Goal: Task Accomplishment & Management: Manage account settings

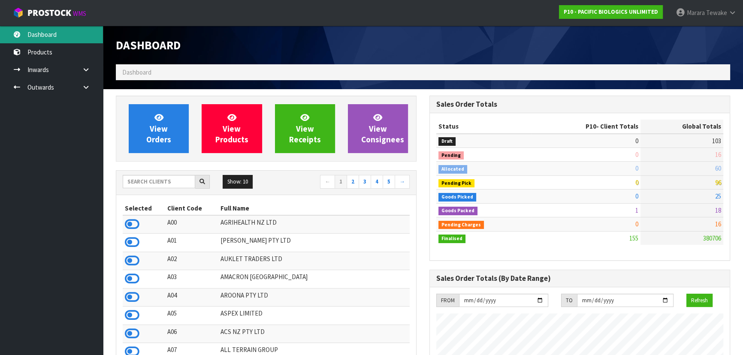
scroll to position [620, 313]
click at [49, 33] on link "Dashboard" at bounding box center [51, 35] width 103 height 18
click at [160, 181] on input "text" at bounding box center [159, 181] width 72 height 13
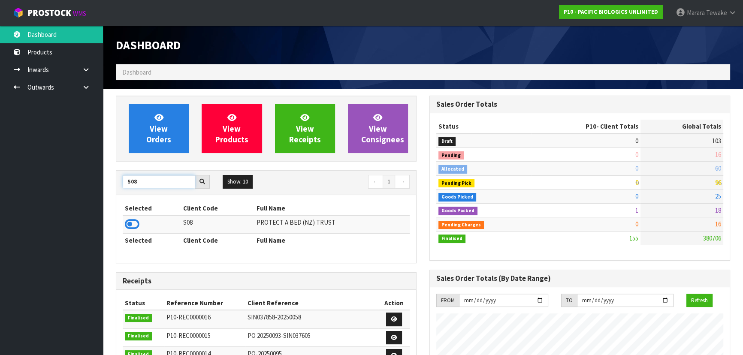
type input "S08"
click at [135, 217] on table "Selected Client Code Full Name S08 PROTECT A BED (NZ) TRUST Selected Client Cod…" at bounding box center [266, 225] width 287 height 46
click at [135, 220] on icon at bounding box center [132, 224] width 15 height 13
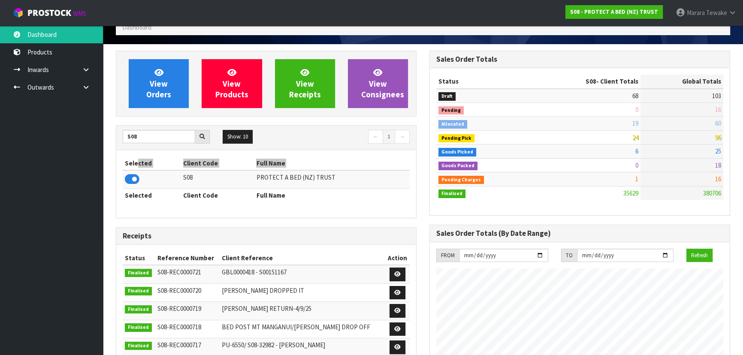
scroll to position [0, 0]
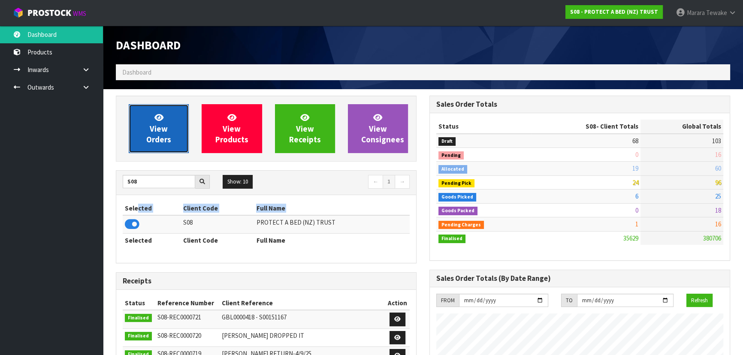
click at [159, 132] on span "View Orders" at bounding box center [158, 128] width 25 height 32
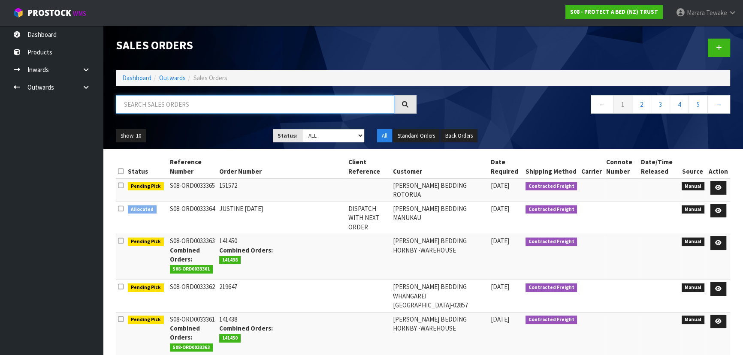
click at [154, 104] on input "text" at bounding box center [255, 104] width 278 height 18
type input "JOB-0411838"
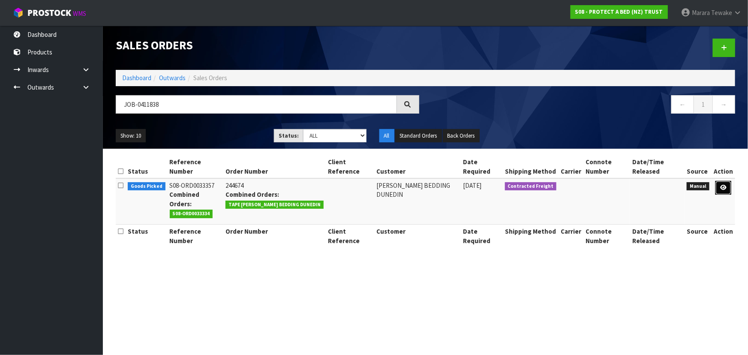
click at [725, 190] on icon at bounding box center [723, 188] width 6 height 6
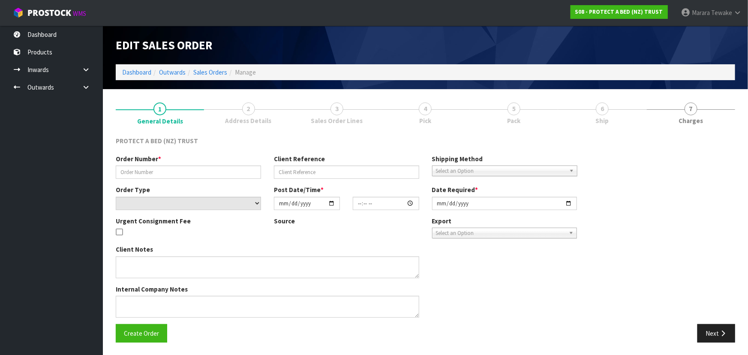
type input "244674"
select select "number:0"
type input "2025-09-10"
type input "09:31:00.000"
type input "2025-09-10"
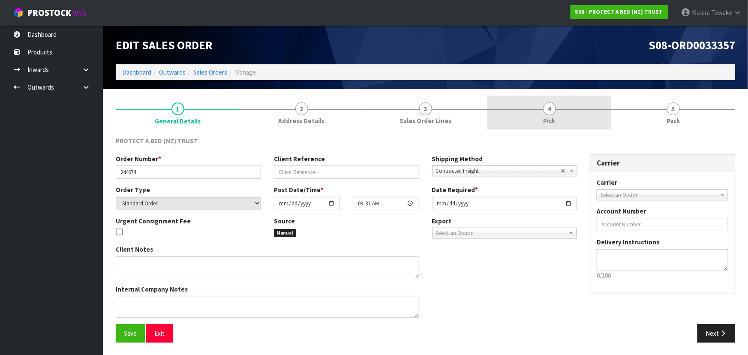
click at [584, 102] on link "4 Pick" at bounding box center [550, 113] width 124 height 34
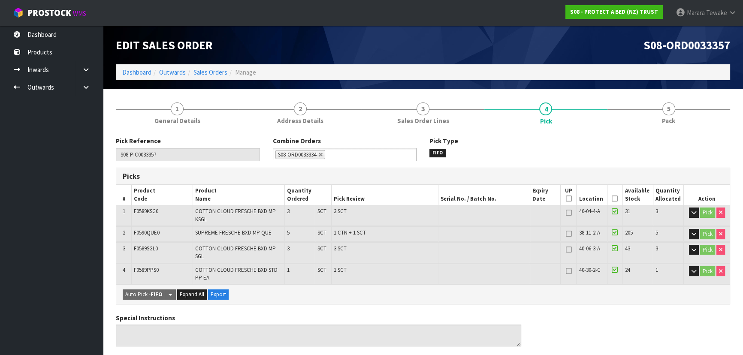
click at [614, 199] on icon at bounding box center [614, 199] width 6 height 0
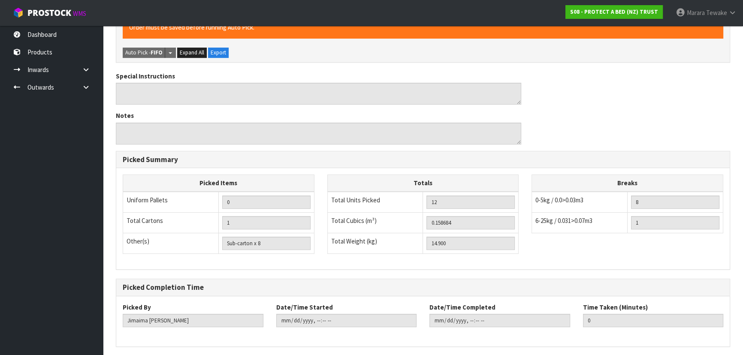
scroll to position [303, 0]
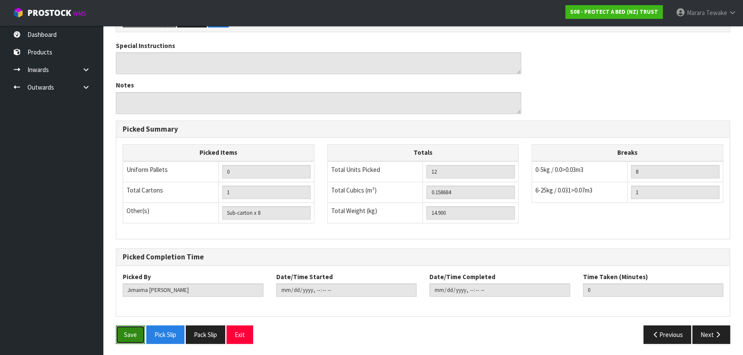
click at [136, 329] on button "Save" at bounding box center [130, 334] width 29 height 18
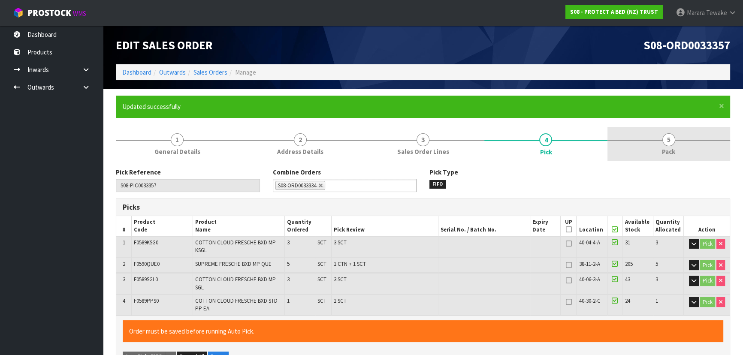
click at [643, 135] on link "5 Pack" at bounding box center [668, 144] width 123 height 34
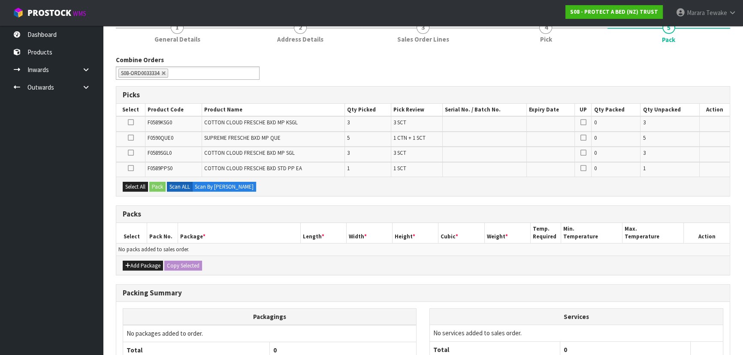
scroll to position [117, 0]
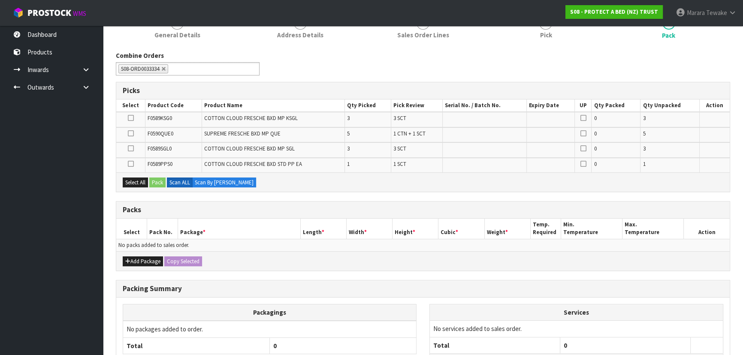
click at [130, 133] on icon at bounding box center [130, 133] width 6 height 0
click at [0, 0] on input "checkbox" at bounding box center [0, 0] width 0 height 0
click at [155, 179] on button "Pack" at bounding box center [157, 183] width 16 height 10
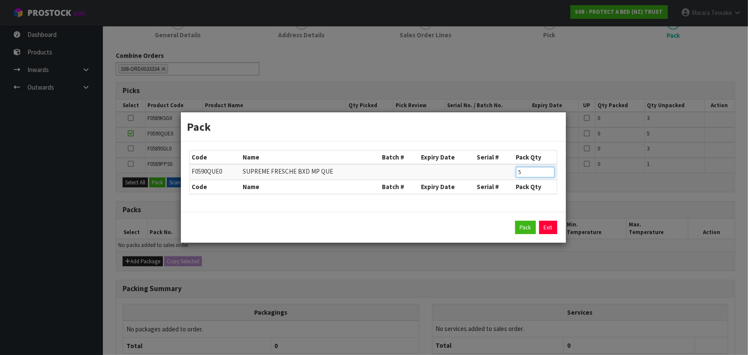
drag, startPoint x: 512, startPoint y: 169, endPoint x: 508, endPoint y: 167, distance: 4.6
click at [510, 167] on tr "F0590QUE0 SUPREME FRESCHE BXD MP QUE 5" at bounding box center [373, 172] width 367 height 16
type input "4"
click button "Pack" at bounding box center [525, 228] width 21 height 14
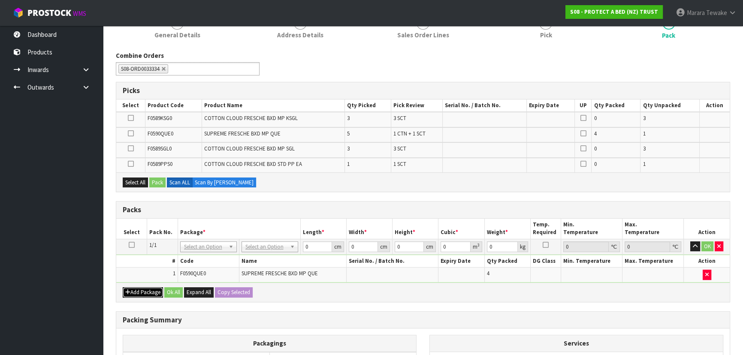
click at [138, 287] on button "Add Package" at bounding box center [143, 292] width 40 height 10
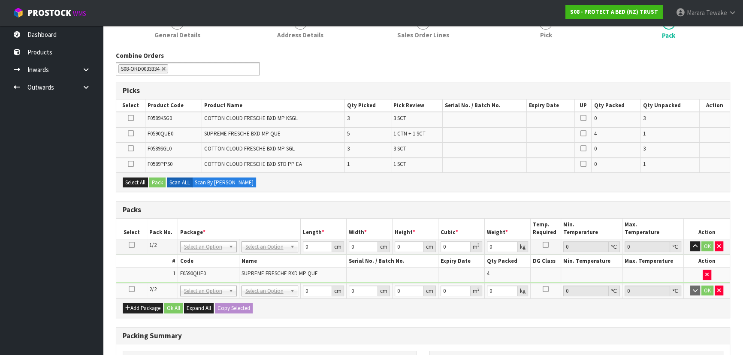
click at [129, 289] on icon at bounding box center [132, 289] width 6 height 0
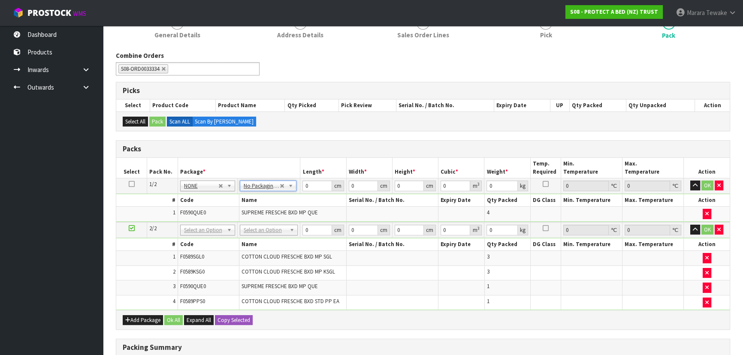
drag, startPoint x: 268, startPoint y: 229, endPoint x: 268, endPoint y: 240, distance: 10.7
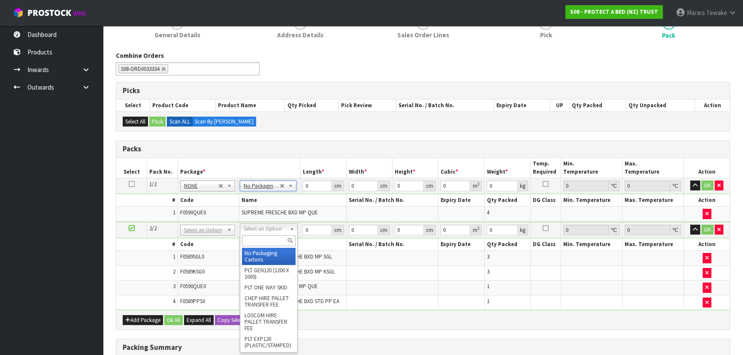
click at [268, 247] on div at bounding box center [268, 241] width 57 height 14
type input "2"
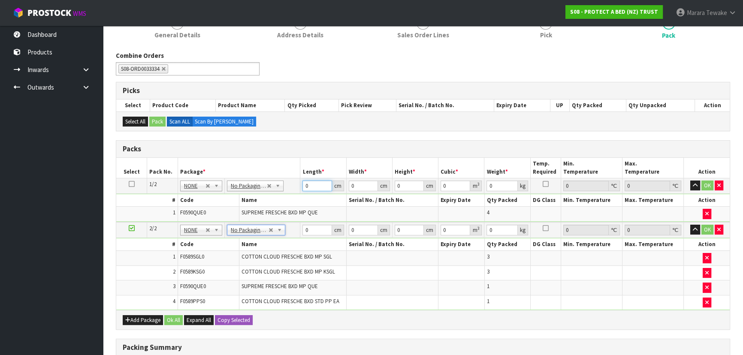
drag, startPoint x: 313, startPoint y: 184, endPoint x: 277, endPoint y: 159, distance: 44.0
click at [277, 159] on table "Select Pack No. Package * Length * Width * Height * Cubic * Weight * Temp. Requ…" at bounding box center [422, 234] width 613 height 152
type input "58"
type input "41"
type input "3"
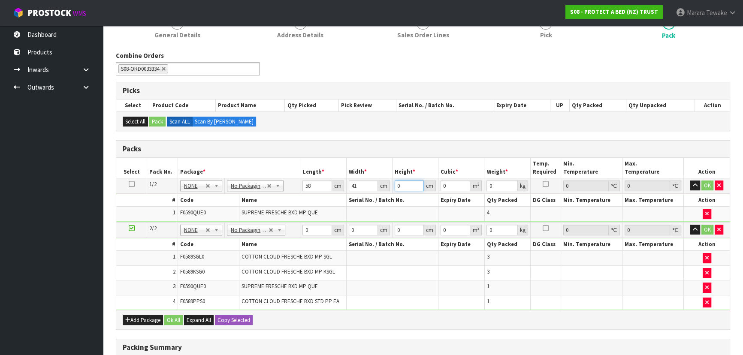
type input "0.007134"
type input "32"
type input "0.076096"
type input "32"
type input "7"
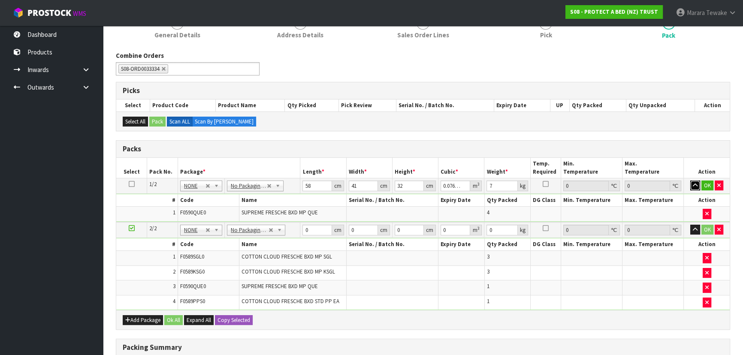
click at [690, 181] on button "button" at bounding box center [695, 186] width 10 height 10
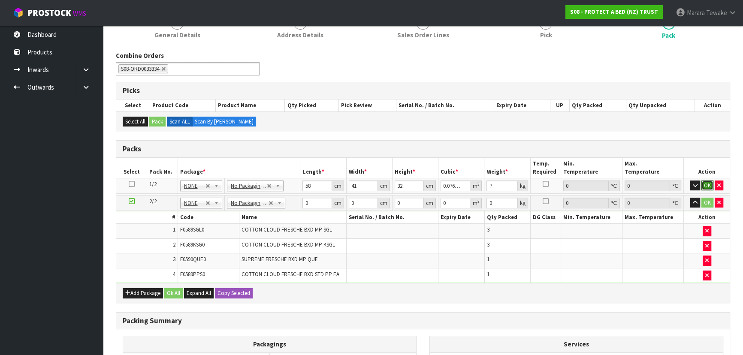
click button "OK" at bounding box center [707, 186] width 12 height 10
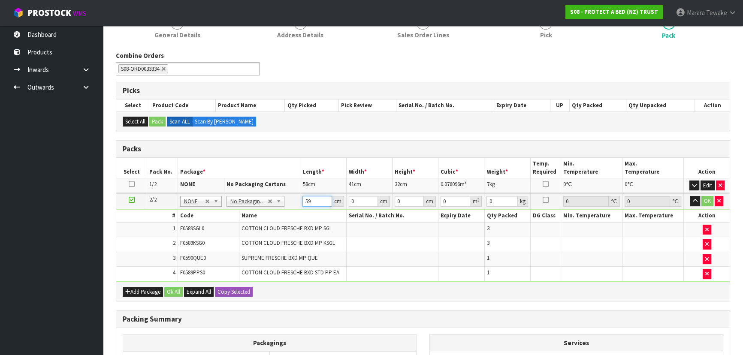
type input "59"
type input "40"
type input "3"
type input "0.00708"
type input "32"
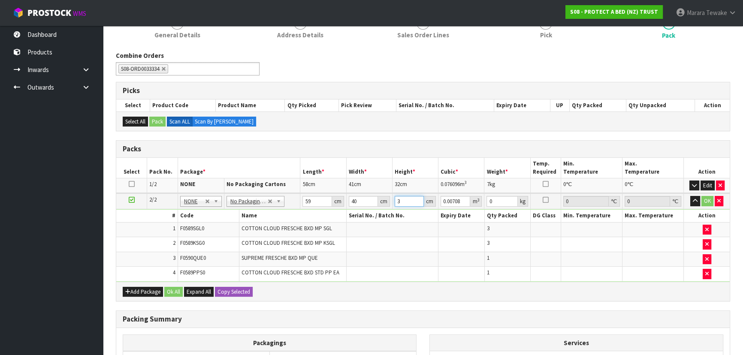
type input "0.07552"
type input "32"
type input "10"
click at [690, 196] on button "button" at bounding box center [695, 201] width 10 height 10
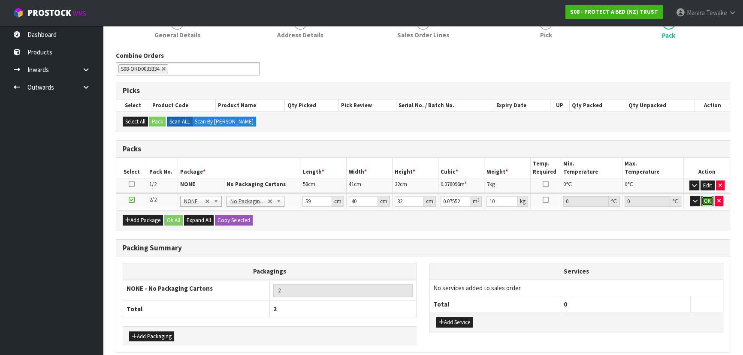
click button "OK" at bounding box center [707, 201] width 12 height 10
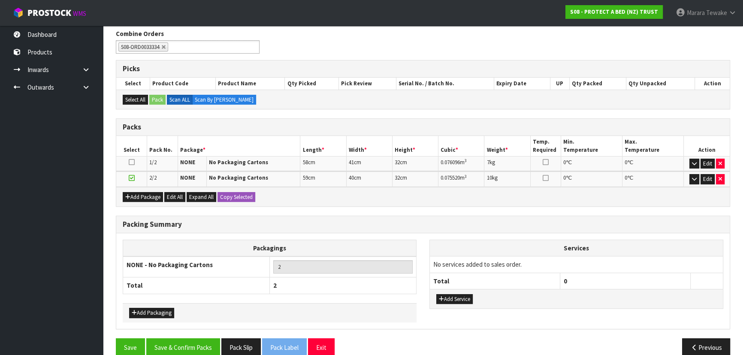
scroll to position [151, 0]
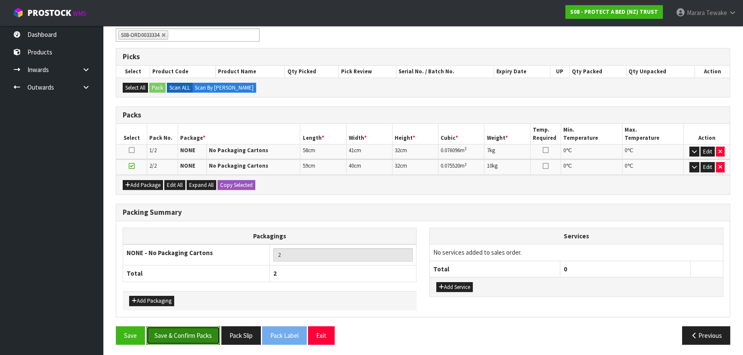
click at [203, 334] on button "Save & Confirm Packs" at bounding box center [183, 335] width 74 height 18
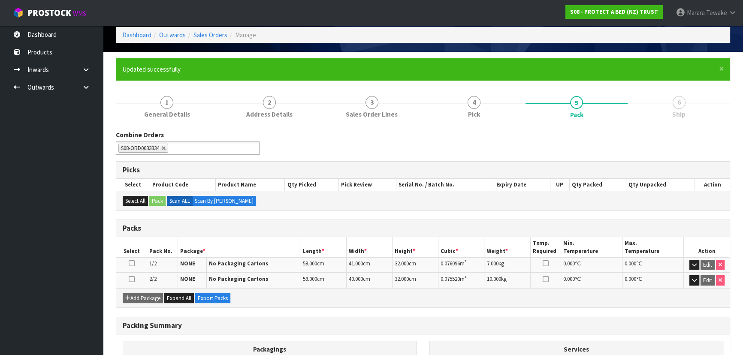
scroll to position [132, 0]
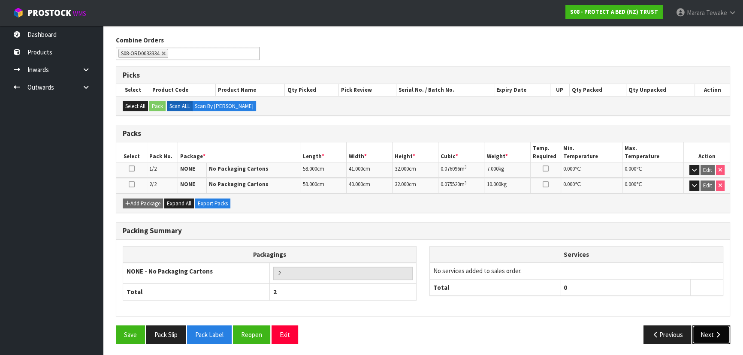
drag, startPoint x: 717, startPoint y: 334, endPoint x: 698, endPoint y: 338, distance: 18.8
click at [717, 334] on icon "button" at bounding box center [717, 334] width 8 height 6
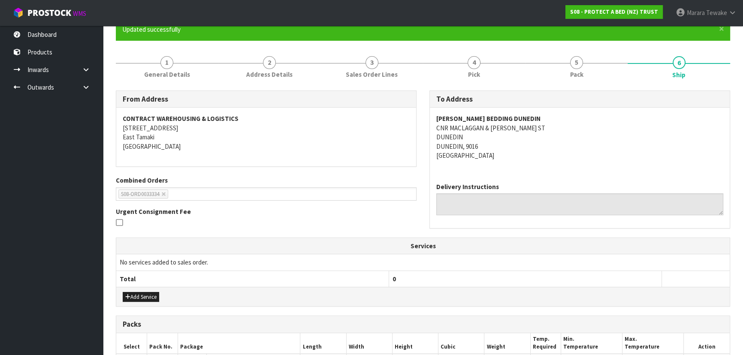
scroll to position [0, 0]
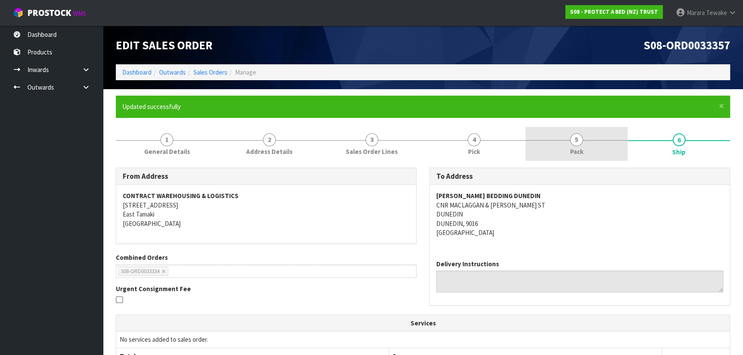
click at [595, 147] on link "5 Pack" at bounding box center [576, 144] width 102 height 34
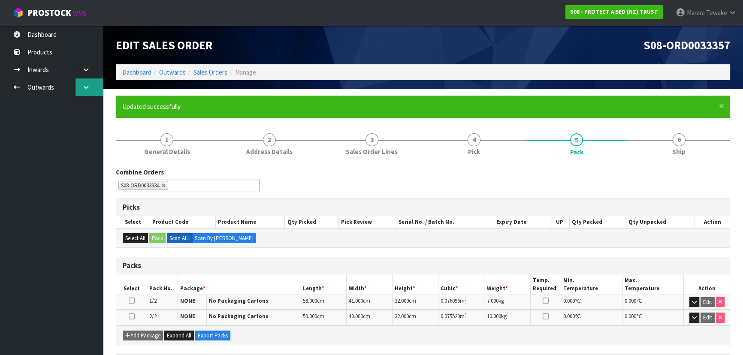
click at [84, 90] on link at bounding box center [88, 87] width 27 height 18
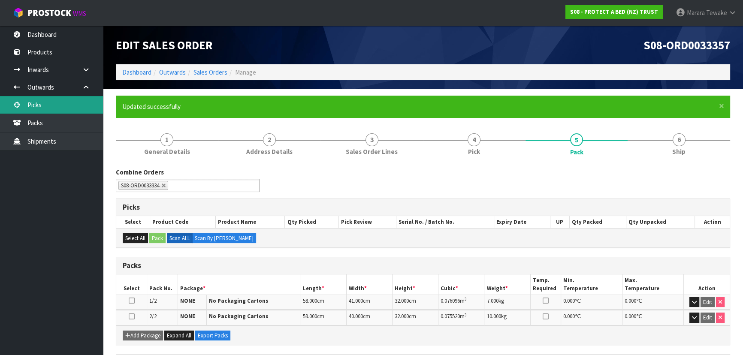
click at [61, 104] on link "Picks" at bounding box center [51, 105] width 103 height 18
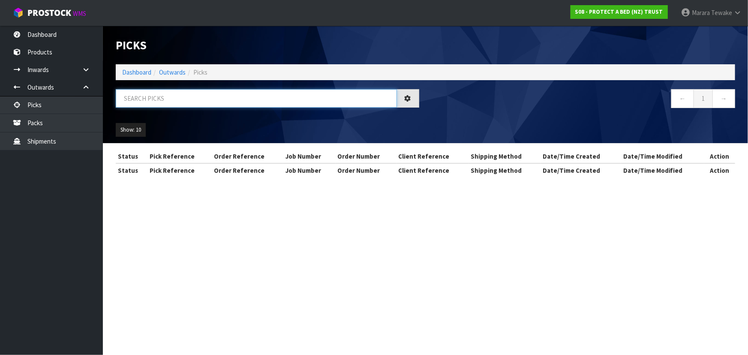
click at [144, 99] on input "text" at bounding box center [256, 98] width 281 height 18
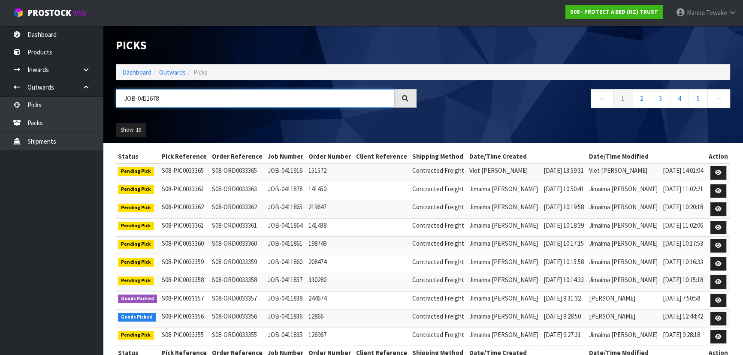
type input "JOB-0411678"
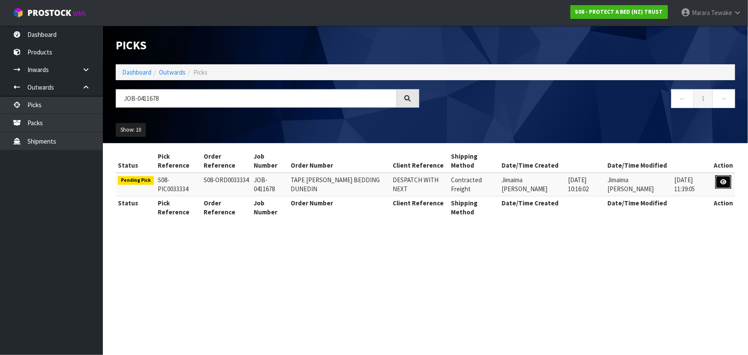
click at [722, 180] on icon at bounding box center [723, 182] width 6 height 6
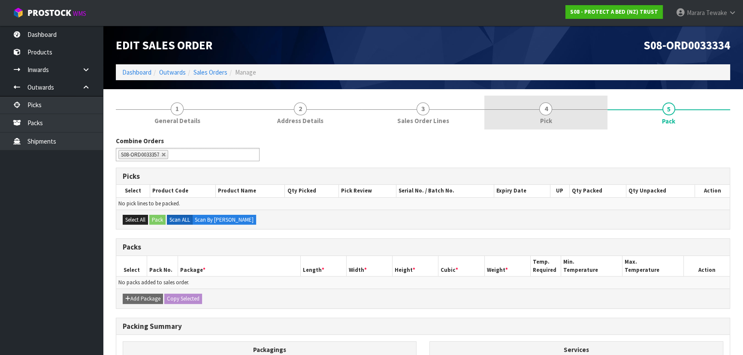
click at [568, 109] on div at bounding box center [545, 109] width 123 height 0
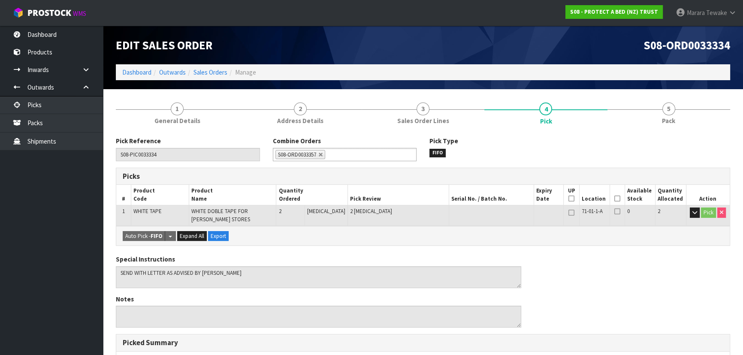
click at [614, 199] on icon at bounding box center [617, 199] width 6 height 0
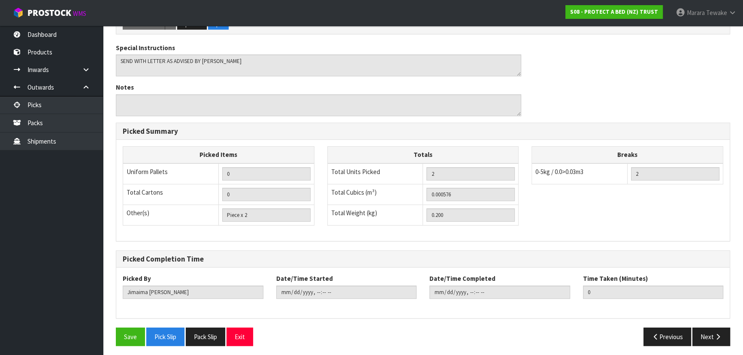
scroll to position [245, 0]
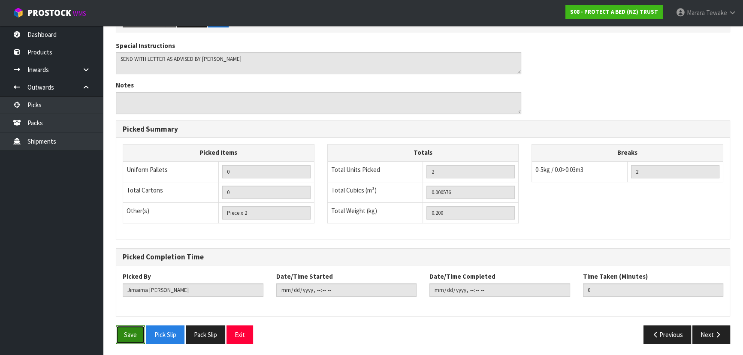
click at [135, 330] on button "Save" at bounding box center [130, 334] width 29 height 18
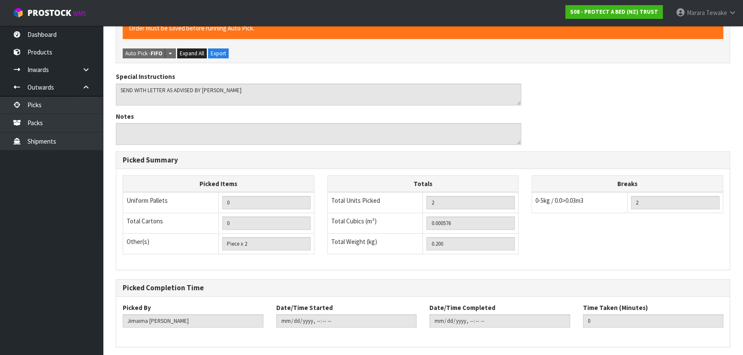
scroll to position [0, 0]
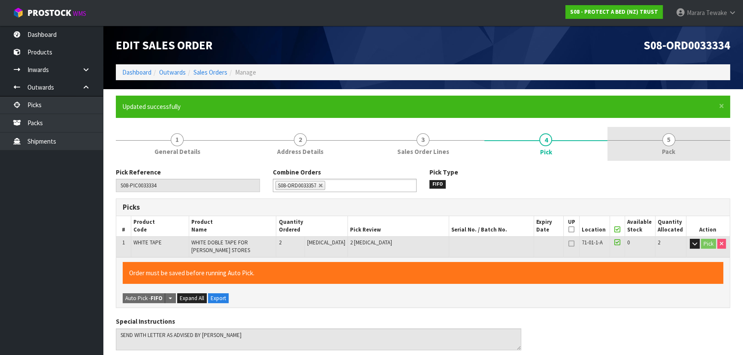
type input "Marara Tewake"
type input "2025-09-11T07:51:14"
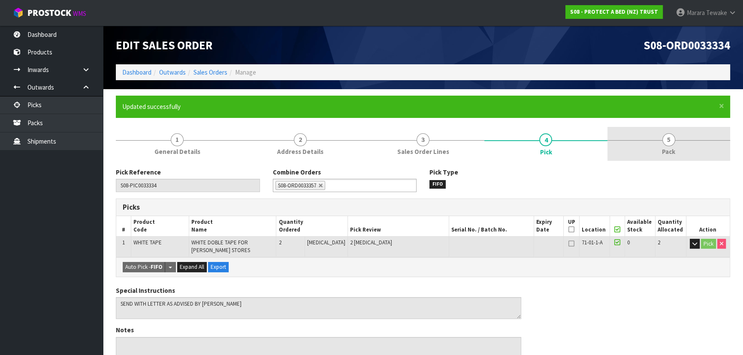
drag, startPoint x: 669, startPoint y: 149, endPoint x: 651, endPoint y: 155, distance: 18.6
click at [668, 149] on span "Pack" at bounding box center [668, 151] width 13 height 9
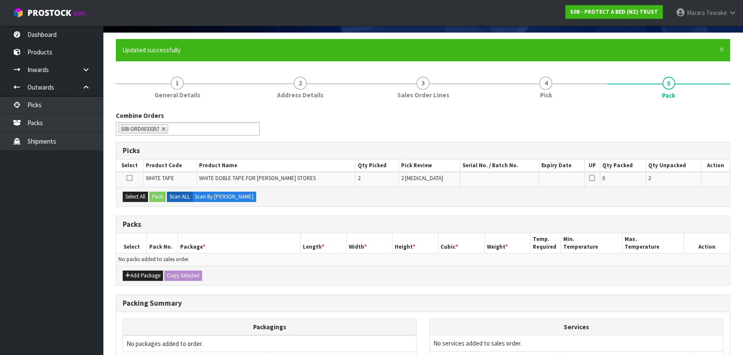
scroll to position [117, 0]
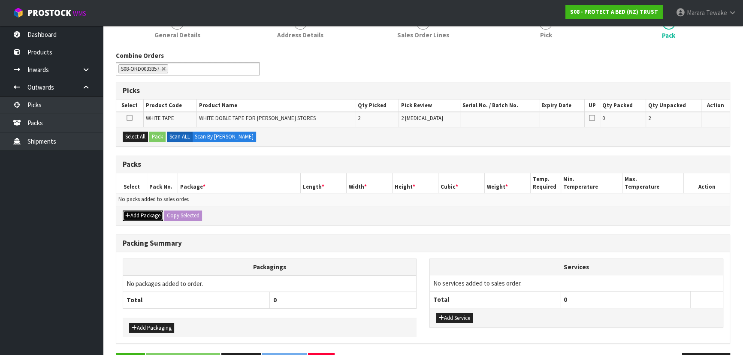
drag, startPoint x: 143, startPoint y: 211, endPoint x: 145, endPoint y: 217, distance: 5.8
click at [143, 211] on button "Add Package" at bounding box center [143, 216] width 40 height 10
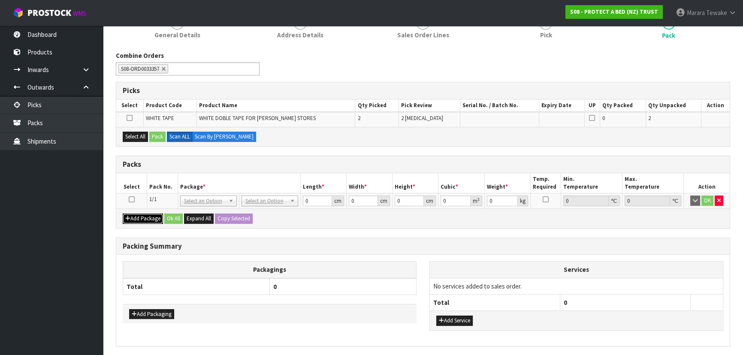
click at [145, 217] on button "Add Package" at bounding box center [143, 219] width 40 height 10
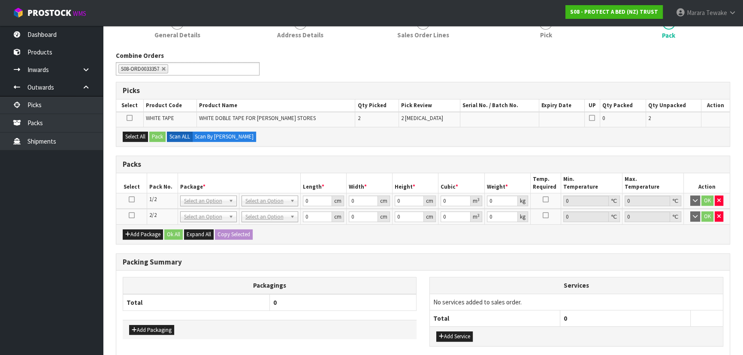
click at [129, 215] on icon at bounding box center [132, 215] width 6 height 0
drag, startPoint x: 137, startPoint y: 138, endPoint x: 148, endPoint y: 138, distance: 10.8
click at [140, 138] on button "Select All" at bounding box center [135, 137] width 25 height 10
click at [151, 137] on button "Pack" at bounding box center [157, 137] width 16 height 10
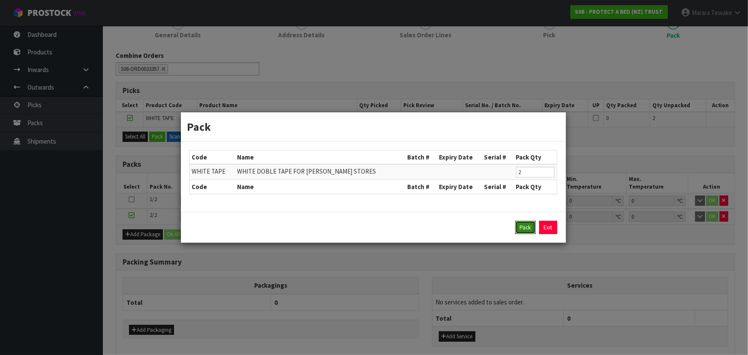
click at [519, 225] on button "Pack" at bounding box center [525, 228] width 21 height 14
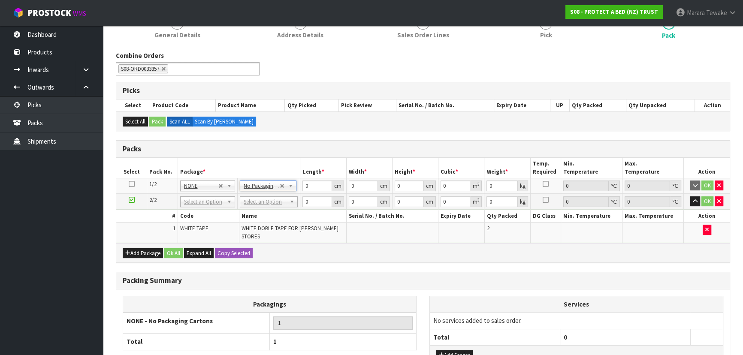
click at [272, 211] on th "Name" at bounding box center [292, 216] width 107 height 12
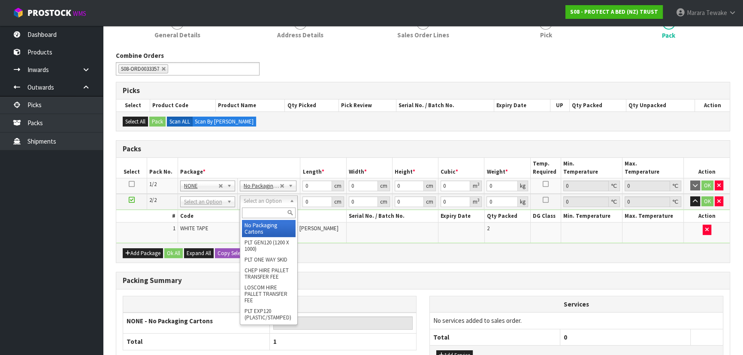
click at [273, 208] on input "text" at bounding box center [269, 213] width 54 height 11
type input "oc"
drag, startPoint x: 277, startPoint y: 227, endPoint x: 281, endPoint y: 223, distance: 6.1
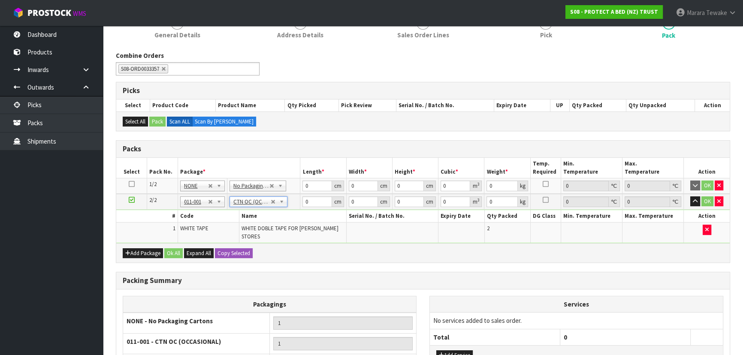
type input "0.2"
drag, startPoint x: 313, startPoint y: 180, endPoint x: 283, endPoint y: 154, distance: 39.3
click at [291, 168] on table "Select Pack No. Package * Length * Width * Height * Cubic * Weight * Temp. Requ…" at bounding box center [422, 200] width 613 height 85
type input "58"
type input "41"
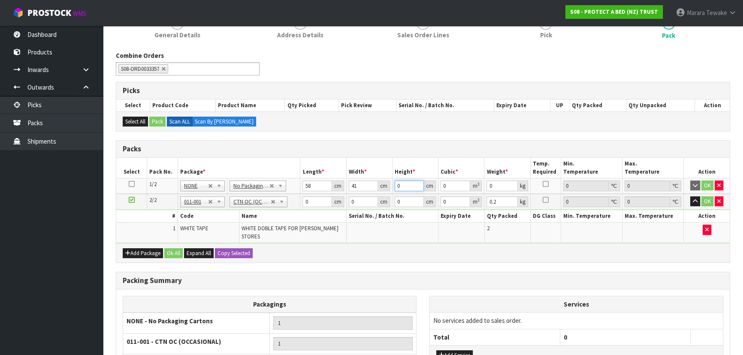
type input "3"
type input "0.007134"
type input "32"
type input "0.076096"
type input "32"
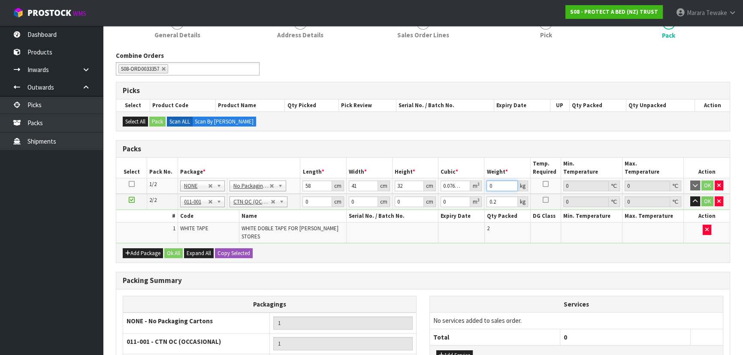
type input "4"
type input "7"
click button "OK" at bounding box center [707, 186] width 12 height 10
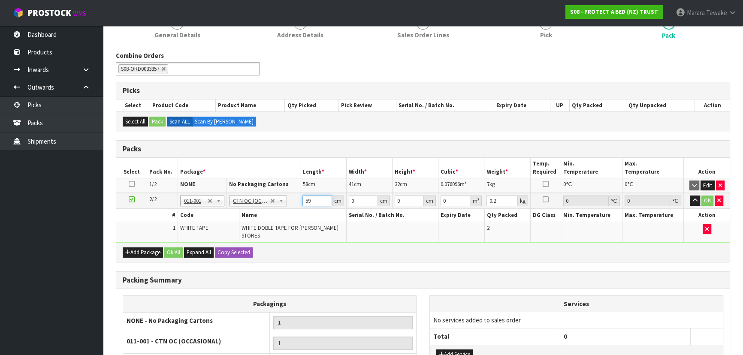
type input "59"
type input "40"
type input "3"
type input "0.00708"
type input "32"
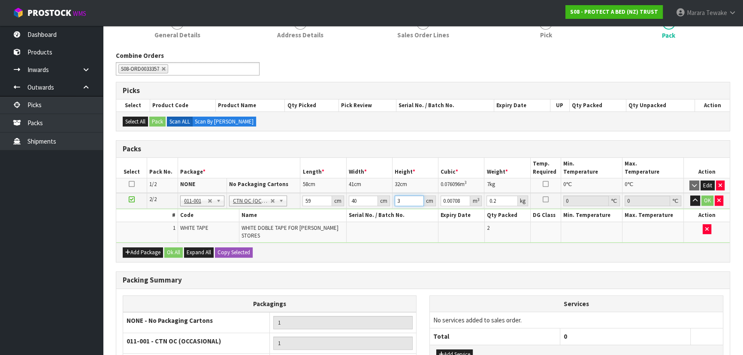
type input "0.07552"
type input "32"
type input "10"
click at [690, 196] on button "button" at bounding box center [695, 201] width 10 height 10
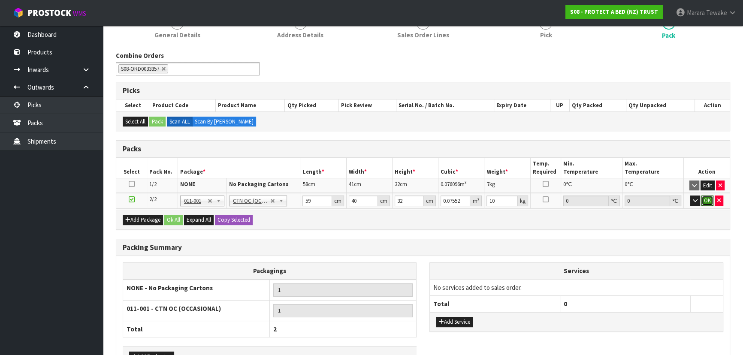
click button "OK" at bounding box center [707, 201] width 12 height 10
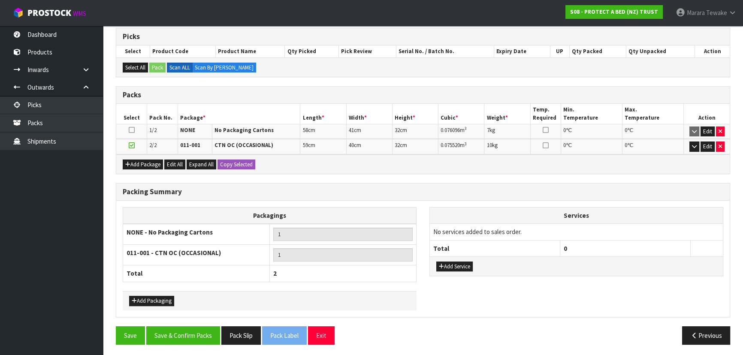
scroll to position [171, 0]
click at [211, 330] on button "Save & Confirm Packs" at bounding box center [183, 335] width 74 height 18
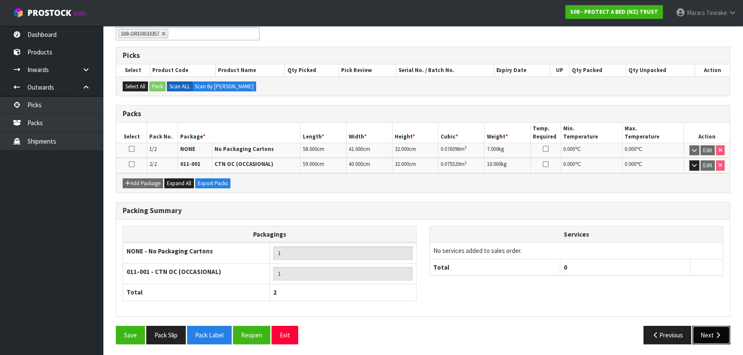
click at [698, 334] on button "Next" at bounding box center [711, 335] width 38 height 18
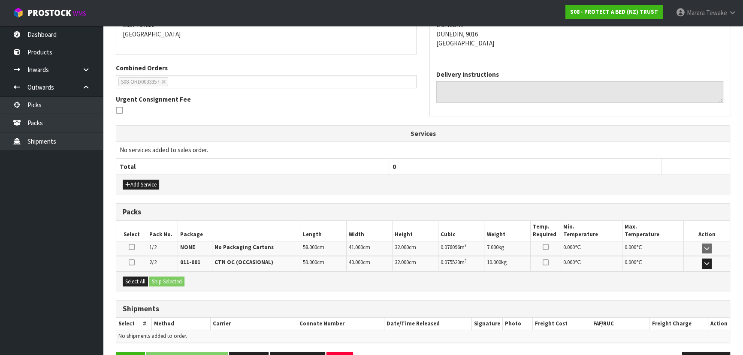
scroll to position [216, 0]
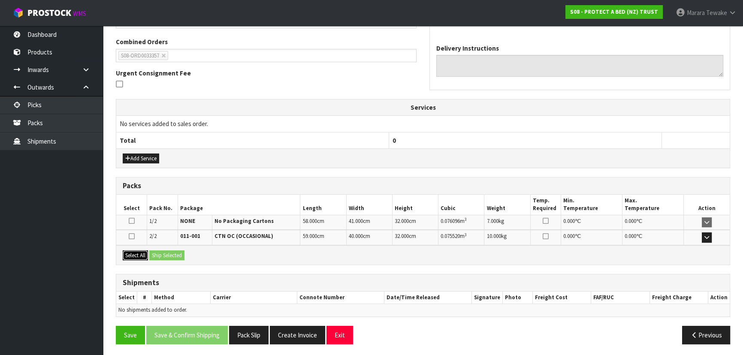
drag, startPoint x: 145, startPoint y: 254, endPoint x: 157, endPoint y: 253, distance: 11.6
click at [147, 254] on button "Select All" at bounding box center [135, 255] width 25 height 10
drag, startPoint x: 157, startPoint y: 253, endPoint x: 167, endPoint y: 253, distance: 10.3
click at [163, 253] on button "Ship Selected" at bounding box center [166, 255] width 35 height 10
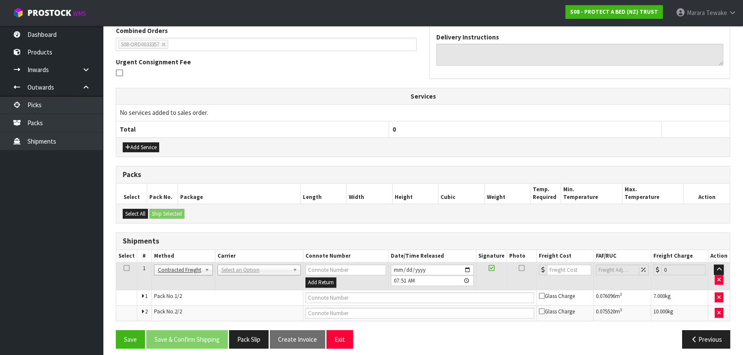
scroll to position [232, 0]
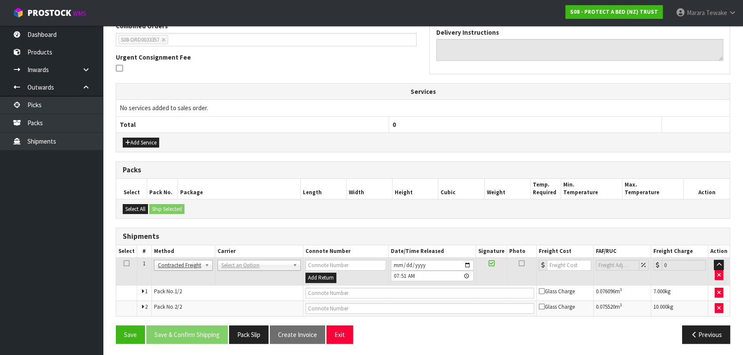
drag, startPoint x: 234, startPoint y: 265, endPoint x: 236, endPoint y: 279, distance: 13.8
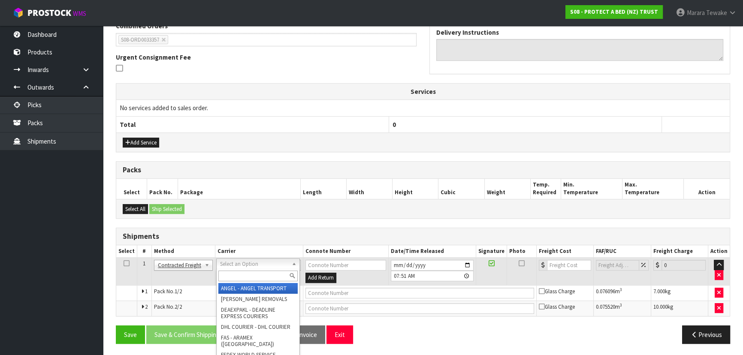
click at [236, 279] on input "text" at bounding box center [257, 276] width 79 height 11
type input "nzp"
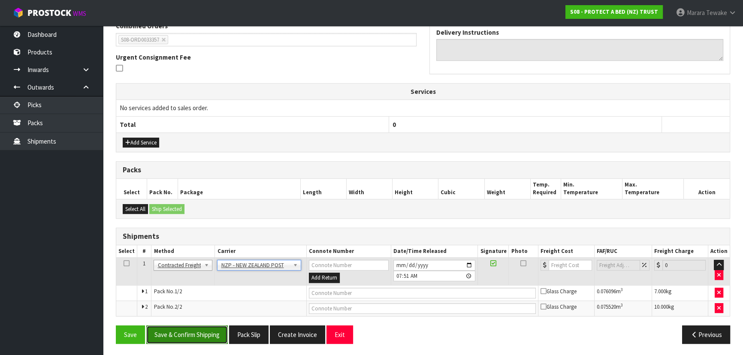
click at [201, 334] on button "Save & Confirm Shipping" at bounding box center [186, 334] width 81 height 18
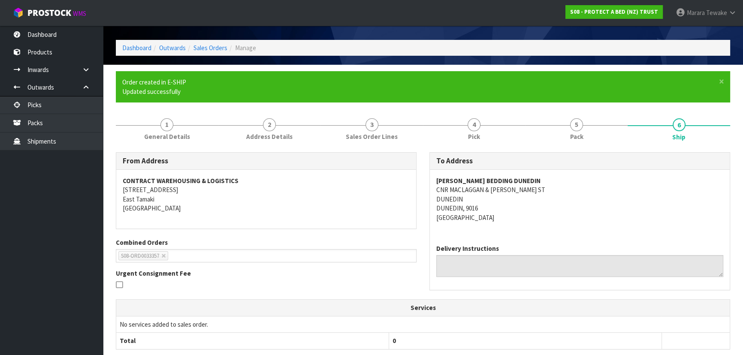
scroll to position [219, 0]
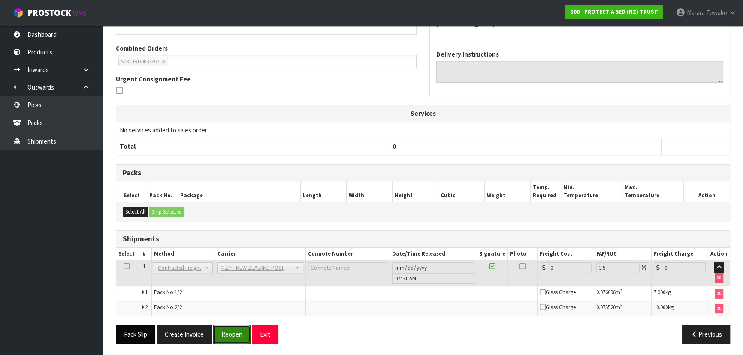
drag, startPoint x: 232, startPoint y: 335, endPoint x: 156, endPoint y: 337, distance: 76.8
click at [232, 334] on button "Reopen" at bounding box center [231, 334] width 37 height 18
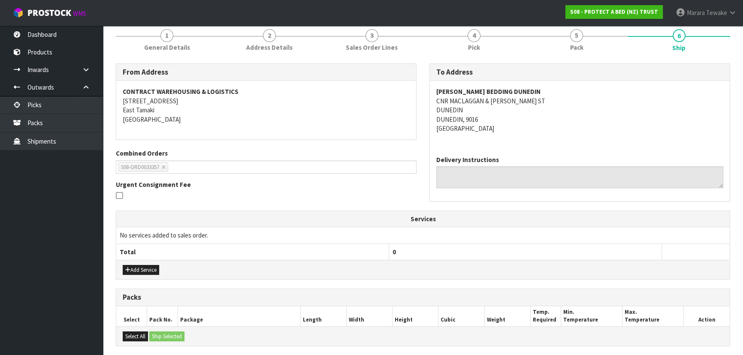
scroll to position [232, 0]
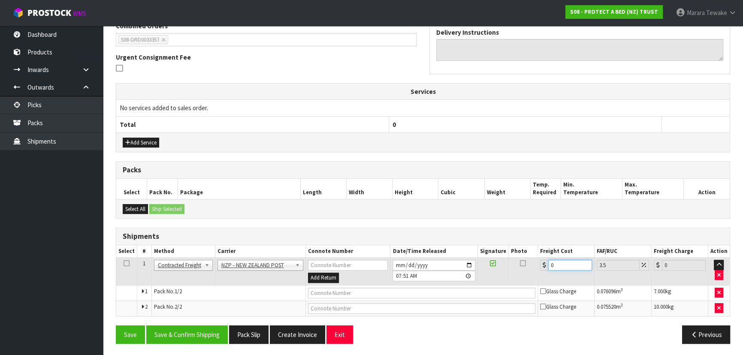
drag, startPoint x: 558, startPoint y: 264, endPoint x: 533, endPoint y: 250, distance: 29.4
click at [537, 255] on table "Select # Method Carrier Connote Number Date/Time Released Signature Photo Freig…" at bounding box center [422, 280] width 613 height 71
type input "4"
type input "4.14"
type input "43"
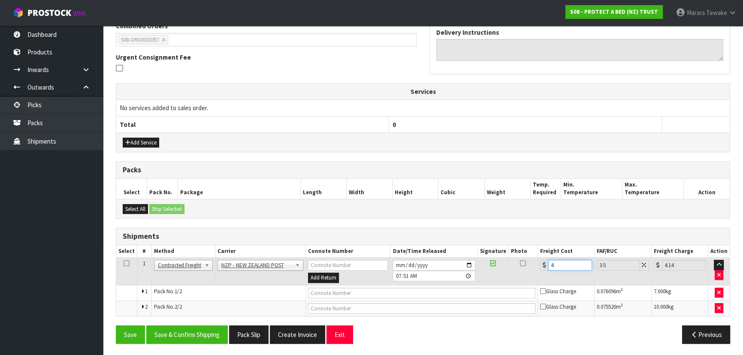
type input "44.5"
type input "43.2"
type input "44.71"
type input "43.22"
type input "44.73"
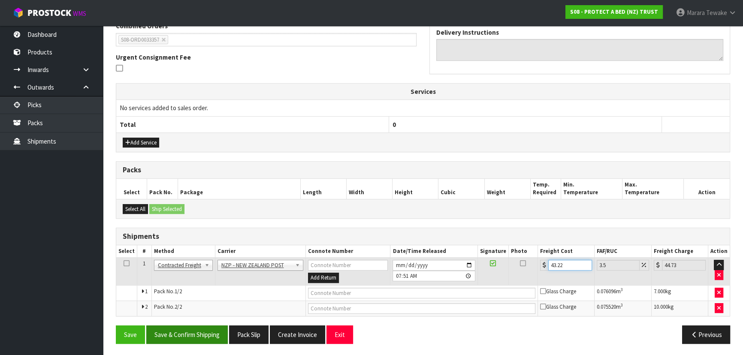
type input "43.22"
drag, startPoint x: 205, startPoint y: 333, endPoint x: 180, endPoint y: 335, distance: 25.0
click at [205, 333] on button "Save & Confirm Shipping" at bounding box center [186, 334] width 81 height 18
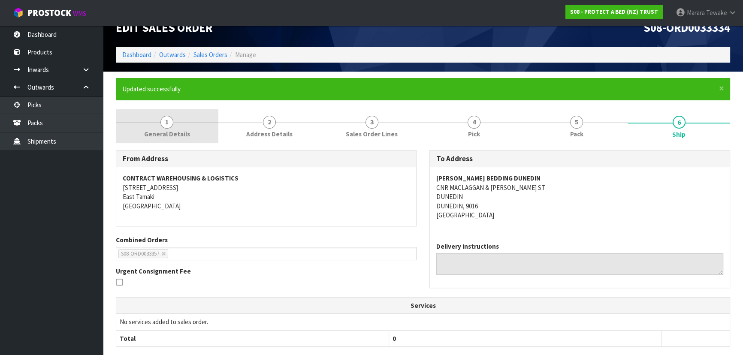
scroll to position [0, 0]
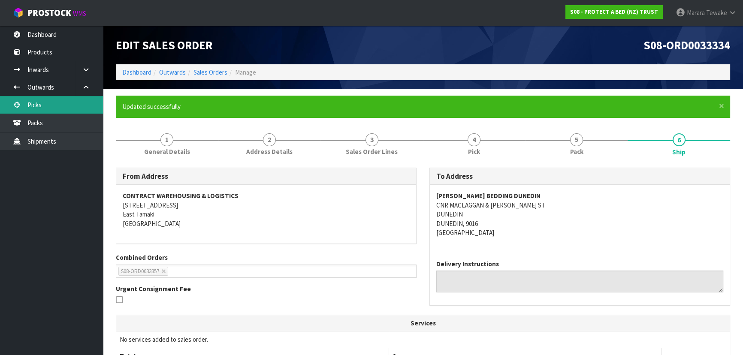
click at [62, 108] on link "Picks" at bounding box center [51, 105] width 103 height 18
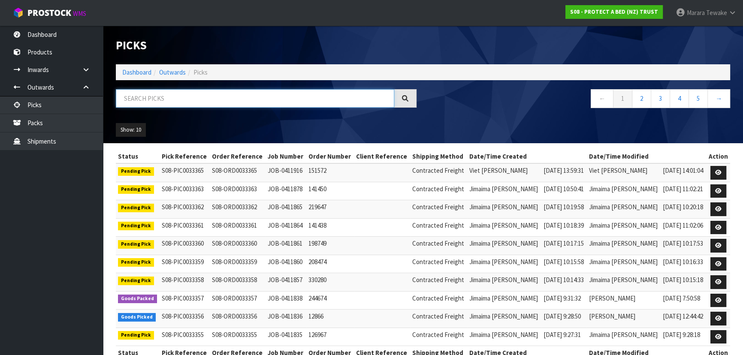
click at [130, 103] on input "text" at bounding box center [255, 98] width 278 height 18
type input "33357"
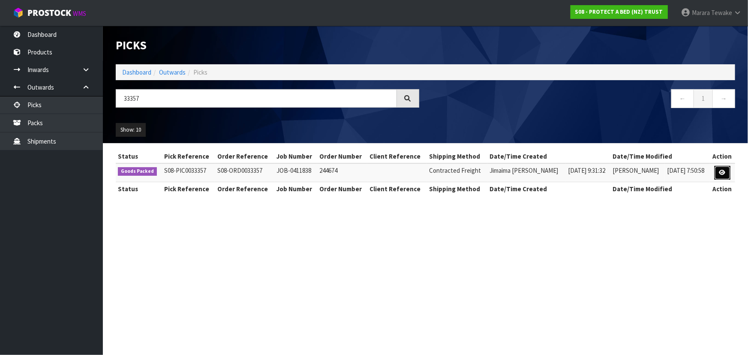
click at [722, 173] on icon at bounding box center [723, 173] width 6 height 6
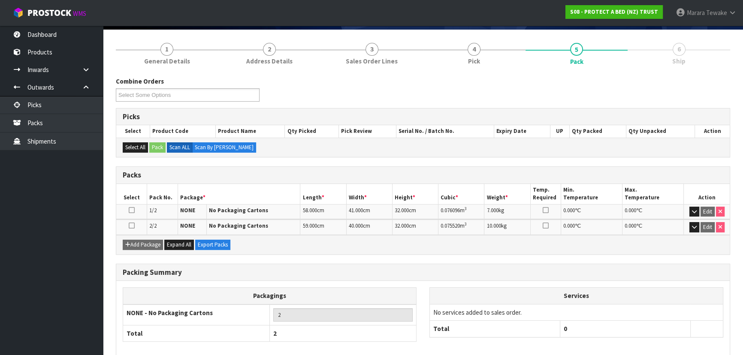
scroll to position [101, 0]
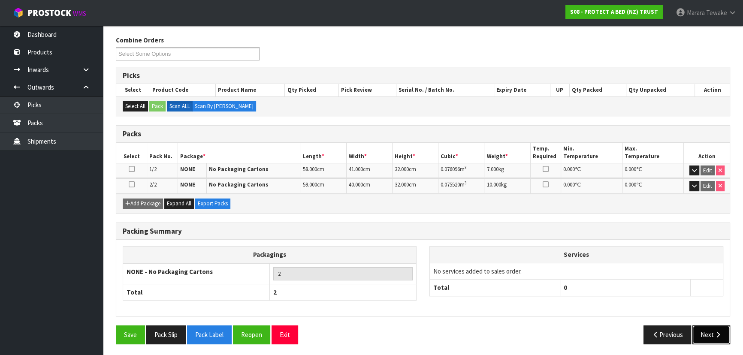
click at [716, 336] on button "Next" at bounding box center [711, 334] width 38 height 18
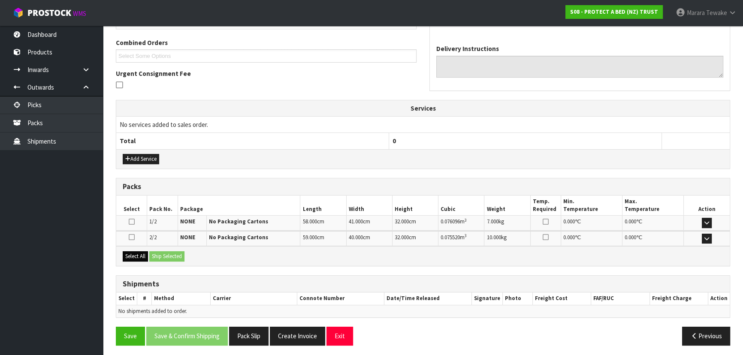
scroll to position [185, 0]
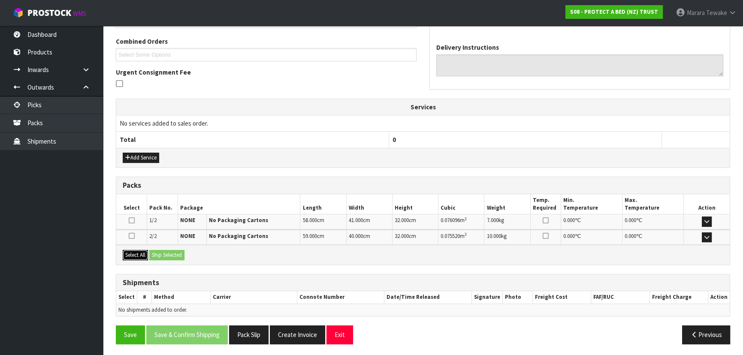
drag, startPoint x: 137, startPoint y: 253, endPoint x: 163, endPoint y: 256, distance: 26.0
click at [141, 253] on button "Select All" at bounding box center [135, 255] width 25 height 10
click at [166, 256] on button "Ship Selected" at bounding box center [166, 255] width 35 height 10
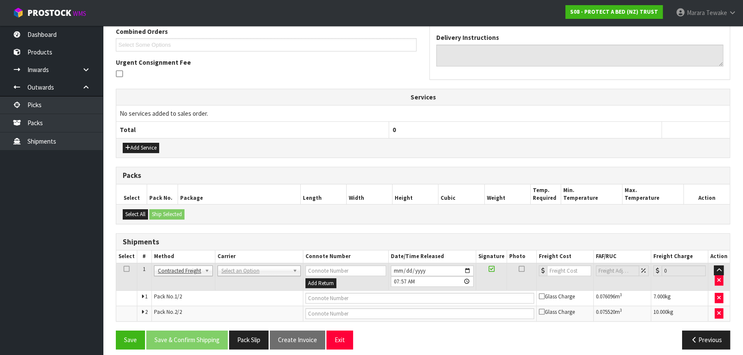
scroll to position [200, 0]
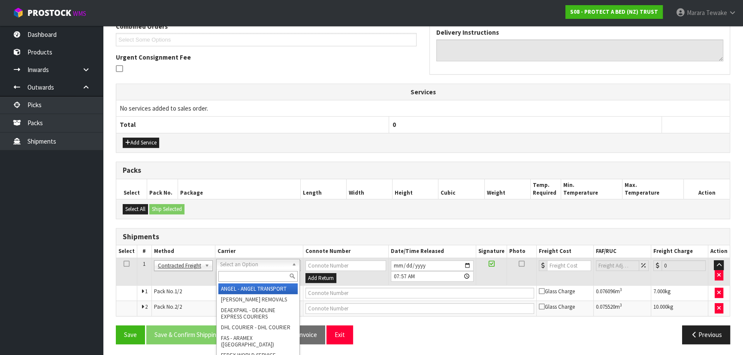
click at [234, 273] on input "text" at bounding box center [257, 276] width 79 height 11
type input "nzp"
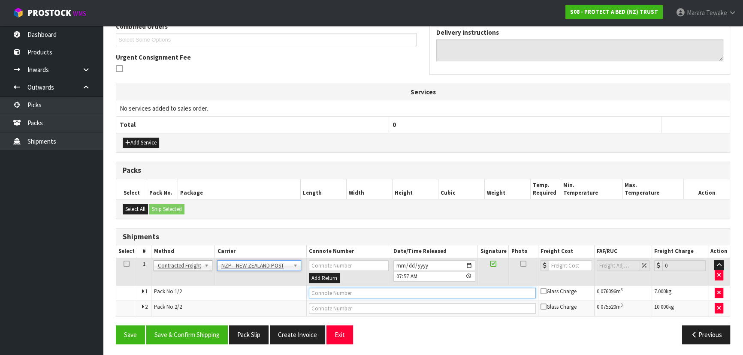
click at [340, 296] on input "text" at bounding box center [422, 293] width 227 height 11
type input "00894210379948446653"
click at [116, 325] on button "Save" at bounding box center [130, 334] width 29 height 18
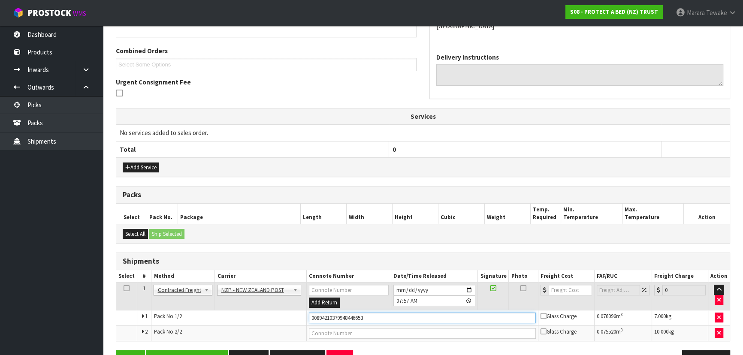
scroll to position [232, 0]
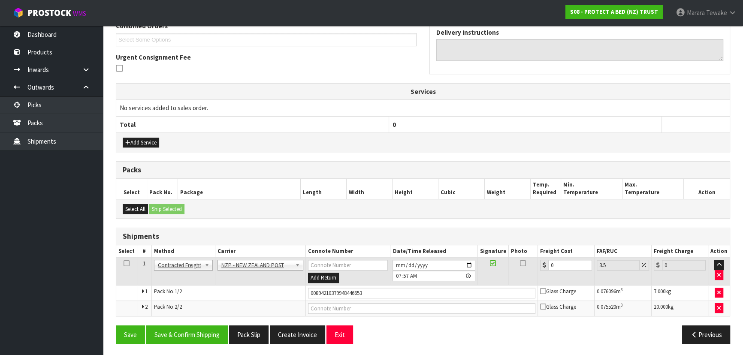
click at [407, 312] on td at bounding box center [422, 308] width 232 height 15
click at [389, 308] on input "text" at bounding box center [421, 308] width 227 height 11
type input "00894210379948446660"
click at [116, 325] on button "Save" at bounding box center [130, 334] width 29 height 18
click at [203, 332] on button "Save & Confirm Shipping" at bounding box center [186, 334] width 81 height 18
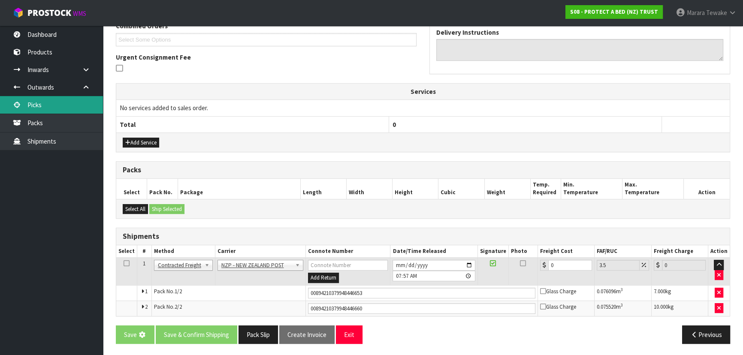
scroll to position [0, 0]
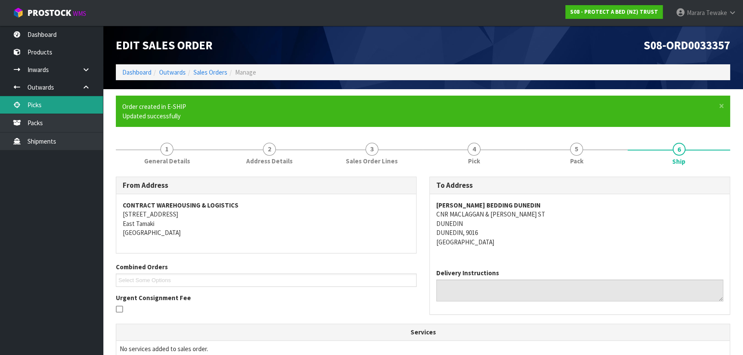
click at [43, 100] on link "Picks" at bounding box center [51, 105] width 103 height 18
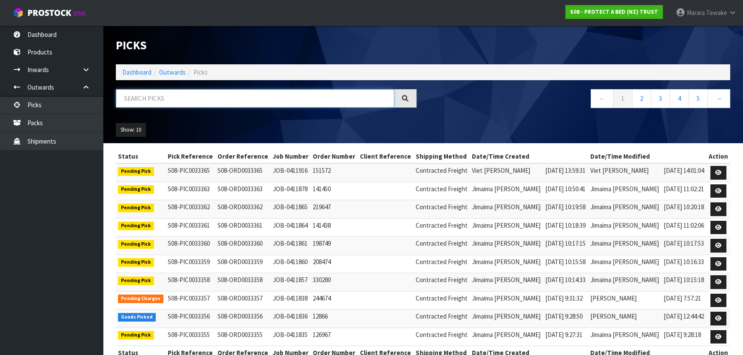
click at [307, 93] on input "text" at bounding box center [255, 98] width 278 height 18
type input "JOB-0411836"
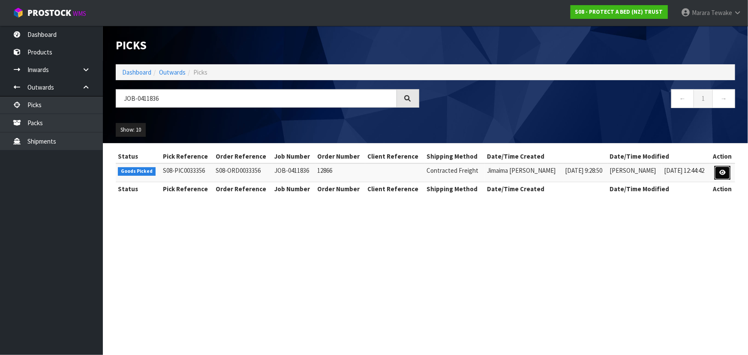
click at [725, 168] on link at bounding box center [723, 173] width 16 height 14
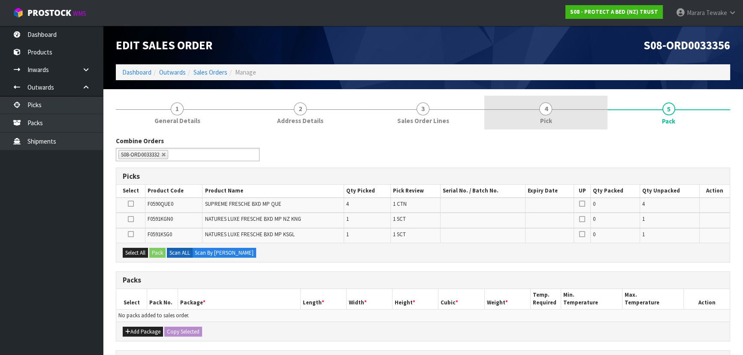
click at [582, 122] on link "4 Pick" at bounding box center [545, 113] width 123 height 34
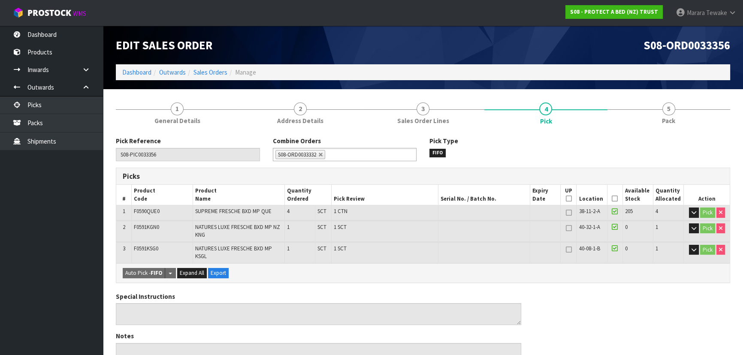
click at [613, 199] on icon at bounding box center [614, 199] width 6 height 0
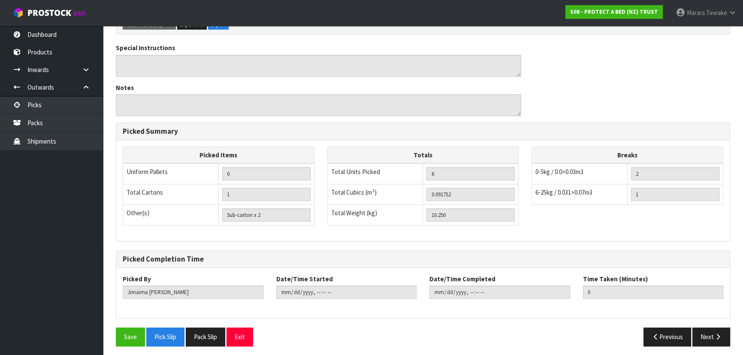
scroll to position [282, 0]
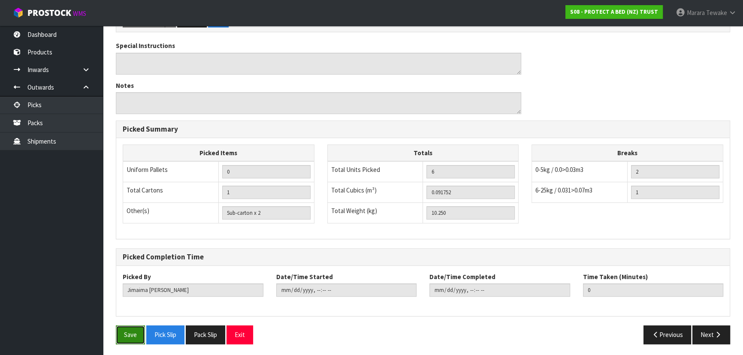
drag, startPoint x: 129, startPoint y: 335, endPoint x: 135, endPoint y: 332, distance: 7.1
click at [129, 335] on button "Save" at bounding box center [130, 334] width 29 height 18
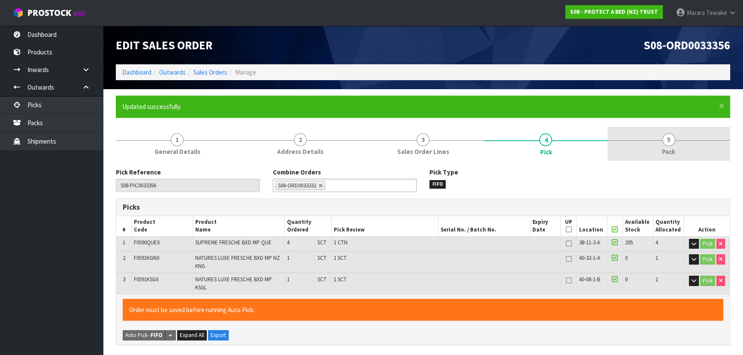
type input "[PERSON_NAME]"
type input "2025-09-11T07:59:03"
click at [653, 156] on link "5 Pack" at bounding box center [668, 144] width 123 height 34
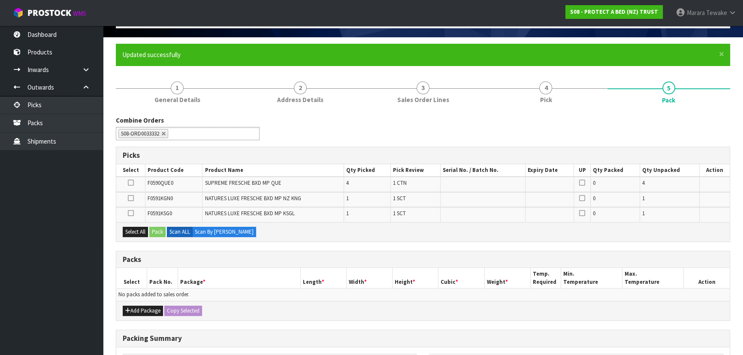
scroll to position [156, 0]
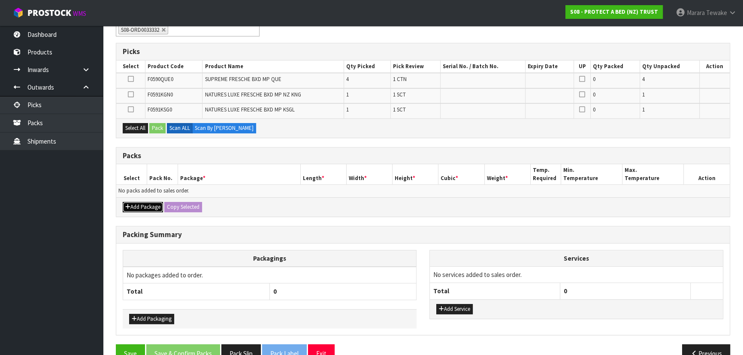
click at [144, 203] on button "Add Package" at bounding box center [143, 207] width 40 height 10
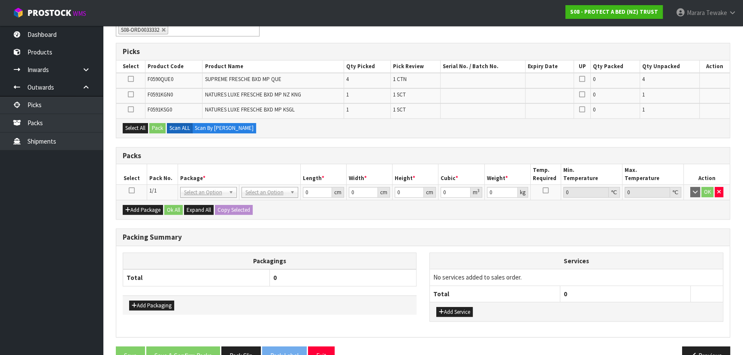
click at [132, 190] on icon at bounding box center [132, 190] width 6 height 0
click at [130, 79] on icon at bounding box center [131, 79] width 6 height 0
click at [0, 0] on input "checkbox" at bounding box center [0, 0] width 0 height 0
click at [159, 125] on button "Pack" at bounding box center [157, 128] width 16 height 10
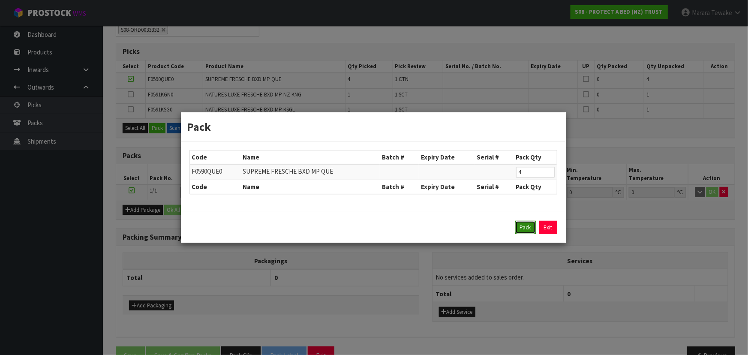
click at [523, 224] on button "Pack" at bounding box center [525, 228] width 21 height 14
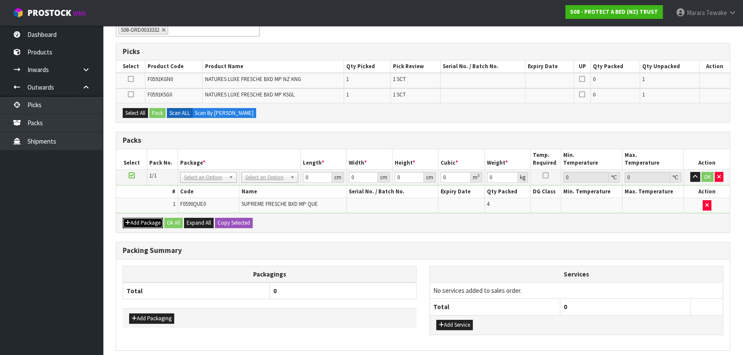
click at [137, 226] on button "Add Package" at bounding box center [143, 223] width 40 height 10
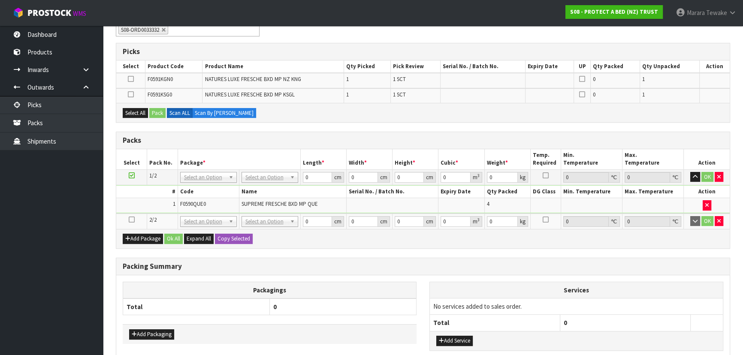
click at [132, 220] on icon at bounding box center [132, 220] width 6 height 0
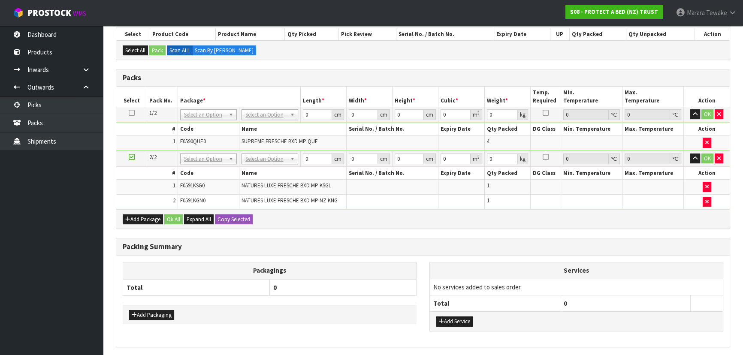
scroll to position [218, 0]
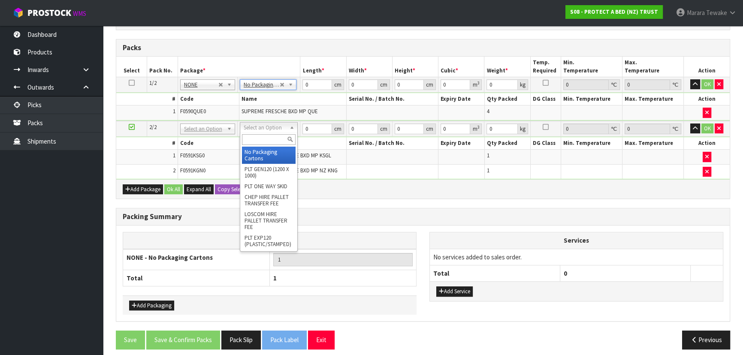
type input "2"
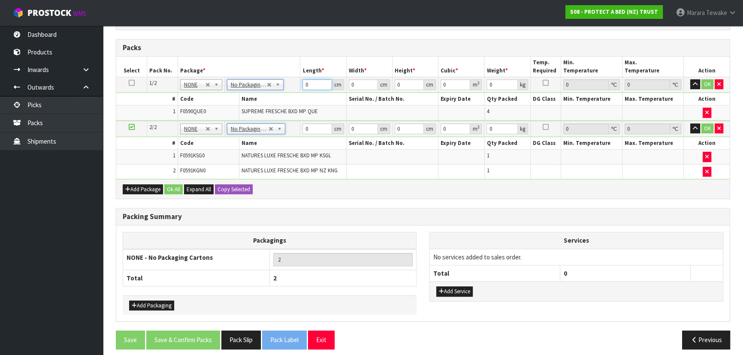
drag, startPoint x: 317, startPoint y: 86, endPoint x: 296, endPoint y: 69, distance: 26.8
click at [298, 72] on table "Select Pack No. Package * Length * Width * Height * Cubic * Weight * Temp. Requ…" at bounding box center [422, 118] width 613 height 123
type input "58"
type input "40"
type input "3"
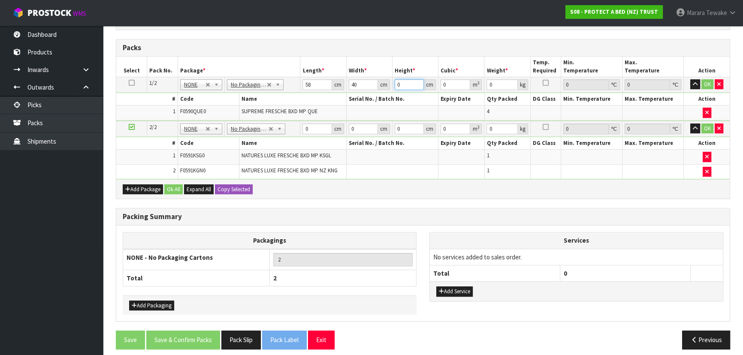
type input "0.00696"
type input "32"
type input "0.07424"
type input "32"
type input "7"
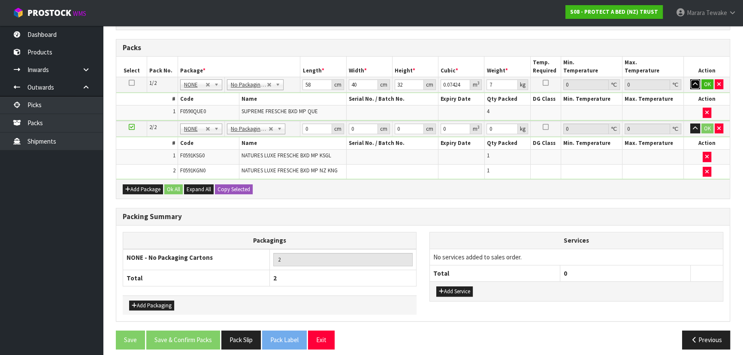
click at [690, 79] on button "button" at bounding box center [695, 84] width 10 height 10
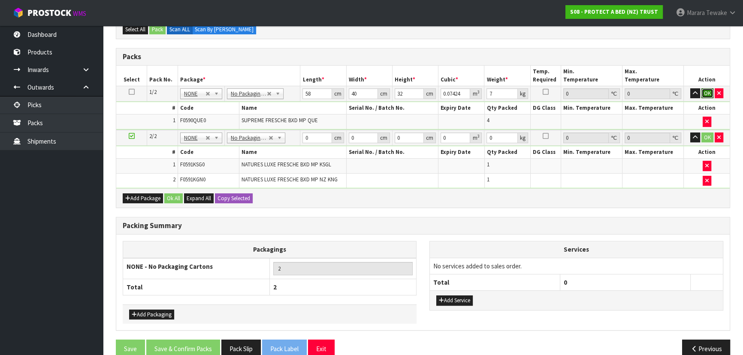
click button "OK" at bounding box center [707, 93] width 12 height 10
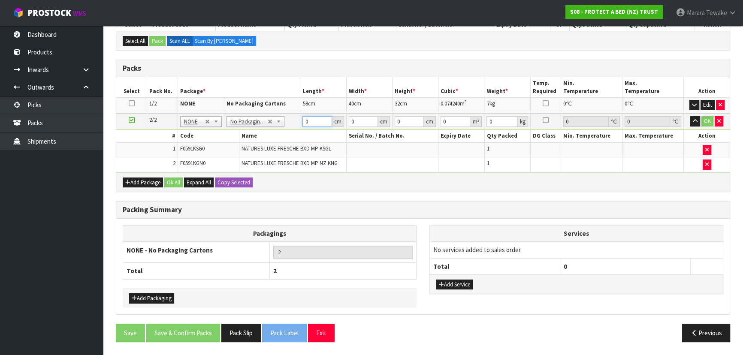
scroll to position [194, 0]
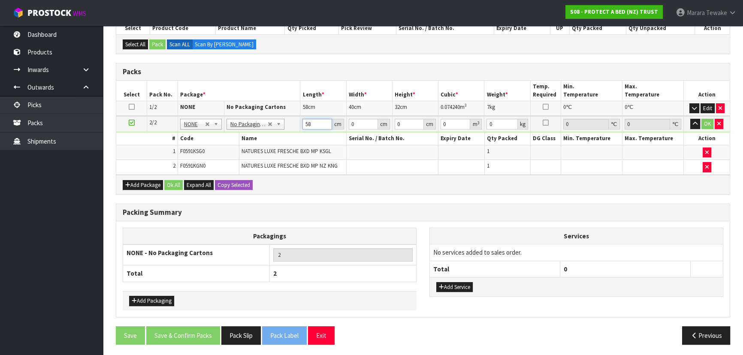
type input "58"
type input "32"
type input "2"
type input "0.003712"
type input "23"
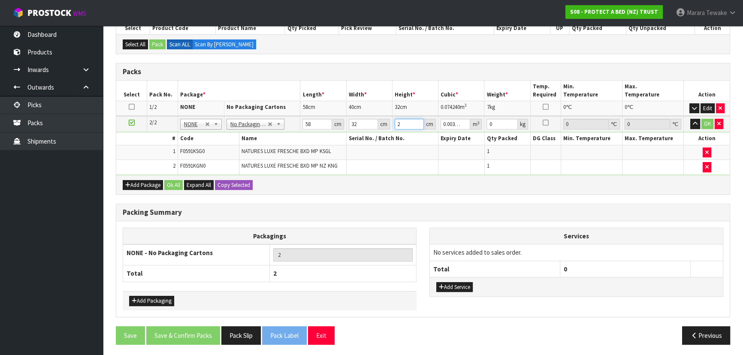
type input "0.042688"
type input "23"
type input "5"
click at [690, 119] on button "button" at bounding box center [695, 124] width 10 height 10
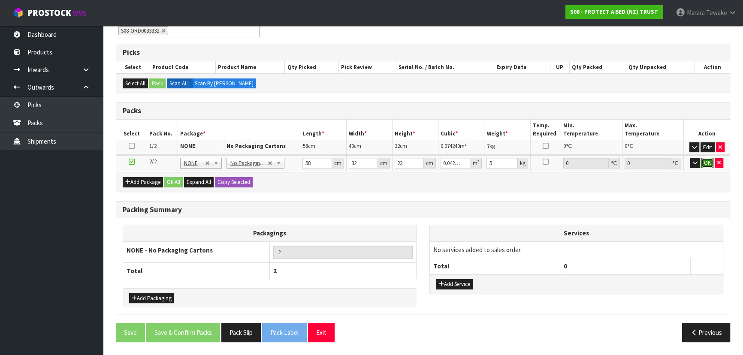
click button "OK" at bounding box center [707, 163] width 12 height 10
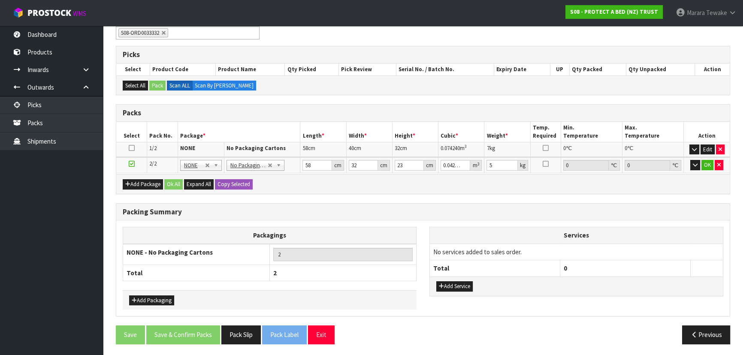
scroll to position [151, 0]
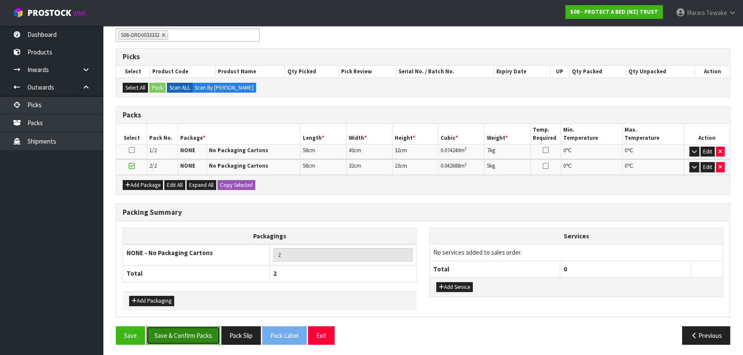
click at [190, 337] on button "Save & Confirm Packs" at bounding box center [183, 335] width 74 height 18
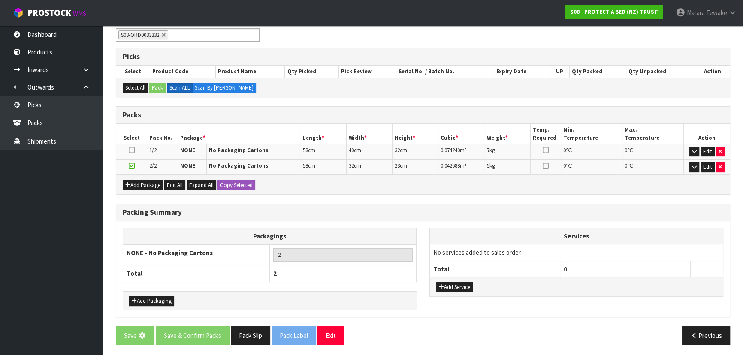
scroll to position [0, 0]
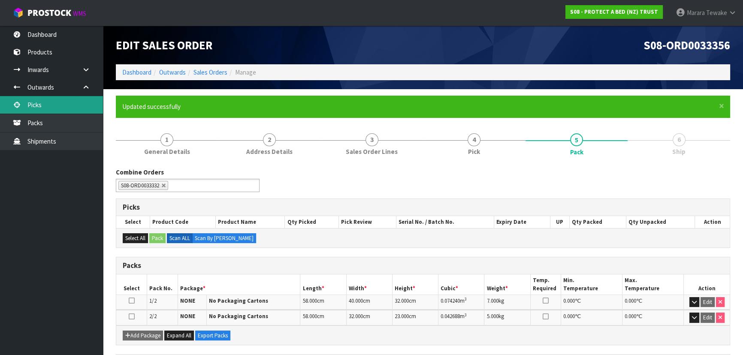
click at [78, 104] on link "Picks" at bounding box center [51, 105] width 103 height 18
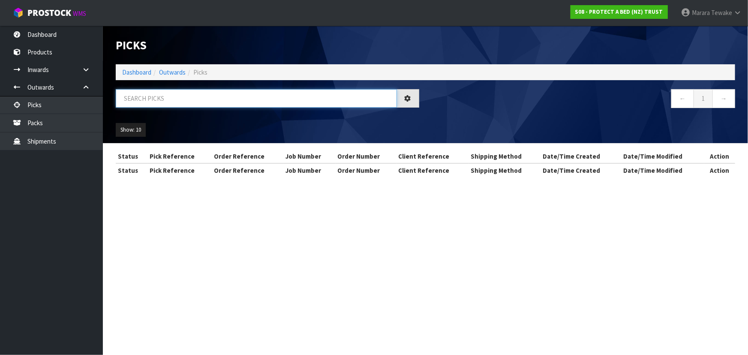
click at [152, 94] on input "text" at bounding box center [256, 98] width 281 height 18
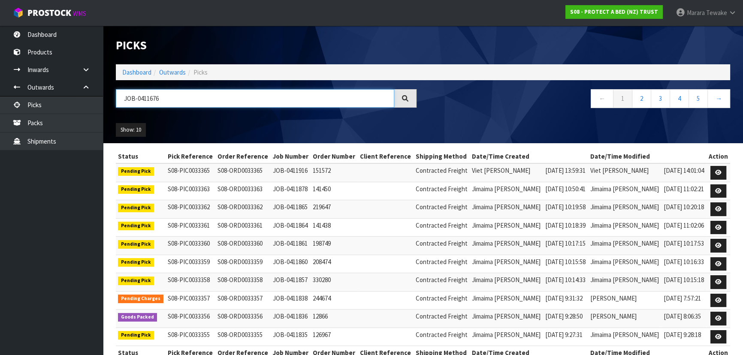
type input "JOB-0411676"
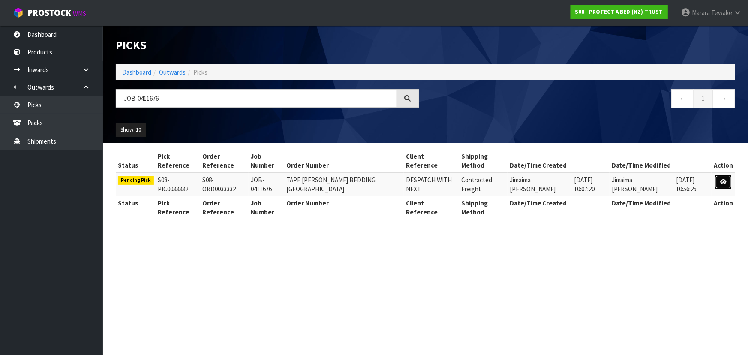
click at [726, 183] on icon at bounding box center [723, 182] width 6 height 6
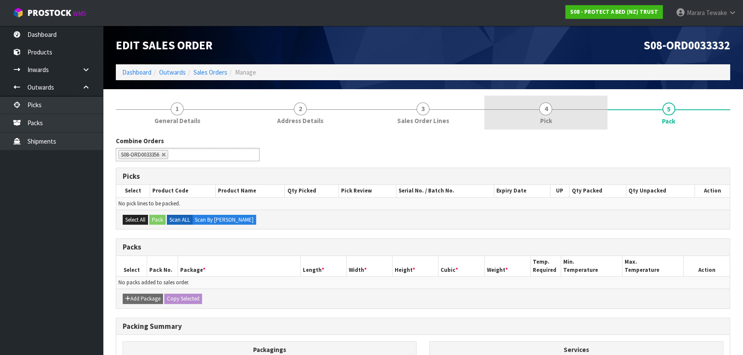
click at [549, 114] on link "4 Pick" at bounding box center [545, 113] width 123 height 34
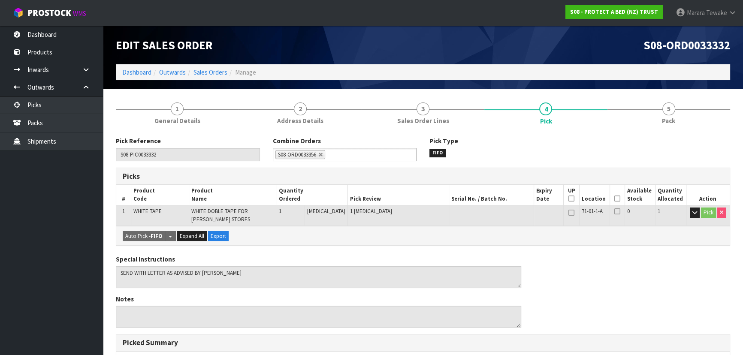
click at [614, 199] on icon at bounding box center [617, 199] width 6 height 0
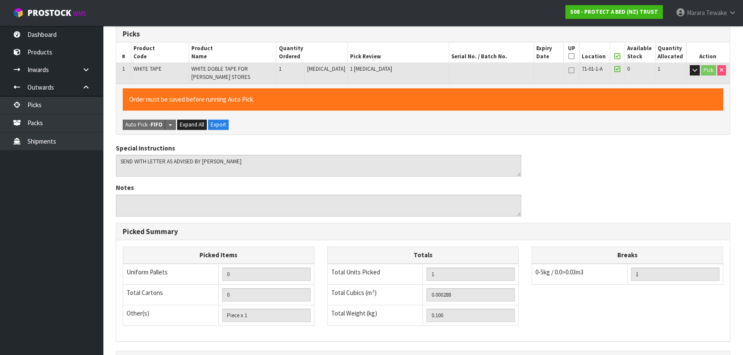
scroll to position [245, 0]
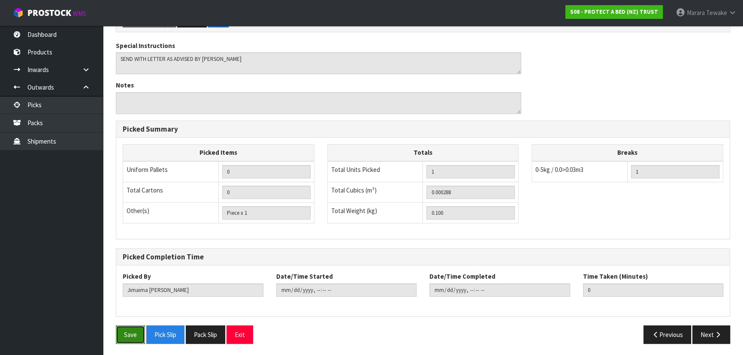
click at [141, 326] on button "Save" at bounding box center [130, 334] width 29 height 18
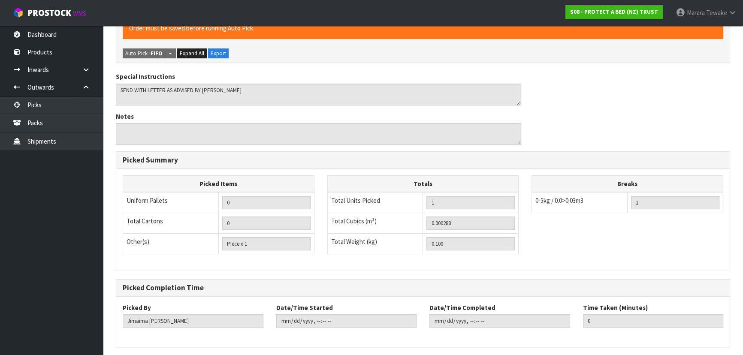
scroll to position [0, 0]
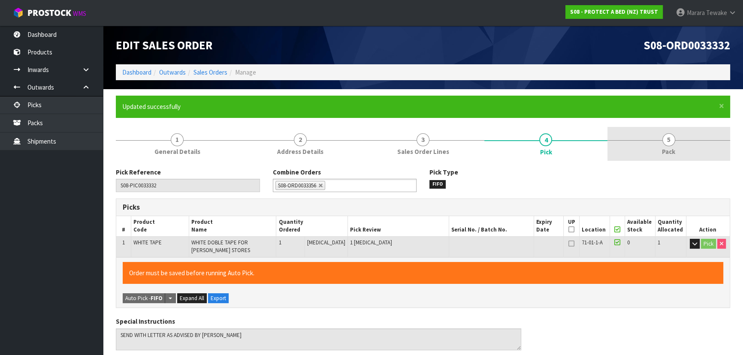
type input "[PERSON_NAME]"
type input "2025-09-11T08:06:46"
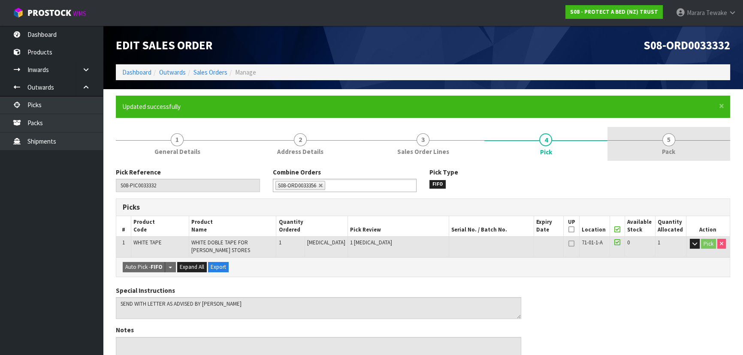
click at [664, 140] on span "5" at bounding box center [668, 139] width 13 height 13
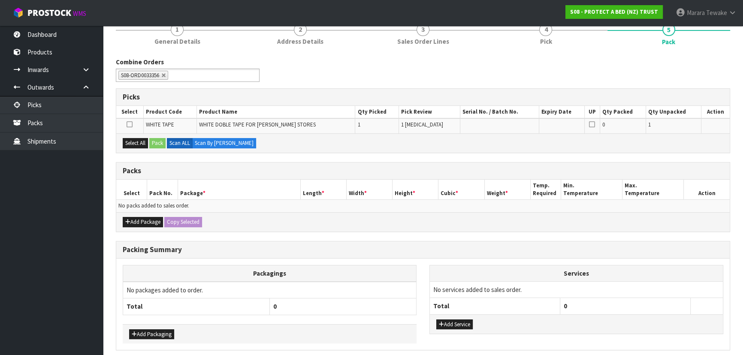
scroll to position [117, 0]
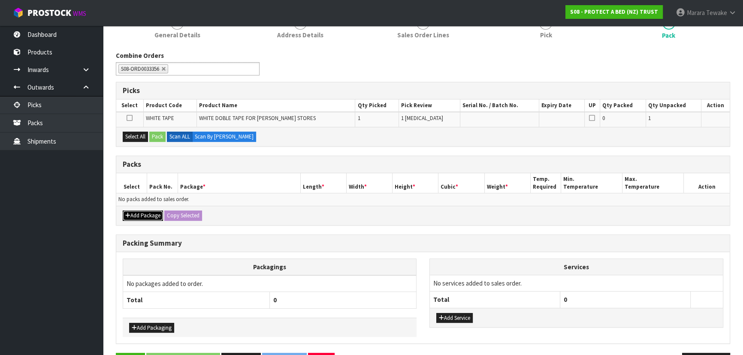
click at [145, 216] on button "Add Package" at bounding box center [143, 216] width 40 height 10
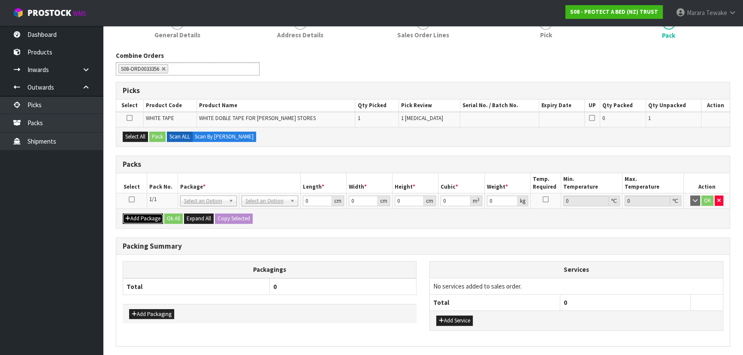
click at [146, 216] on button "Add Package" at bounding box center [143, 219] width 40 height 10
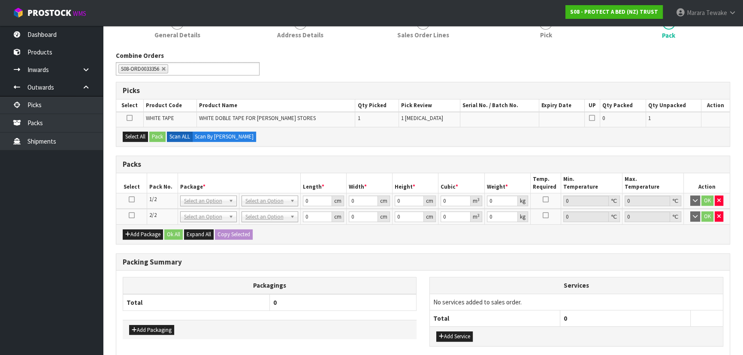
drag, startPoint x: 132, startPoint y: 213, endPoint x: 136, endPoint y: 190, distance: 23.1
click at [132, 215] on icon at bounding box center [132, 215] width 6 height 0
drag, startPoint x: 138, startPoint y: 135, endPoint x: 146, endPoint y: 135, distance: 8.2
click at [139, 135] on button "Select All" at bounding box center [135, 137] width 25 height 10
click at [156, 135] on button "Pack" at bounding box center [157, 137] width 16 height 10
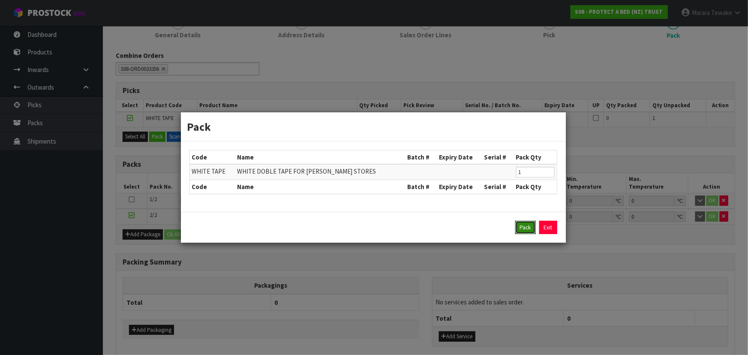
click at [530, 226] on button "Pack" at bounding box center [525, 228] width 21 height 14
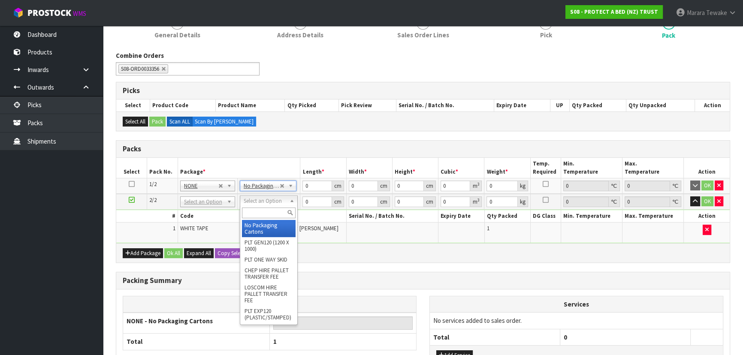
click at [265, 213] on input "text" at bounding box center [269, 213] width 54 height 11
type input "oc"
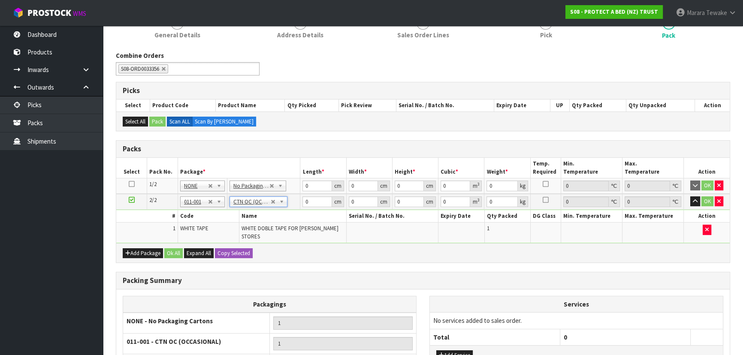
type input "0.1"
drag, startPoint x: 311, startPoint y: 184, endPoint x: 273, endPoint y: 140, distance: 59.0
click at [281, 165] on table "Select Pack No. Package * Length * Width * Height * Cubic * Weight * Temp. Requ…" at bounding box center [422, 200] width 613 height 85
type input "58"
type input "40"
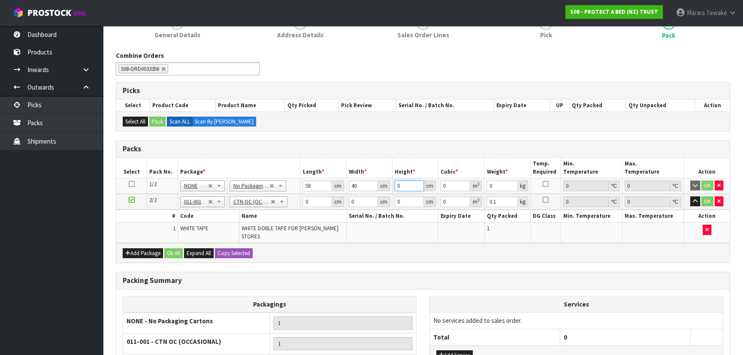
type input "3"
type input "0.00696"
type input "32"
type input "0.07424"
type input "32"
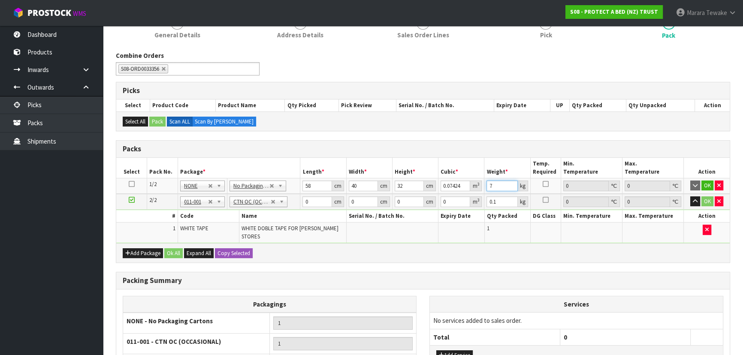
type input "7"
click button "OK" at bounding box center [707, 186] width 12 height 10
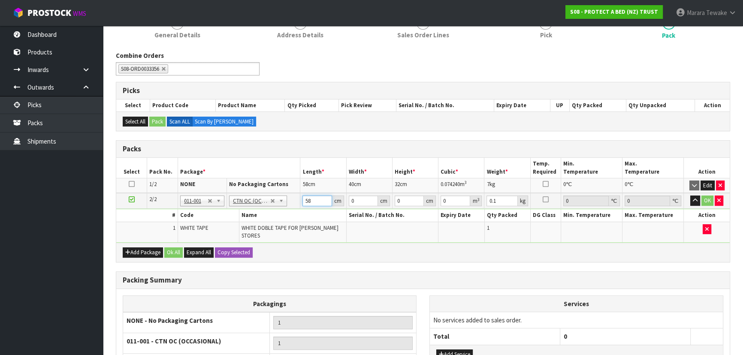
type input "58"
type input "32"
type input "2"
type input "0.003712"
type input "23"
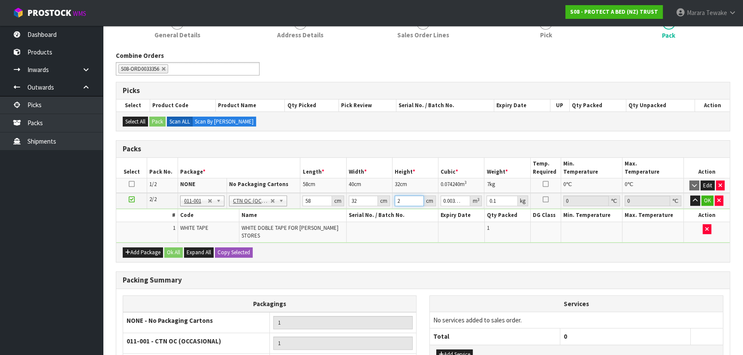
type input "0.042688"
type input "23"
type input "5"
click at [690, 196] on button "button" at bounding box center [695, 201] width 10 height 10
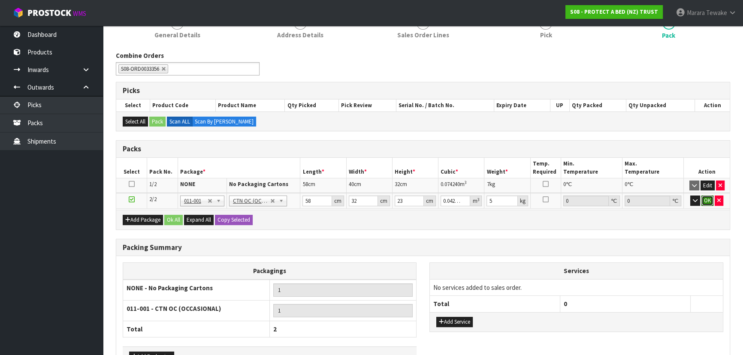
click button "OK" at bounding box center [707, 201] width 12 height 10
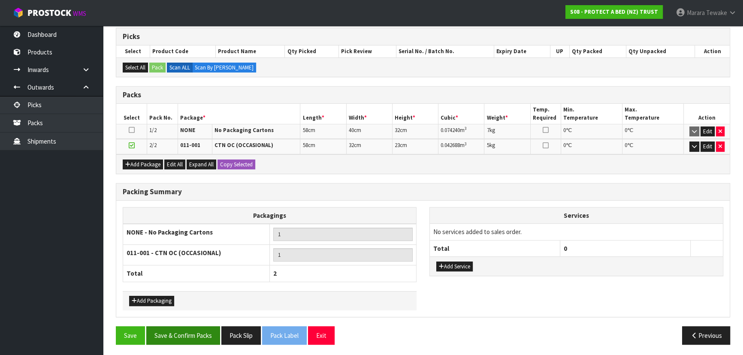
scroll to position [171, 0]
click at [175, 332] on button "Save & Confirm Packs" at bounding box center [183, 335] width 74 height 18
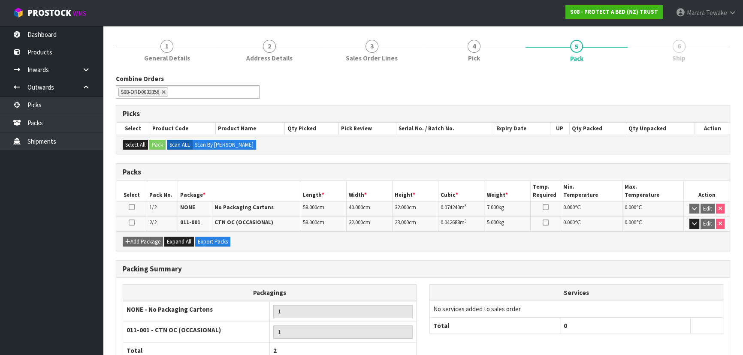
scroll to position [152, 0]
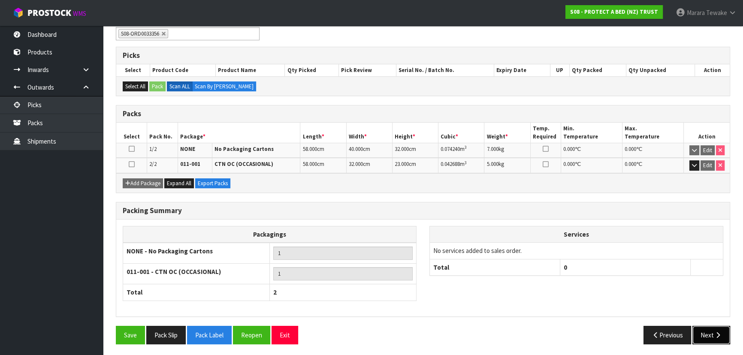
click at [710, 332] on button "Next" at bounding box center [711, 335] width 38 height 18
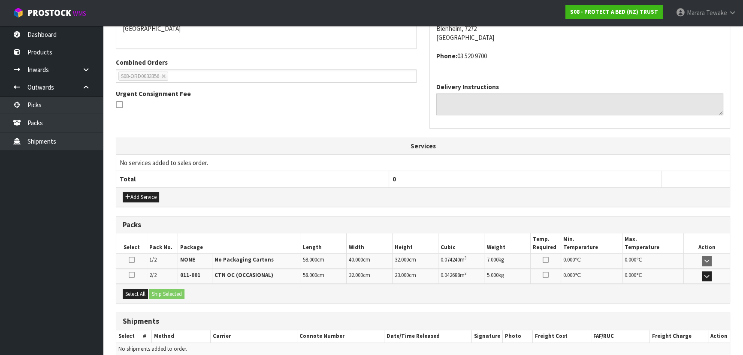
scroll to position [234, 0]
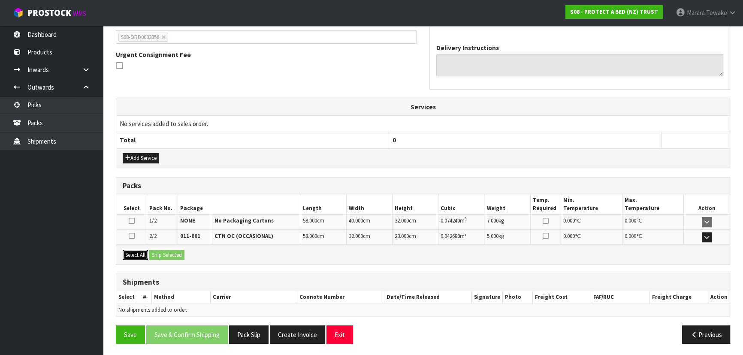
click at [140, 252] on button "Select All" at bounding box center [135, 255] width 25 height 10
drag, startPoint x: 172, startPoint y: 253, endPoint x: 185, endPoint y: 260, distance: 15.0
click at [173, 254] on button "Ship Selected" at bounding box center [166, 255] width 35 height 10
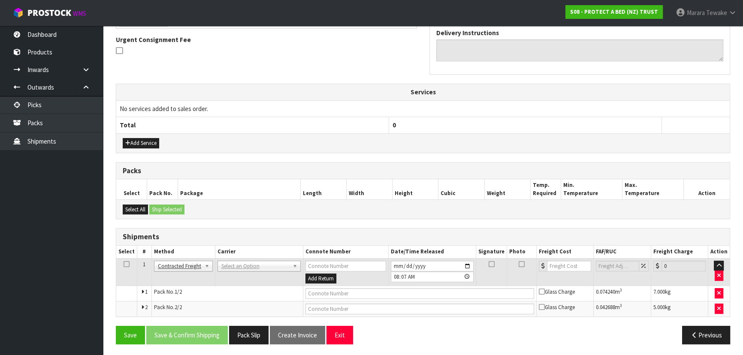
scroll to position [250, 0]
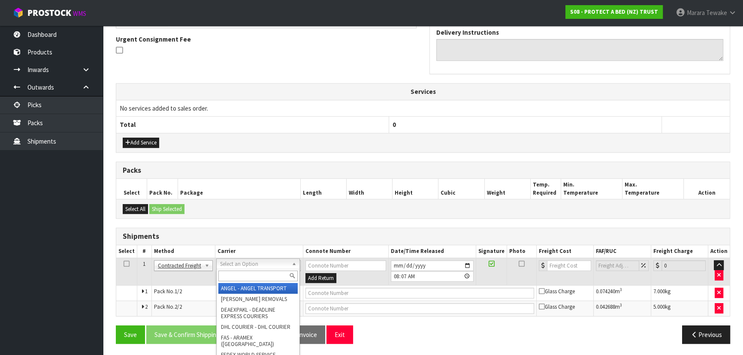
click at [231, 272] on input "text" at bounding box center [257, 276] width 79 height 11
type input "nzp"
drag, startPoint x: 255, startPoint y: 288, endPoint x: 231, endPoint y: 310, distance: 32.5
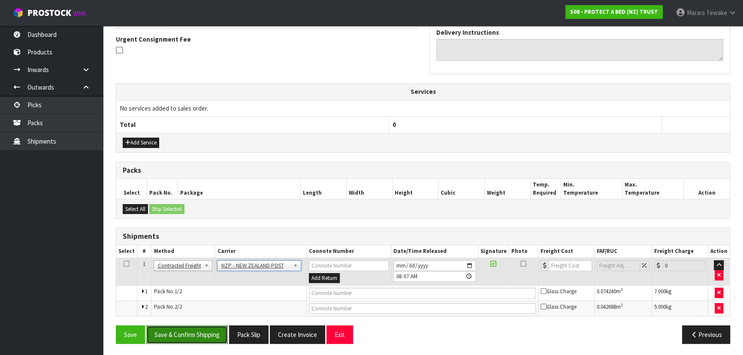
click at [207, 336] on button "Save & Confirm Shipping" at bounding box center [186, 334] width 81 height 18
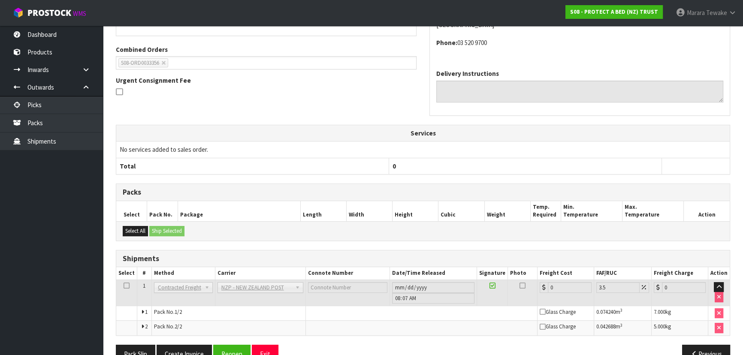
scroll to position [237, 0]
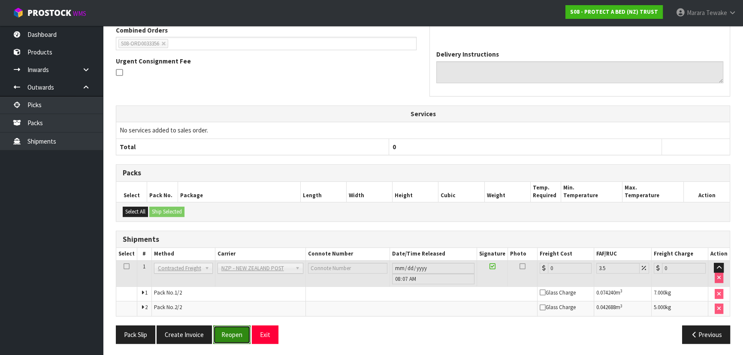
click at [221, 334] on button "Reopen" at bounding box center [231, 334] width 37 height 18
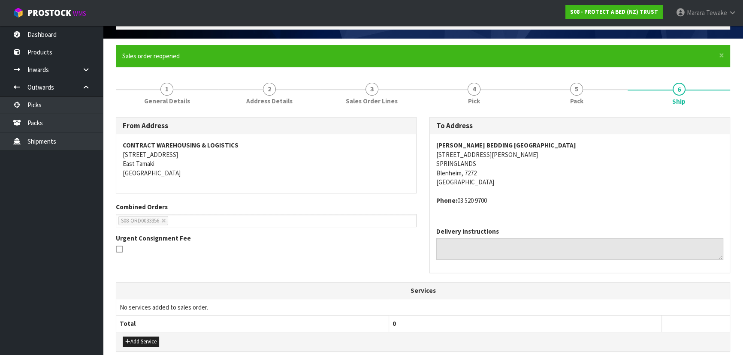
scroll to position [250, 0]
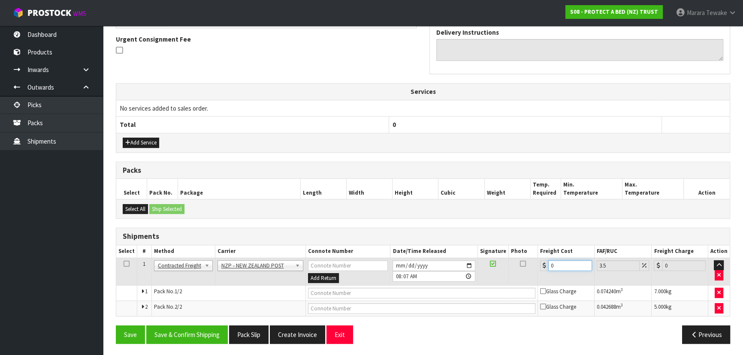
drag, startPoint x: 565, startPoint y: 259, endPoint x: 519, endPoint y: 247, distance: 46.9
click at [529, 253] on table "Select # Method Carrier Connote Number Date/Time Released Signature Photo Freig…" at bounding box center [422, 280] width 613 height 71
type input "4"
type input "4.14"
type input "40"
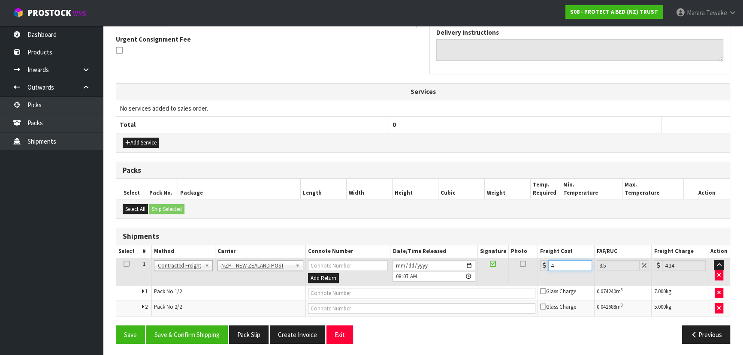
type input "41.4"
type input "40.7"
type input "42.12"
type input "40.73"
type input "42.16"
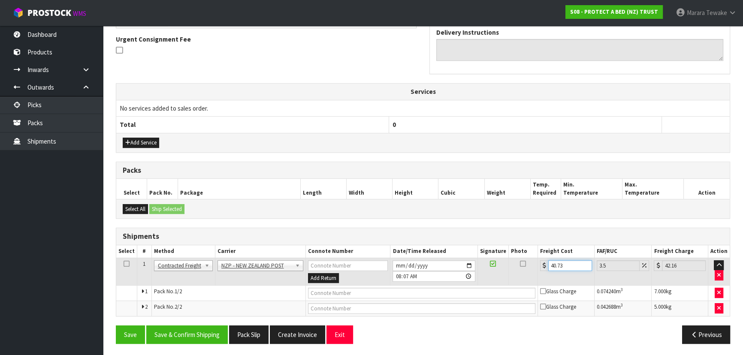
type input "40.73"
click at [195, 334] on button "Save & Confirm Shipping" at bounding box center [186, 334] width 81 height 18
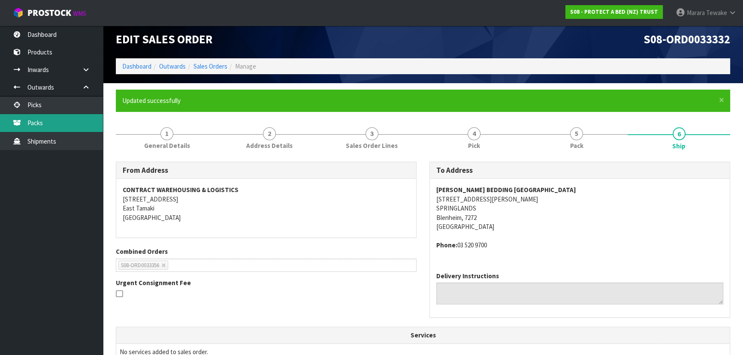
scroll to position [0, 0]
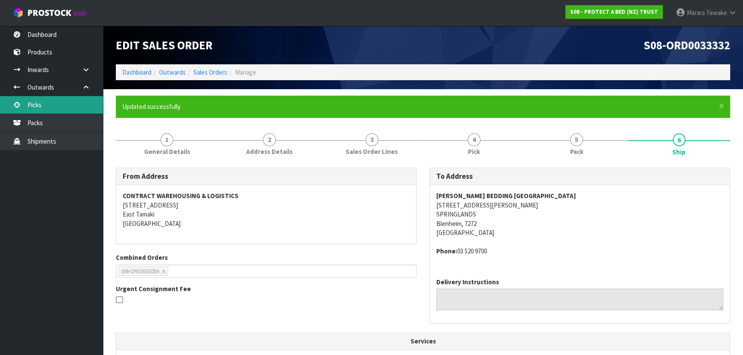
click at [69, 104] on link "Picks" at bounding box center [51, 105] width 103 height 18
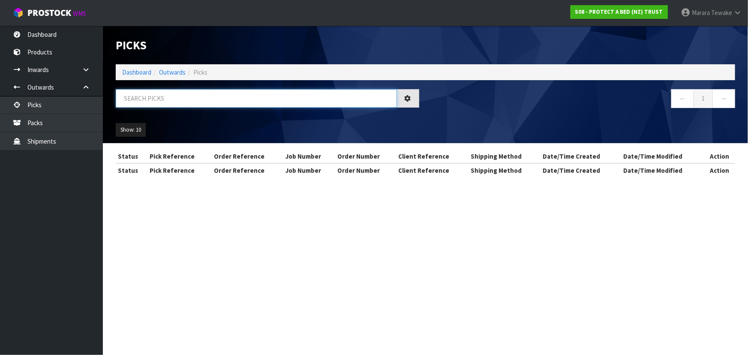
click at [126, 96] on input "text" at bounding box center [256, 98] width 281 height 18
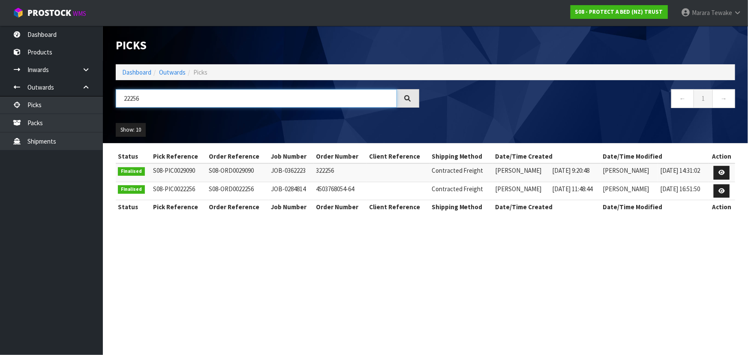
drag, startPoint x: 141, startPoint y: 95, endPoint x: 110, endPoint y: 90, distance: 31.6
click at [112, 92] on div "22256" at bounding box center [267, 101] width 316 height 25
type input "33356"
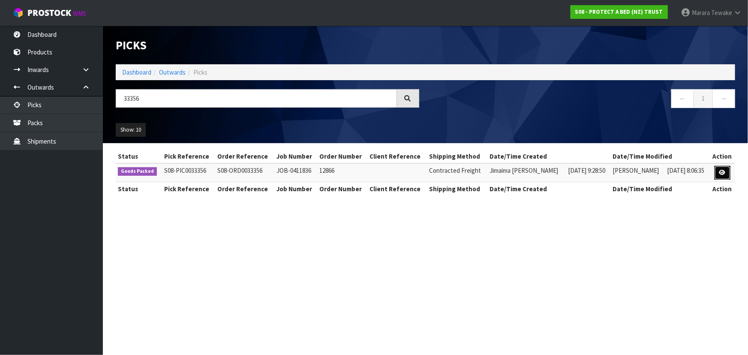
click at [721, 169] on link at bounding box center [723, 173] width 16 height 14
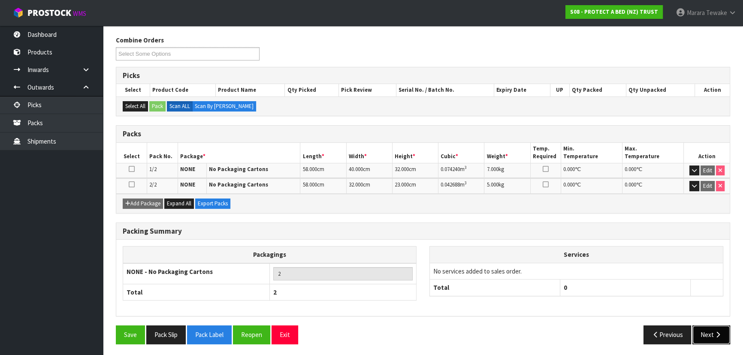
click at [711, 333] on button "Next" at bounding box center [711, 334] width 38 height 18
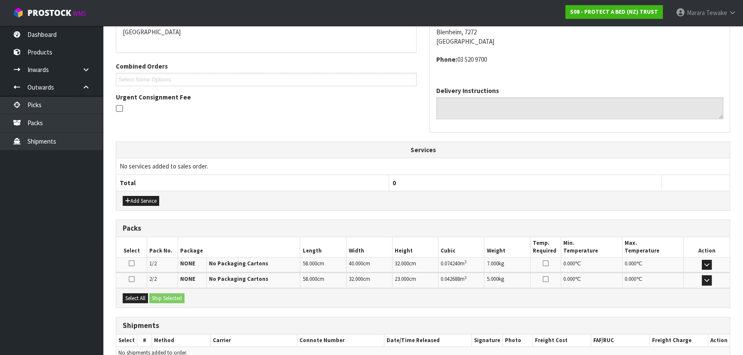
scroll to position [203, 0]
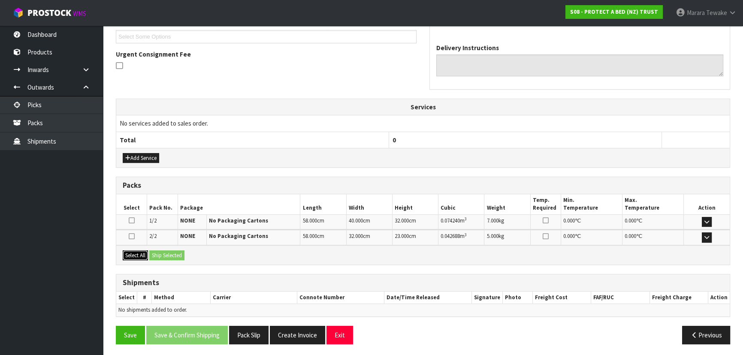
drag, startPoint x: 141, startPoint y: 251, endPoint x: 162, endPoint y: 252, distance: 20.2
click at [143, 251] on button "Select All" at bounding box center [135, 255] width 25 height 10
click at [162, 252] on button "Ship Selected" at bounding box center [166, 255] width 35 height 10
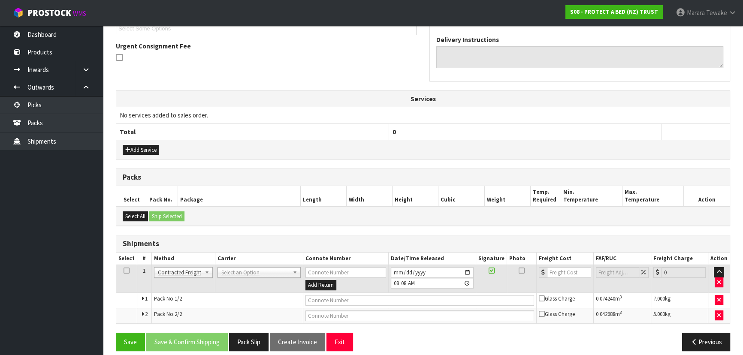
scroll to position [219, 0]
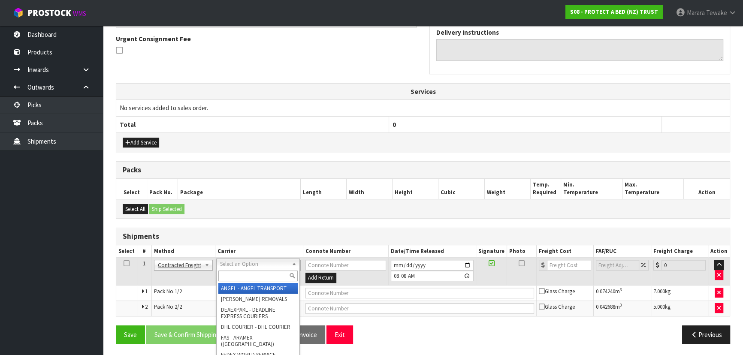
click at [239, 273] on input "text" at bounding box center [257, 276] width 79 height 11
type input "nzp"
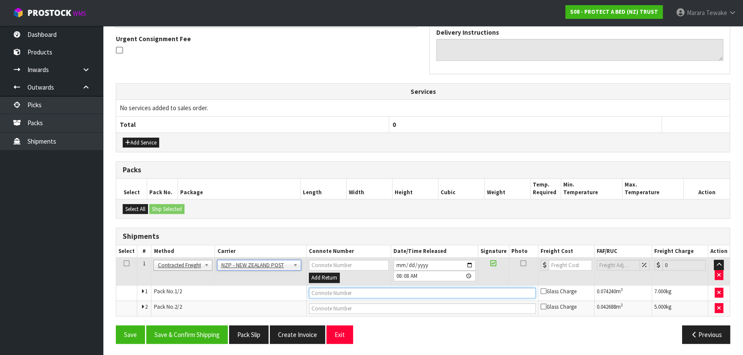
click at [333, 295] on input "text" at bounding box center [422, 293] width 227 height 11
type input "00894210379948450407"
click at [116, 325] on button "Save" at bounding box center [130, 334] width 29 height 18
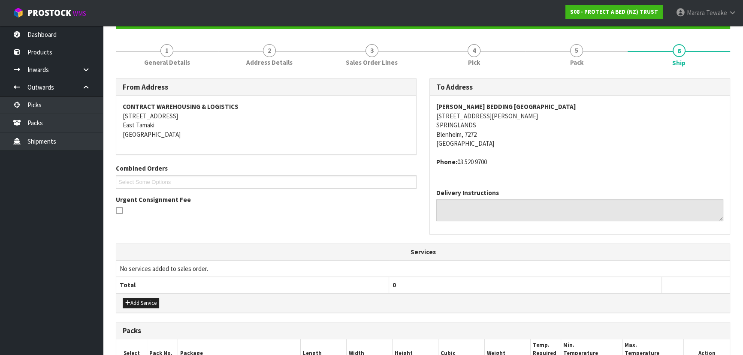
scroll to position [250, 0]
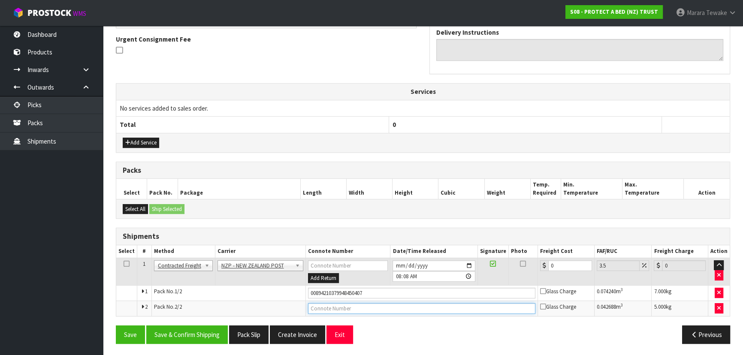
drag, startPoint x: 355, startPoint y: 309, endPoint x: 342, endPoint y: 306, distance: 13.7
click at [354, 309] on input "text" at bounding box center [421, 308] width 227 height 11
type input "00894210379948450391"
click at [116, 325] on button "Save" at bounding box center [130, 334] width 29 height 18
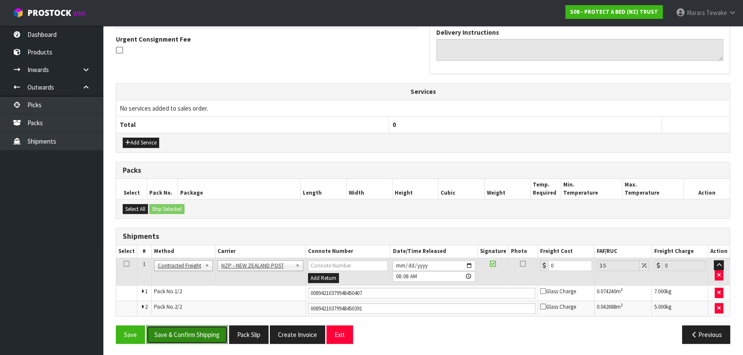
click at [198, 327] on button "Save & Confirm Shipping" at bounding box center [186, 334] width 81 height 18
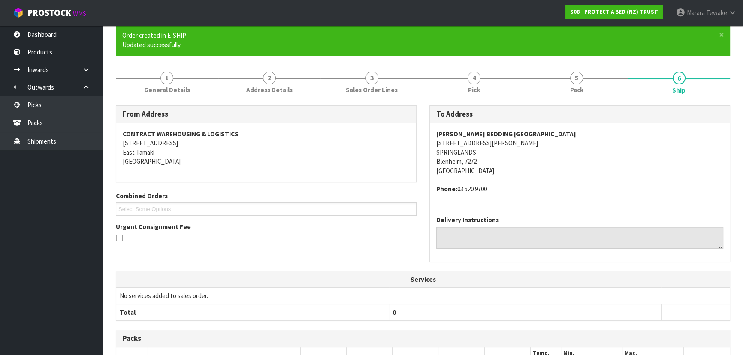
scroll to position [3, 0]
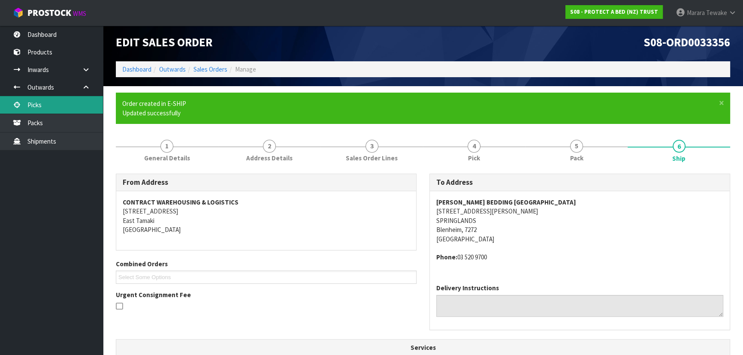
click at [62, 111] on link "Picks" at bounding box center [51, 105] width 103 height 18
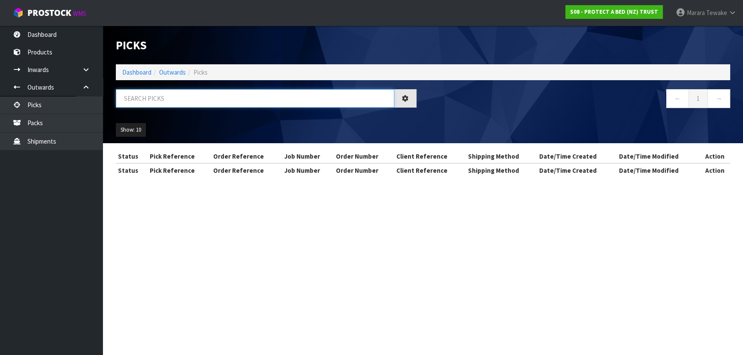
click at [132, 98] on input "text" at bounding box center [255, 98] width 278 height 18
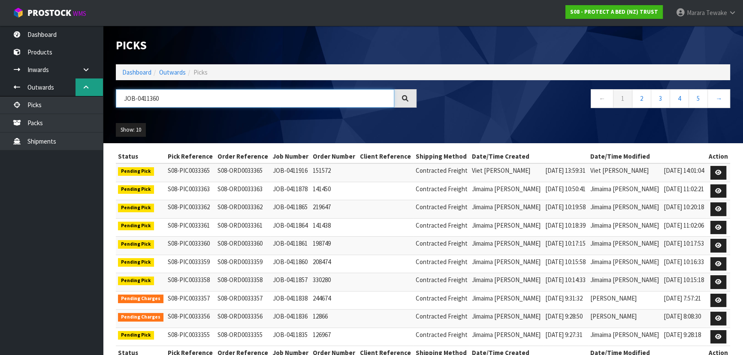
type input "JOB-0411360"
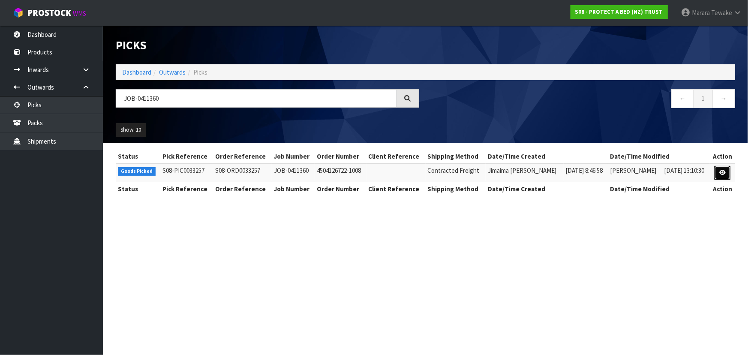
click at [727, 169] on link at bounding box center [723, 173] width 16 height 14
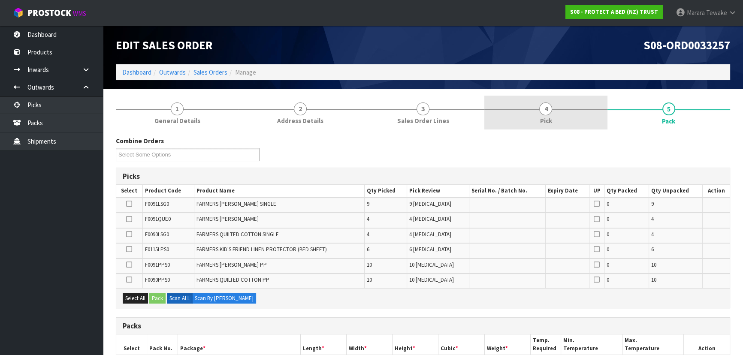
click at [554, 107] on link "4 Pick" at bounding box center [545, 113] width 123 height 34
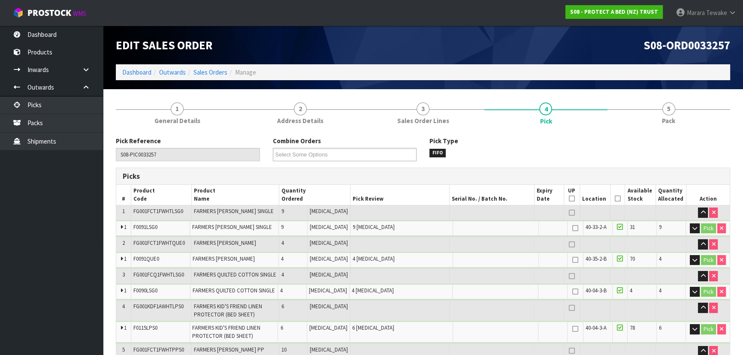
click at [614, 199] on icon at bounding box center [617, 199] width 6 height 0
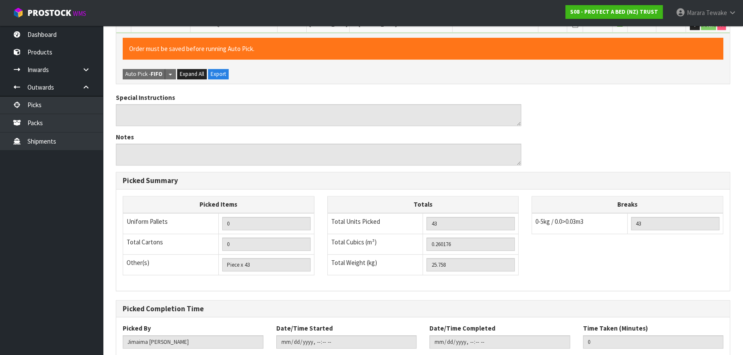
scroll to position [423, 0]
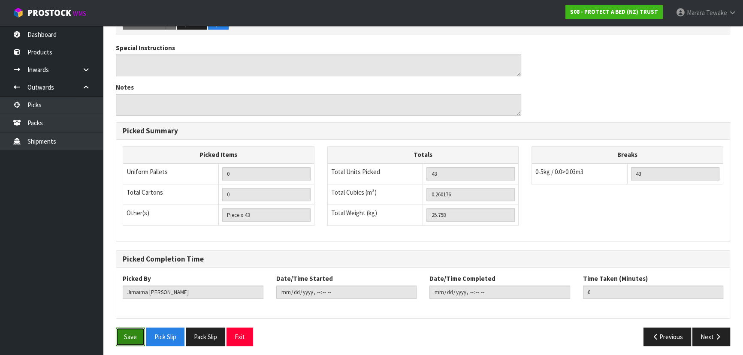
drag, startPoint x: 137, startPoint y: 333, endPoint x: 166, endPoint y: 323, distance: 30.1
click at [136, 334] on button "Save" at bounding box center [130, 337] width 29 height 18
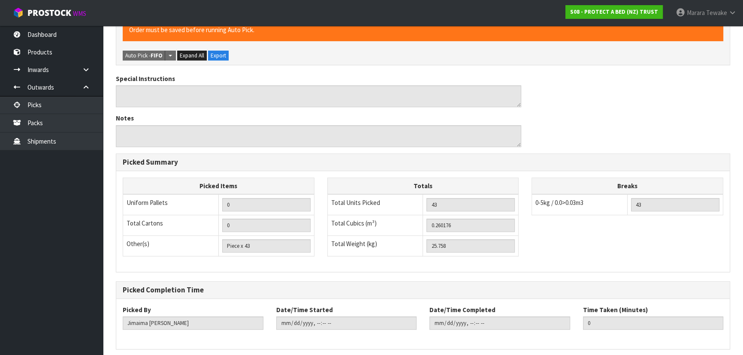
scroll to position [0, 0]
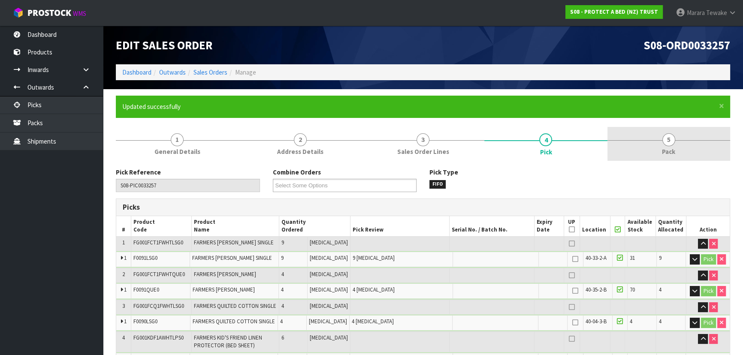
click at [671, 135] on span "5" at bounding box center [668, 139] width 13 height 13
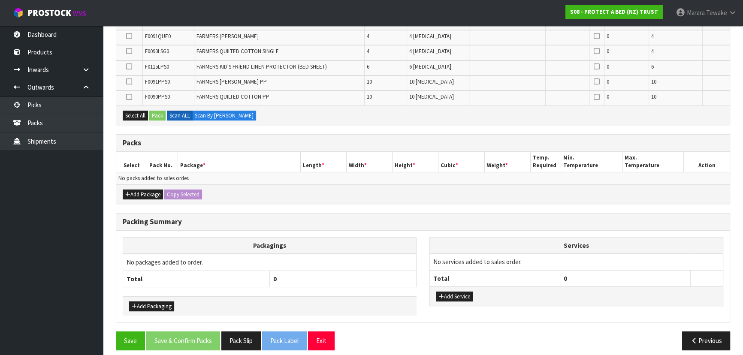
scroll to position [219, 0]
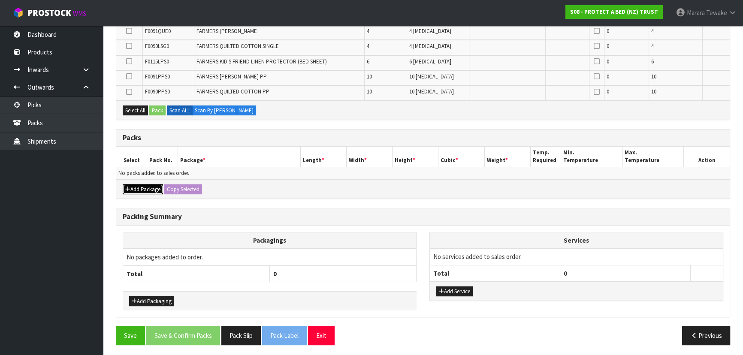
click at [144, 187] on button "Add Package" at bounding box center [143, 189] width 40 height 10
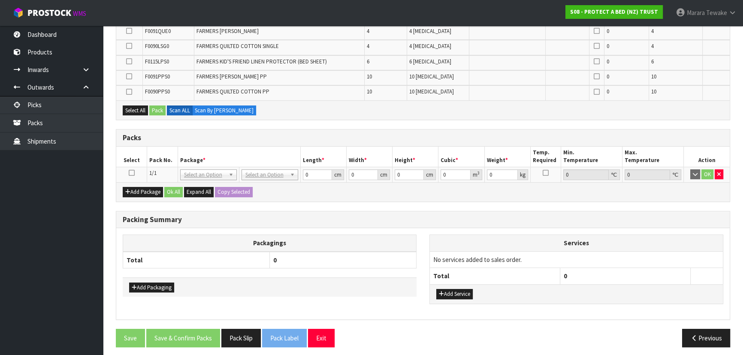
click at [132, 173] on icon at bounding box center [132, 173] width 6 height 0
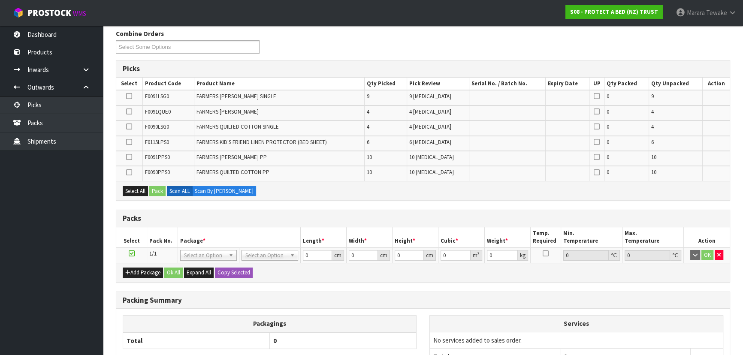
scroll to position [222, 0]
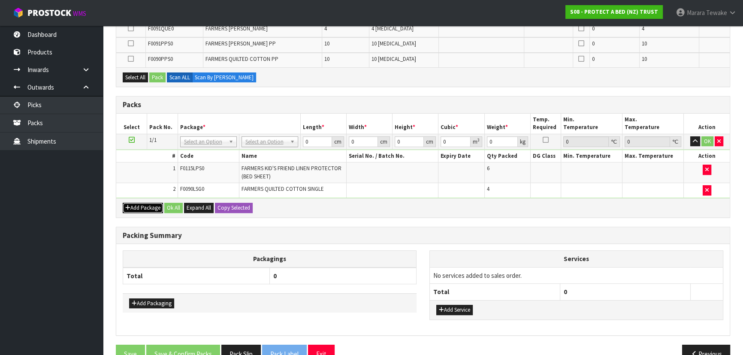
click at [138, 207] on button "Add Package" at bounding box center [143, 208] width 40 height 10
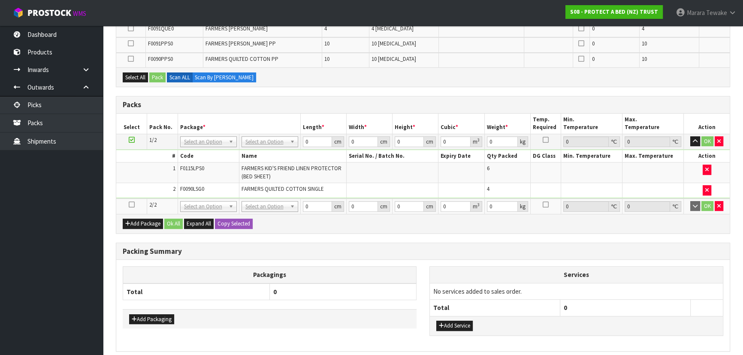
click at [133, 205] on icon at bounding box center [132, 205] width 6 height 0
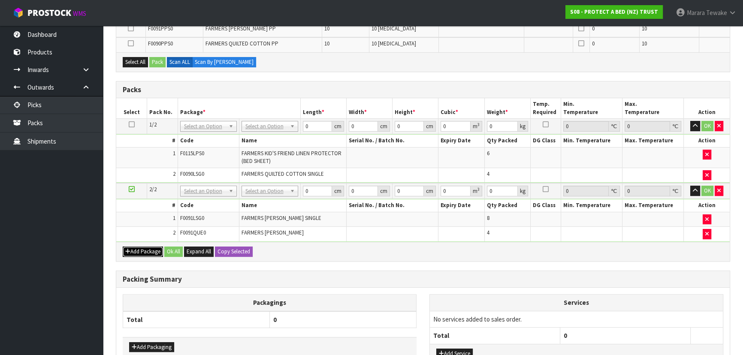
click at [145, 248] on button "Add Package" at bounding box center [143, 252] width 40 height 10
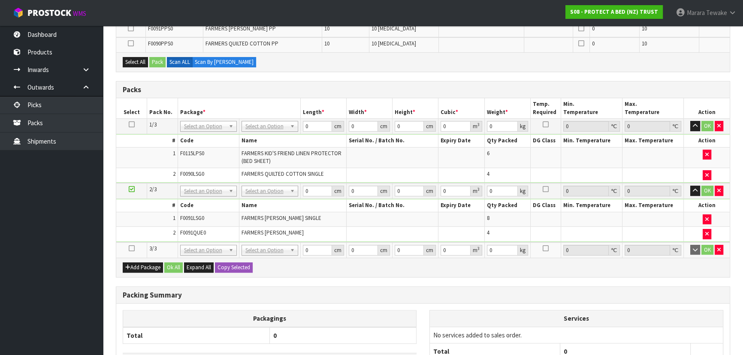
click at [129, 248] on icon at bounding box center [132, 248] width 6 height 0
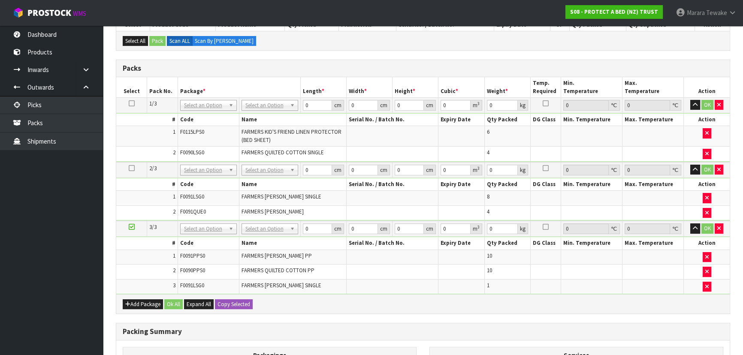
scroll to position [194, 0]
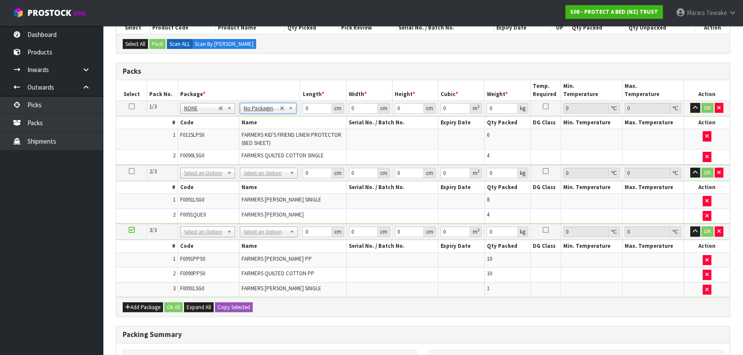
click at [128, 107] on td at bounding box center [131, 107] width 31 height 15
click at [130, 106] on icon at bounding box center [132, 106] width 6 height 0
click at [230, 309] on button "Copy Selected" at bounding box center [234, 307] width 38 height 10
type input "3"
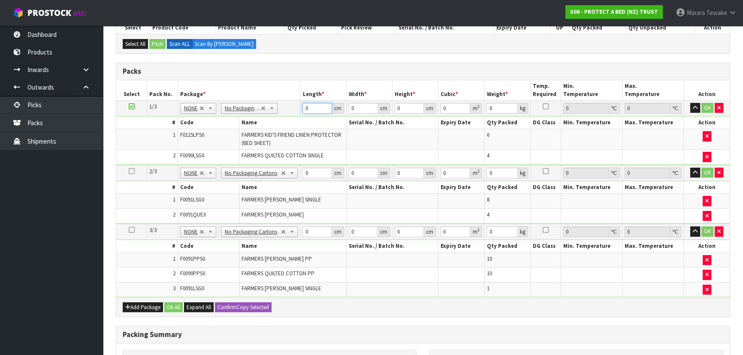
drag, startPoint x: 312, startPoint y: 111, endPoint x: 297, endPoint y: 86, distance: 28.7
click at [293, 100] on tr "1/3 NONE 007-001 007-002 007-004 007-009 007-013 007-014 007-015 007-017 007-01…" at bounding box center [422, 107] width 613 height 15
type input "57"
type input "48"
type input "3"
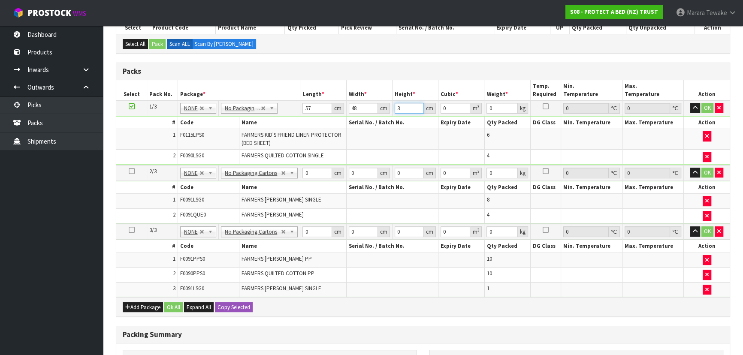
type input "0.008208"
type input "32"
type input "0.087552"
type input "32"
type input "9"
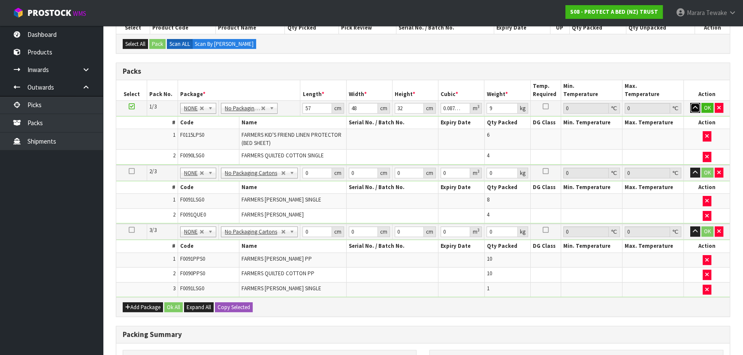
click at [690, 103] on button "button" at bounding box center [695, 108] width 10 height 10
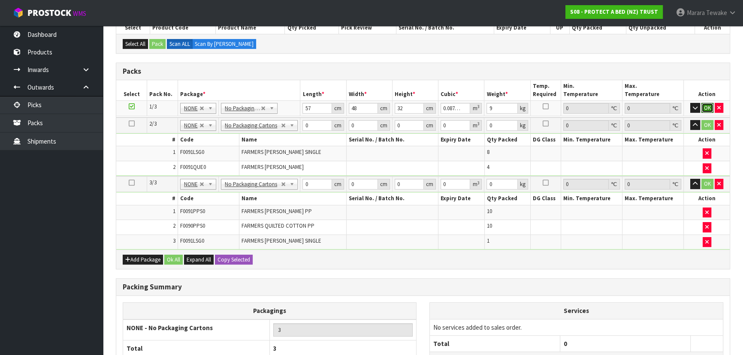
click button "OK" at bounding box center [707, 108] width 12 height 10
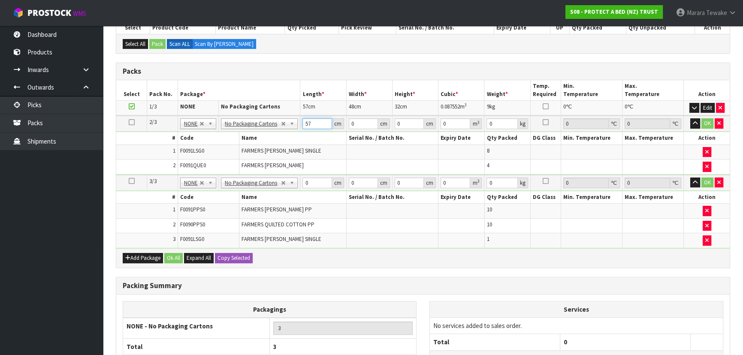
type input "57"
type input "40"
type input "3"
type input "0.00684"
type input "32"
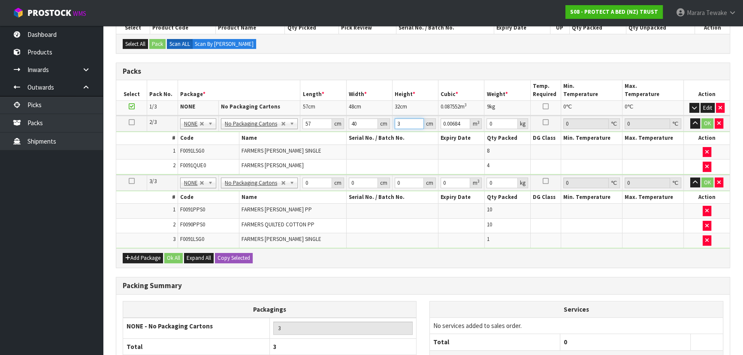
type input "0.07296"
type input "32"
type input "9"
click at [690, 118] on button "button" at bounding box center [695, 123] width 10 height 10
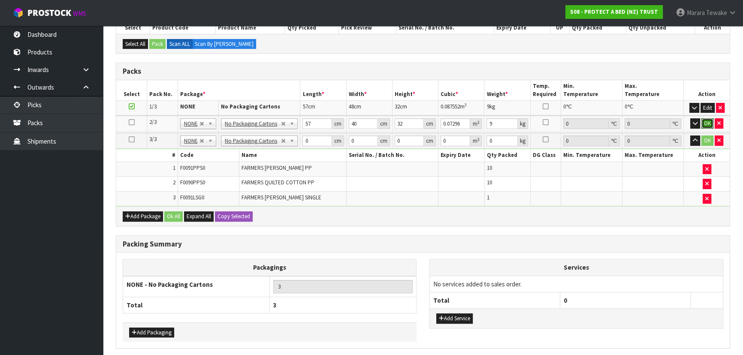
click button "OK" at bounding box center [707, 123] width 12 height 10
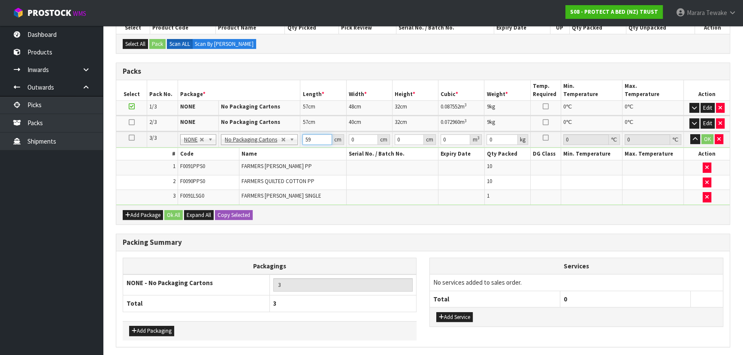
type input "59"
type input "40"
type input "3"
type input "0.00708"
type input "32"
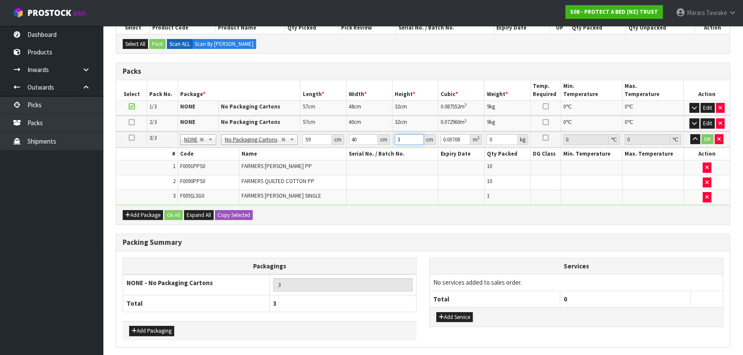
type input "0.07552"
type input "32"
type input "9"
click at [690, 134] on button "button" at bounding box center [695, 139] width 10 height 10
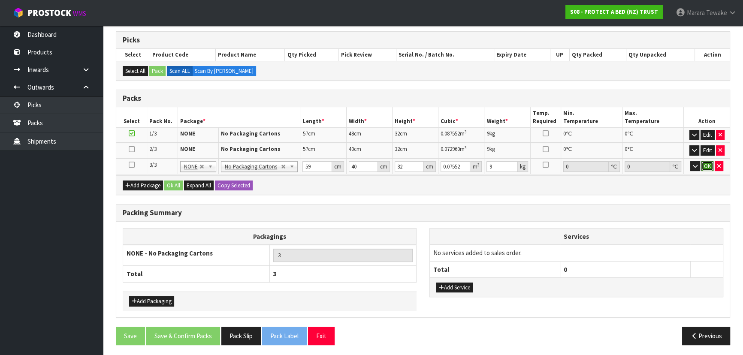
click button "OK" at bounding box center [707, 166] width 12 height 10
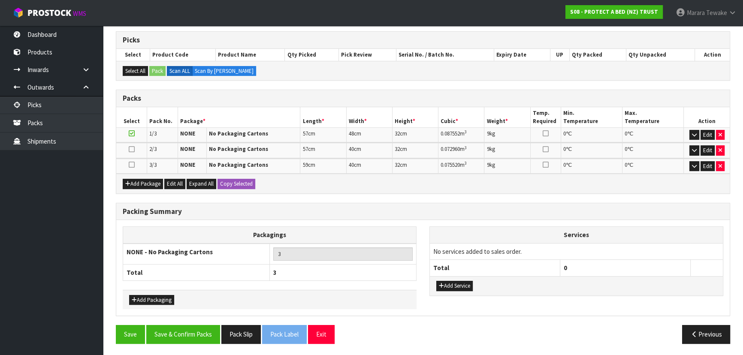
scroll to position [166, 0]
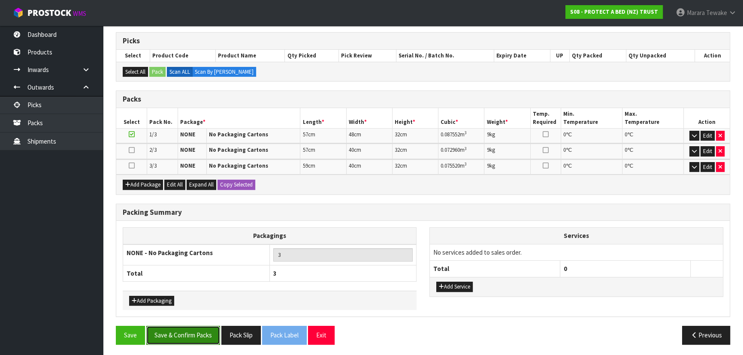
click at [188, 330] on button "Save & Confirm Packs" at bounding box center [183, 335] width 74 height 18
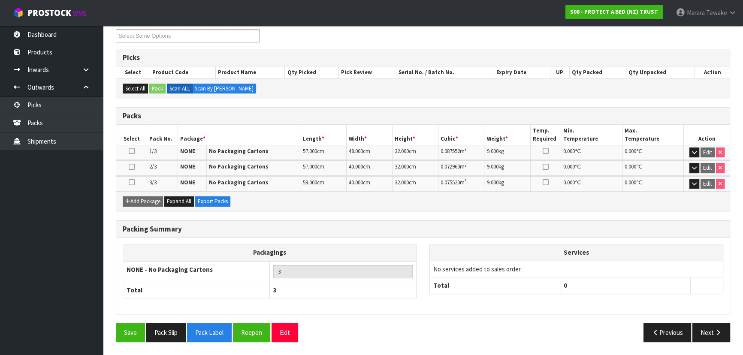
scroll to position [147, 0]
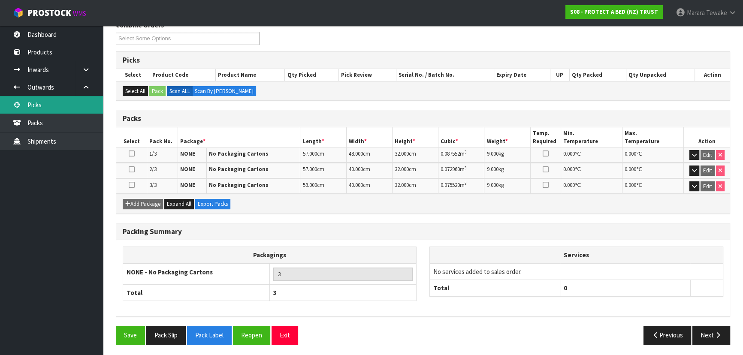
click at [61, 105] on link "Picks" at bounding box center [51, 105] width 103 height 18
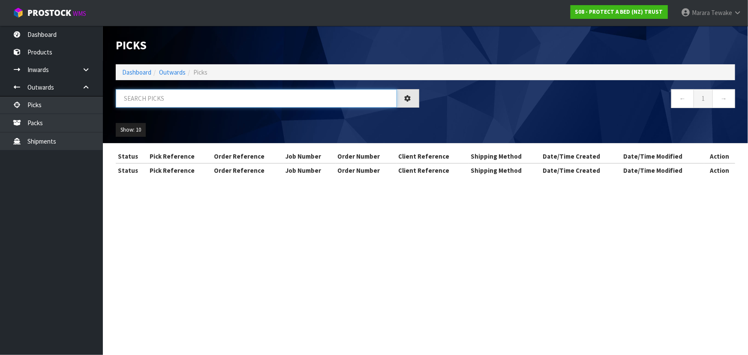
click at [133, 102] on input "text" at bounding box center [256, 98] width 281 height 18
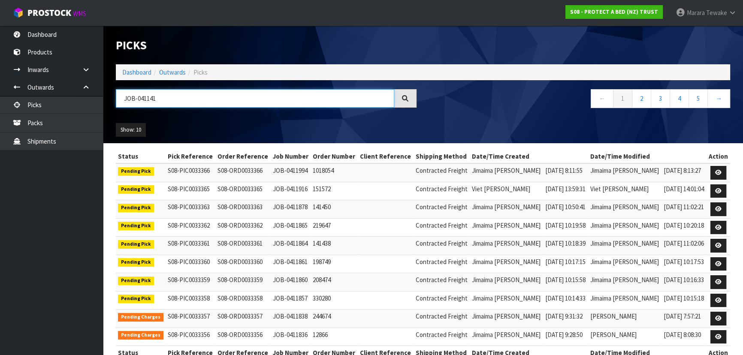
type input "JOB-0411410"
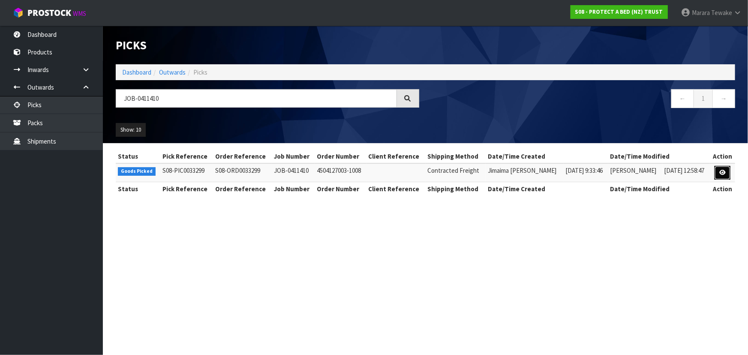
click at [720, 171] on icon at bounding box center [723, 173] width 6 height 6
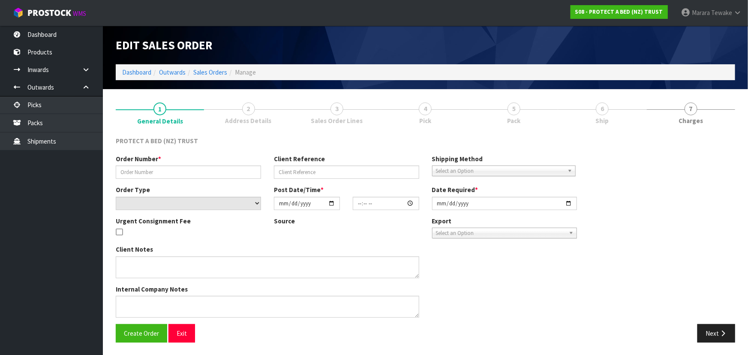
type input "4504126722-1008"
select select "number:0"
type input "2025-09-08"
type input "08:46:00.000"
type input "2025-09-09"
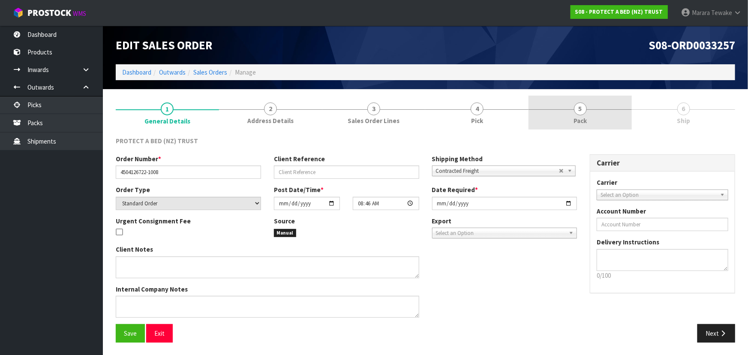
click at [596, 116] on link "5 Pack" at bounding box center [580, 113] width 103 height 34
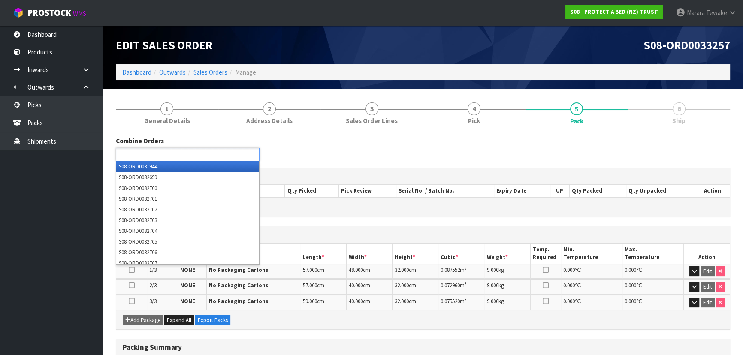
click at [253, 153] on ul at bounding box center [188, 154] width 144 height 13
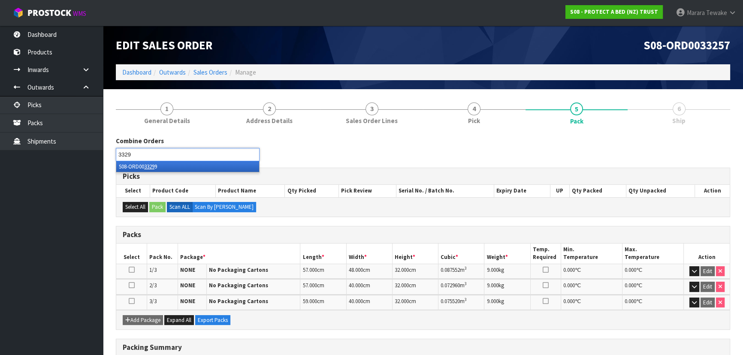
type input "33299"
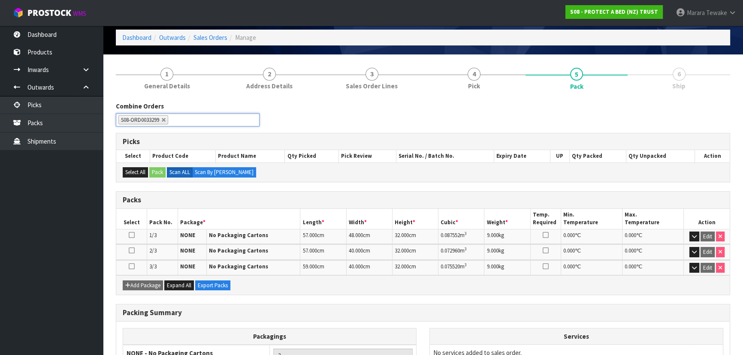
scroll to position [116, 0]
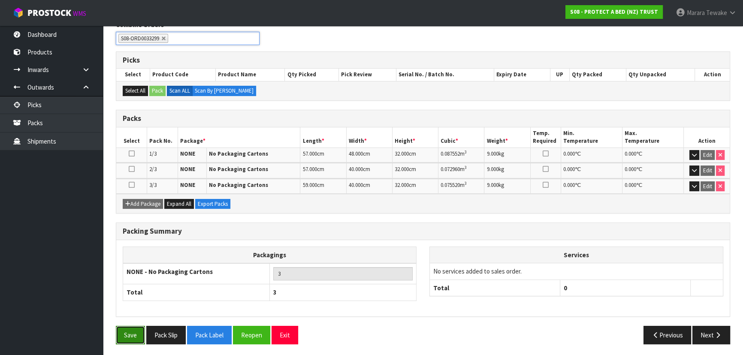
click at [135, 334] on button "Save" at bounding box center [130, 335] width 29 height 18
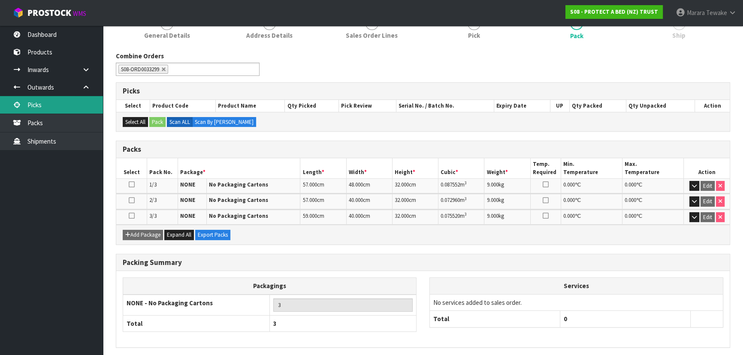
scroll to position [0, 0]
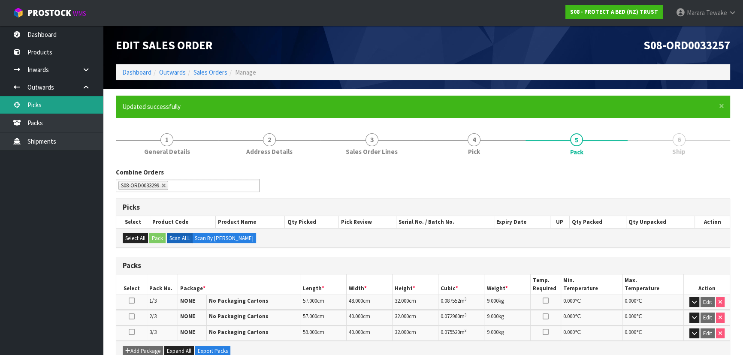
click at [75, 104] on link "Picks" at bounding box center [51, 105] width 103 height 18
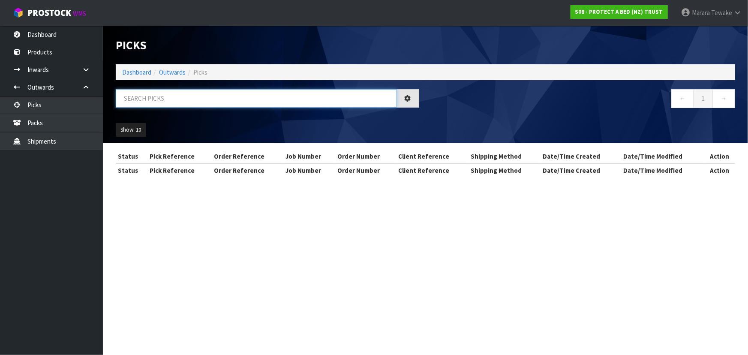
click at [165, 100] on input "text" at bounding box center [256, 98] width 281 height 18
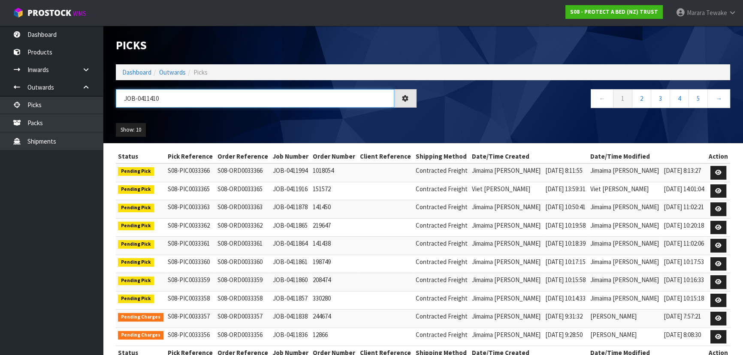
type input "JOB-0411410"
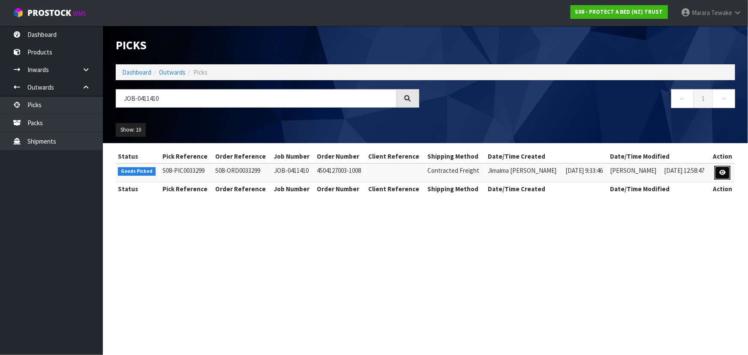
click at [727, 174] on link at bounding box center [723, 173] width 16 height 14
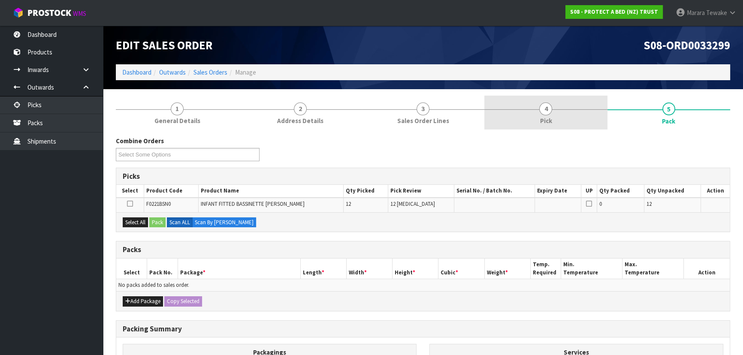
click at [539, 116] on link "4 Pick" at bounding box center [545, 113] width 123 height 34
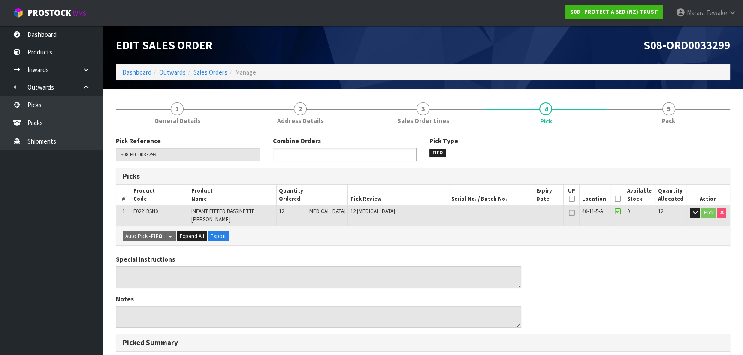
click at [319, 159] on input "text" at bounding box center [306, 154] width 63 height 11
type input "33257"
click at [325, 169] on li "S08-ORD00 33257" at bounding box center [344, 166] width 143 height 11
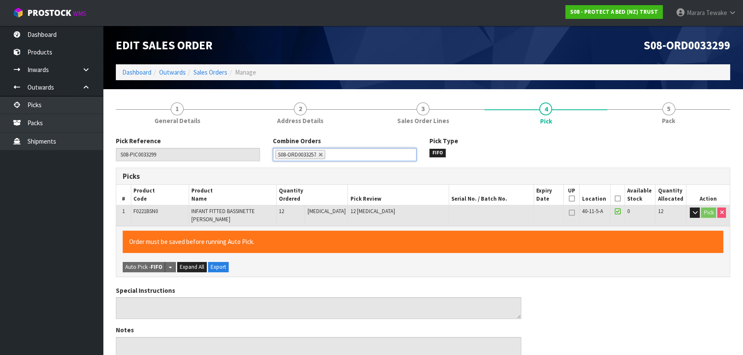
click at [614, 199] on icon at bounding box center [617, 199] width 6 height 0
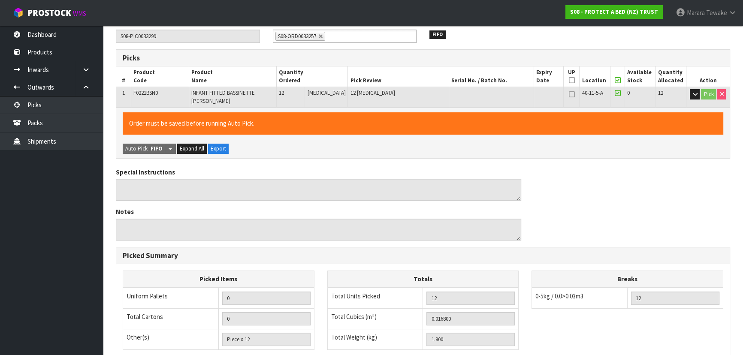
scroll to position [245, 0]
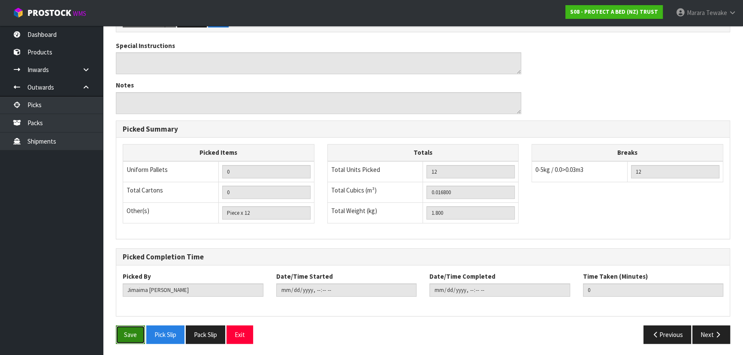
click at [129, 329] on button "Save" at bounding box center [130, 334] width 29 height 18
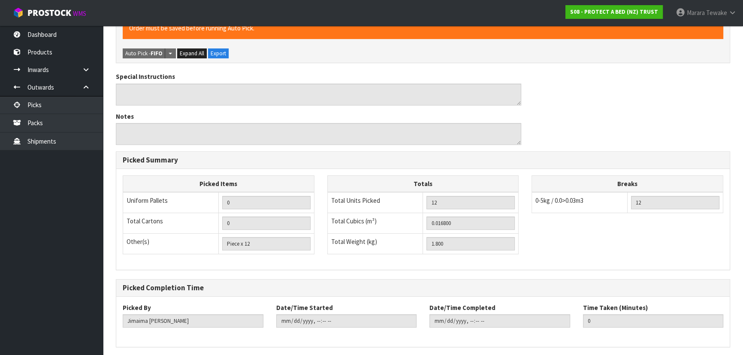
scroll to position [0, 0]
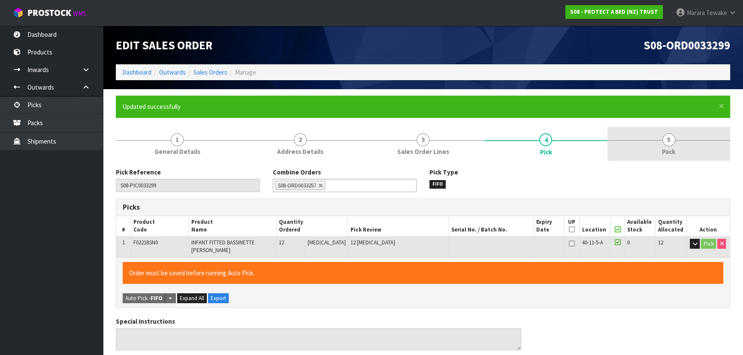
type input "[PERSON_NAME]"
type input "2025-09-11T08:27:08"
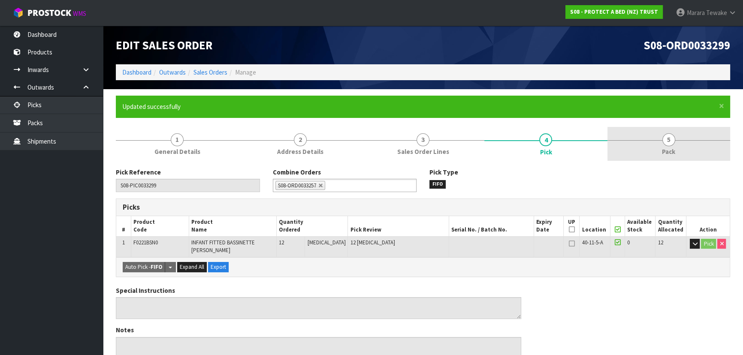
click at [668, 144] on span "5" at bounding box center [668, 139] width 13 height 13
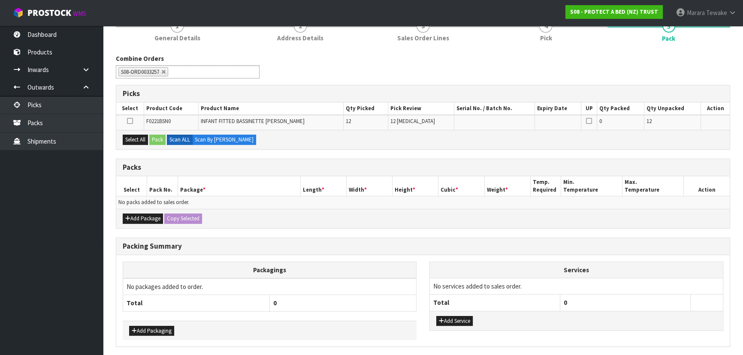
scroll to position [117, 0]
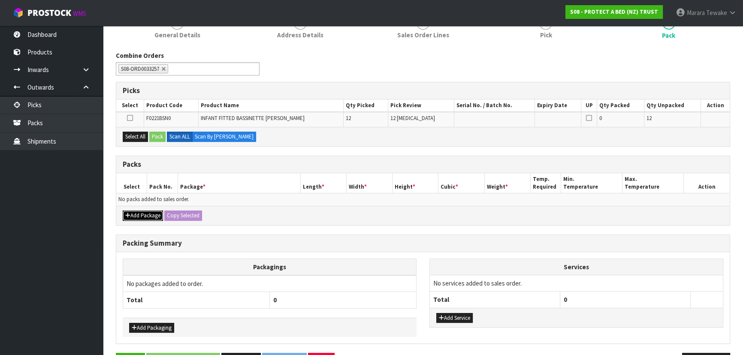
click at [145, 211] on button "Add Package" at bounding box center [143, 216] width 40 height 10
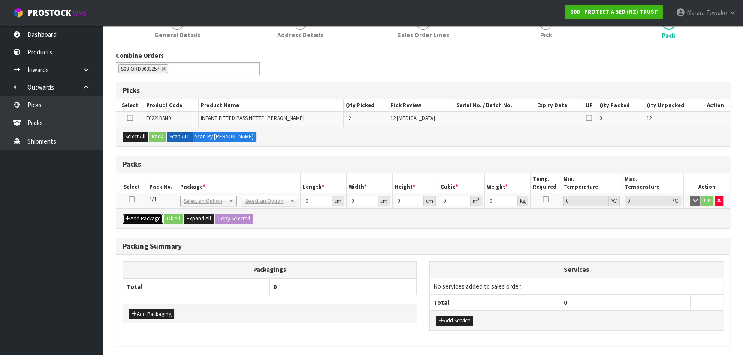
click at [145, 218] on button "Add Package" at bounding box center [143, 219] width 40 height 10
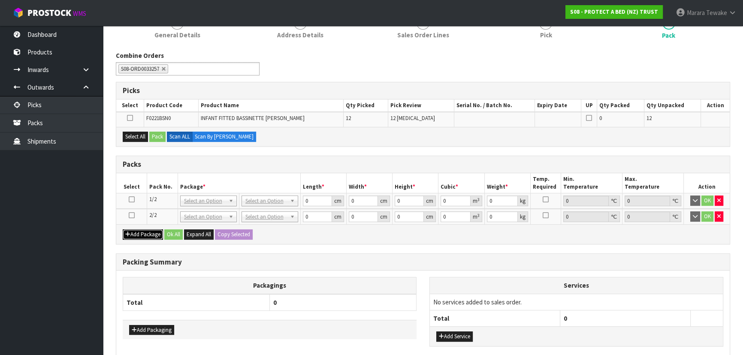
click at [145, 231] on button "Add Package" at bounding box center [143, 234] width 40 height 10
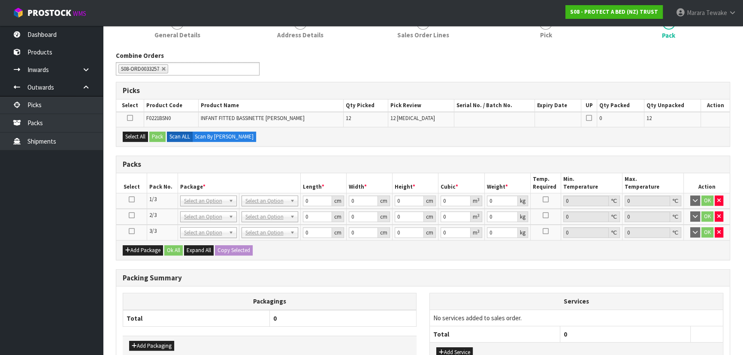
click at [128, 229] on td at bounding box center [131, 232] width 31 height 15
drag, startPoint x: 132, startPoint y: 230, endPoint x: 128, endPoint y: 218, distance: 12.6
click at [131, 231] on icon at bounding box center [132, 231] width 6 height 0
click at [140, 132] on button "Select All" at bounding box center [135, 137] width 25 height 10
click at [155, 133] on button "Pack" at bounding box center [157, 137] width 16 height 10
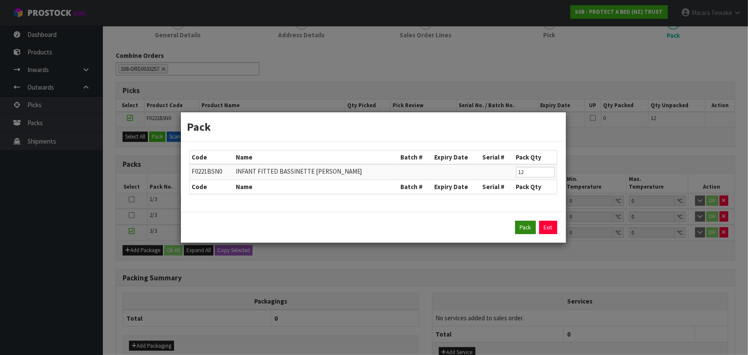
click at [515, 229] on div "Pack Exit" at bounding box center [374, 228] width 368 height 14
click at [520, 228] on button "Pack" at bounding box center [525, 228] width 21 height 14
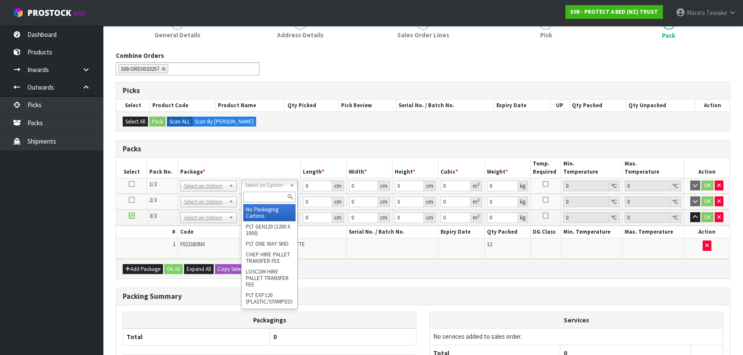
click at [267, 196] on input "text" at bounding box center [269, 197] width 52 height 11
type input "oc"
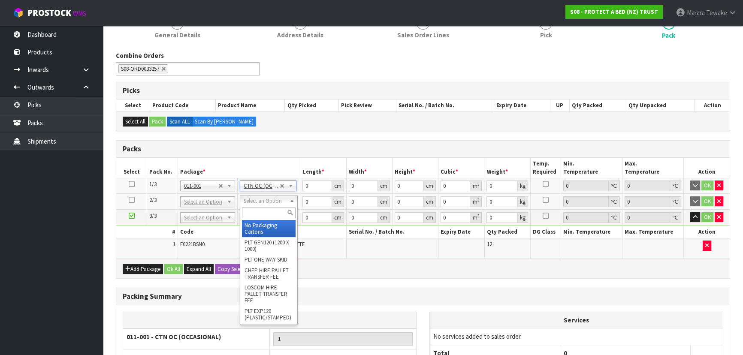
click at [261, 211] on input "text" at bounding box center [269, 213] width 54 height 11
type input "oc"
type input "2"
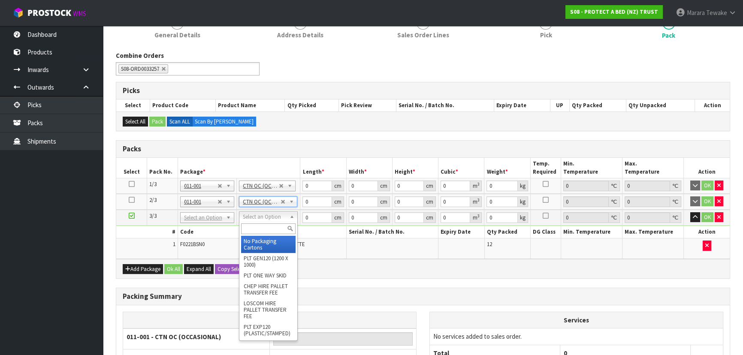
click at [265, 227] on input "text" at bounding box center [268, 228] width 54 height 11
type input "oc"
type input "3"
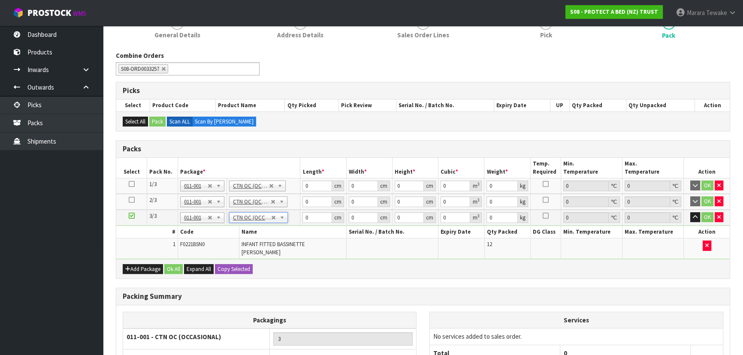
type input "1.8"
drag, startPoint x: 312, startPoint y: 184, endPoint x: 309, endPoint y: 153, distance: 31.8
click at [301, 178] on td "0 cm" at bounding box center [323, 186] width 46 height 16
type input "57"
type input "48"
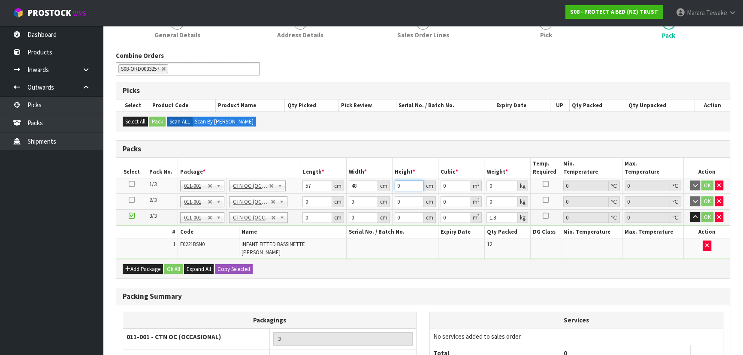
type input "3"
type input "0.008208"
type input "32"
type input "0.087552"
type input "32"
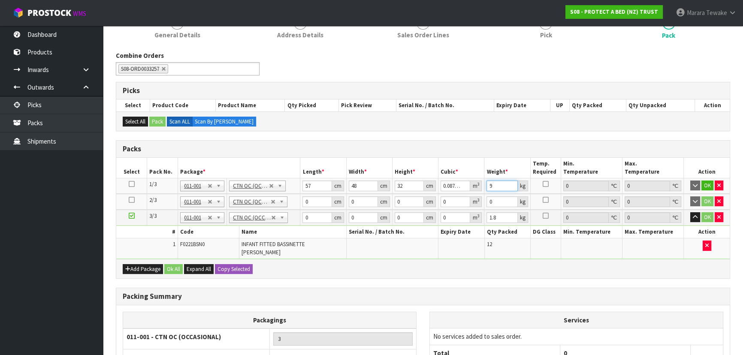
type input "9"
click button "OK" at bounding box center [707, 186] width 12 height 10
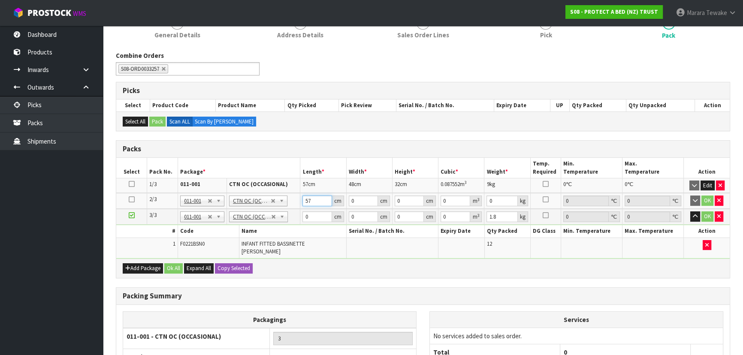
type input "57"
type input "40"
type input "3"
type input "0.00684"
type input "32"
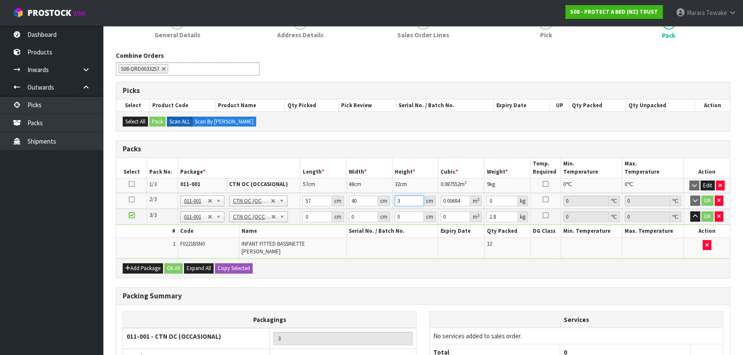
type input "0.07296"
type input "32"
type input "9"
click button "OK" at bounding box center [707, 201] width 12 height 10
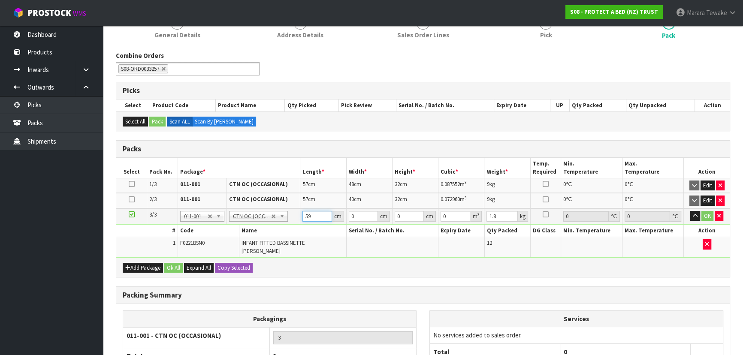
type input "59"
click button "OK" at bounding box center [707, 216] width 12 height 10
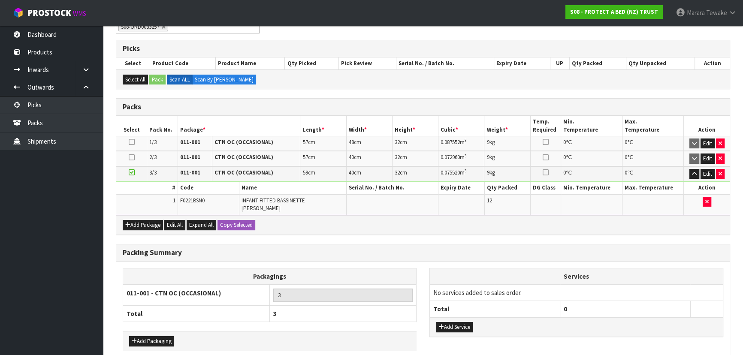
scroll to position [193, 0]
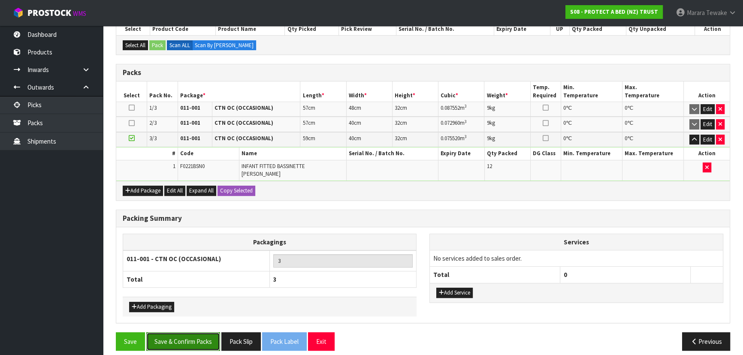
click at [198, 332] on button "Save & Confirm Packs" at bounding box center [183, 341] width 74 height 18
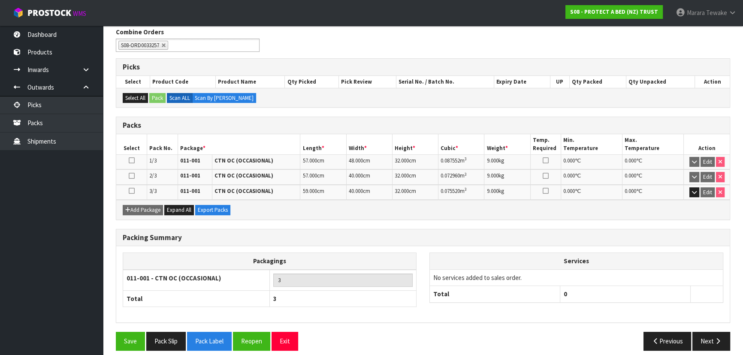
scroll to position [146, 0]
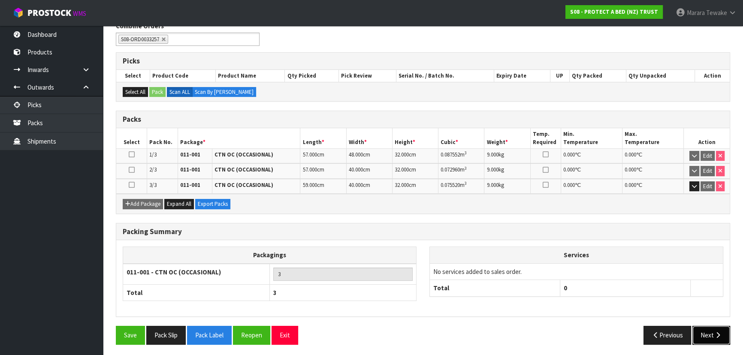
click at [717, 332] on icon "button" at bounding box center [717, 335] width 8 height 6
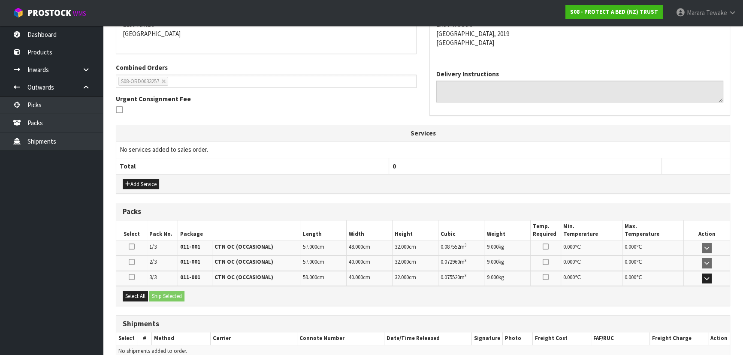
scroll to position [231, 0]
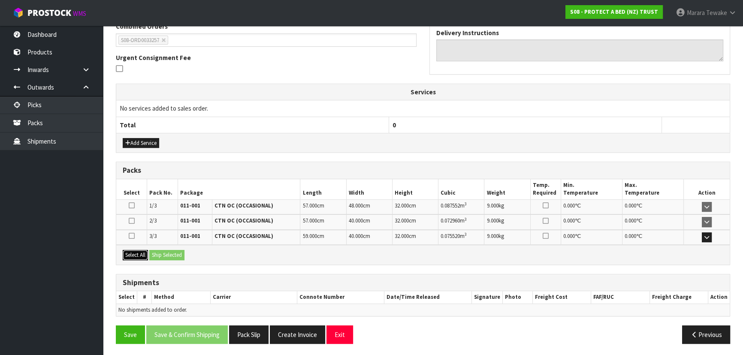
click at [144, 250] on button "Select All" at bounding box center [135, 255] width 25 height 10
drag, startPoint x: 157, startPoint y: 250, endPoint x: 170, endPoint y: 253, distance: 13.1
click at [157, 250] on button "Ship Selected" at bounding box center [166, 255] width 35 height 10
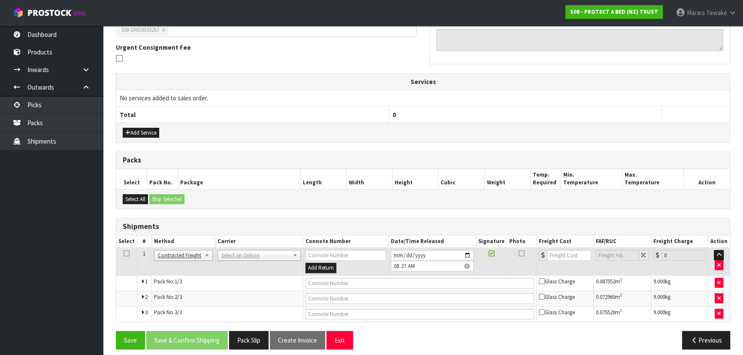
scroll to position [247, 0]
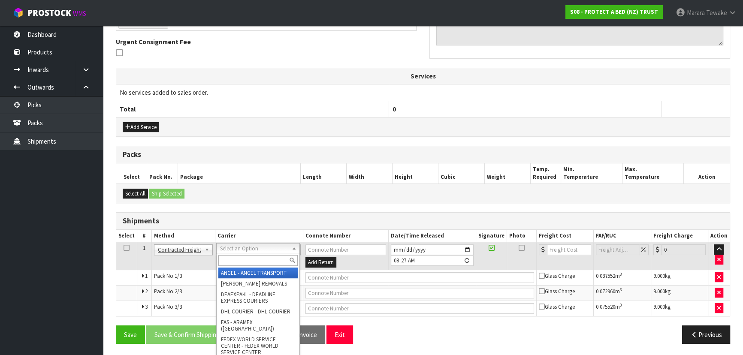
click at [232, 258] on input "text" at bounding box center [257, 260] width 79 height 11
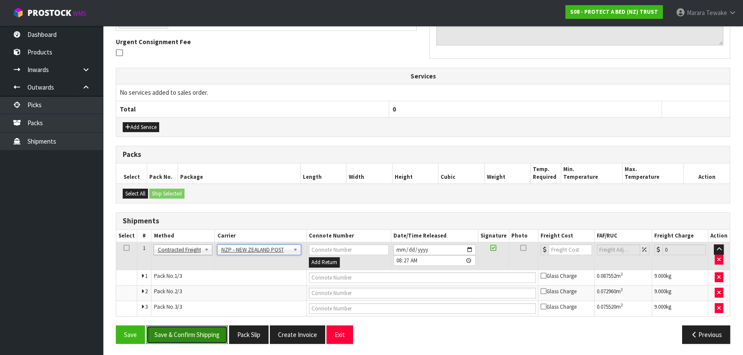
click at [206, 330] on button "Save & Confirm Shipping" at bounding box center [186, 334] width 81 height 18
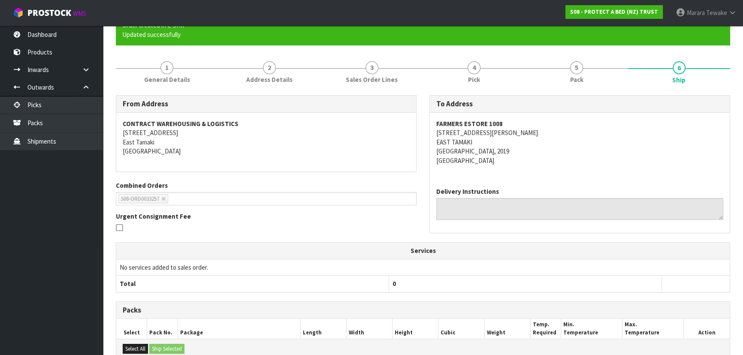
scroll to position [233, 0]
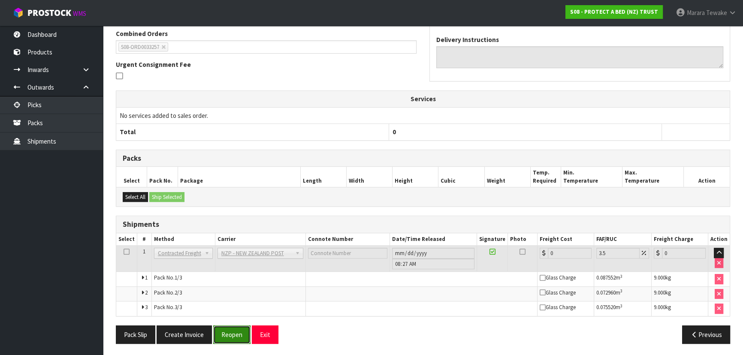
click at [235, 332] on button "Reopen" at bounding box center [231, 334] width 37 height 18
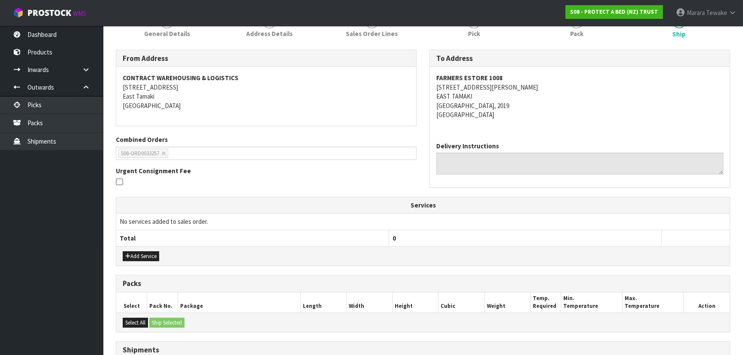
scroll to position [247, 0]
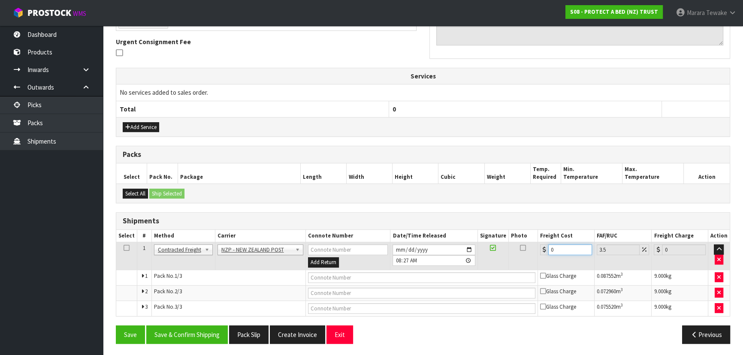
drag, startPoint x: 562, startPoint y: 251, endPoint x: 522, endPoint y: 237, distance: 42.3
click at [527, 242] on tr "1 Client Local Pickup Customer Local Pickup Company Freight Contracted Freight …" at bounding box center [422, 256] width 613 height 28
click at [207, 337] on button "Save & Confirm Shipping" at bounding box center [186, 334] width 81 height 18
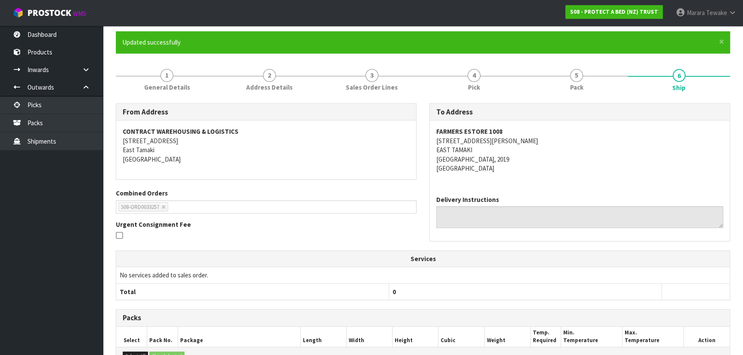
scroll to position [0, 0]
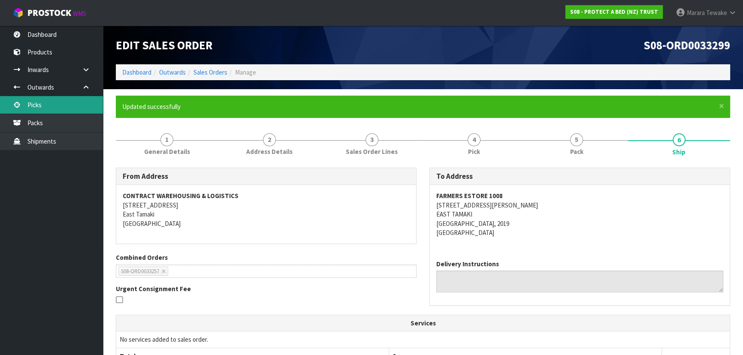
click at [86, 105] on link "Picks" at bounding box center [51, 105] width 103 height 18
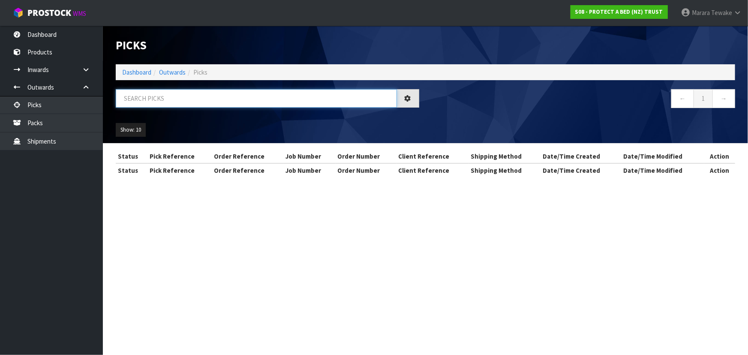
click at [147, 102] on input "text" at bounding box center [256, 98] width 281 height 18
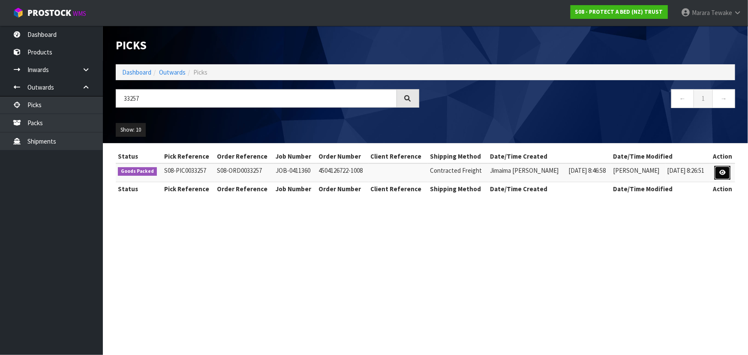
click at [723, 170] on icon at bounding box center [723, 173] width 6 height 6
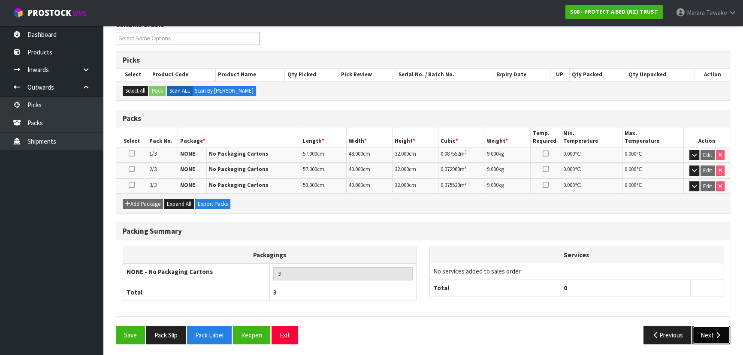
click at [716, 334] on icon "button" at bounding box center [717, 335] width 8 height 6
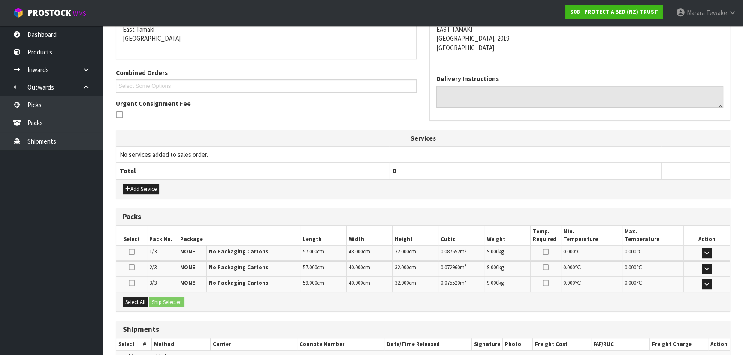
scroll to position [201, 0]
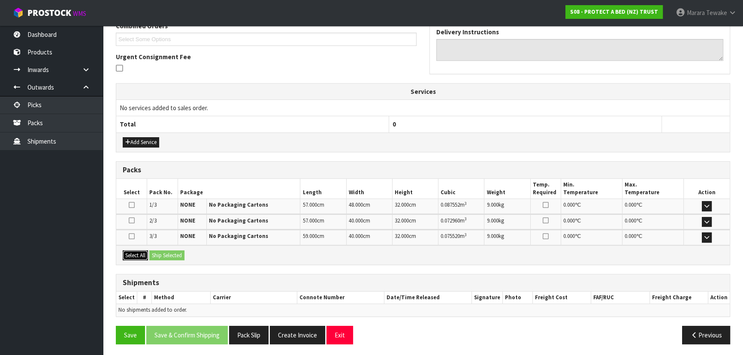
click at [138, 254] on button "Select All" at bounding box center [135, 255] width 25 height 10
drag, startPoint x: 171, startPoint y: 254, endPoint x: 206, endPoint y: 255, distance: 34.7
click at [172, 254] on button "Ship Selected" at bounding box center [166, 255] width 35 height 10
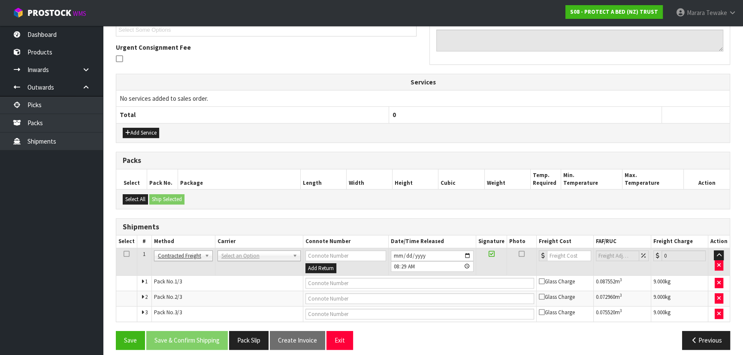
scroll to position [216, 0]
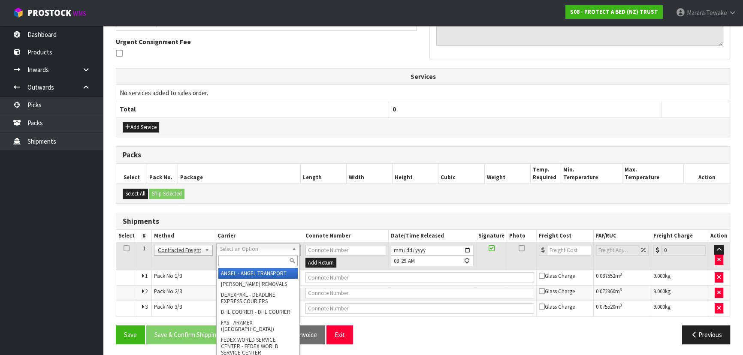
click at [270, 257] on input "text" at bounding box center [257, 261] width 79 height 11
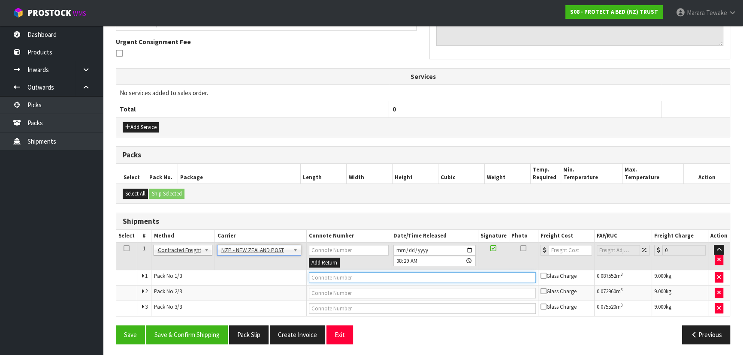
click at [319, 275] on input "text" at bounding box center [422, 277] width 227 height 11
click at [116, 325] on button "Save" at bounding box center [130, 334] width 29 height 18
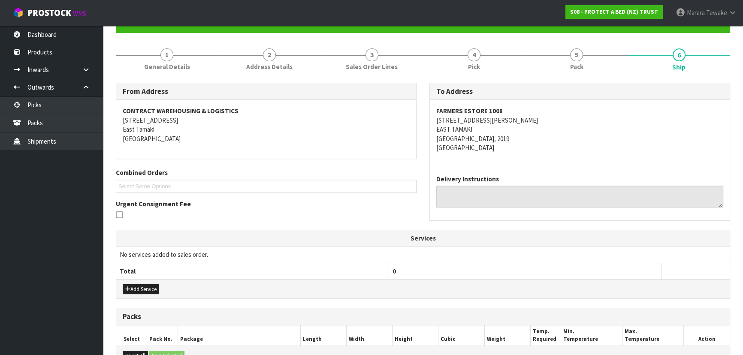
scroll to position [247, 0]
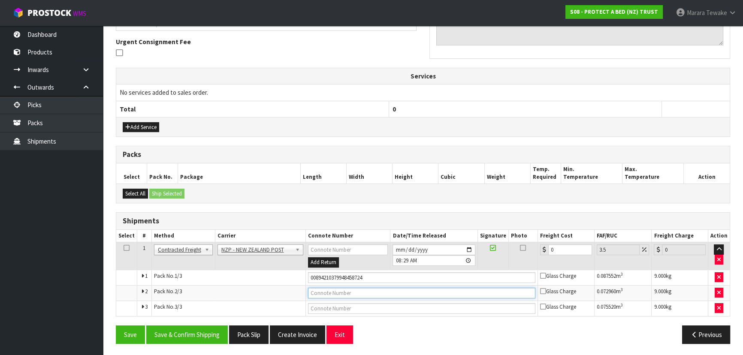
click at [378, 292] on input "text" at bounding box center [421, 293] width 227 height 11
click at [116, 325] on button "Save" at bounding box center [130, 334] width 29 height 18
click at [367, 309] on input "text" at bounding box center [421, 308] width 227 height 11
click at [116, 325] on button "Save" at bounding box center [130, 334] width 29 height 18
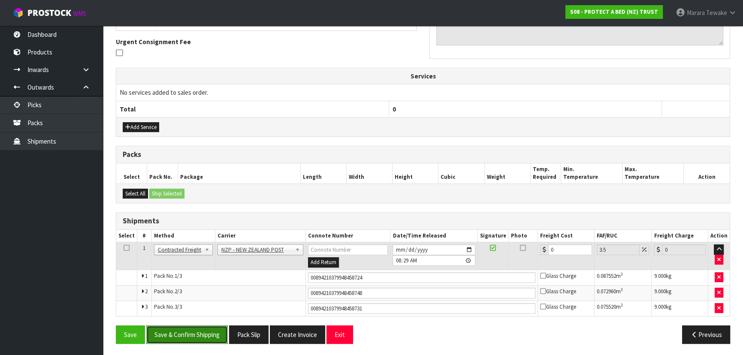
click at [204, 330] on button "Save & Confirm Shipping" at bounding box center [186, 334] width 81 height 18
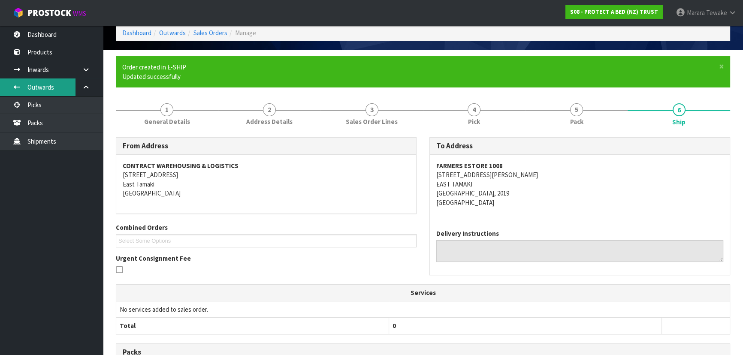
scroll to position [39, 0]
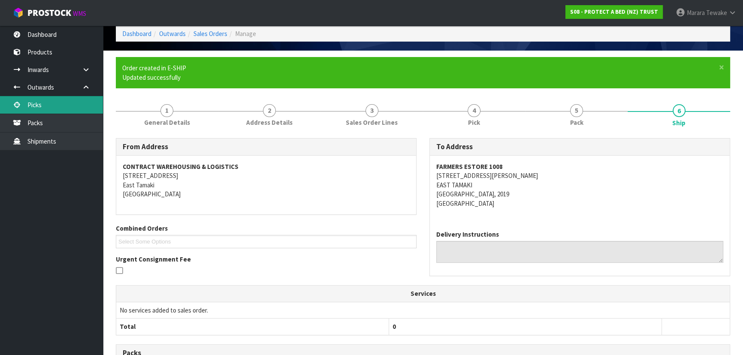
click at [73, 104] on link "Picks" at bounding box center [51, 105] width 103 height 18
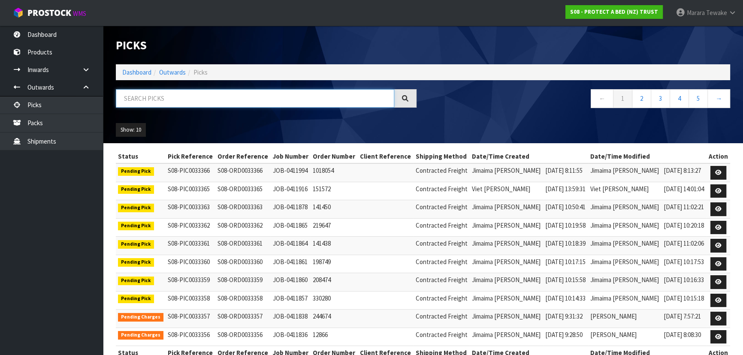
click at [167, 99] on input "text" at bounding box center [255, 98] width 278 height 18
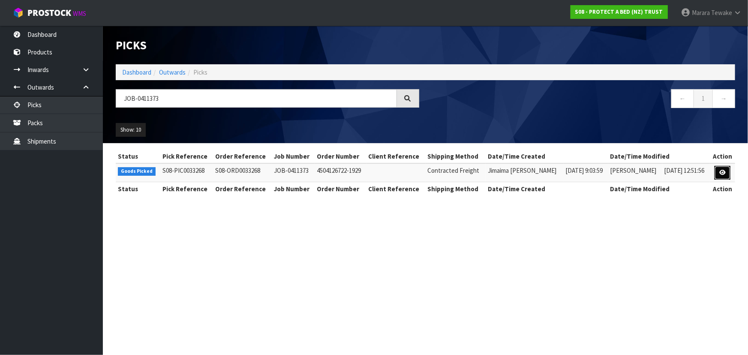
click at [720, 170] on icon at bounding box center [723, 173] width 6 height 6
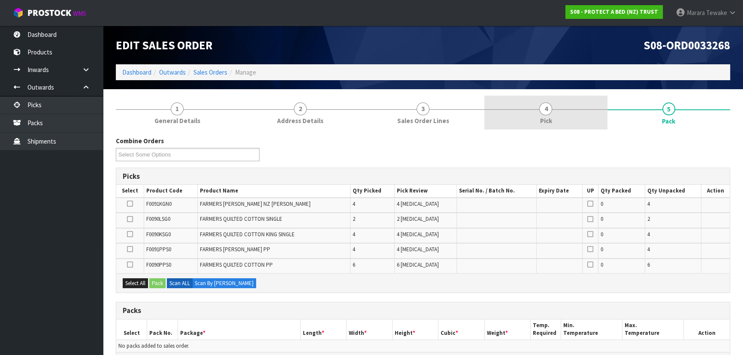
click at [600, 108] on link "4 Pick" at bounding box center [545, 113] width 123 height 34
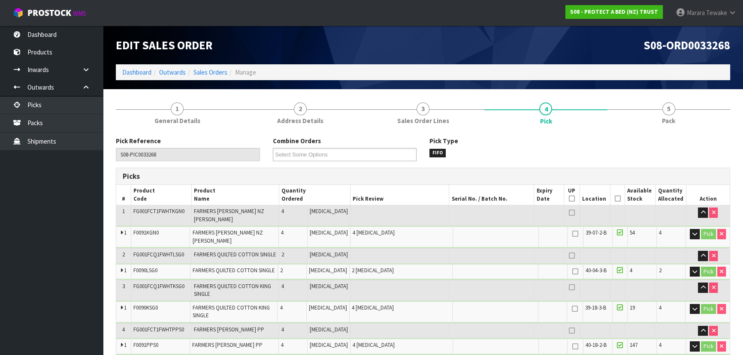
click at [616, 199] on icon at bounding box center [617, 199] width 6 height 0
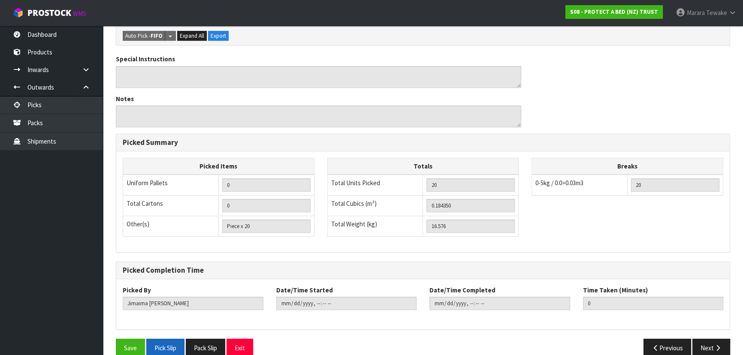
scroll to position [392, 0]
click at [132, 338] on button "Save" at bounding box center [130, 347] width 29 height 18
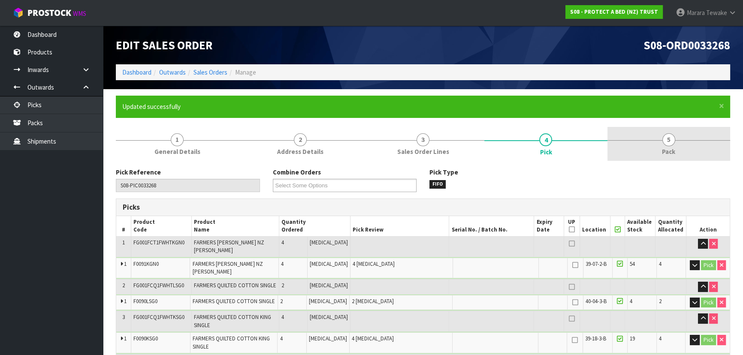
click at [673, 152] on span "Pack" at bounding box center [668, 151] width 13 height 9
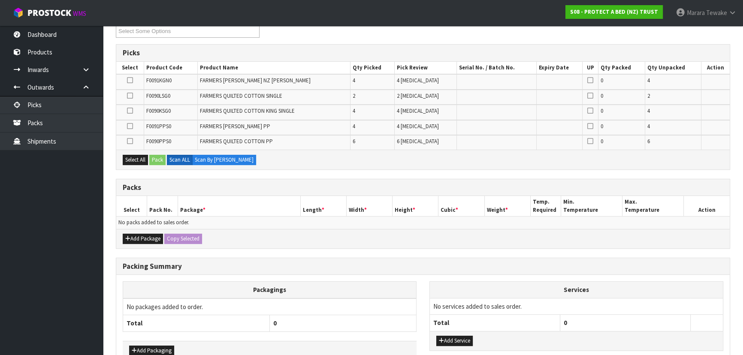
scroll to position [156, 0]
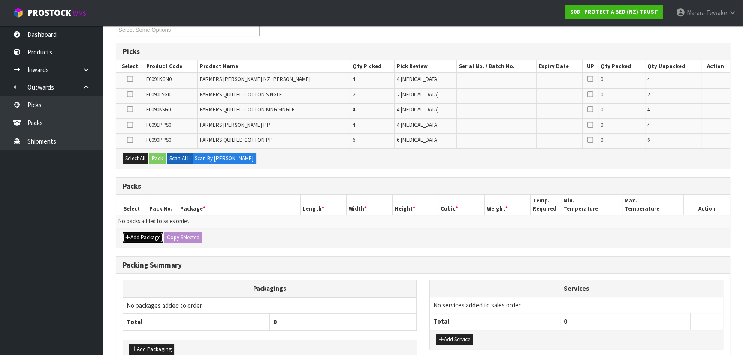
click at [145, 235] on button "Add Package" at bounding box center [143, 237] width 40 height 10
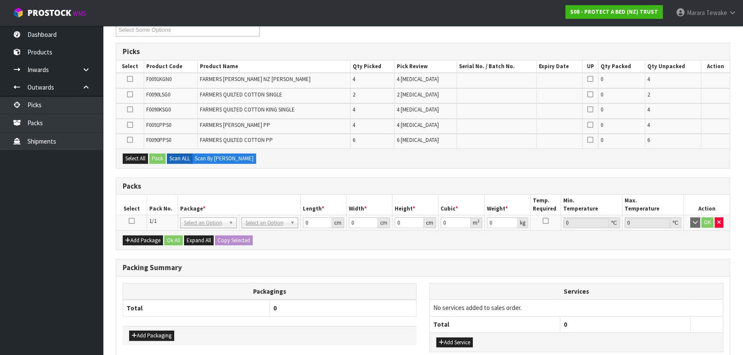
click at [131, 221] on icon at bounding box center [132, 221] width 6 height 0
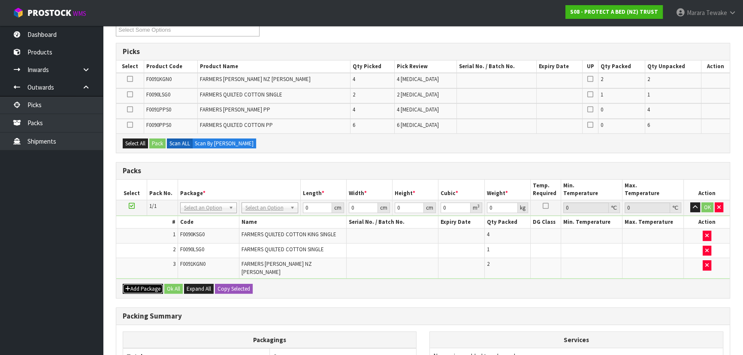
click at [137, 284] on button "Add Package" at bounding box center [143, 289] width 40 height 10
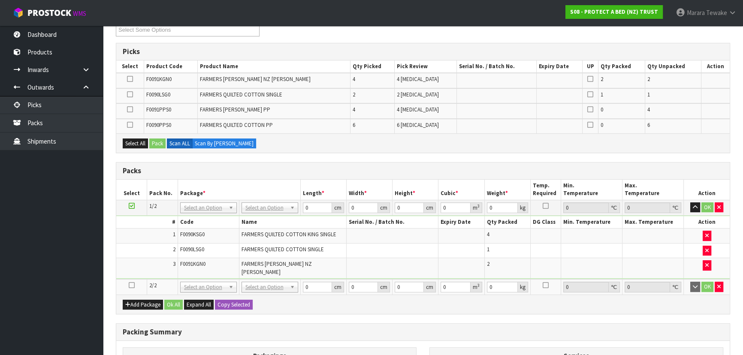
click at [131, 285] on icon at bounding box center [132, 285] width 6 height 0
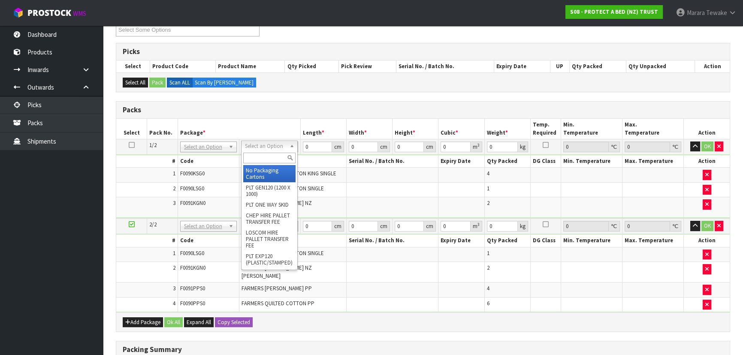
click at [258, 157] on input "text" at bounding box center [269, 158] width 52 height 11
drag, startPoint x: 255, startPoint y: 169, endPoint x: 260, endPoint y: 192, distance: 23.7
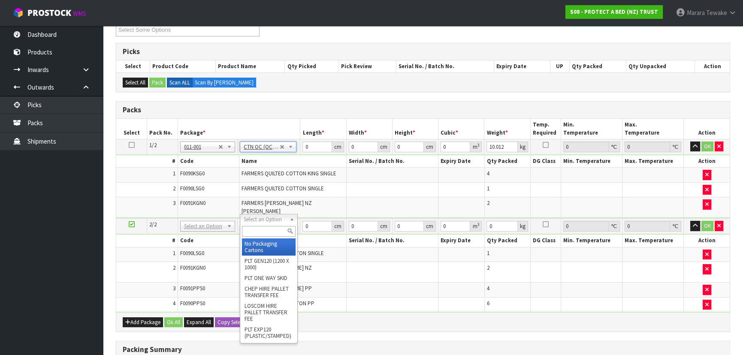
click at [273, 231] on input "text" at bounding box center [269, 231] width 54 height 11
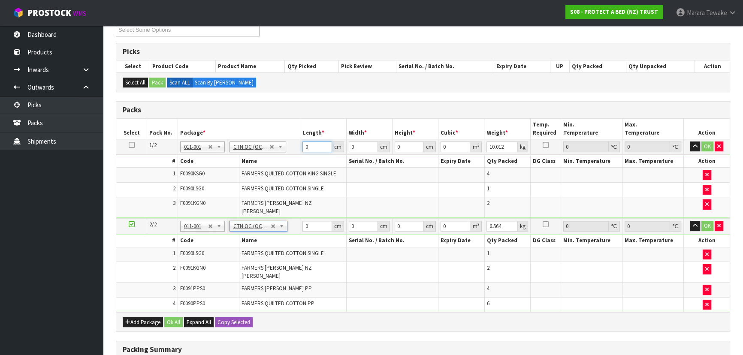
drag, startPoint x: 313, startPoint y: 145, endPoint x: 290, endPoint y: 138, distance: 23.3
click at [292, 139] on tr "1/2 NONE 007-001 007-002 007-004 007-009 007-013 007-014 007-015 007-017 007-01…" at bounding box center [422, 146] width 613 height 15
click at [690, 141] on button "button" at bounding box center [695, 146] width 10 height 10
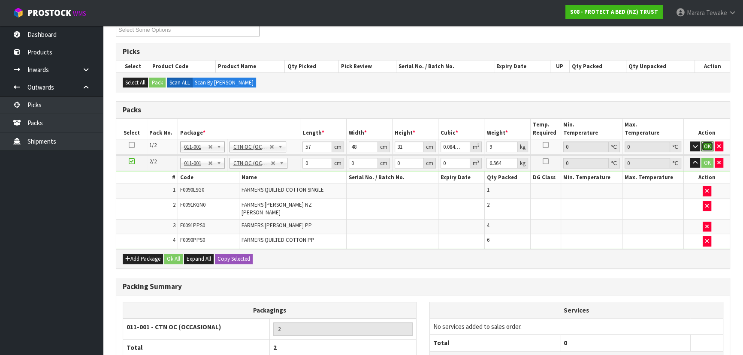
click button "OK" at bounding box center [707, 146] width 12 height 10
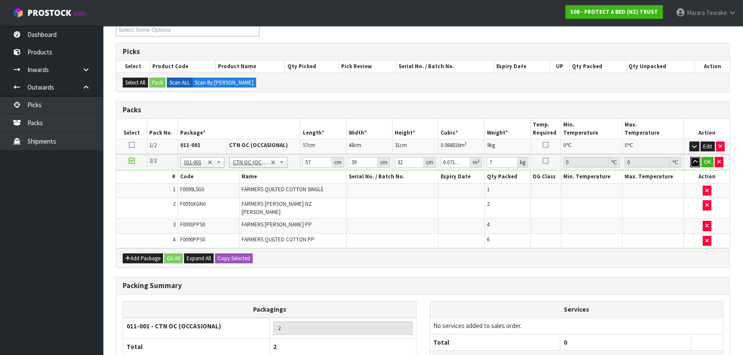
click at [690, 157] on button "button" at bounding box center [695, 162] width 10 height 10
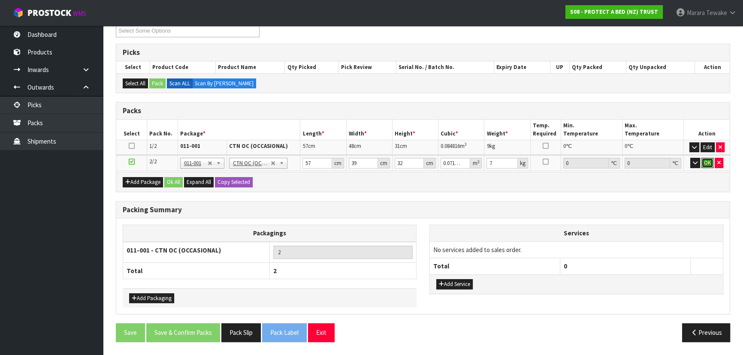
click button "OK" at bounding box center [707, 163] width 12 height 10
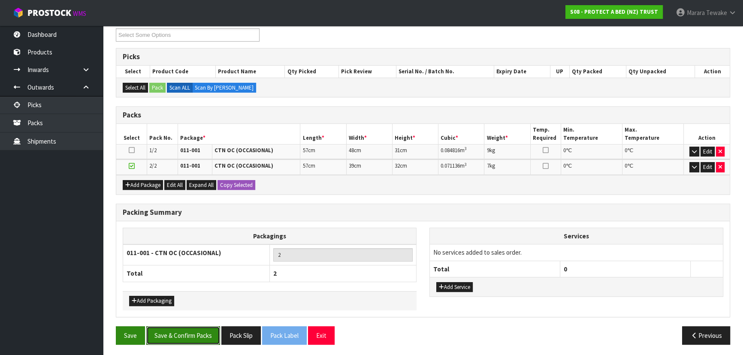
drag, startPoint x: 178, startPoint y: 334, endPoint x: 117, endPoint y: 329, distance: 61.5
click at [178, 335] on button "Save & Confirm Packs" at bounding box center [183, 335] width 74 height 18
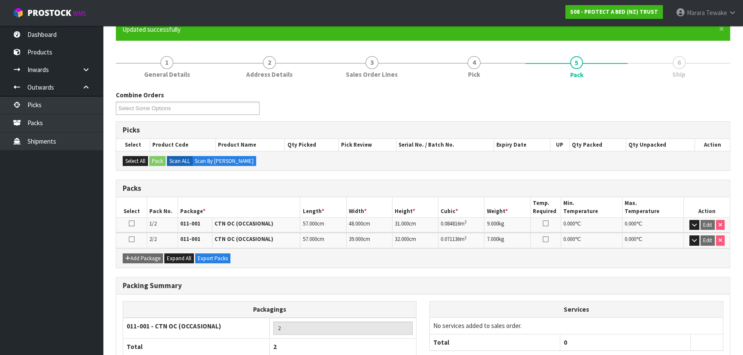
scroll to position [132, 0]
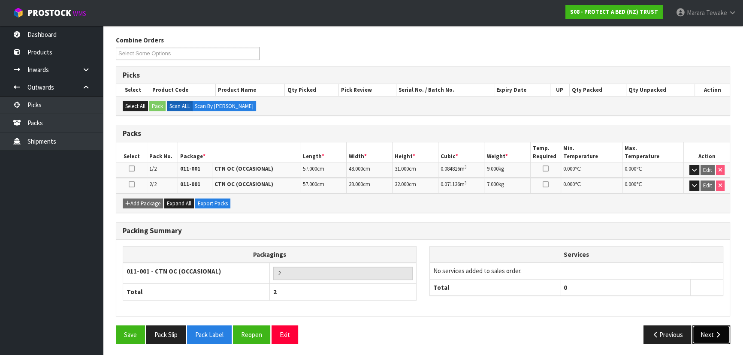
click at [706, 338] on button "Next" at bounding box center [711, 334] width 38 height 18
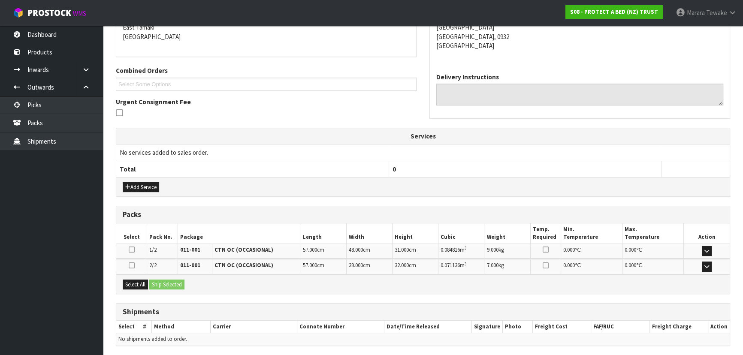
scroll to position [216, 0]
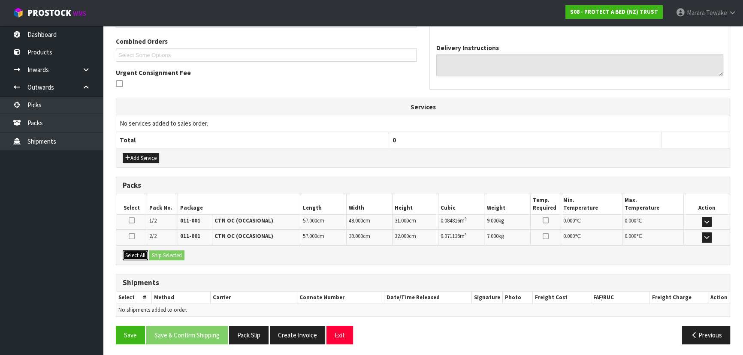
click at [140, 252] on button "Select All" at bounding box center [135, 255] width 25 height 10
click at [176, 253] on button "Ship Selected" at bounding box center [166, 255] width 35 height 10
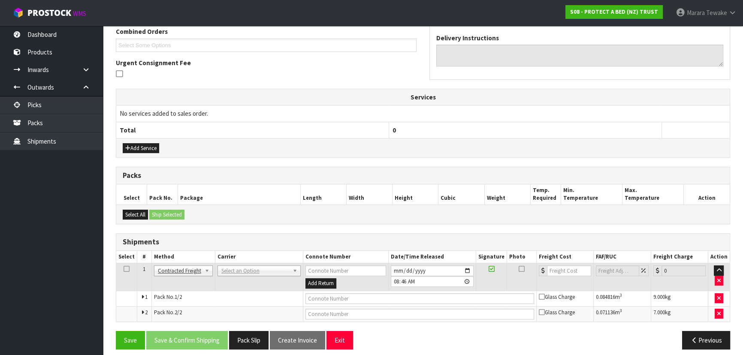
scroll to position [232, 0]
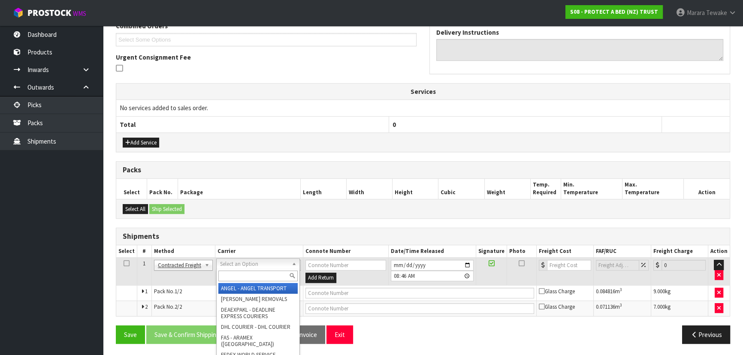
click at [255, 274] on input "text" at bounding box center [257, 276] width 79 height 11
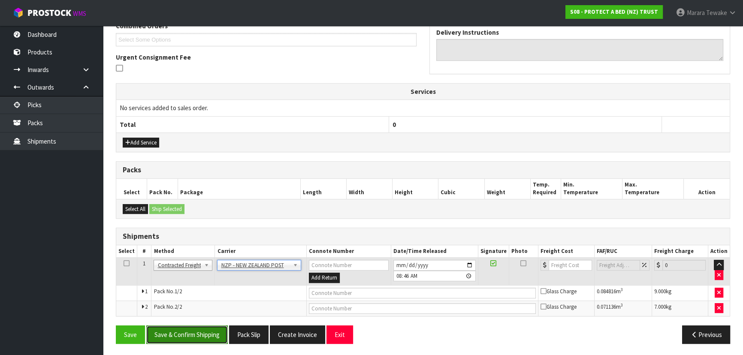
click at [199, 334] on button "Save & Confirm Shipping" at bounding box center [186, 334] width 81 height 18
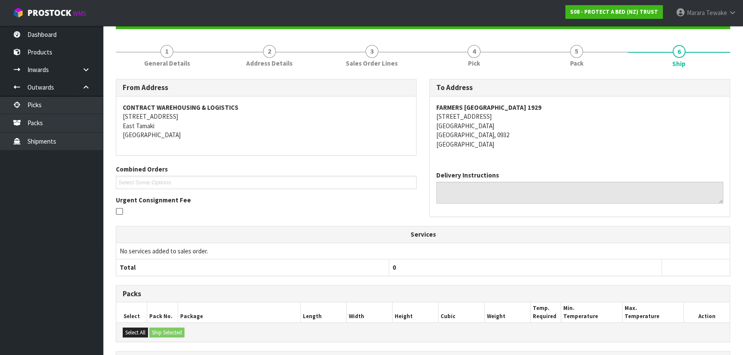
scroll to position [219, 0]
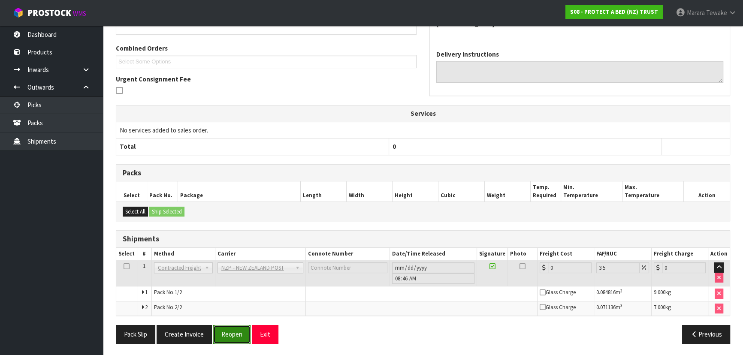
click at [232, 336] on button "Reopen" at bounding box center [231, 334] width 37 height 18
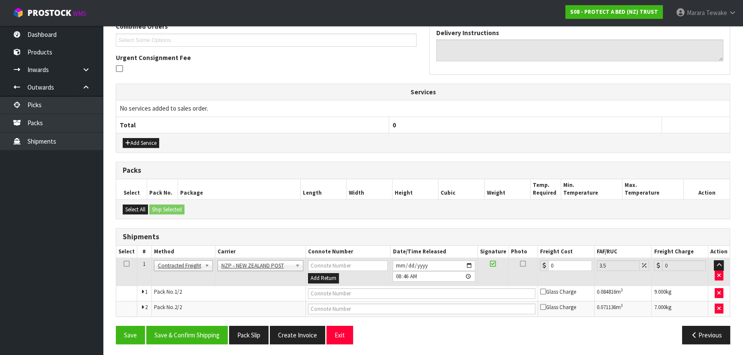
scroll to position [232, 0]
drag, startPoint x: 560, startPoint y: 262, endPoint x: 524, endPoint y: 248, distance: 38.5
click at [524, 248] on table "Select # Method Carrier Connote Number Date/Time Released Signature Photo Freig…" at bounding box center [422, 280] width 613 height 71
click at [171, 337] on button "Save & Confirm Shipping" at bounding box center [186, 334] width 81 height 18
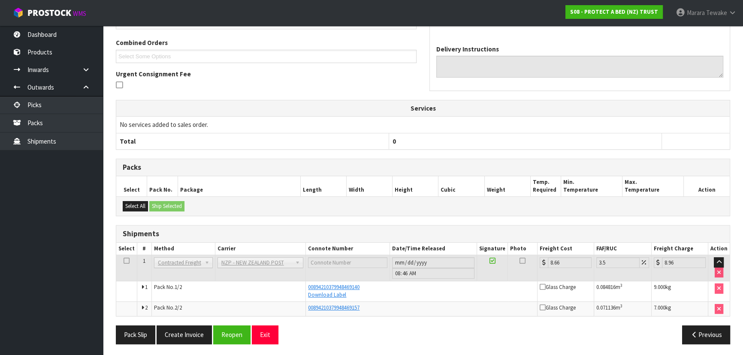
scroll to position [215, 0]
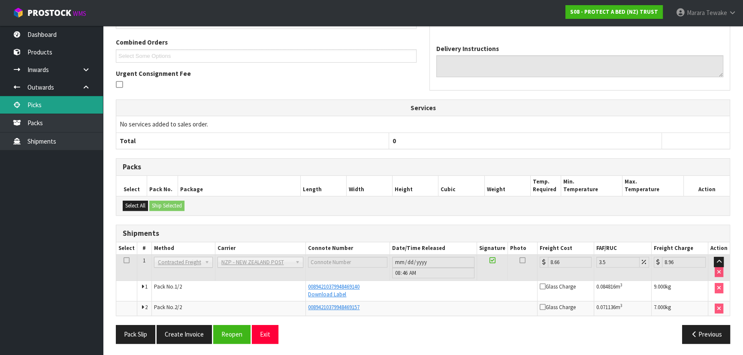
click at [66, 106] on link "Picks" at bounding box center [51, 105] width 103 height 18
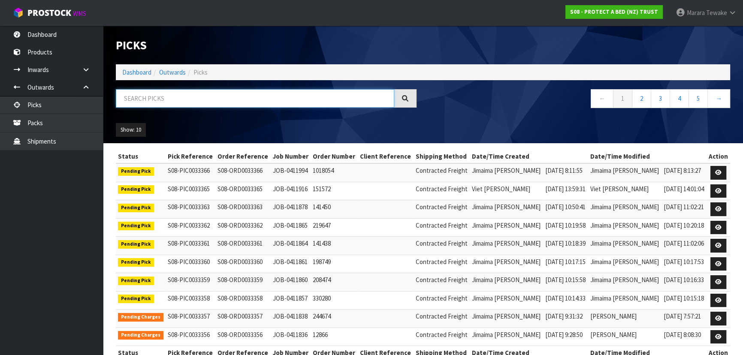
click at [128, 102] on input "text" at bounding box center [255, 98] width 278 height 18
click at [183, 97] on input "text" at bounding box center [255, 98] width 278 height 18
click at [168, 99] on input "text" at bounding box center [255, 98] width 278 height 18
click at [160, 96] on input "text" at bounding box center [255, 98] width 278 height 18
click at [64, 36] on link "Dashboard" at bounding box center [51, 35] width 103 height 18
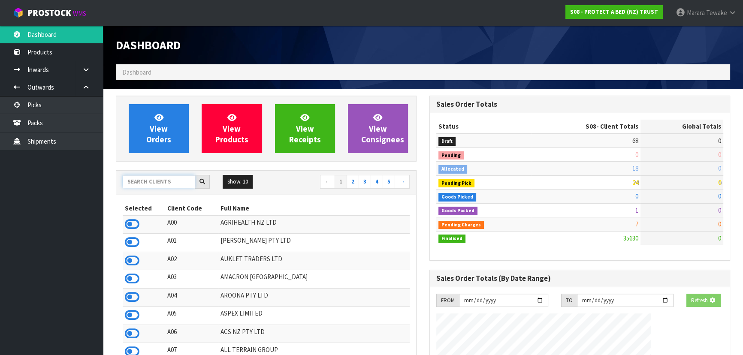
click at [154, 185] on input "text" at bounding box center [159, 181] width 72 height 13
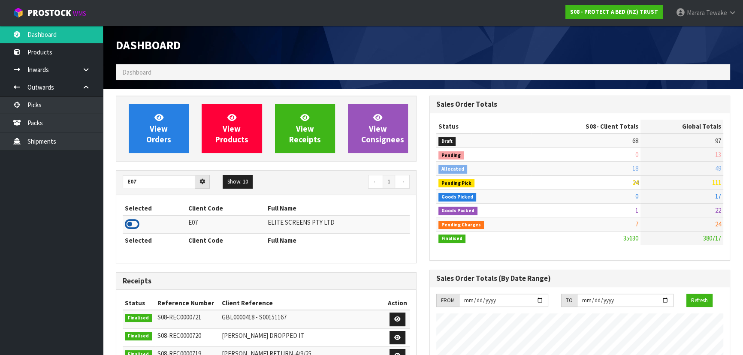
click at [129, 223] on icon at bounding box center [132, 224] width 15 height 13
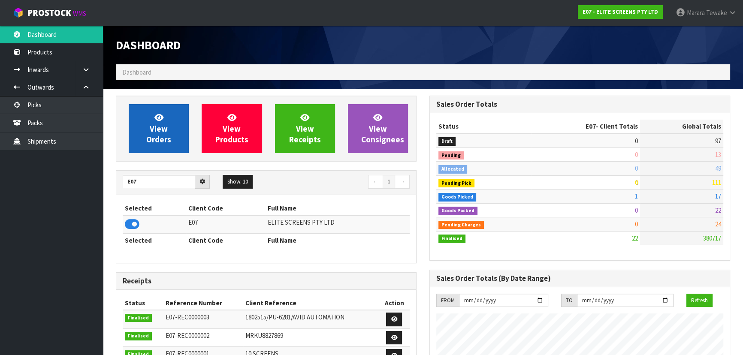
scroll to position [428262, 428472]
click at [163, 137] on span "View Orders" at bounding box center [158, 128] width 25 height 32
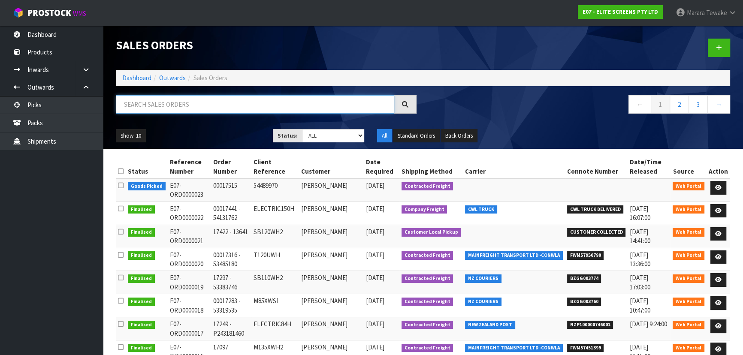
click at [183, 105] on input "text" at bounding box center [255, 104] width 278 height 18
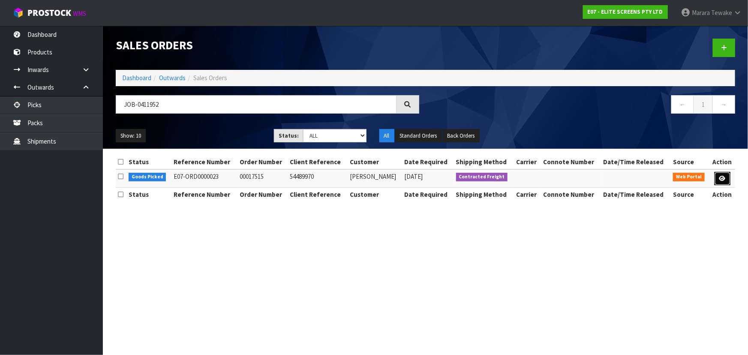
click at [724, 178] on icon at bounding box center [723, 179] width 6 height 6
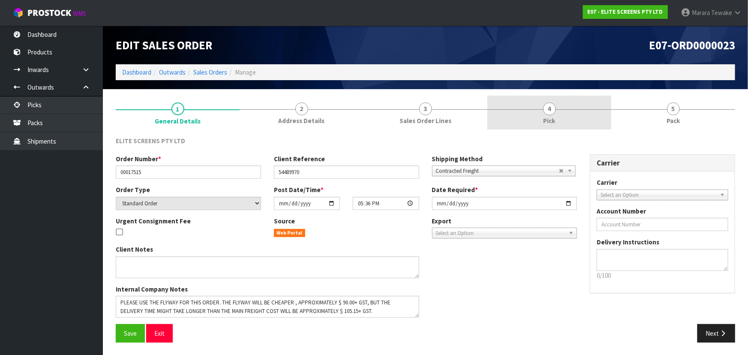
click at [550, 105] on span "4" at bounding box center [549, 108] width 13 height 13
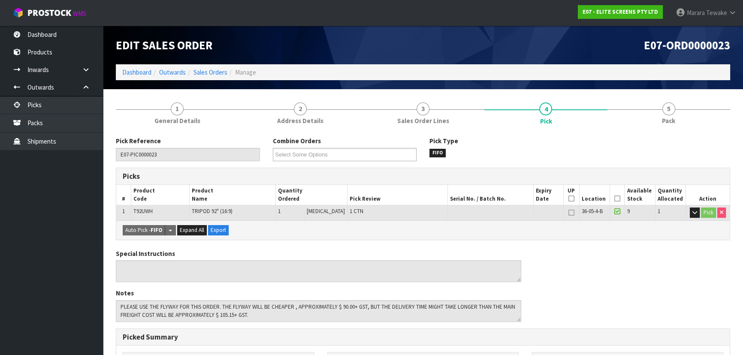
click at [615, 199] on icon at bounding box center [617, 199] width 6 height 0
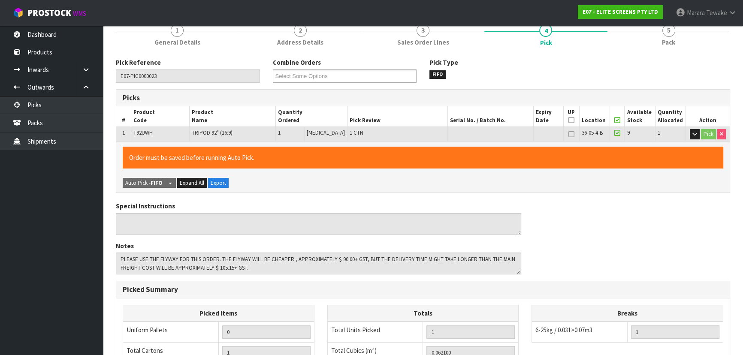
scroll to position [239, 0]
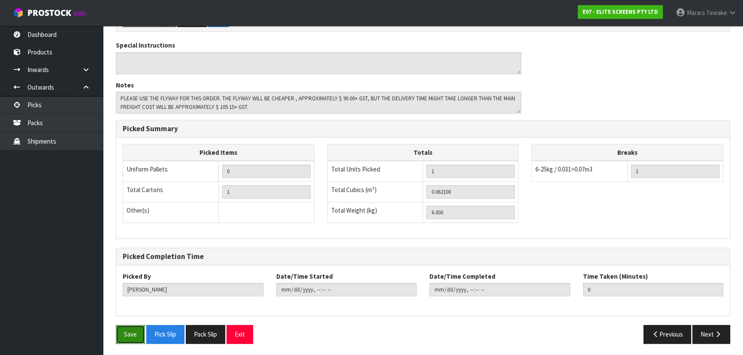
drag, startPoint x: 124, startPoint y: 337, endPoint x: 129, endPoint y: 331, distance: 7.0
click at [126, 334] on button "Save" at bounding box center [130, 334] width 29 height 18
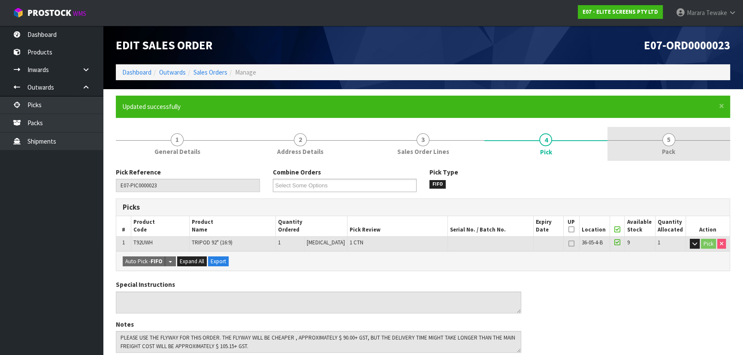
click at [671, 144] on span "5" at bounding box center [668, 139] width 13 height 13
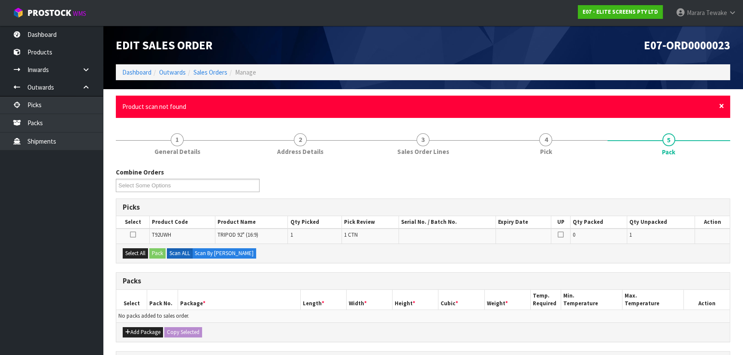
click at [720, 105] on span "×" at bounding box center [721, 106] width 5 height 12
click at [720, 102] on span "×" at bounding box center [721, 106] width 5 height 12
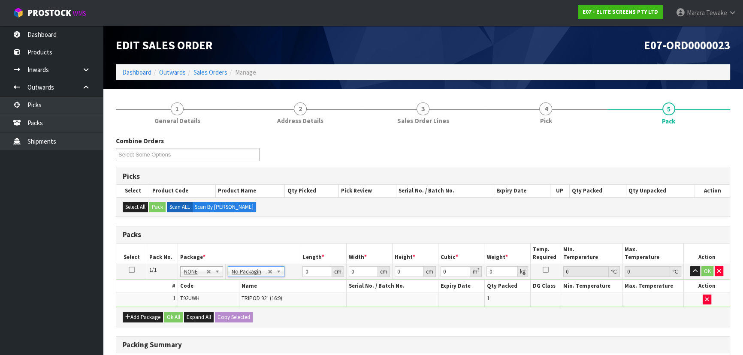
click at [311, 304] on td "TRIPOD 92" (16:9)" at bounding box center [292, 299] width 107 height 15
drag, startPoint x: 304, startPoint y: 271, endPoint x: 305, endPoint y: 202, distance: 69.5
click at [293, 256] on table "Select Pack No. Package * Length * Width * Height * Cubic * Weight * Temp. Requ…" at bounding box center [422, 276] width 613 height 64
click at [690, 266] on button "button" at bounding box center [695, 271] width 10 height 10
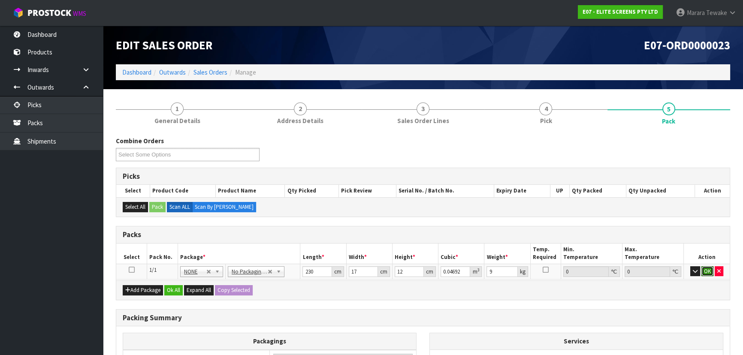
click button "OK" at bounding box center [707, 271] width 12 height 10
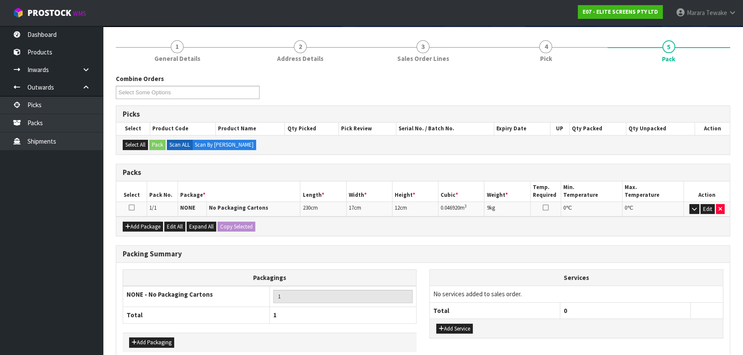
scroll to position [104, 0]
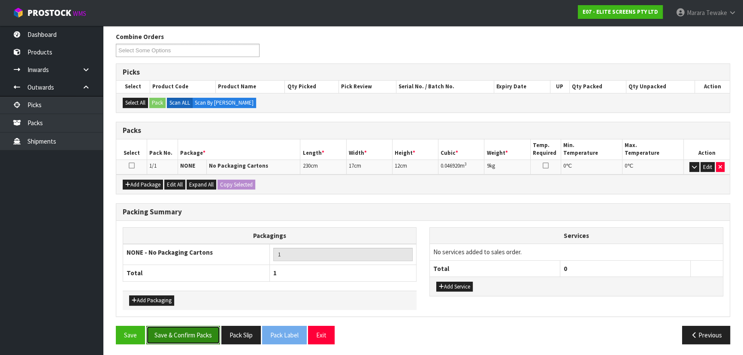
click at [185, 328] on button "Save & Confirm Packs" at bounding box center [183, 335] width 74 height 18
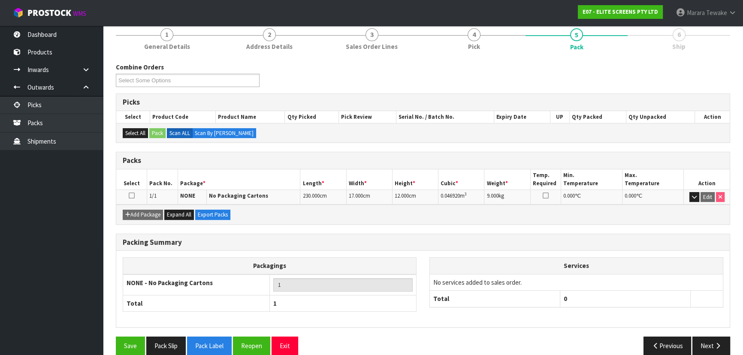
scroll to position [116, 0]
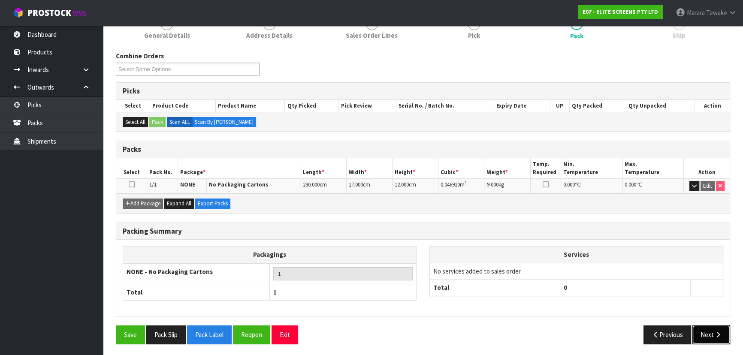
click at [714, 340] on button "Next" at bounding box center [711, 334] width 38 height 18
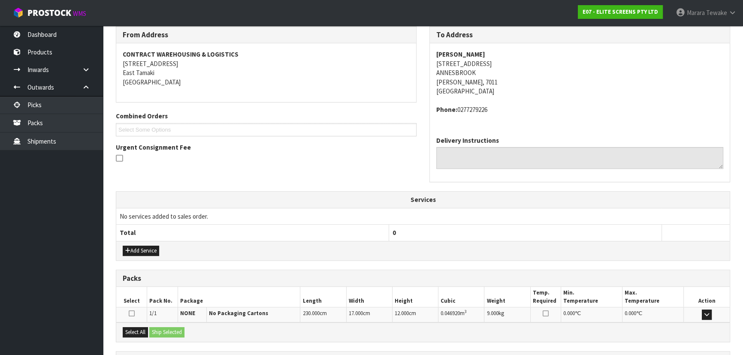
scroll to position [155, 0]
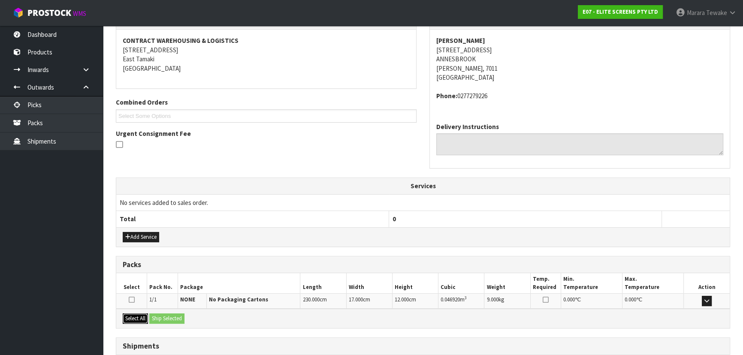
click at [134, 316] on button "Select All" at bounding box center [135, 318] width 25 height 10
drag, startPoint x: 163, startPoint y: 316, endPoint x: 171, endPoint y: 315, distance: 8.2
click at [163, 316] on button "Ship Selected" at bounding box center [166, 318] width 35 height 10
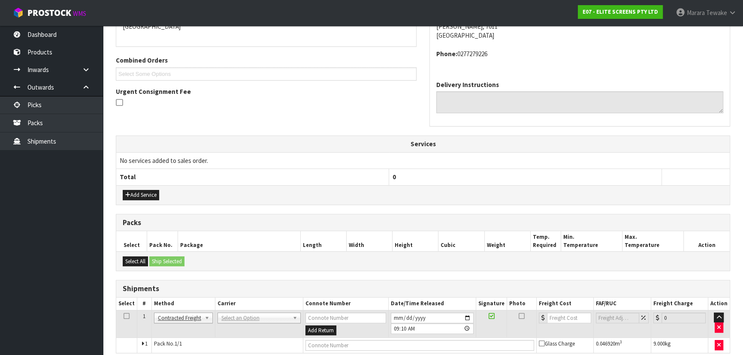
scroll to position [234, 0]
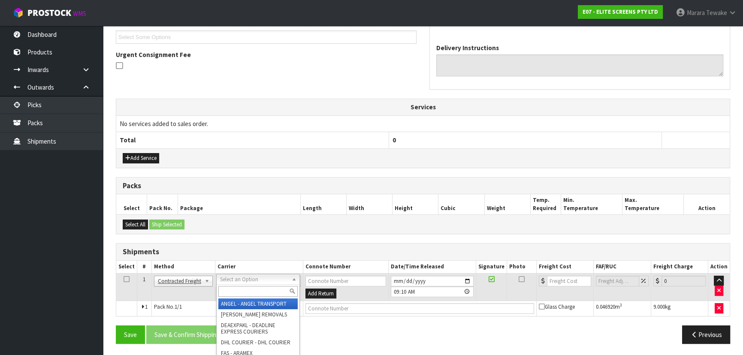
click at [238, 290] on input "text" at bounding box center [257, 291] width 79 height 11
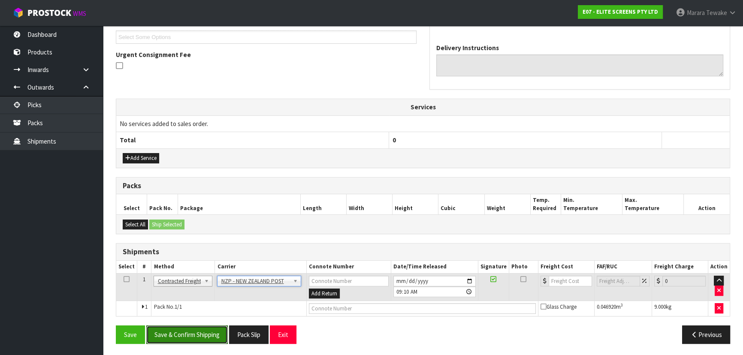
drag, startPoint x: 185, startPoint y: 331, endPoint x: 47, endPoint y: 310, distance: 139.2
click at [185, 331] on button "Save & Confirm Shipping" at bounding box center [186, 334] width 81 height 18
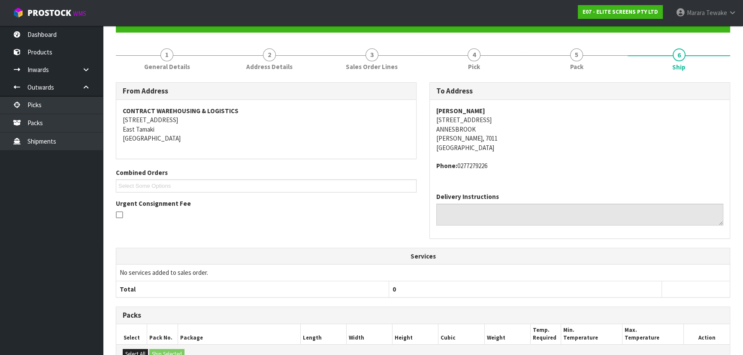
scroll to position [222, 0]
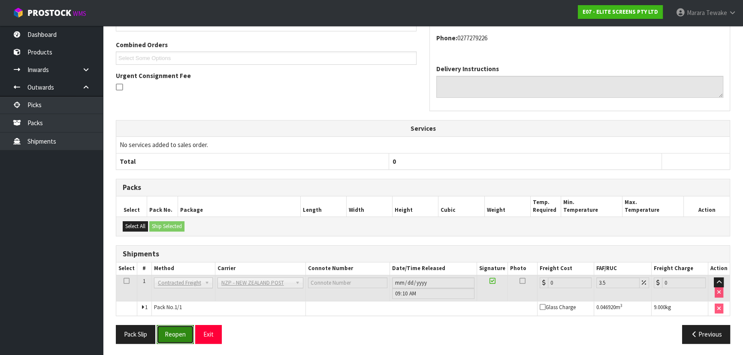
click at [177, 331] on button "Reopen" at bounding box center [175, 334] width 37 height 18
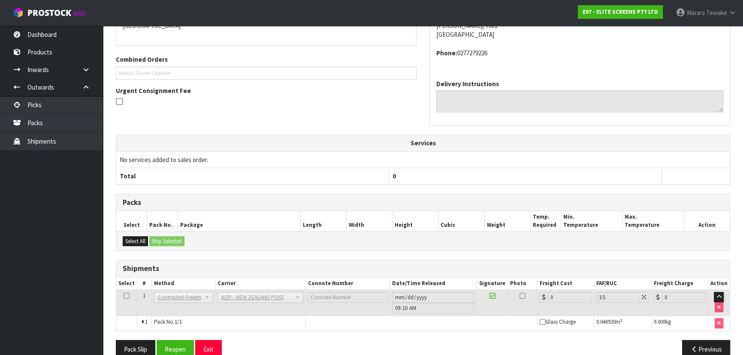
scroll to position [213, 0]
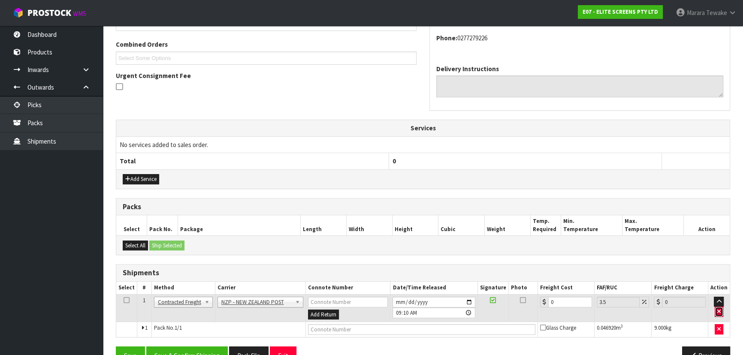
click at [723, 310] on button "button" at bounding box center [718, 312] width 9 height 10
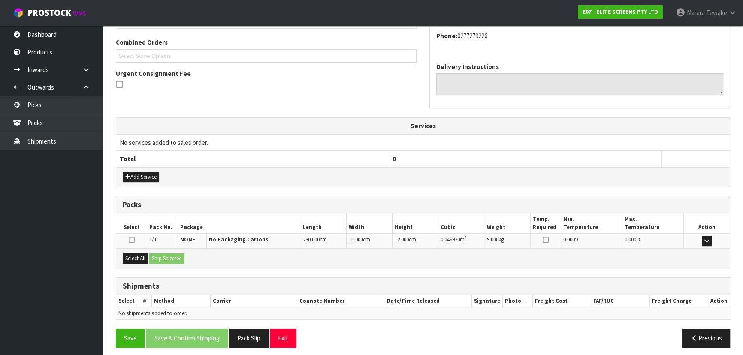
scroll to position [219, 0]
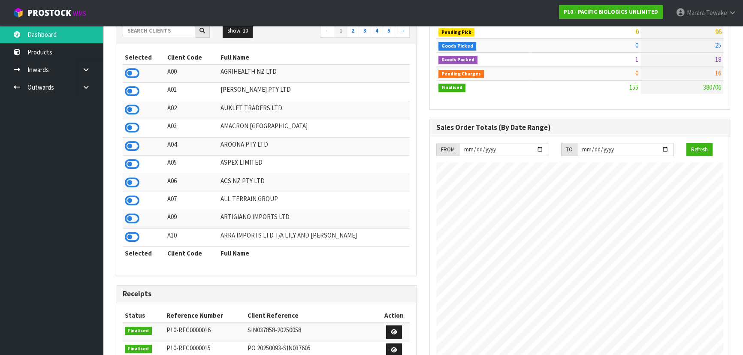
scroll to position [156, 0]
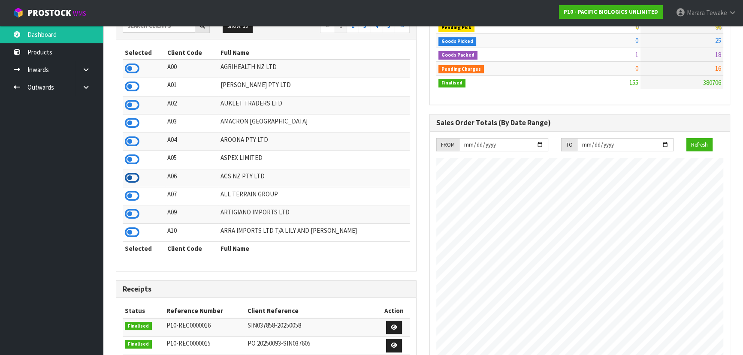
click at [133, 182] on icon at bounding box center [132, 178] width 15 height 13
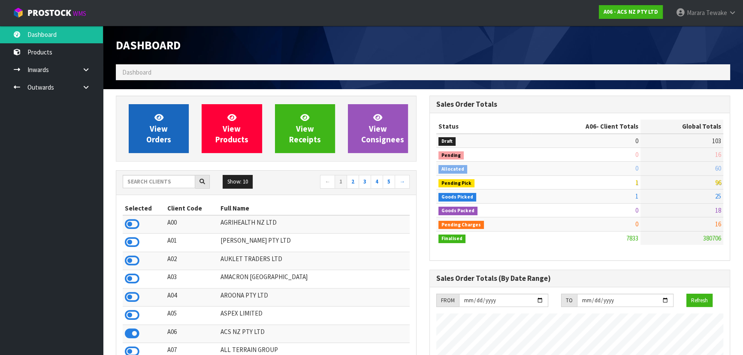
scroll to position [648, 313]
click at [148, 137] on span "View Orders" at bounding box center [158, 128] width 25 height 32
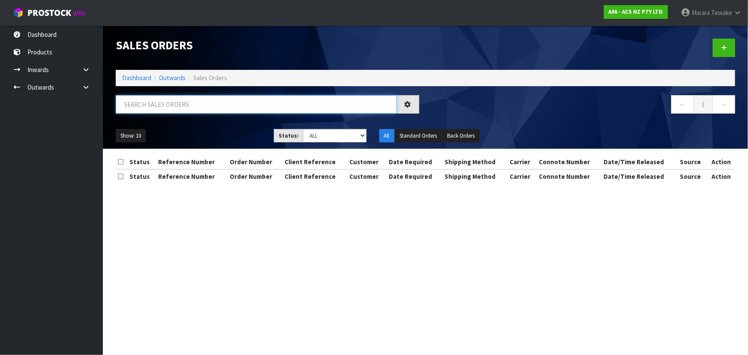
click at [161, 106] on input "text" at bounding box center [256, 104] width 281 height 18
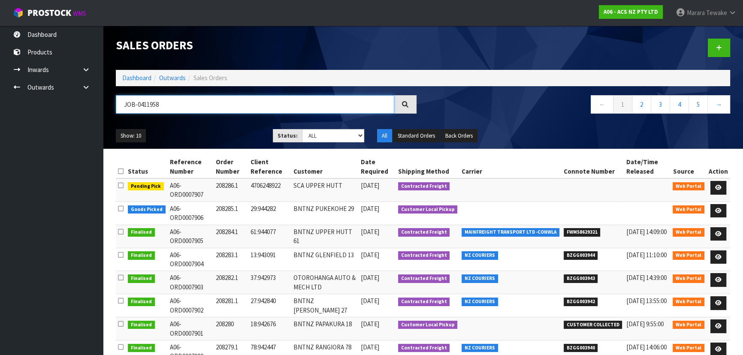
type input "JOB-0411958"
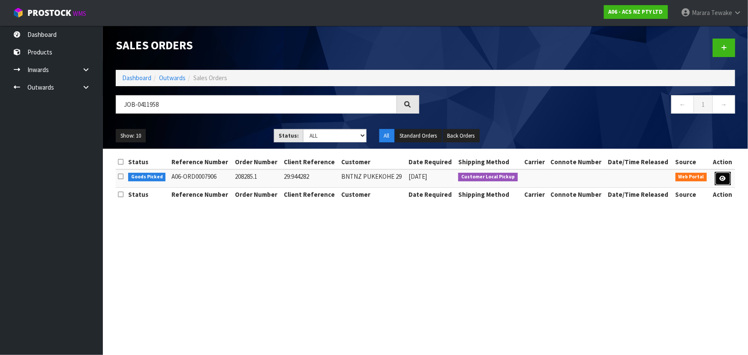
click at [727, 178] on link at bounding box center [723, 179] width 16 height 14
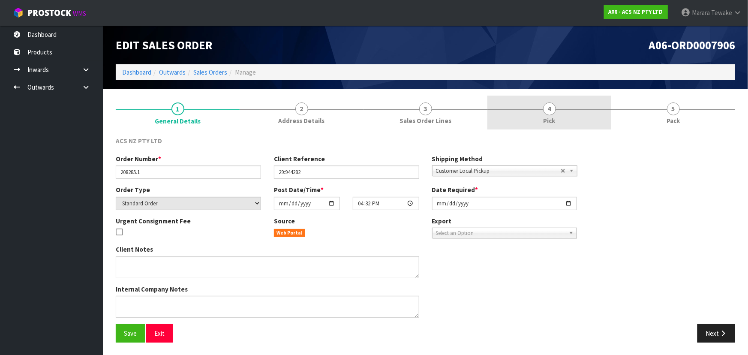
drag, startPoint x: 558, startPoint y: 120, endPoint x: 558, endPoint y: 124, distance: 4.3
click at [558, 120] on link "4 Pick" at bounding box center [550, 113] width 124 height 34
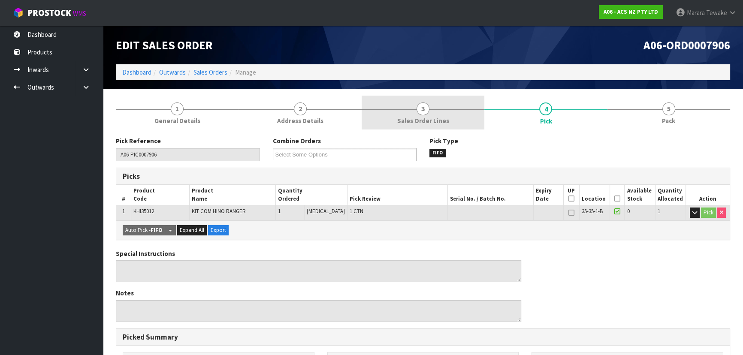
click at [446, 110] on link "3 Sales Order Lines" at bounding box center [422, 113] width 123 height 34
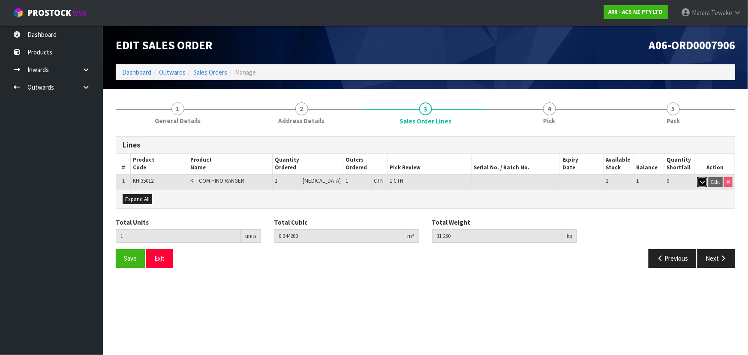
click at [702, 181] on icon "button" at bounding box center [702, 182] width 5 height 6
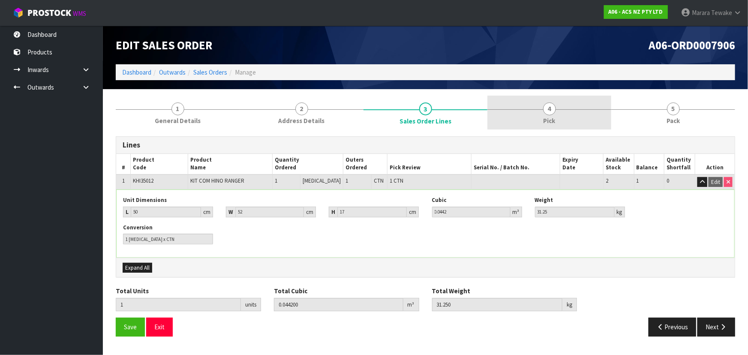
click at [542, 118] on link "4 Pick" at bounding box center [550, 113] width 124 height 34
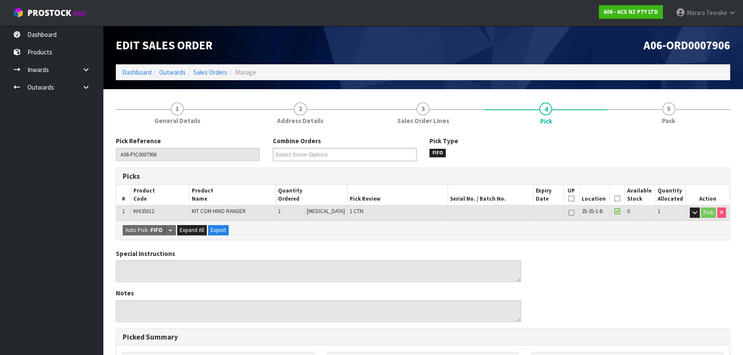
click at [614, 199] on icon at bounding box center [617, 199] width 6 height 0
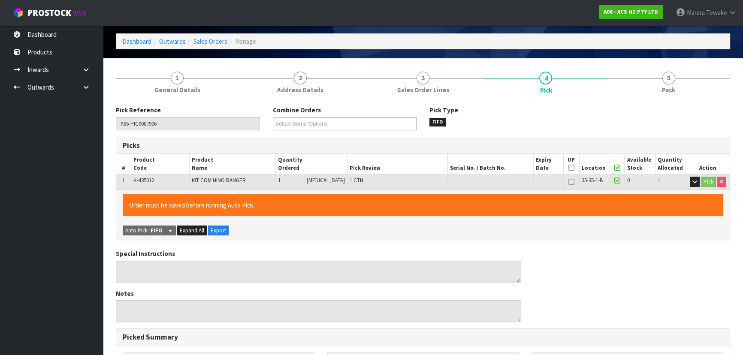
scroll to position [239, 0]
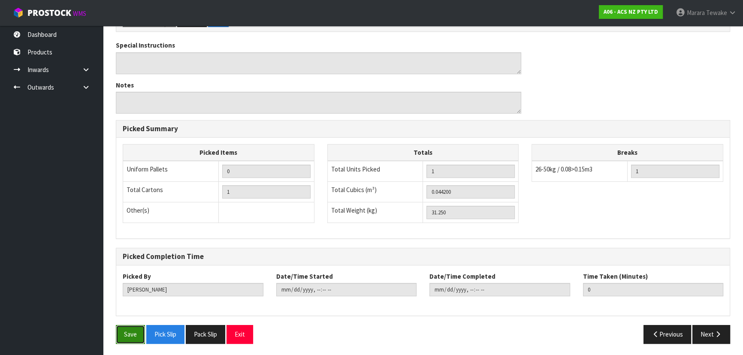
drag, startPoint x: 121, startPoint y: 334, endPoint x: 158, endPoint y: 323, distance: 38.5
click at [123, 334] on button "Save" at bounding box center [130, 334] width 29 height 18
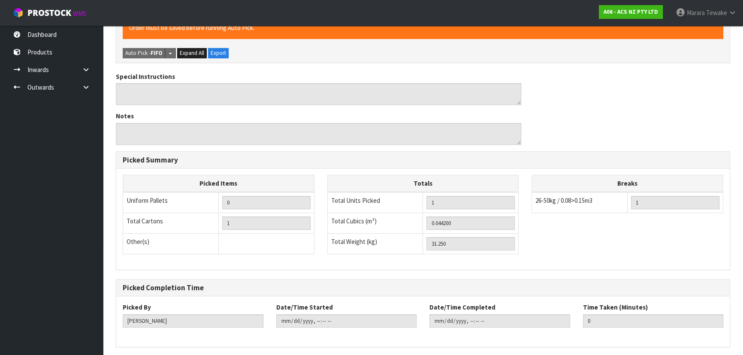
scroll to position [0, 0]
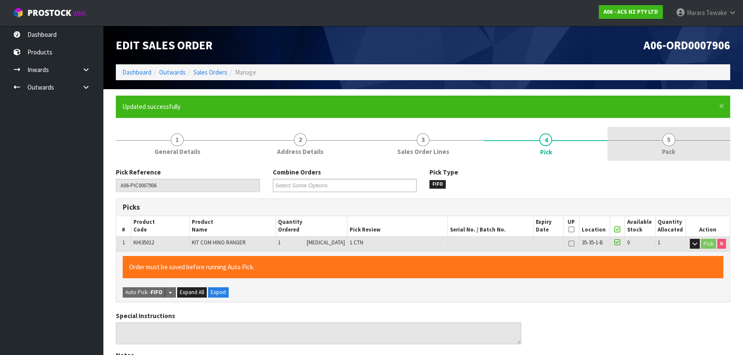
type input "Marara Tewake"
type input "2025-09-11T08:31:34"
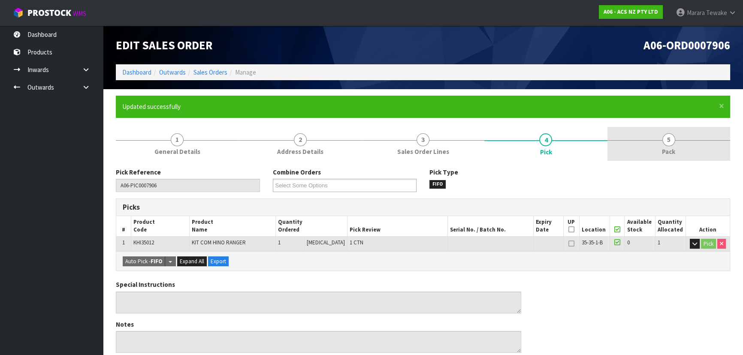
click at [645, 144] on link "5 Pack" at bounding box center [668, 144] width 123 height 34
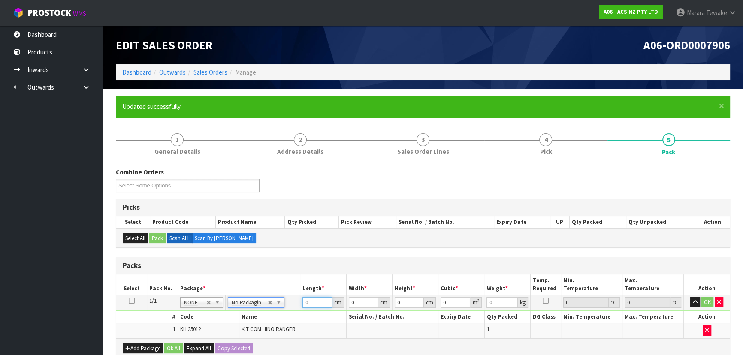
drag, startPoint x: 310, startPoint y: 300, endPoint x: 297, endPoint y: 267, distance: 35.4
click at [295, 285] on table "Select Pack No. Package * Length * Width * Height * Cubic * Weight * Temp. Requ…" at bounding box center [422, 306] width 613 height 64
type input "52"
type input "50"
type input "1"
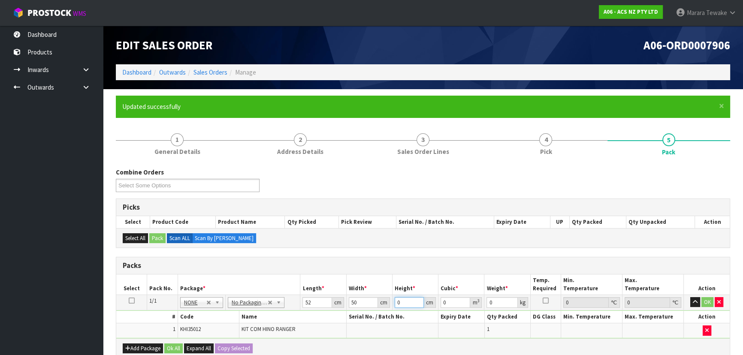
type input "0.0026"
type input "17"
type input "0.0442"
type input "17"
type input "32"
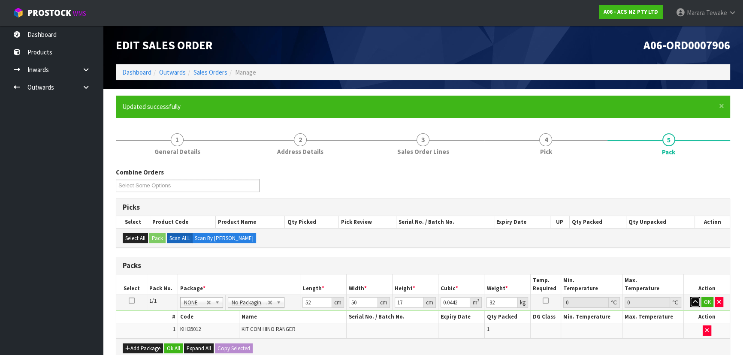
click at [690, 297] on button "button" at bounding box center [695, 302] width 10 height 10
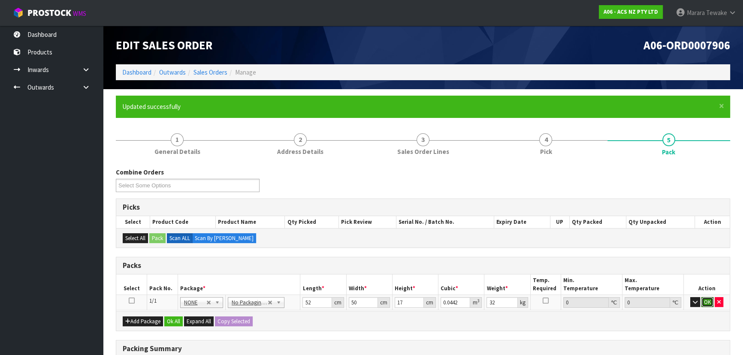
click button "OK" at bounding box center [707, 302] width 12 height 10
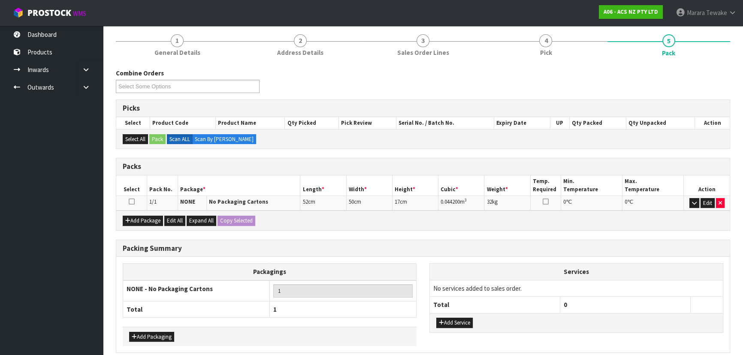
scroll to position [135, 0]
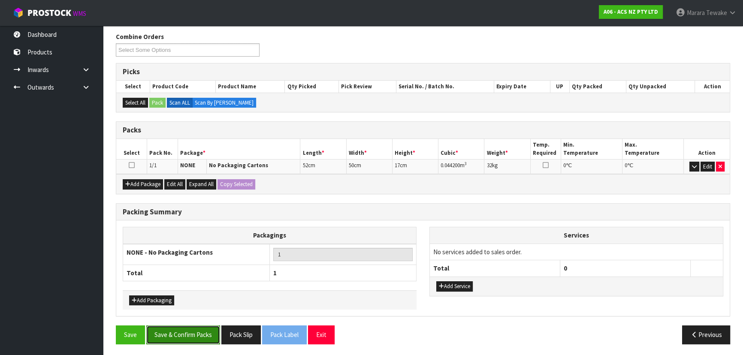
click at [176, 332] on button "Save & Confirm Packs" at bounding box center [183, 334] width 74 height 18
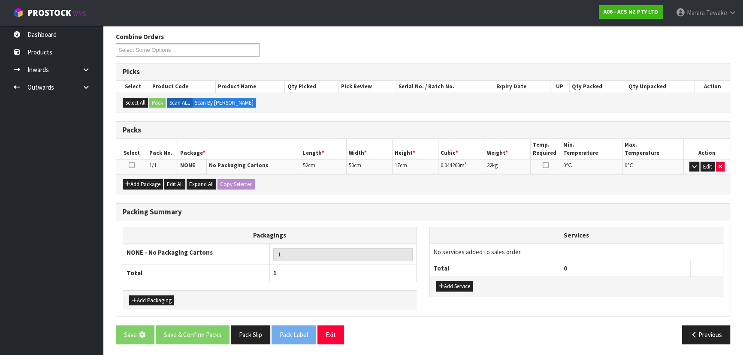
scroll to position [0, 0]
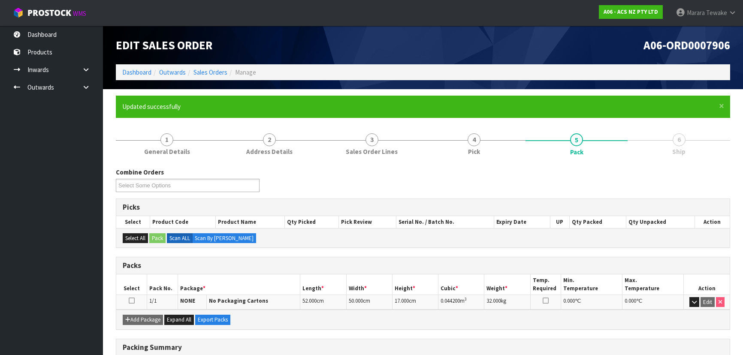
click at [56, 31] on link "Dashboard" at bounding box center [51, 35] width 103 height 18
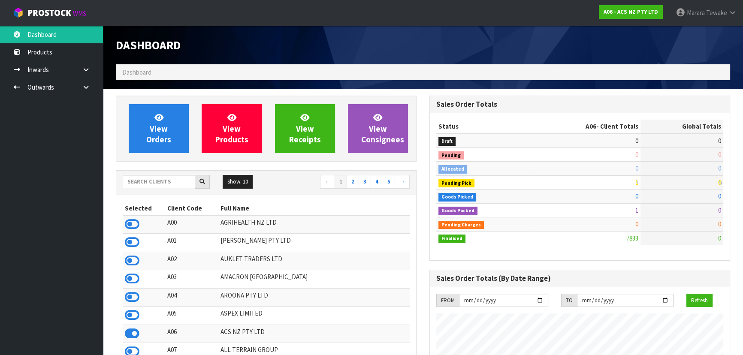
scroll to position [648, 313]
drag, startPoint x: 179, startPoint y: 184, endPoint x: 175, endPoint y: 184, distance: 4.3
click at [178, 184] on input "text" at bounding box center [159, 181] width 72 height 13
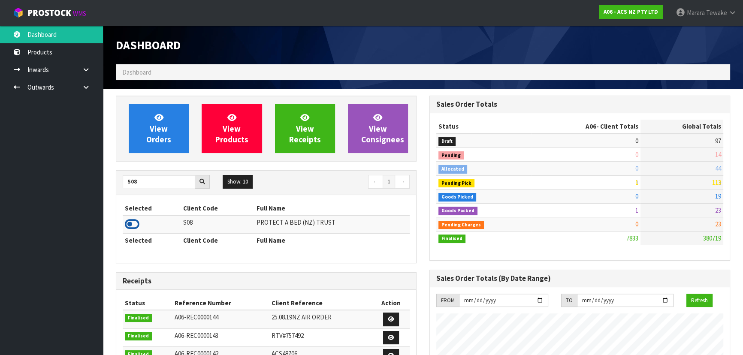
click at [133, 223] on icon at bounding box center [132, 224] width 15 height 13
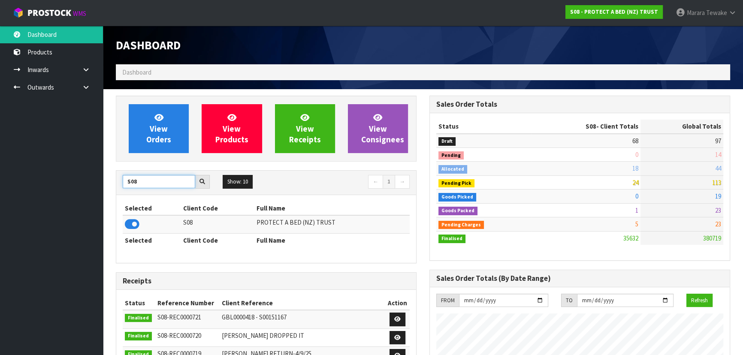
drag, startPoint x: 160, startPoint y: 185, endPoint x: 92, endPoint y: 172, distance: 68.5
click at [93, 173] on body "Toggle navigation ProStock WMS S08 - PROTECT A BED (NZ) TRUST Marara Tewake Log…" at bounding box center [371, 177] width 743 height 355
click at [130, 220] on icon at bounding box center [132, 224] width 15 height 13
drag, startPoint x: 146, startPoint y: 184, endPoint x: 102, endPoint y: 169, distance: 46.1
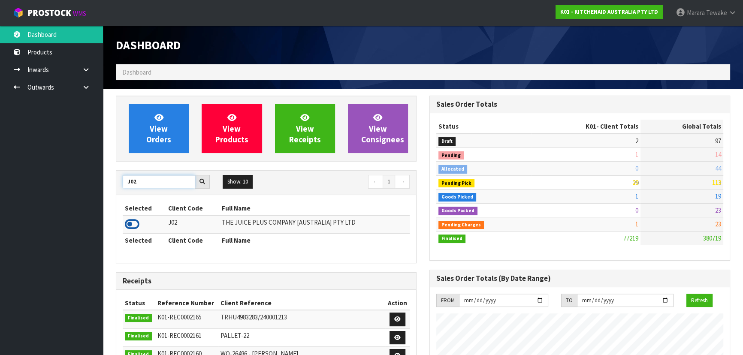
type input "J02"
click at [134, 221] on icon at bounding box center [132, 224] width 15 height 13
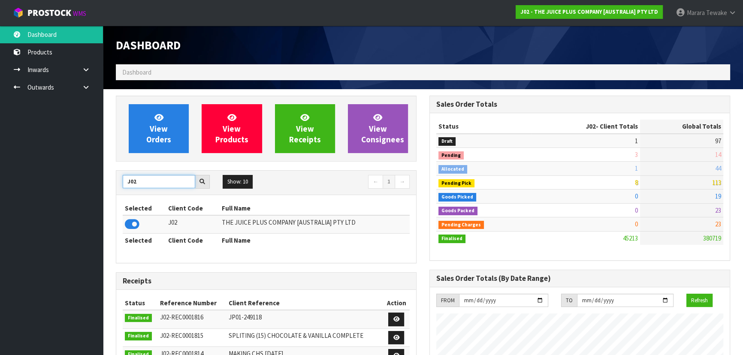
drag, startPoint x: 119, startPoint y: 176, endPoint x: 102, endPoint y: 168, distance: 18.2
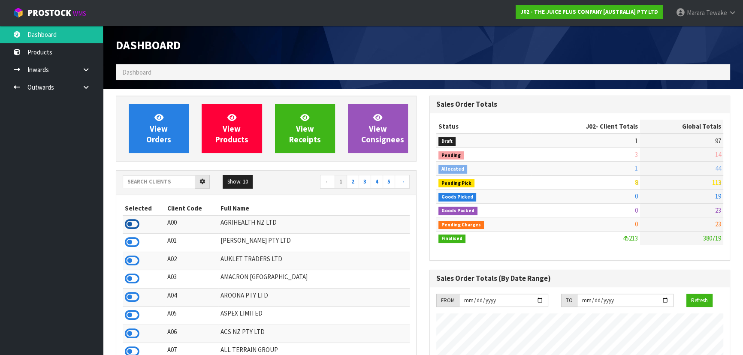
click at [138, 226] on icon at bounding box center [132, 224] width 15 height 13
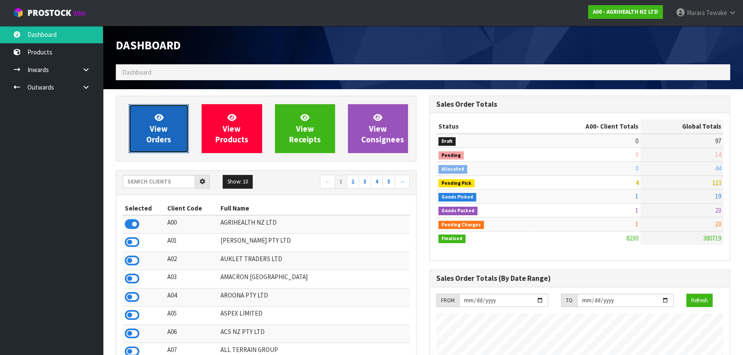
click at [163, 123] on span "View Orders" at bounding box center [158, 128] width 25 height 32
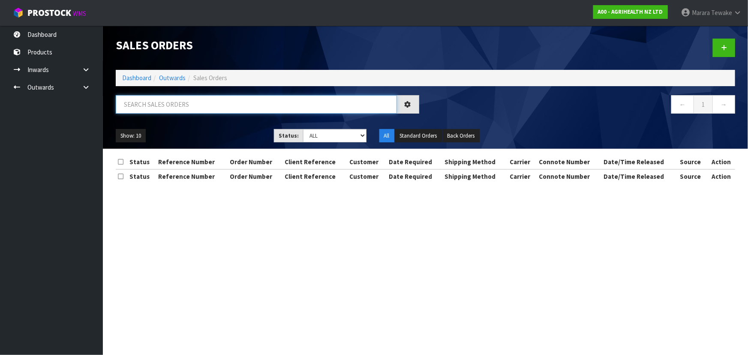
click at [173, 111] on input "text" at bounding box center [256, 104] width 281 height 18
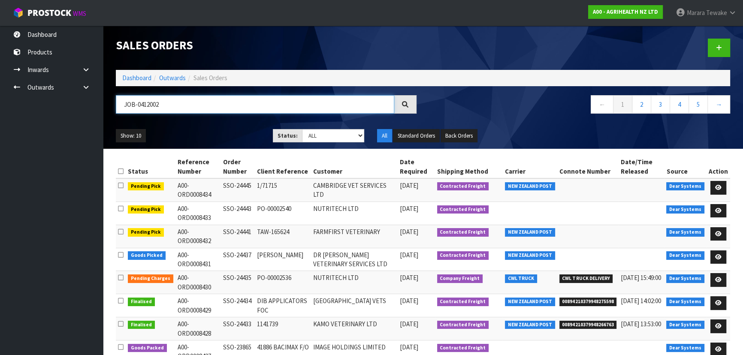
type input "JOB-0412002"
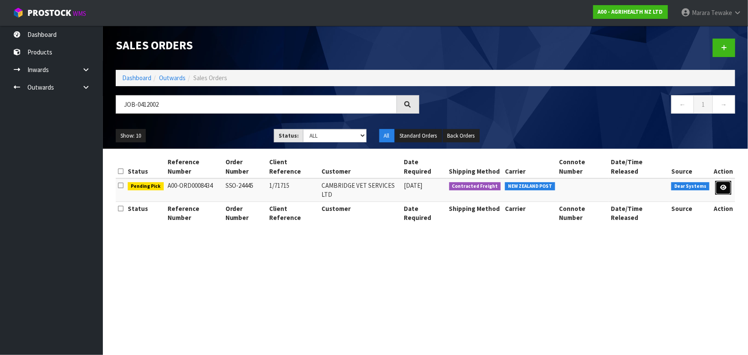
click at [719, 181] on link at bounding box center [724, 188] width 16 height 14
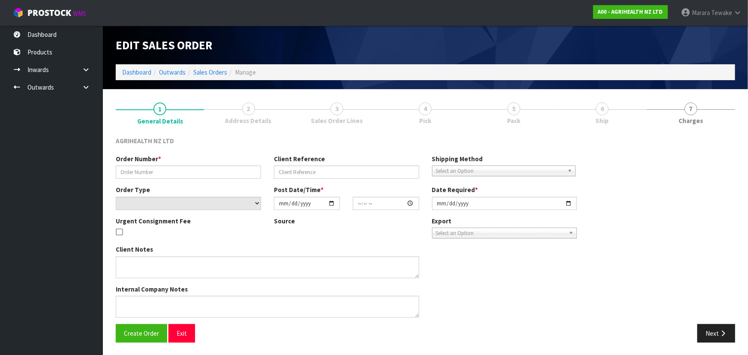
type input "SSO-24445"
type input "1/71715"
select select "number:0"
type input "2025-09-11"
type input "08:56:36.000"
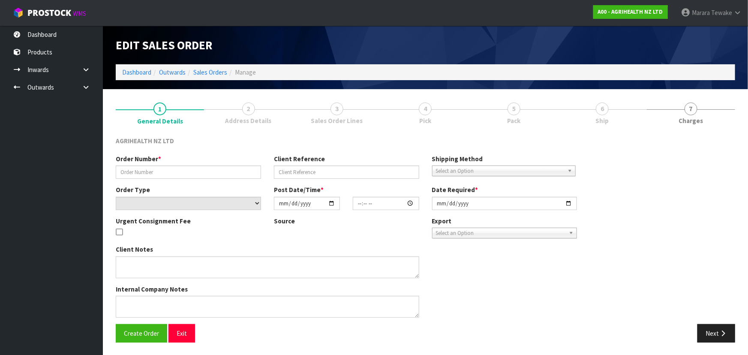
type input "2025-09-11"
type textarea "SHIP BY: Overnight Courier"
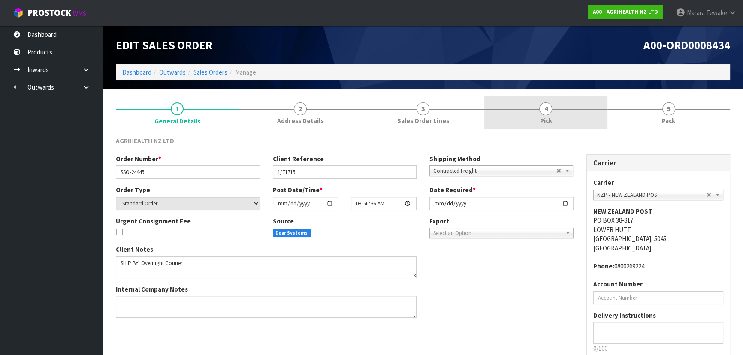
click at [552, 120] on link "4 Pick" at bounding box center [545, 113] width 123 height 34
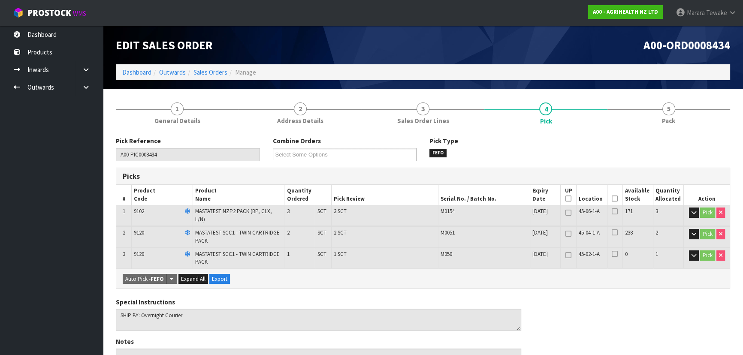
click at [614, 199] on icon at bounding box center [614, 199] width 6 height 0
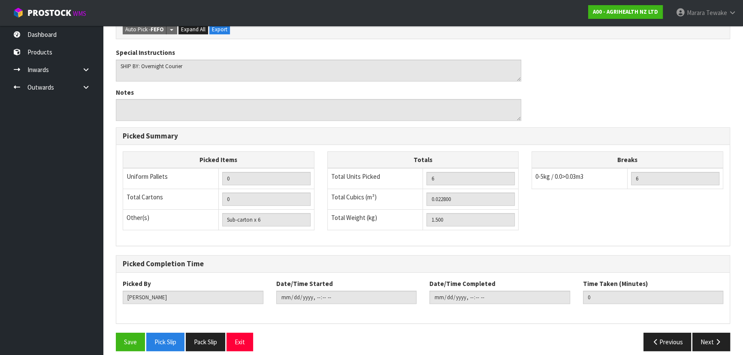
scroll to position [282, 0]
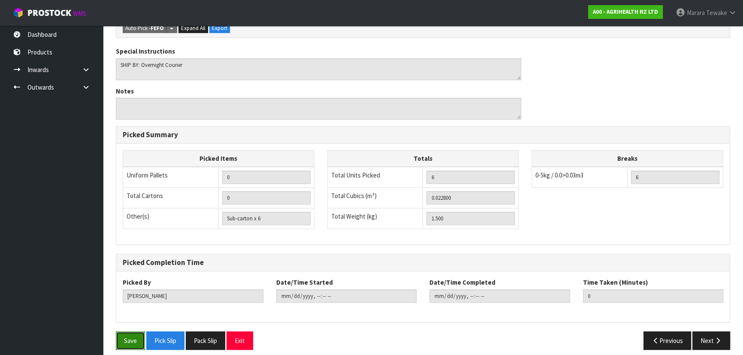
click at [125, 334] on button "Save" at bounding box center [130, 340] width 29 height 18
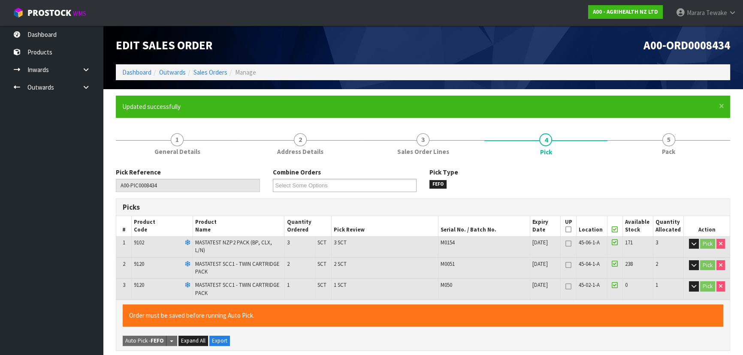
type input "Marara Tewake"
type input "2025-09-11T09:25:56"
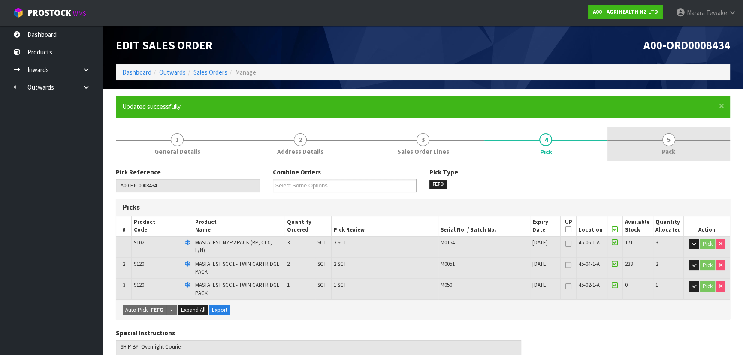
click at [659, 133] on link "5 Pack" at bounding box center [668, 144] width 123 height 34
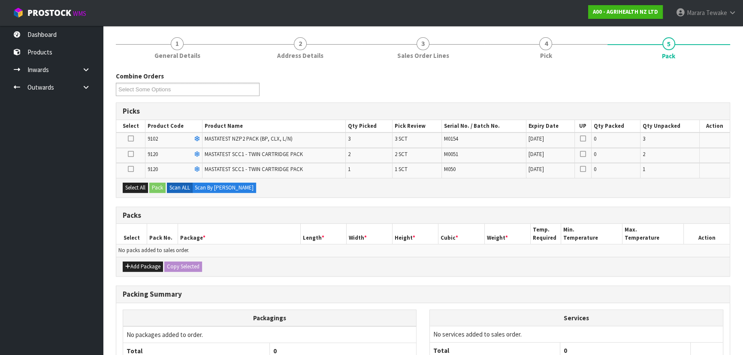
scroll to position [117, 0]
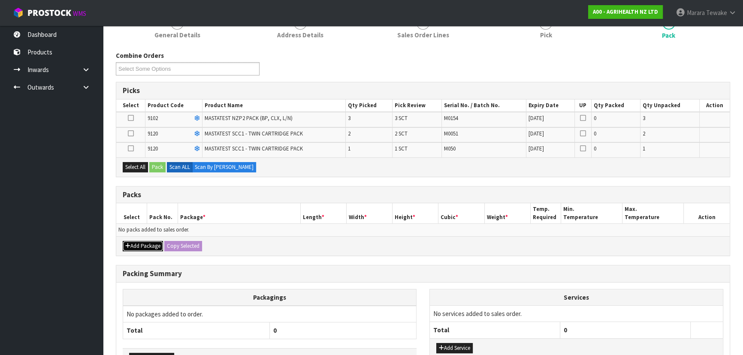
drag, startPoint x: 150, startPoint y: 247, endPoint x: 146, endPoint y: 244, distance: 4.6
click at [149, 247] on button "Add Package" at bounding box center [143, 246] width 40 height 10
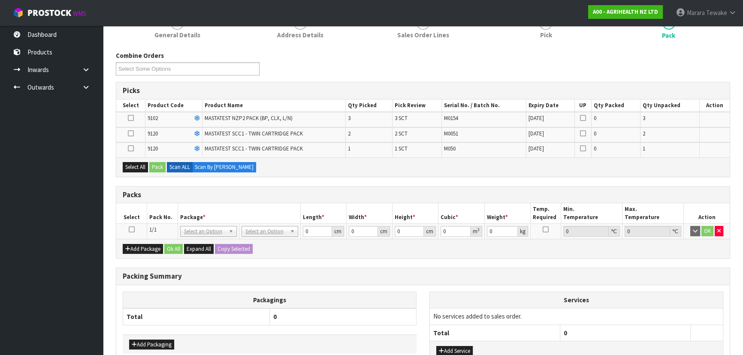
click at [132, 230] on icon at bounding box center [132, 229] width 6 height 0
click at [133, 167] on button "Select All" at bounding box center [135, 167] width 25 height 10
click at [148, 167] on button "Select All" at bounding box center [135, 167] width 25 height 10
click at [159, 167] on button "Pack" at bounding box center [157, 167] width 16 height 10
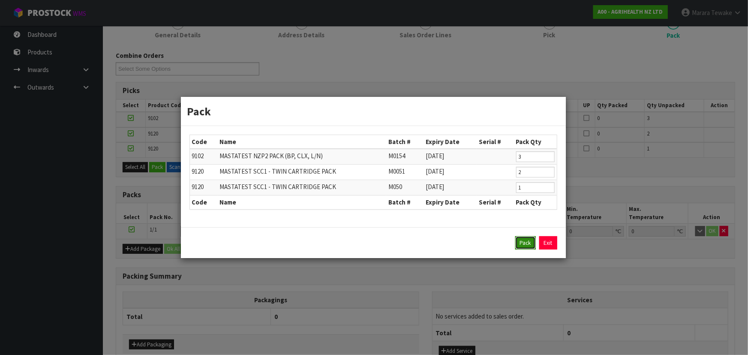
click at [527, 242] on button "Pack" at bounding box center [525, 243] width 21 height 14
type input "0.000"
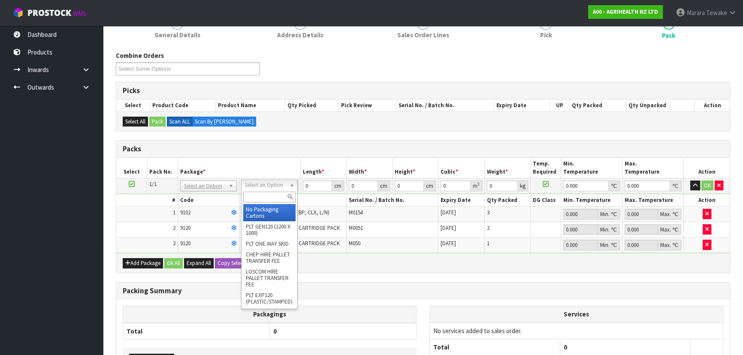
click at [270, 198] on input "text" at bounding box center [269, 197] width 52 height 11
type input "ctn5"
drag, startPoint x: 274, startPoint y: 217, endPoint x: 271, endPoint y: 205, distance: 12.6
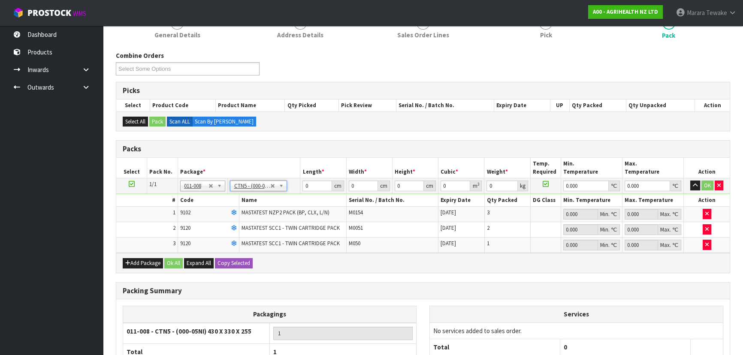
type input "43"
type input "33"
type input "25.5"
type input "0.036185"
type input "1.7"
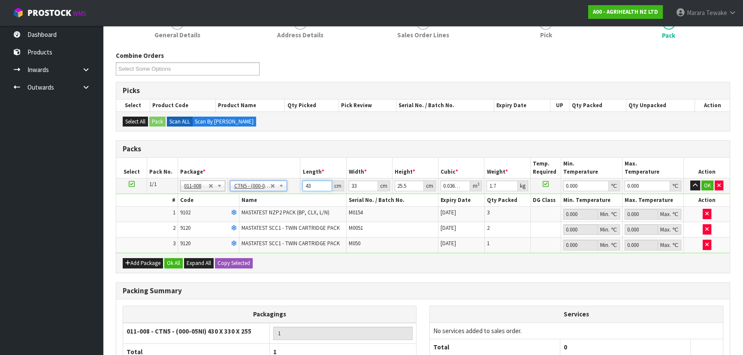
drag, startPoint x: 317, startPoint y: 185, endPoint x: 288, endPoint y: 171, distance: 32.4
click at [289, 172] on table "Select Pack No. Package * Length * Width * Height * Cubic * Weight * Temp. Requ…" at bounding box center [422, 205] width 613 height 95
type input "4"
type input "0.003366"
type input "43"
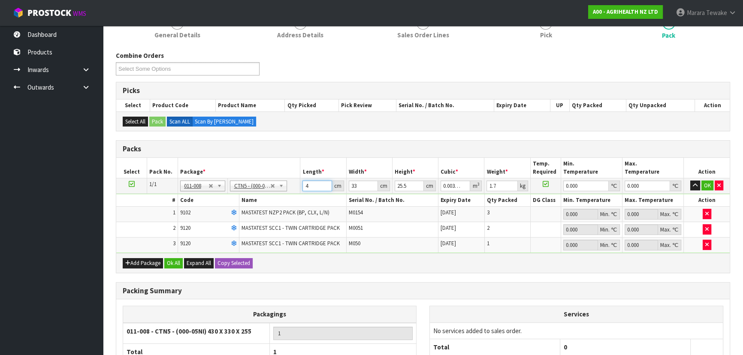
type input "0.036185"
type input "2"
type input "0.002193"
type input "25"
type input "0.027412"
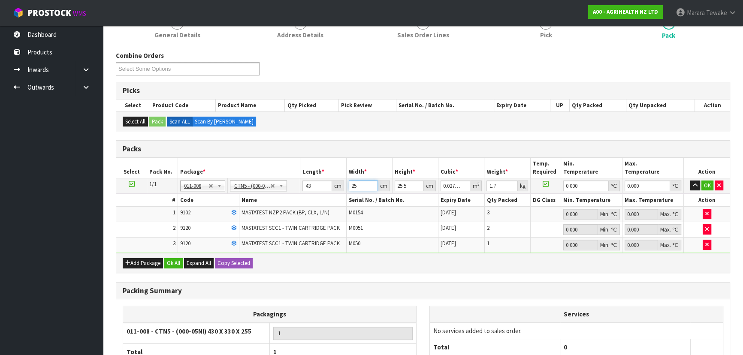
type input "25"
type input "2"
type input "0.00215"
type input "21"
type input "0.022575"
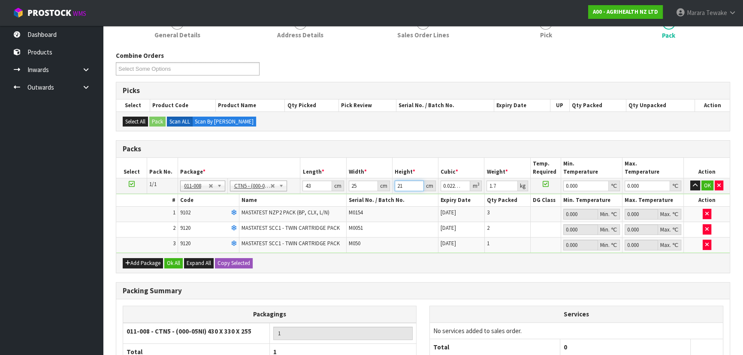
type input "21"
type input "2"
type input "0"
click at [690, 181] on button "button" at bounding box center [695, 186] width 10 height 10
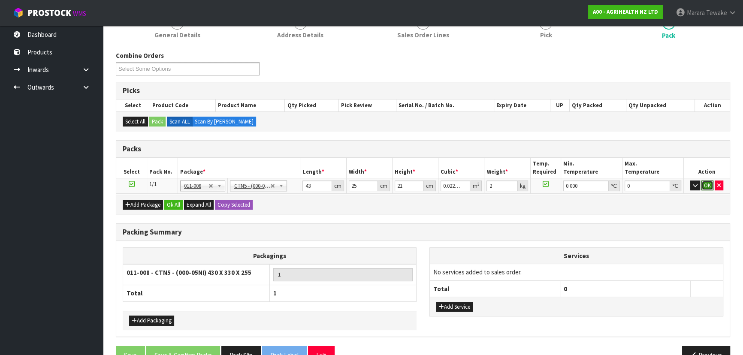
click button "OK" at bounding box center [707, 186] width 12 height 10
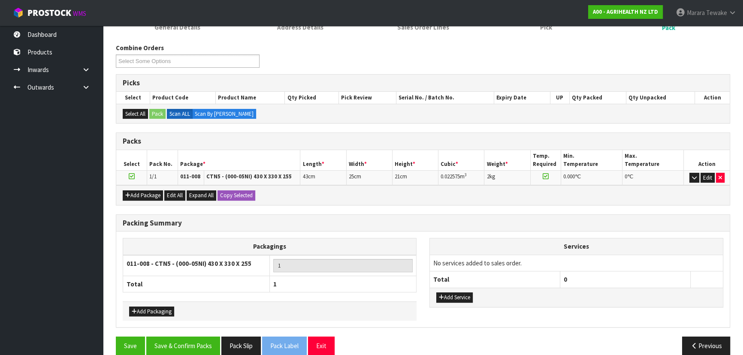
scroll to position [135, 0]
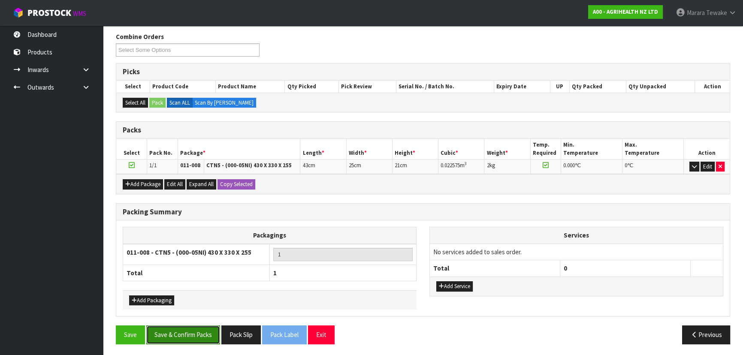
click at [188, 333] on button "Save & Confirm Packs" at bounding box center [183, 334] width 74 height 18
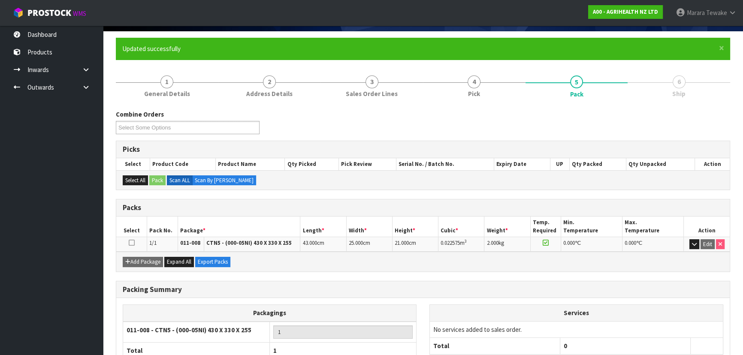
scroll to position [116, 0]
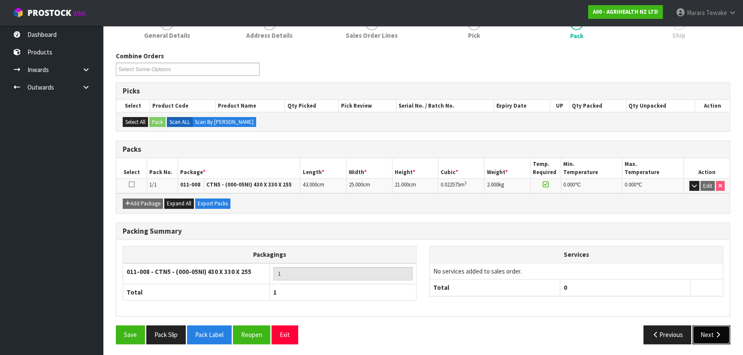
click at [708, 325] on button "Next" at bounding box center [711, 334] width 38 height 18
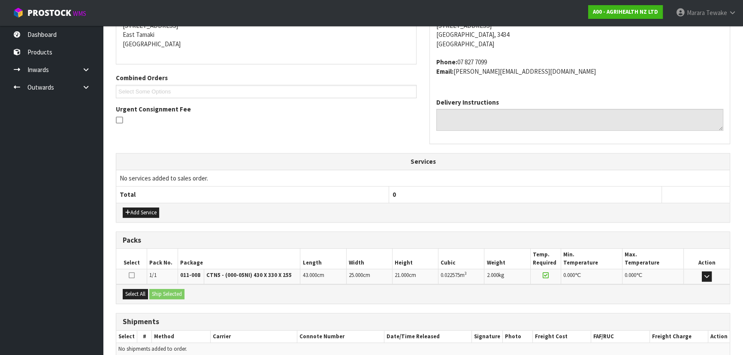
scroll to position [219, 0]
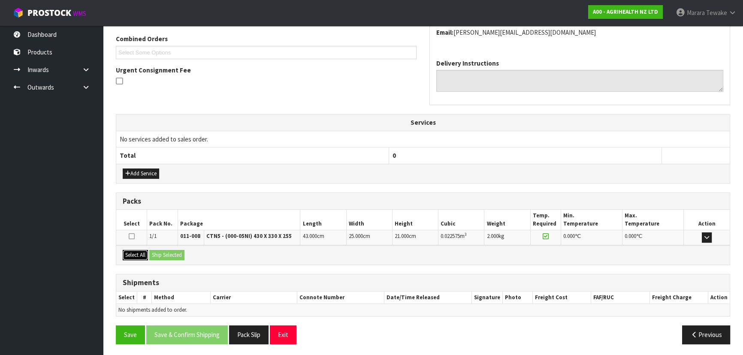
click at [139, 252] on button "Select All" at bounding box center [135, 255] width 25 height 10
click at [167, 257] on button "Ship Selected" at bounding box center [166, 255] width 35 height 10
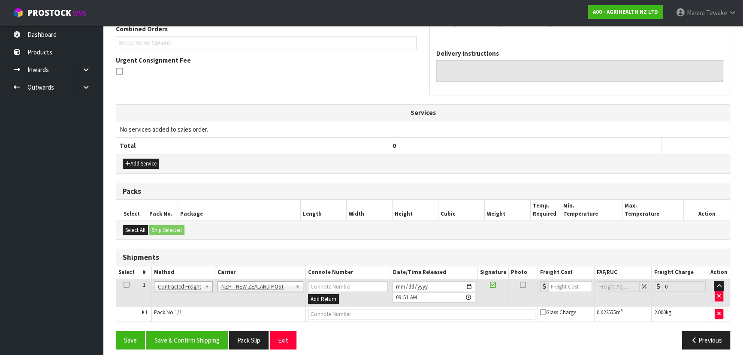
scroll to position [234, 0]
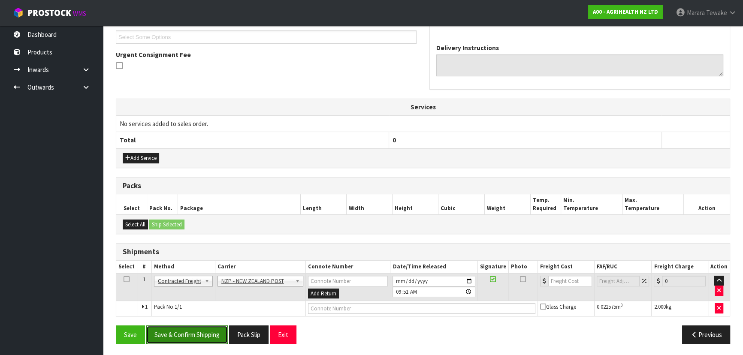
click at [184, 332] on button "Save & Confirm Shipping" at bounding box center [186, 334] width 81 height 18
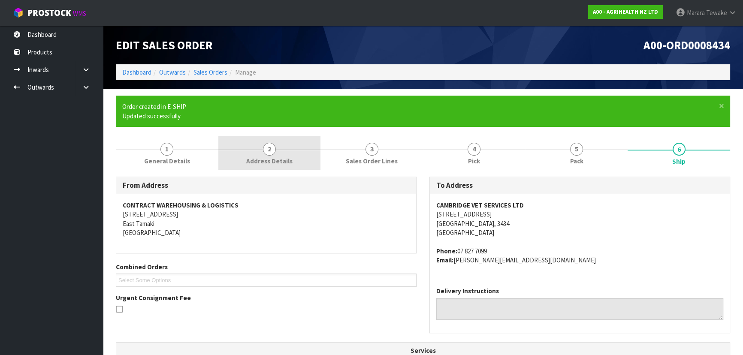
scroll to position [222, 0]
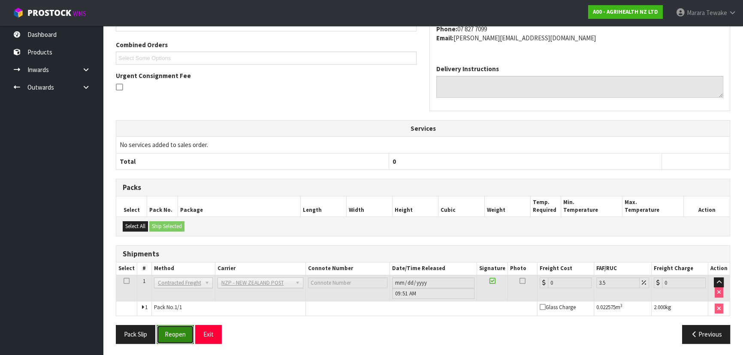
click at [171, 331] on button "Reopen" at bounding box center [175, 334] width 37 height 18
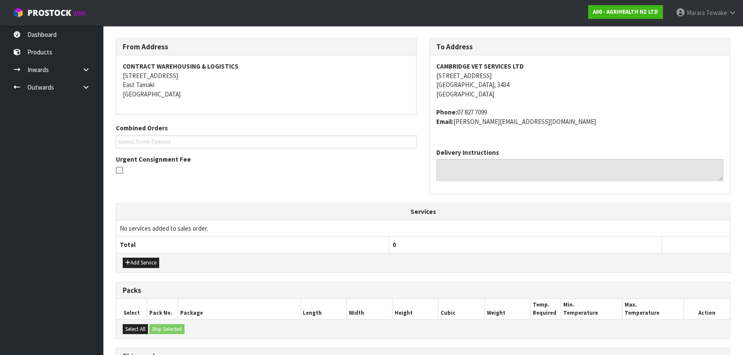
scroll to position [234, 0]
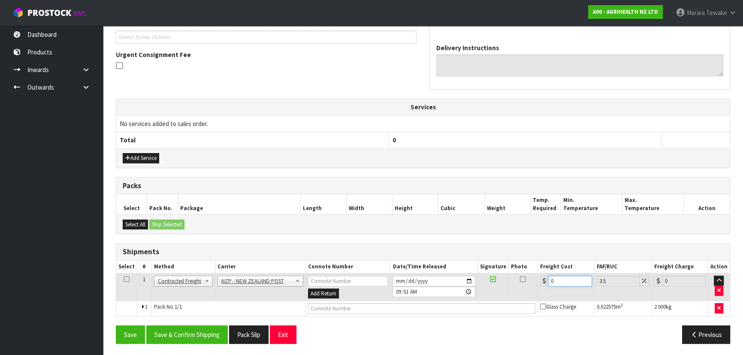
drag, startPoint x: 562, startPoint y: 280, endPoint x: 514, endPoint y: 251, distance: 56.0
click at [525, 262] on table "Select # Method Carrier Connote Number Date/Time Released Signature Photo Freig…" at bounding box center [422, 288] width 613 height 55
type input "7"
type input "7.24"
type input "7.3"
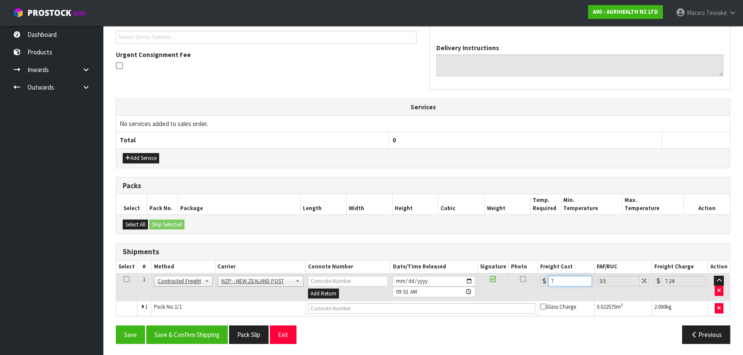
type input "7.56"
type input "7.31"
type input "7.57"
type input "7.31"
drag, startPoint x: 191, startPoint y: 331, endPoint x: 167, endPoint y: 321, distance: 25.6
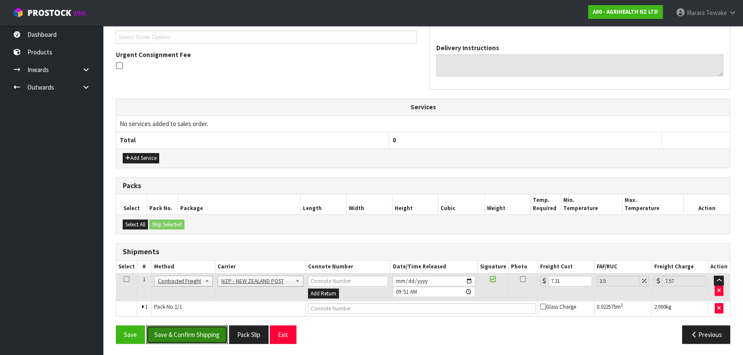
click at [190, 331] on button "Save & Confirm Shipping" at bounding box center [186, 334] width 81 height 18
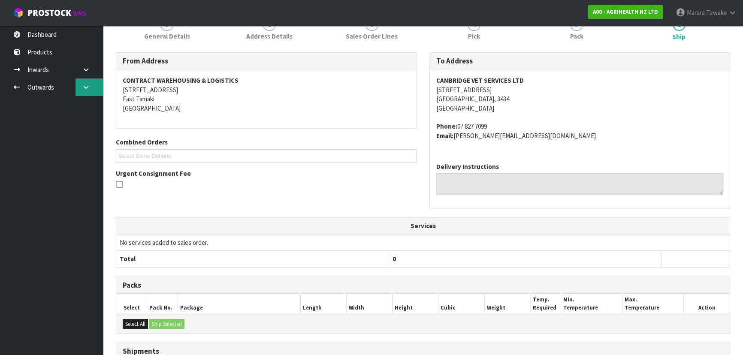
scroll to position [0, 0]
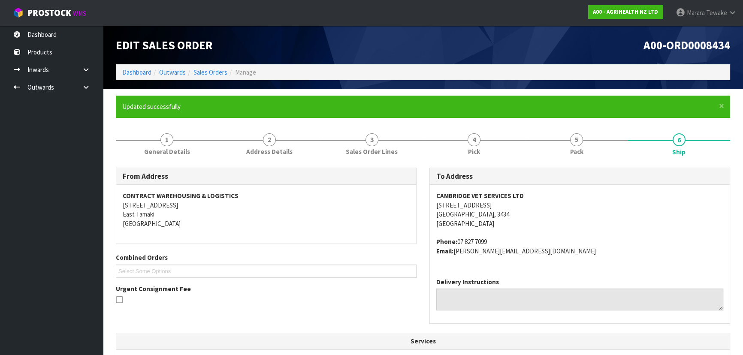
click at [103, 95] on section "× Close Updated successfully 1 General Details 2 Address Details 3 Sales Order …" at bounding box center [423, 332] width 640 height 486
click at [93, 92] on link at bounding box center [88, 87] width 27 height 18
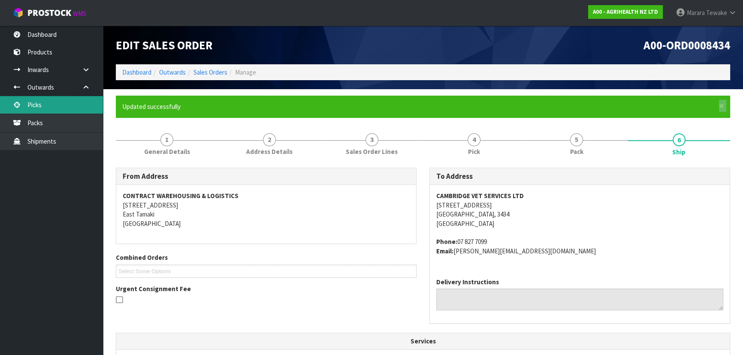
click at [36, 107] on link "Picks" at bounding box center [51, 105] width 103 height 18
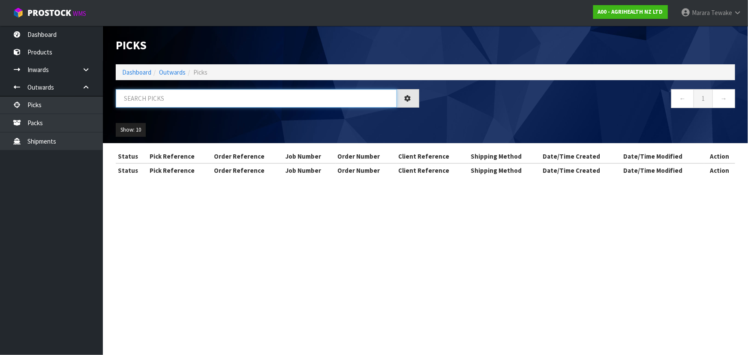
click at [141, 100] on input "text" at bounding box center [256, 98] width 281 height 18
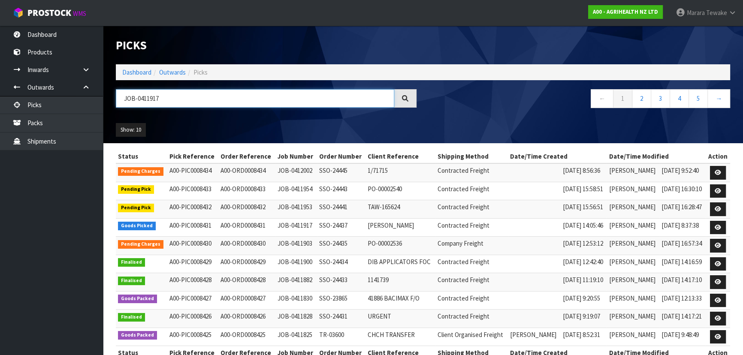
type input "JOB-0411917"
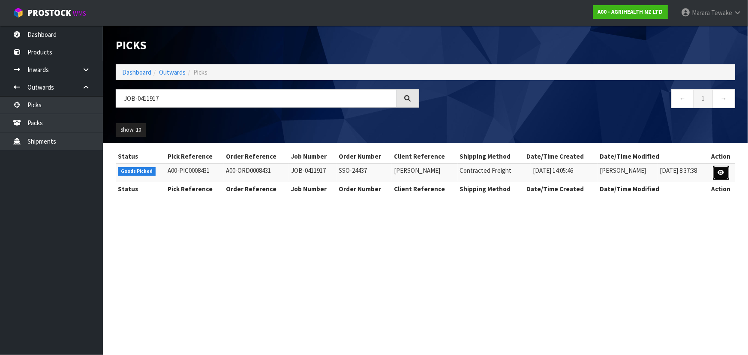
click at [720, 171] on icon at bounding box center [721, 173] width 6 height 6
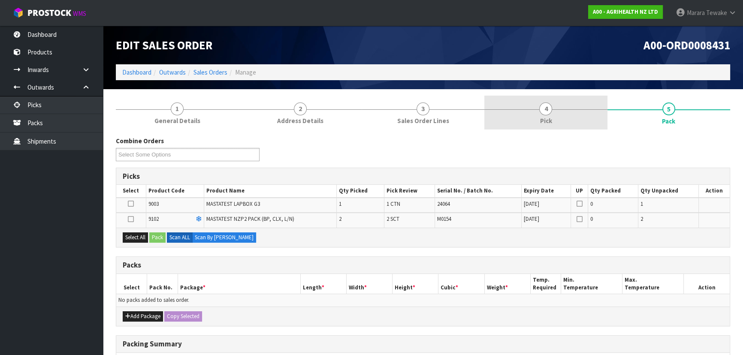
click at [549, 111] on span "4" at bounding box center [545, 108] width 13 height 13
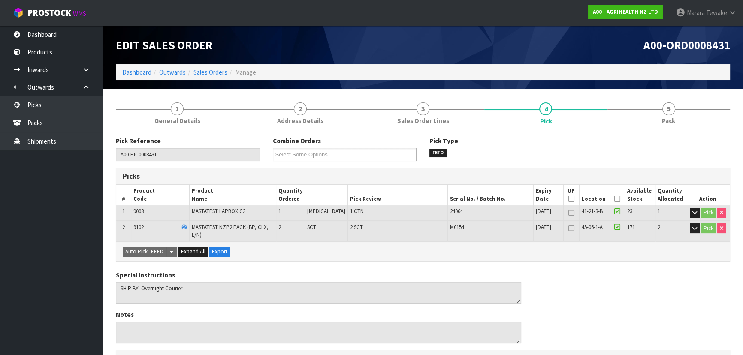
click at [615, 199] on icon at bounding box center [617, 199] width 6 height 0
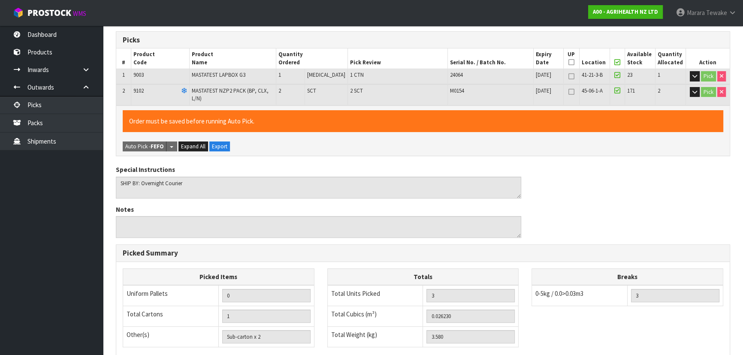
scroll to position [255, 0]
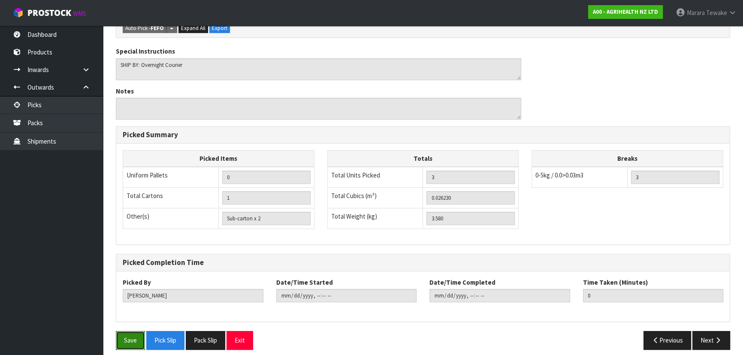
click at [123, 331] on button "Save" at bounding box center [130, 340] width 29 height 18
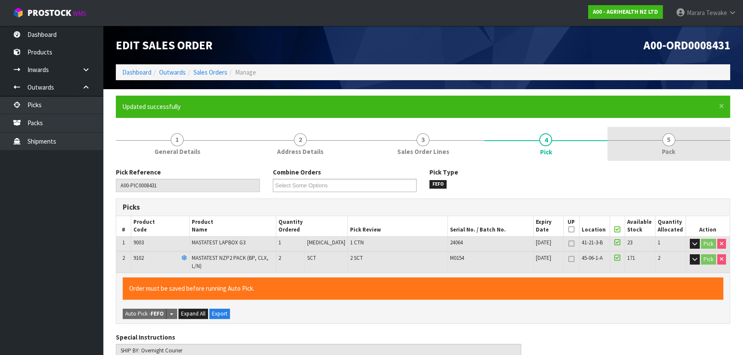
type input "[PERSON_NAME]"
type input "2025-09-11T09:53:40"
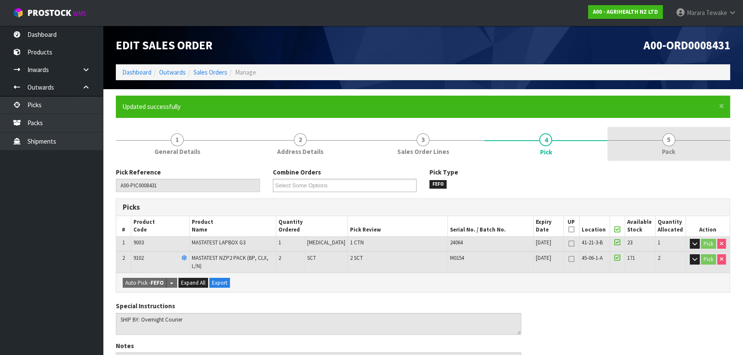
click at [673, 136] on span "5" at bounding box center [668, 139] width 13 height 13
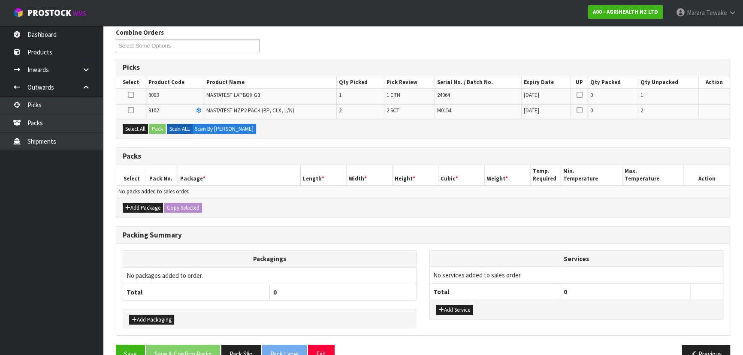
scroll to position [159, 0]
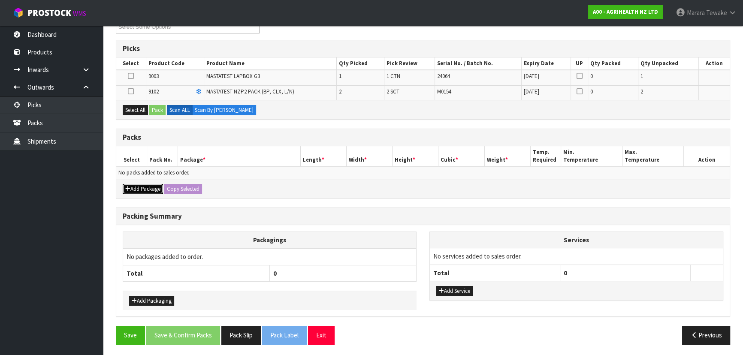
click at [134, 187] on button "Add Package" at bounding box center [143, 189] width 40 height 10
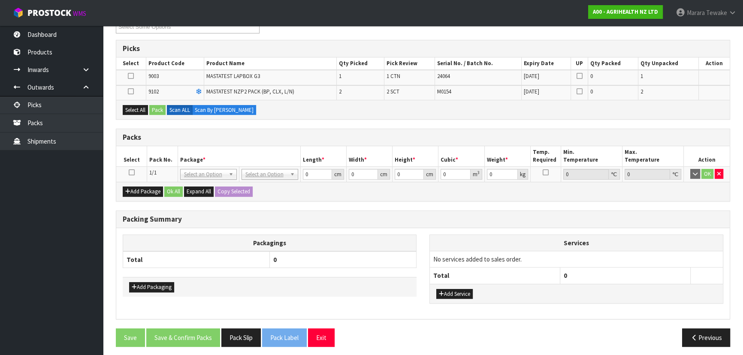
click at [132, 173] on icon at bounding box center [132, 172] width 6 height 0
click at [132, 107] on button "Select All" at bounding box center [135, 110] width 25 height 10
click at [156, 108] on button "Pack" at bounding box center [157, 110] width 16 height 10
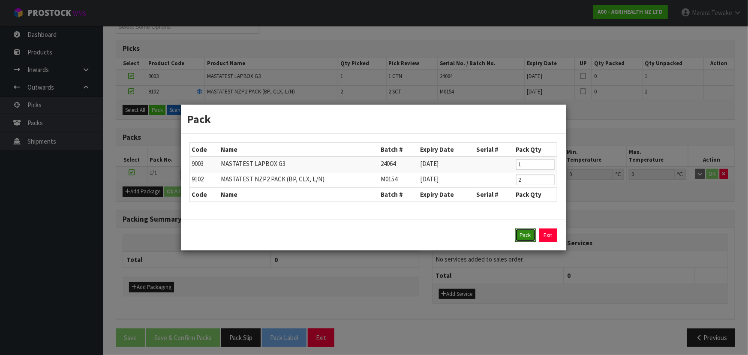
click at [532, 232] on button "Pack" at bounding box center [525, 236] width 21 height 14
type input "0.000"
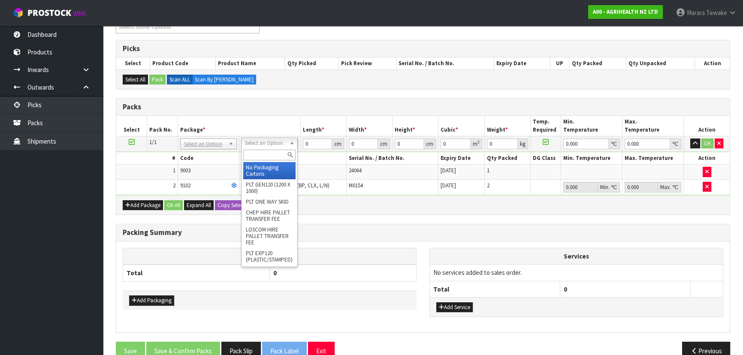
click at [264, 152] on input "text" at bounding box center [269, 155] width 52 height 11
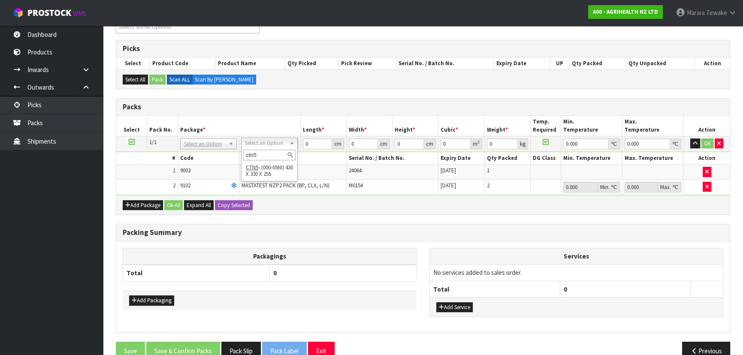
type input "ctn5"
type input "43"
type input "33"
type input "25.5"
type input "0.036185"
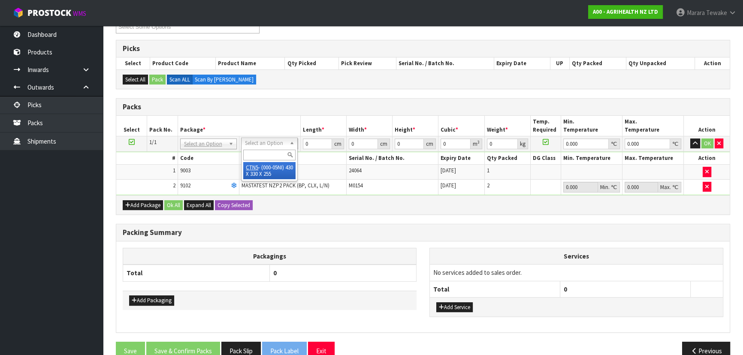
type input "3.78"
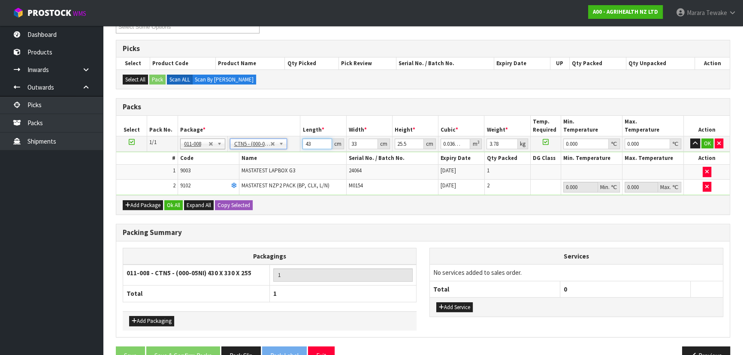
drag, startPoint x: 316, startPoint y: 139, endPoint x: 291, endPoint y: 115, distance: 34.6
click at [293, 124] on table "Select Pack No. Package * Length * Width * Height * Cubic * Weight * Temp. Requ…" at bounding box center [422, 155] width 613 height 79
type input "4"
type input "0.003366"
type input "44"
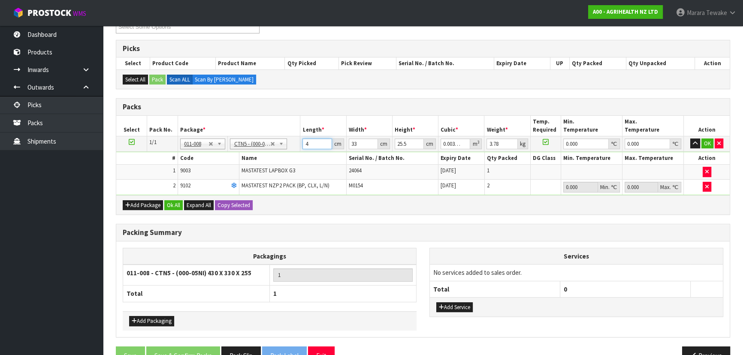
type input "0.037026"
type input "44"
type input "3"
type input "0.003366"
type input "34"
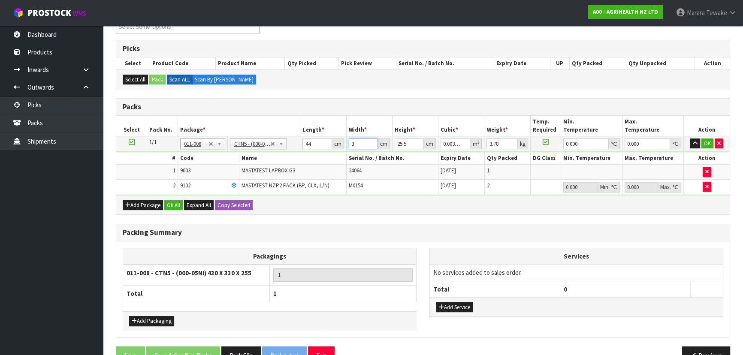
type input "0.038148"
type input "34"
type input "2"
type input "0.002992"
type input "29"
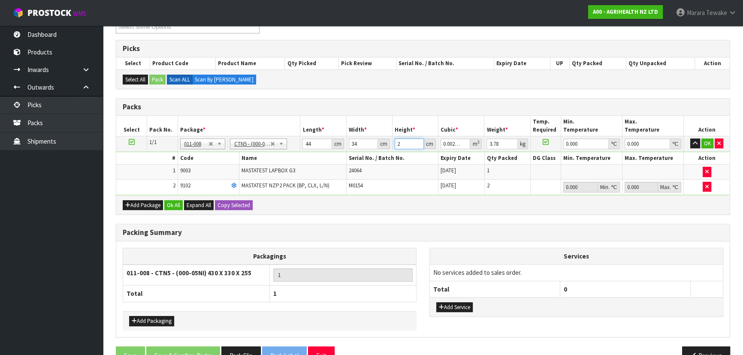
type input "0.043384"
type input "29"
type input "4"
type input "0"
click at [690, 138] on button "button" at bounding box center [695, 143] width 10 height 10
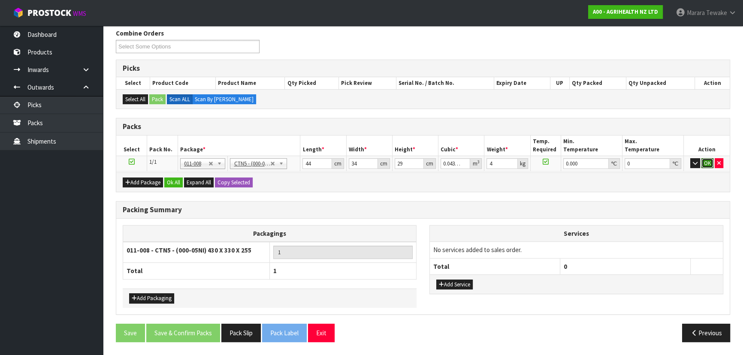
click button "OK" at bounding box center [707, 163] width 12 height 10
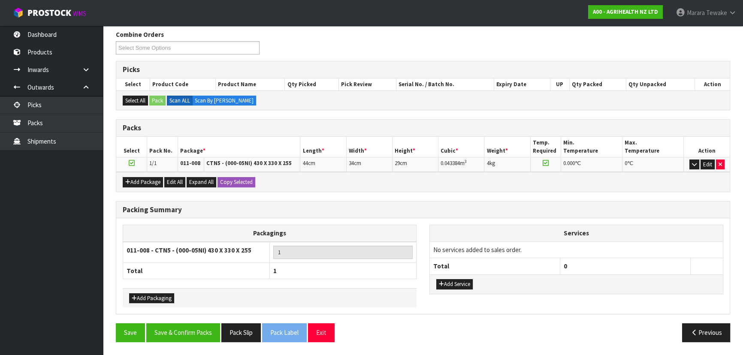
scroll to position [135, 0]
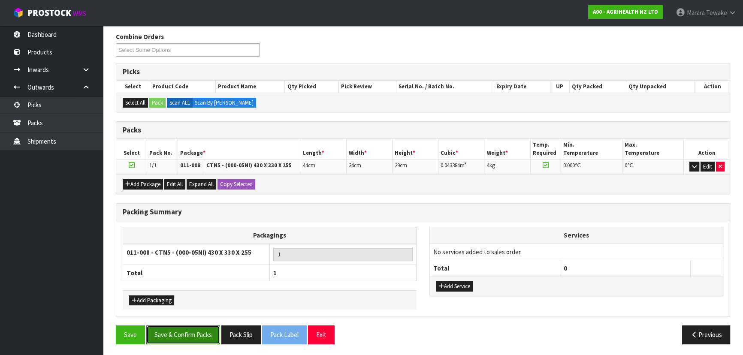
click at [184, 330] on button "Save & Confirm Packs" at bounding box center [183, 334] width 74 height 18
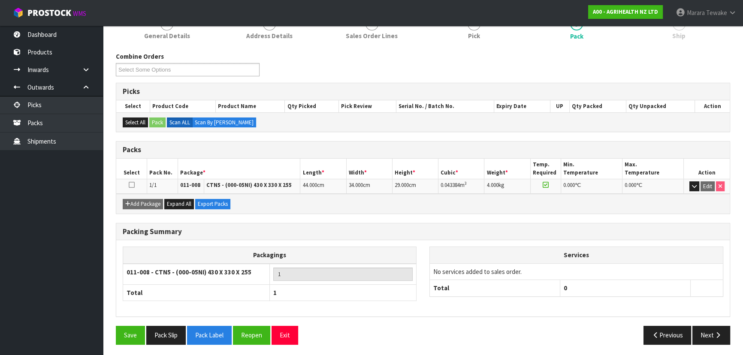
scroll to position [116, 0]
click at [717, 334] on icon "button" at bounding box center [717, 334] width 8 height 6
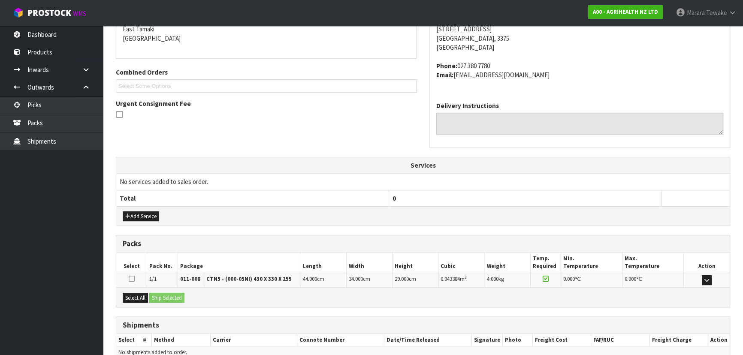
scroll to position [228, 0]
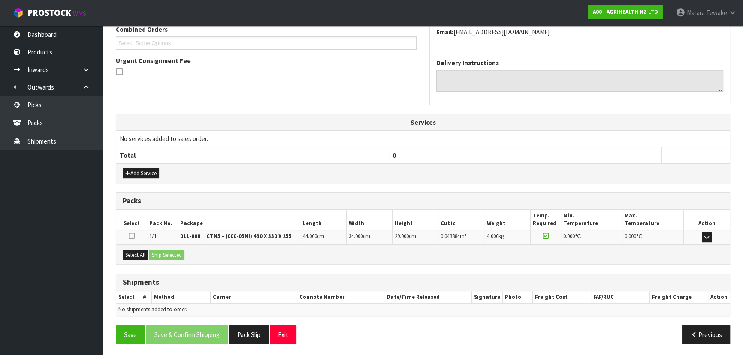
click at [139, 247] on div "Select All Ship Selected" at bounding box center [422, 254] width 613 height 19
click at [143, 252] on button "Select All" at bounding box center [135, 255] width 25 height 10
click at [163, 250] on button "Ship Selected" at bounding box center [166, 255] width 35 height 10
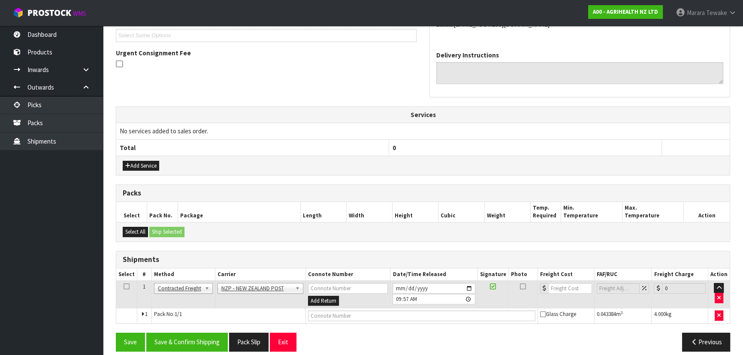
scroll to position [244, 0]
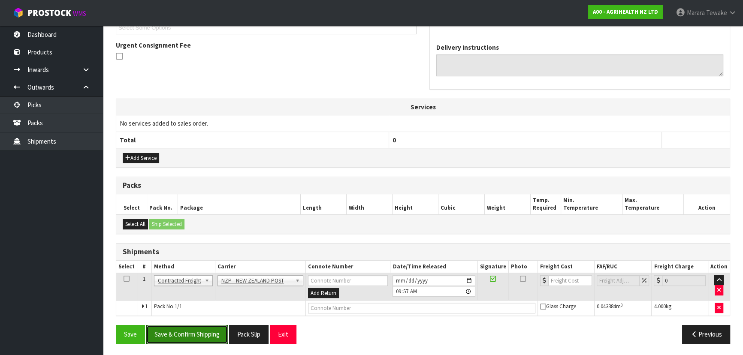
drag, startPoint x: 188, startPoint y: 332, endPoint x: 7, endPoint y: 302, distance: 183.5
click at [187, 332] on button "Save & Confirm Shipping" at bounding box center [186, 334] width 81 height 18
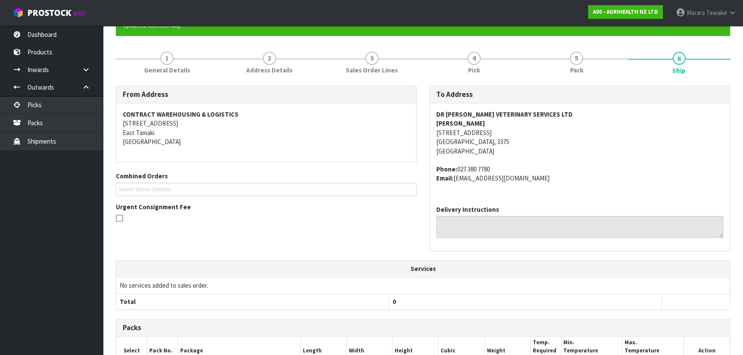
scroll to position [232, 0]
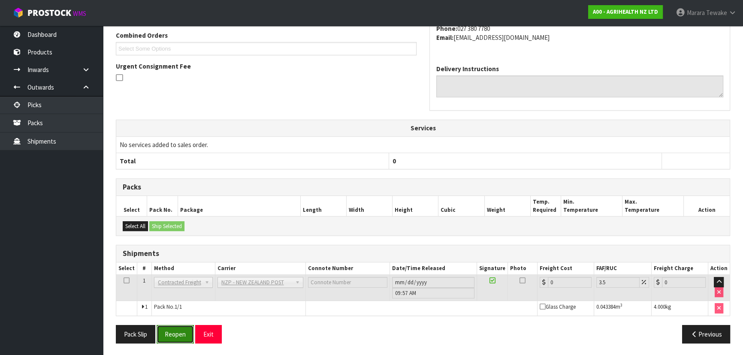
click at [177, 334] on button "Reopen" at bounding box center [175, 334] width 37 height 18
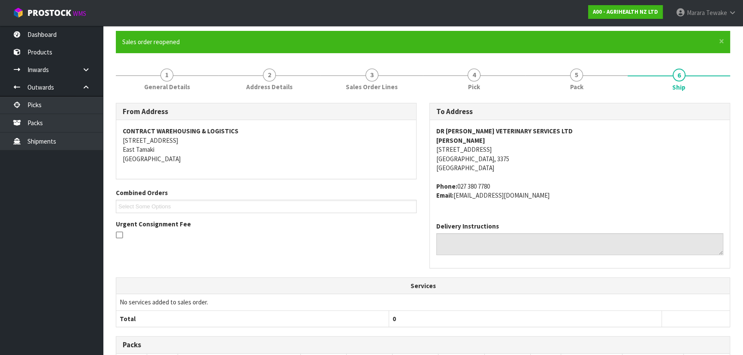
scroll to position [222, 0]
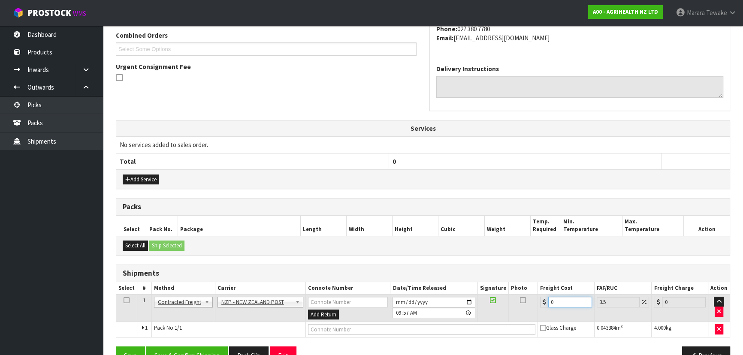
drag, startPoint x: 557, startPoint y: 298, endPoint x: 532, endPoint y: 283, distance: 29.0
click at [532, 287] on table "Select # Method Carrier Connote Number Date/Time Released Signature Photo Freig…" at bounding box center [422, 309] width 613 height 55
type input "1"
type input "1.03"
type input "11"
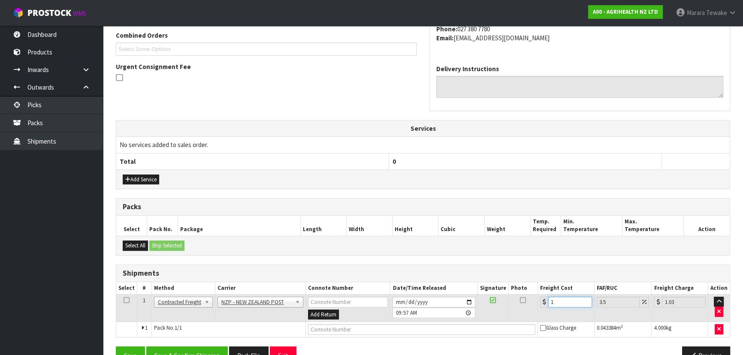
type input "11.38"
type input "11.9"
type input "12.32"
type input "11.90"
click at [200, 352] on button "Save & Confirm Shipping" at bounding box center [186, 355] width 81 height 18
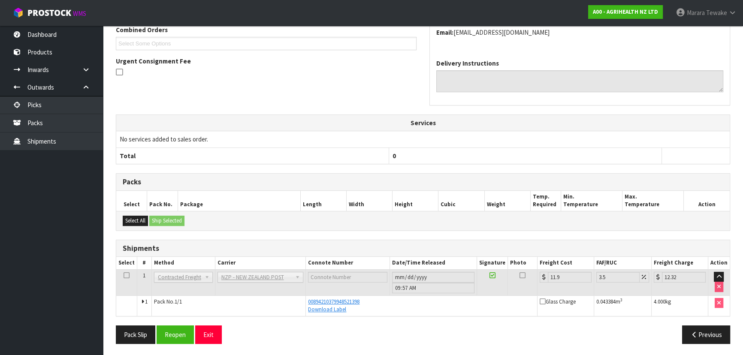
scroll to position [0, 0]
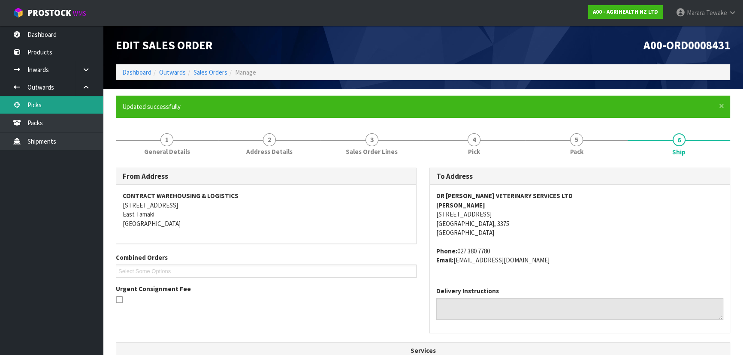
click at [42, 105] on link "Picks" at bounding box center [51, 105] width 103 height 18
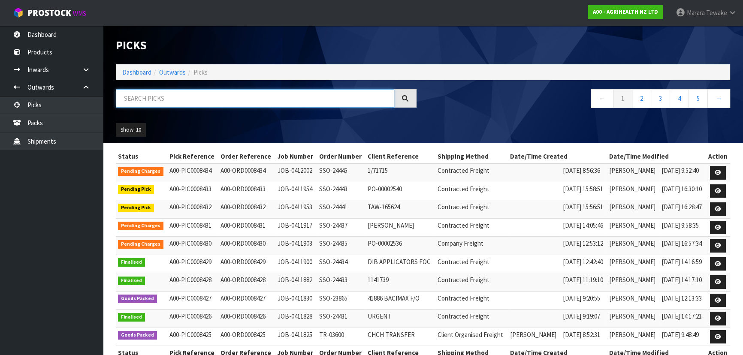
click at [133, 101] on input "text" at bounding box center [255, 98] width 278 height 18
click at [68, 32] on link "Dashboard" at bounding box center [51, 35] width 103 height 18
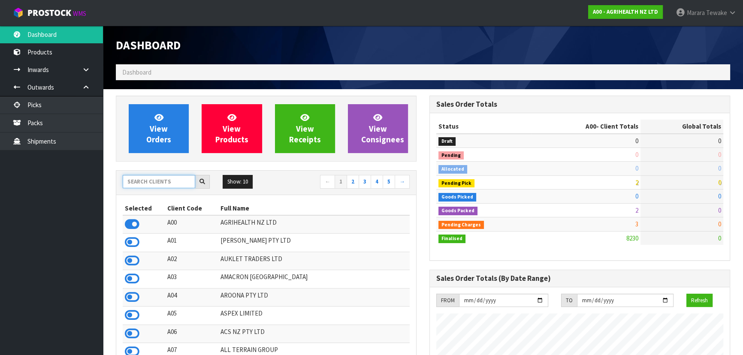
scroll to position [648, 313]
click at [159, 175] on input "text" at bounding box center [159, 181] width 72 height 13
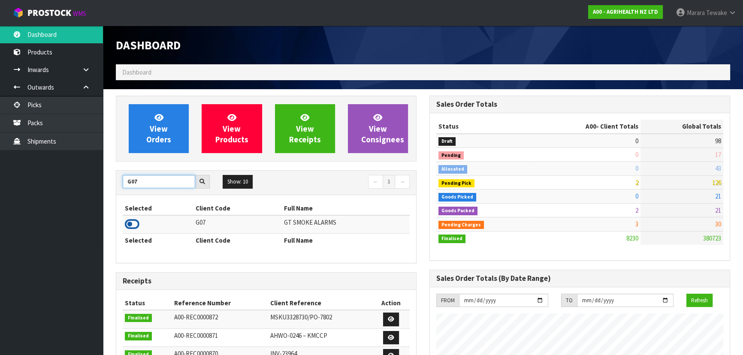
type input "G07"
click at [131, 223] on icon at bounding box center [132, 224] width 15 height 13
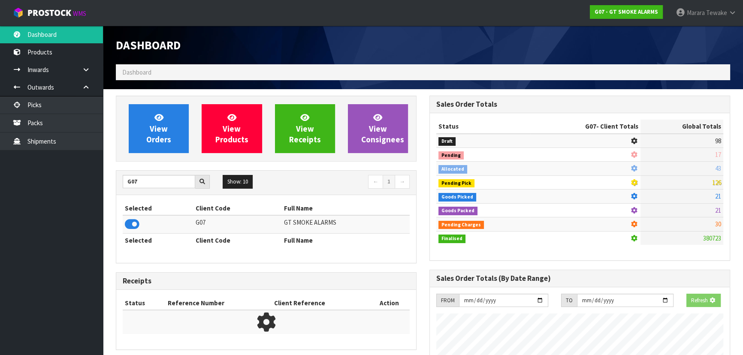
scroll to position [537, 313]
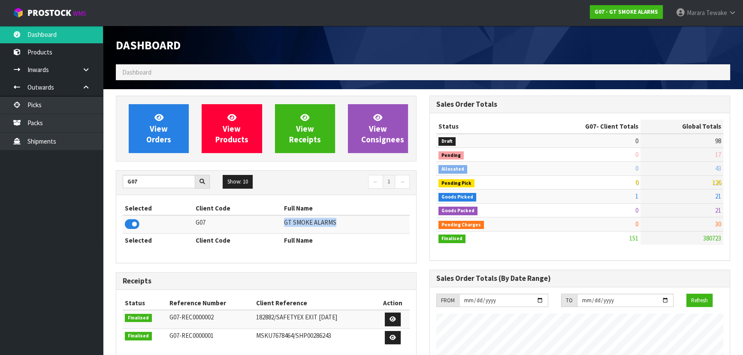
drag, startPoint x: 267, startPoint y: 221, endPoint x: 353, endPoint y: 219, distance: 85.8
click at [353, 219] on tr "G07 GT SMOKE ALARMS" at bounding box center [266, 224] width 287 height 18
click at [155, 130] on span "View Orders" at bounding box center [158, 128] width 25 height 32
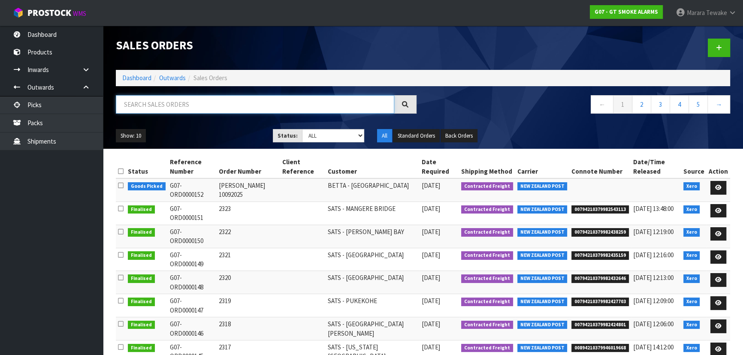
click at [245, 103] on input "text" at bounding box center [255, 104] width 278 height 18
type input "JOB-0411927"
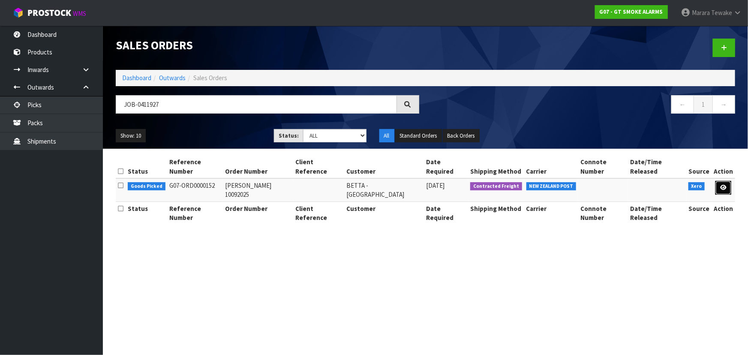
click at [720, 181] on link at bounding box center [724, 188] width 16 height 14
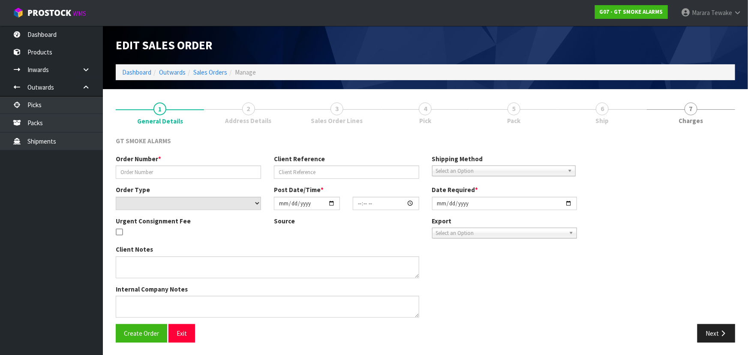
type input "Karl 10092025"
select select "number:0"
type input "2025-09-10"
type input "14:50:03.000"
type input "[DATE]"
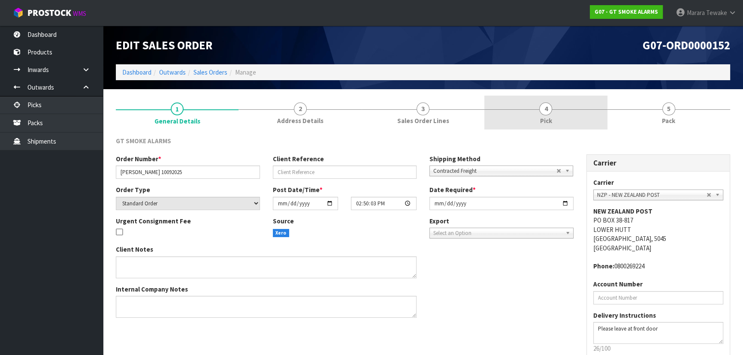
click at [595, 115] on link "4 Pick" at bounding box center [545, 113] width 123 height 34
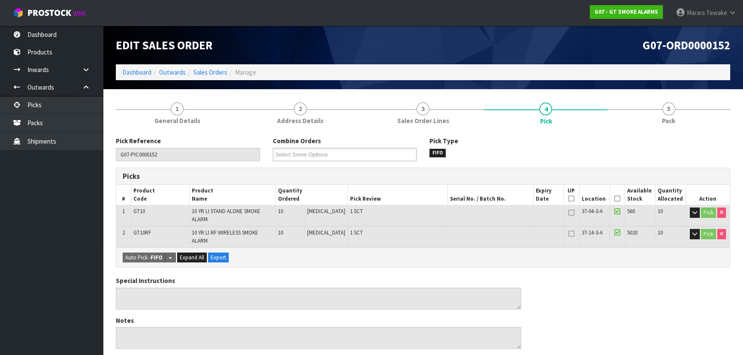
click at [614, 199] on icon at bounding box center [617, 199] width 6 height 0
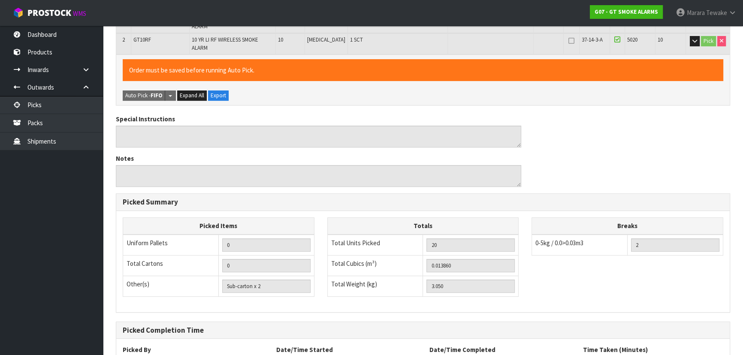
scroll to position [255, 0]
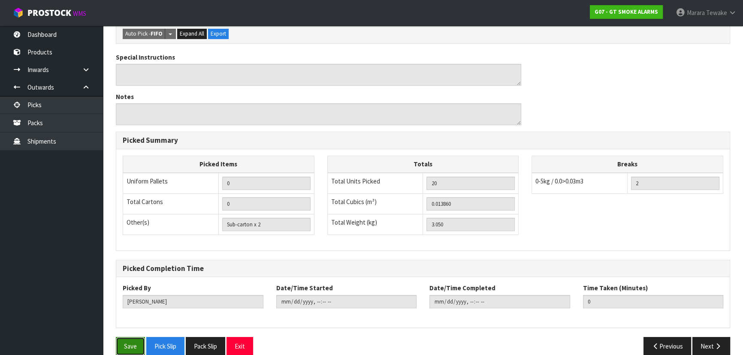
click at [121, 337] on button "Save" at bounding box center [130, 346] width 29 height 18
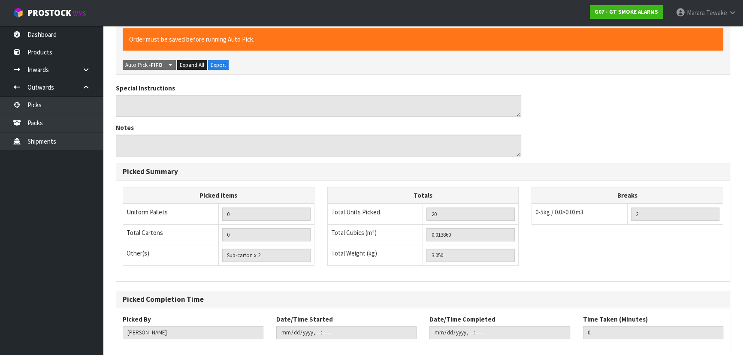
scroll to position [0, 0]
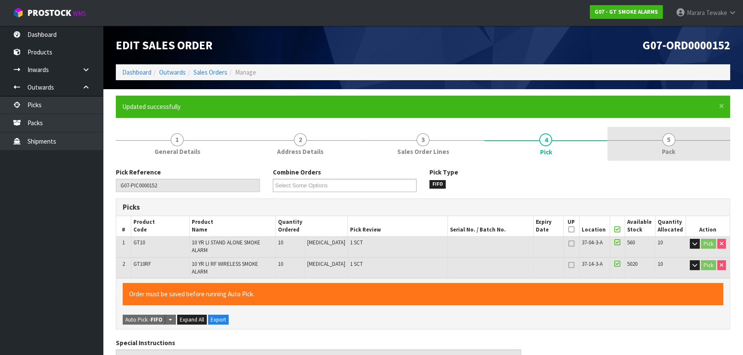
type input "[PERSON_NAME]"
type input "2025-09-11T10:02:05"
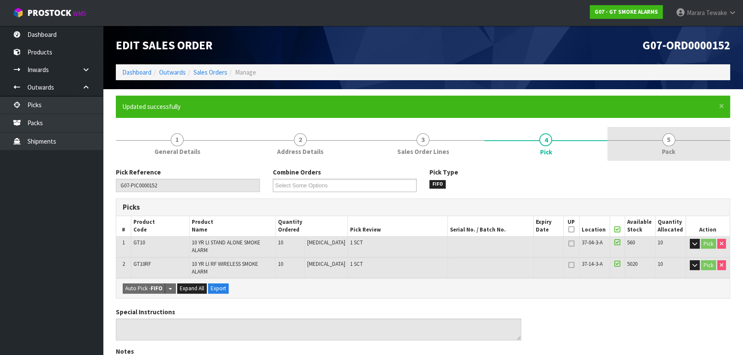
click at [663, 153] on span "Pack" at bounding box center [668, 151] width 13 height 9
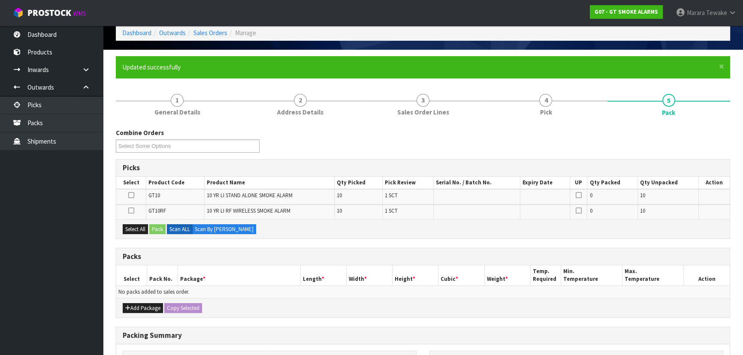
scroll to position [159, 0]
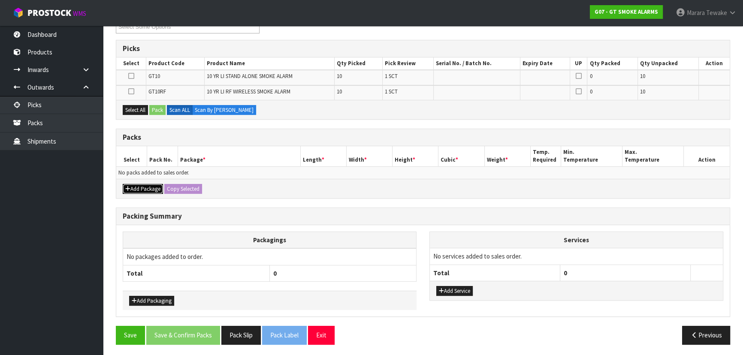
drag, startPoint x: 145, startPoint y: 191, endPoint x: 141, endPoint y: 188, distance: 5.2
click at [144, 190] on button "Add Package" at bounding box center [143, 189] width 40 height 10
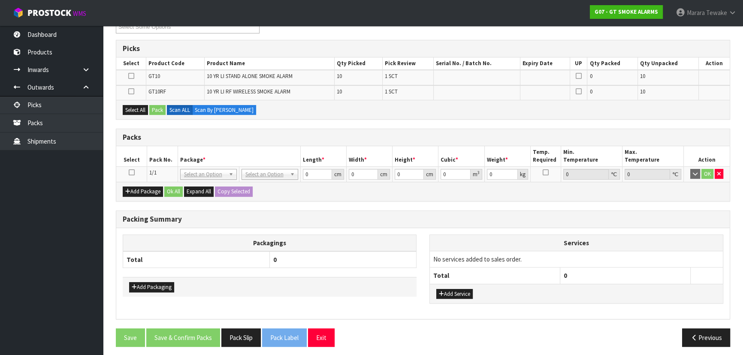
drag, startPoint x: 130, startPoint y: 172, endPoint x: 131, endPoint y: 157, distance: 15.5
click at [129, 172] on icon at bounding box center [132, 172] width 6 height 0
drag, startPoint x: 130, startPoint y: 109, endPoint x: 148, endPoint y: 105, distance: 18.8
click at [134, 108] on button "Select All" at bounding box center [135, 110] width 25 height 10
click at [162, 106] on button "Pack" at bounding box center [157, 110] width 16 height 10
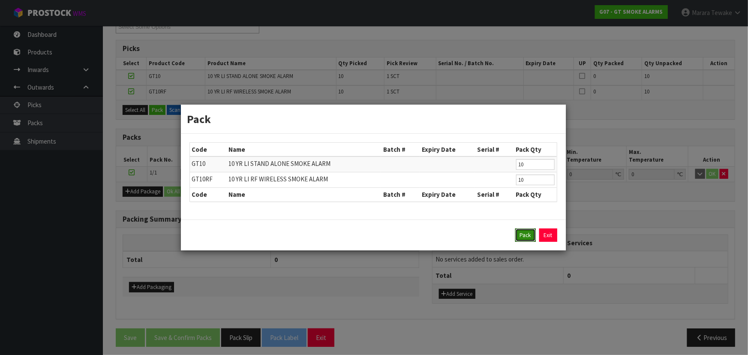
drag, startPoint x: 518, startPoint y: 235, endPoint x: 314, endPoint y: 200, distance: 206.3
click at [515, 235] on div "Pack Exit" at bounding box center [374, 236] width 368 height 14
click at [519, 236] on button "Pack" at bounding box center [525, 236] width 21 height 14
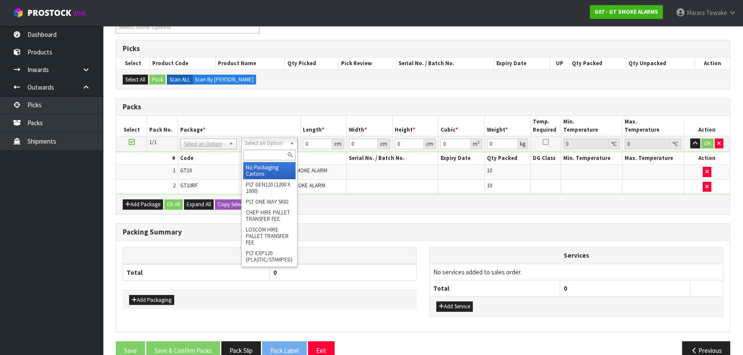
drag, startPoint x: 257, startPoint y: 142, endPoint x: 257, endPoint y: 149, distance: 7.3
click at [259, 152] on input "text" at bounding box center [269, 155] width 52 height 11
type input "a4"
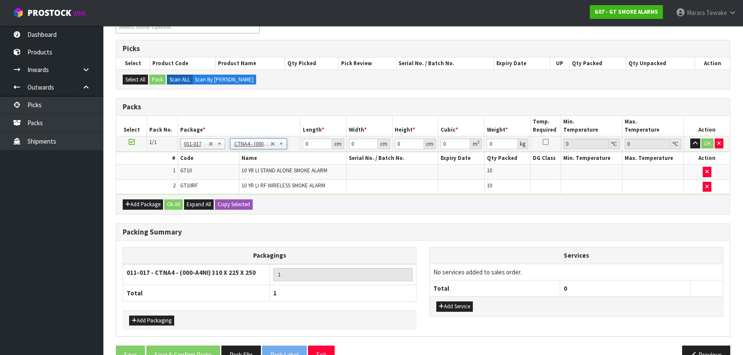
type input "31"
type input "22.5"
type input "25"
type input "0.017438"
type input "3.25"
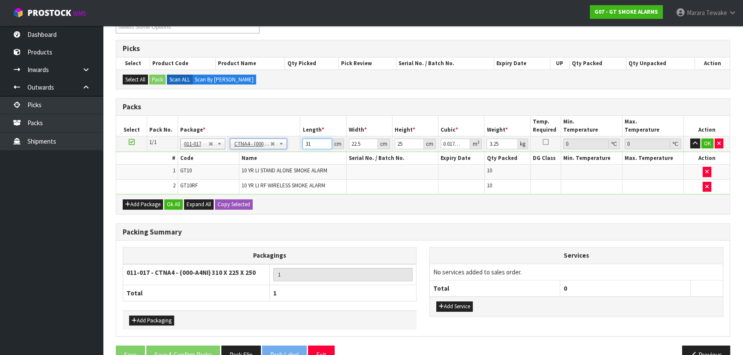
drag, startPoint x: 315, startPoint y: 142, endPoint x: 281, endPoint y: 116, distance: 43.4
click at [289, 132] on table "Select Pack No. Package * Length * Width * Height * Cubic * Weight * Temp. Requ…" at bounding box center [422, 155] width 613 height 78
type input "3"
type input "0.001687"
type input "33"
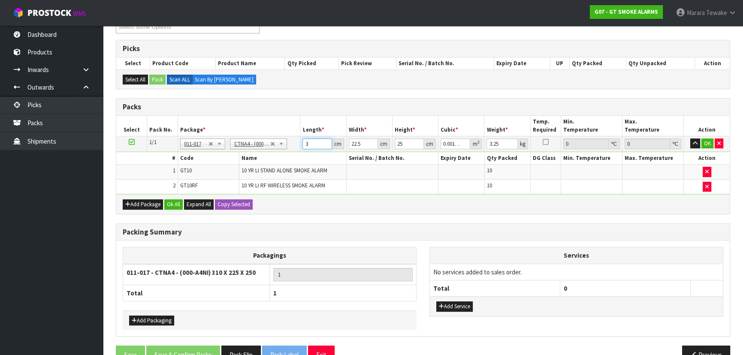
type input "0.018563"
type input "33"
type input "2"
type input "0.00165"
type input "24"
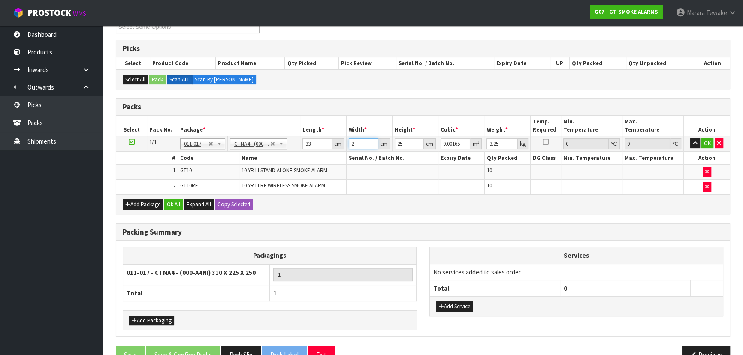
type input "0.0198"
type input "24"
type input "2"
type input "0.001584"
type input "22"
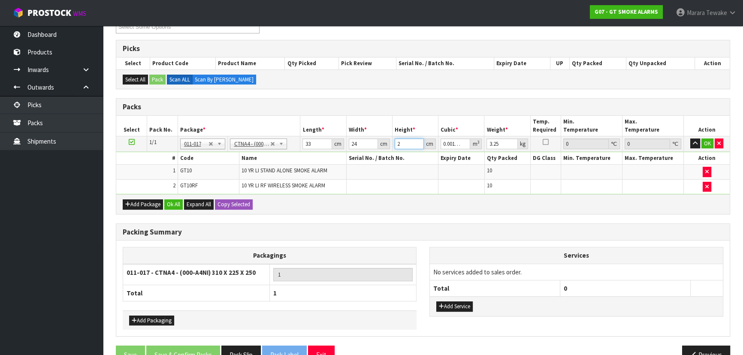
type input "0.017424"
type input "22"
type input "4"
click at [690, 138] on button "button" at bounding box center [695, 143] width 10 height 10
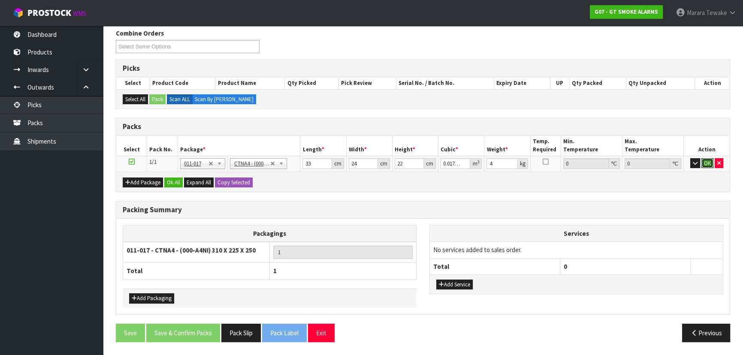
click button "OK" at bounding box center [707, 163] width 12 height 10
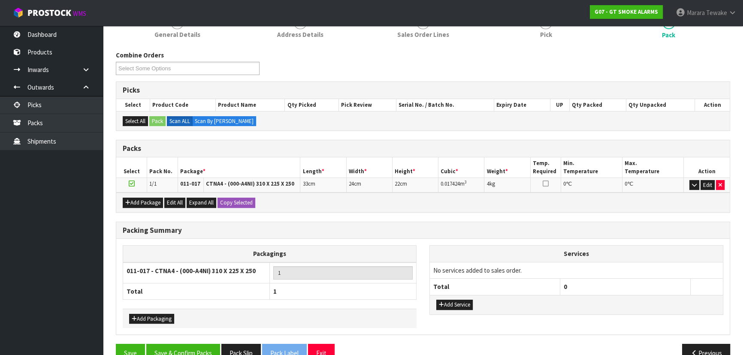
scroll to position [135, 0]
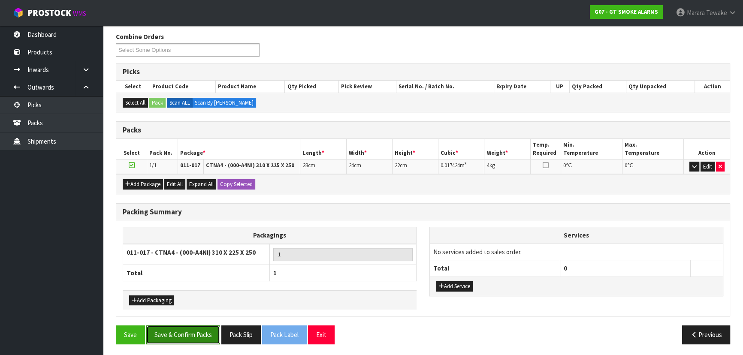
click at [197, 329] on button "Save & Confirm Packs" at bounding box center [183, 334] width 74 height 18
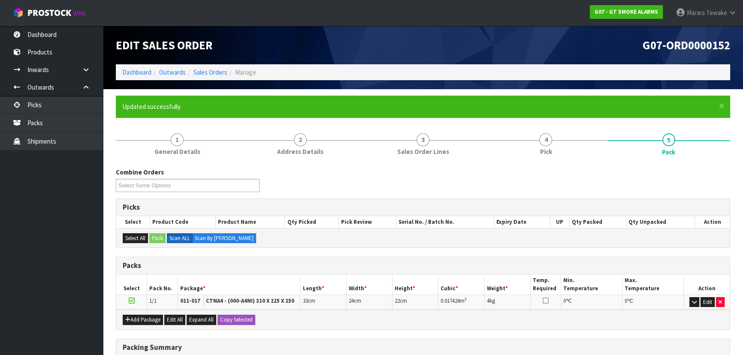
scroll to position [116, 0]
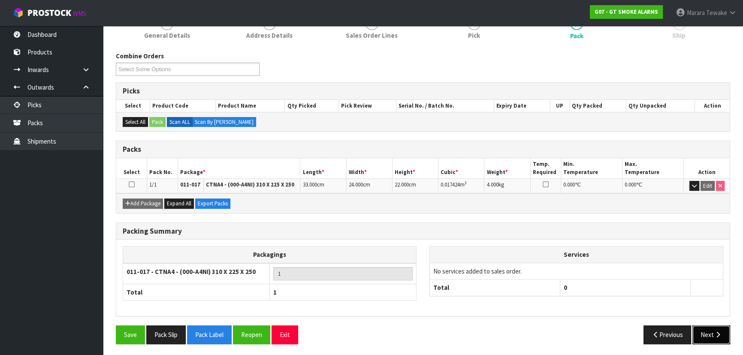
click at [710, 330] on button "Next" at bounding box center [711, 334] width 38 height 18
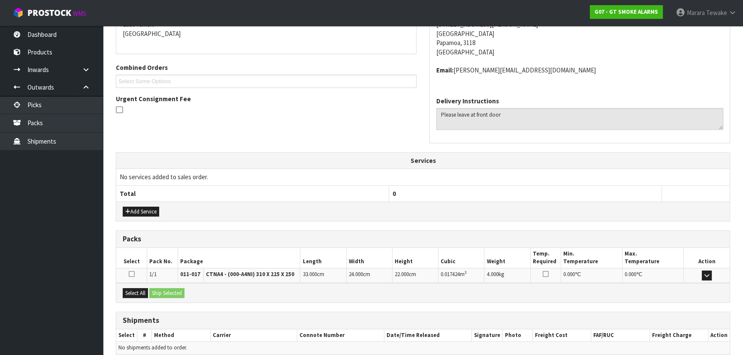
scroll to position [228, 0]
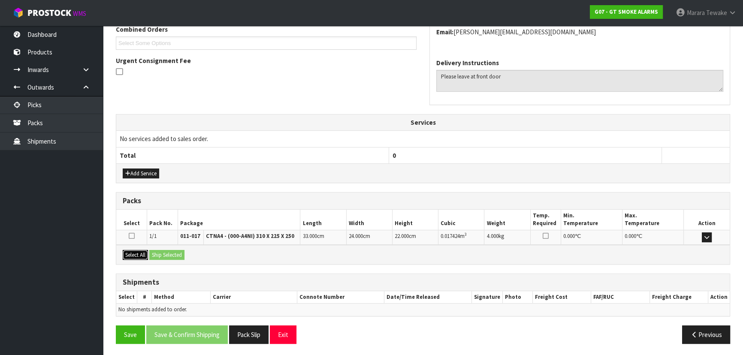
drag, startPoint x: 137, startPoint y: 254, endPoint x: 175, endPoint y: 253, distance: 37.7
click at [139, 253] on button "Select All" at bounding box center [135, 255] width 25 height 10
drag, startPoint x: 175, startPoint y: 253, endPoint x: 181, endPoint y: 254, distance: 6.5
click at [178, 254] on button "Ship Selected" at bounding box center [166, 255] width 35 height 10
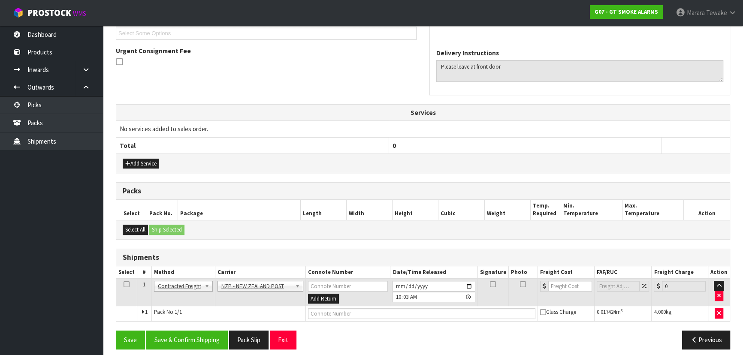
scroll to position [244, 0]
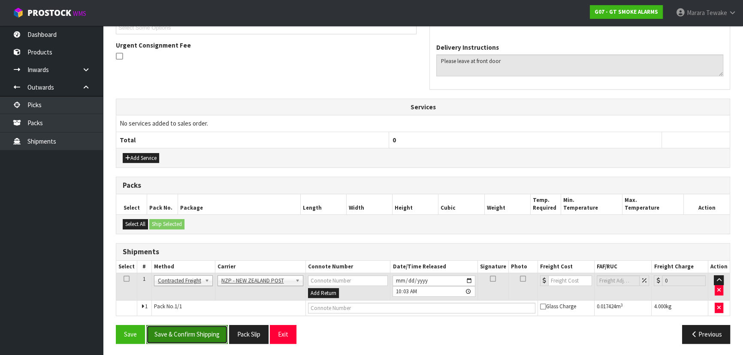
click at [214, 334] on button "Save & Confirm Shipping" at bounding box center [186, 334] width 81 height 18
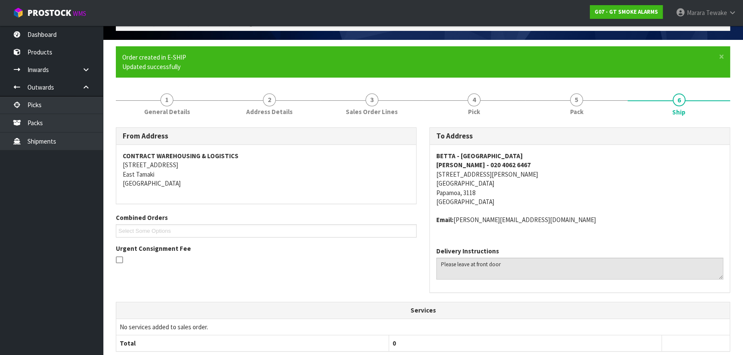
scroll to position [232, 0]
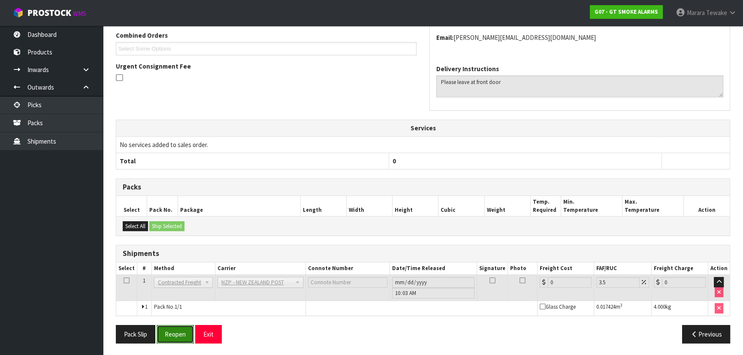
click at [181, 333] on button "Reopen" at bounding box center [175, 334] width 37 height 18
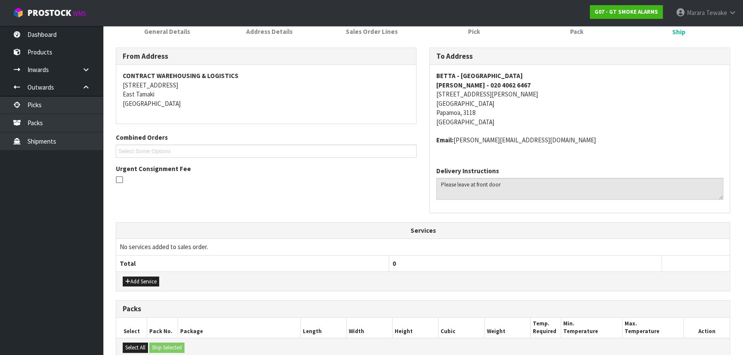
scroll to position [244, 0]
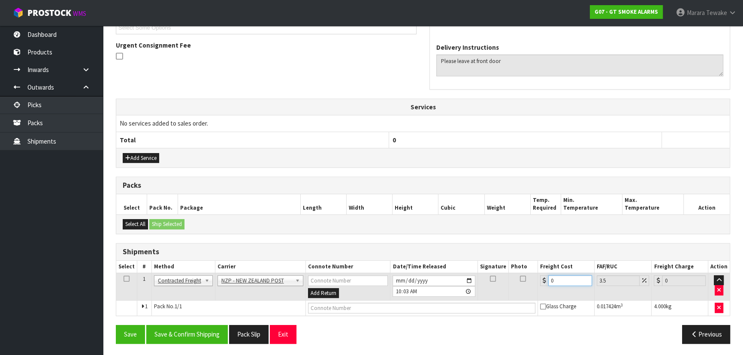
drag, startPoint x: 564, startPoint y: 280, endPoint x: 524, endPoint y: 265, distance: 42.9
click at [524, 265] on table "Select # Method Carrier Connote Number Date/Time Released Signature Photo Freig…" at bounding box center [422, 288] width 613 height 55
type input "8"
type input "8.28"
type input "8.4"
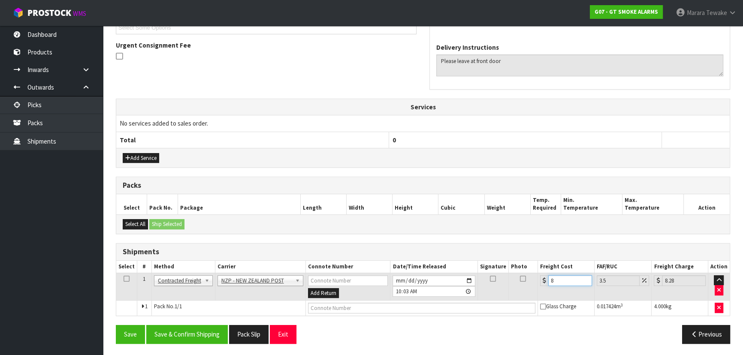
type input "8.69"
type input "8.45"
type input "8.75"
type input "8.45"
click at [181, 335] on button "Save & Confirm Shipping" at bounding box center [186, 334] width 81 height 18
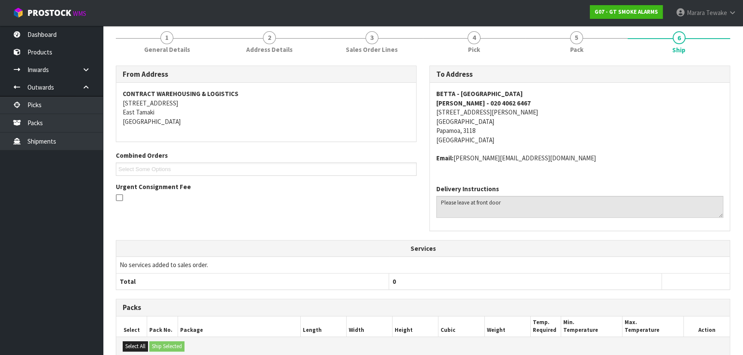
scroll to position [0, 0]
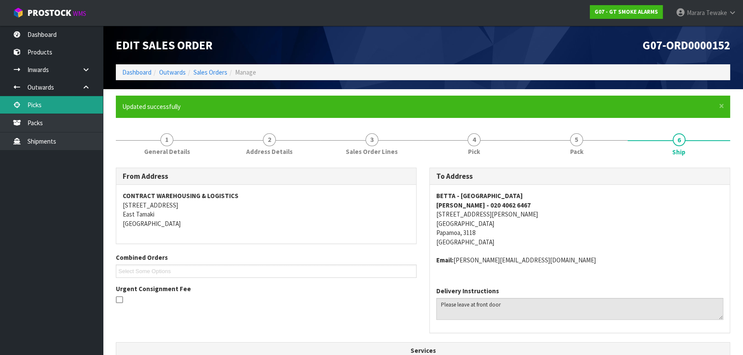
click at [73, 100] on link "Picks" at bounding box center [51, 105] width 103 height 18
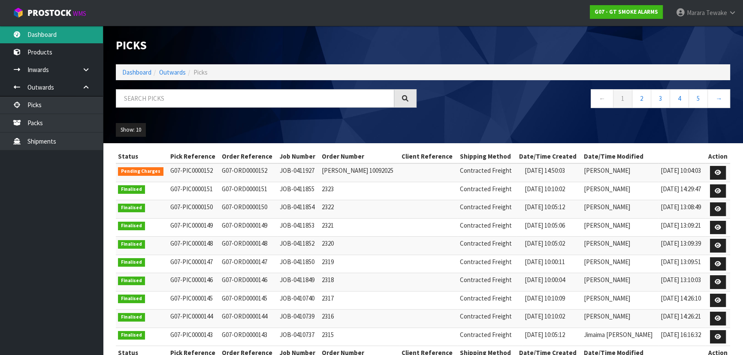
click at [36, 33] on link "Dashboard" at bounding box center [51, 35] width 103 height 18
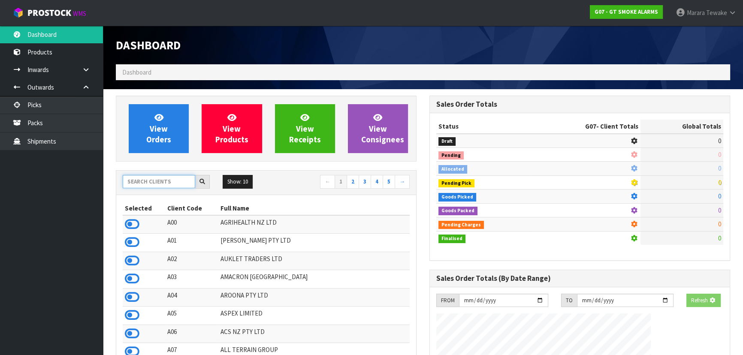
click at [159, 180] on input "text" at bounding box center [159, 181] width 72 height 13
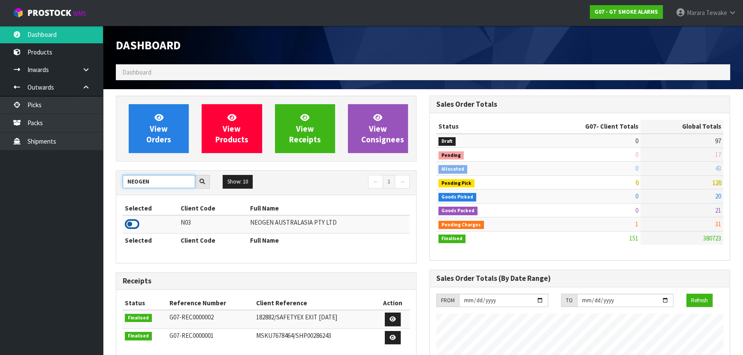
type input "NEOGEN"
click at [129, 225] on icon at bounding box center [132, 224] width 15 height 13
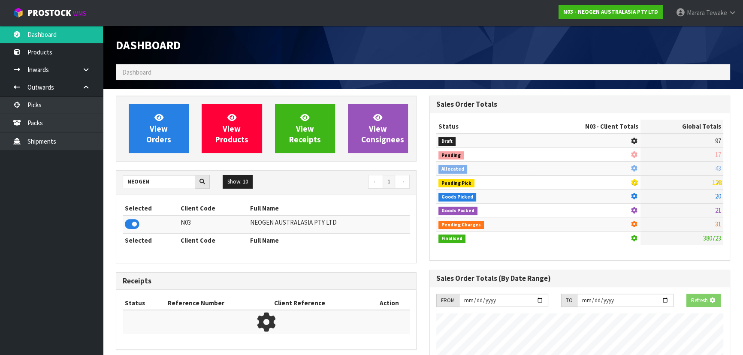
scroll to position [648, 313]
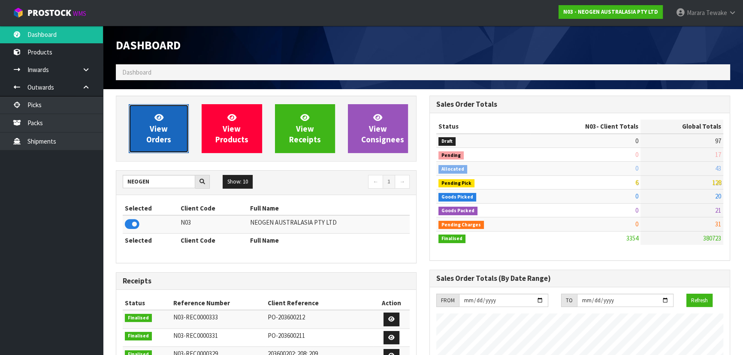
click at [180, 125] on link "View Orders" at bounding box center [159, 128] width 60 height 49
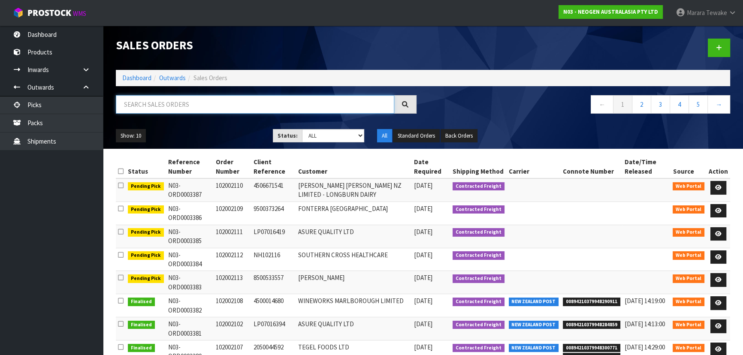
click at [148, 100] on input "text" at bounding box center [255, 104] width 278 height 18
type input "JOB-0412004"
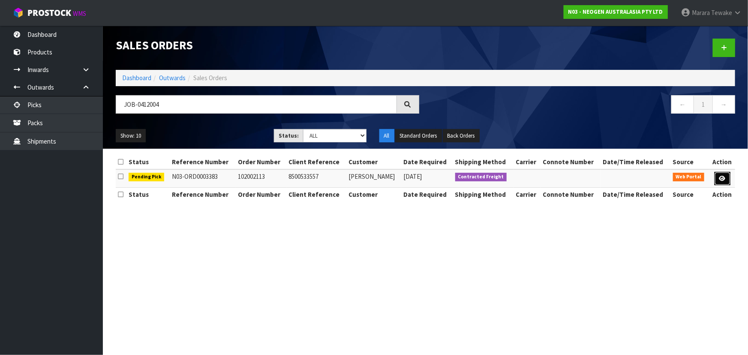
click at [719, 182] on link at bounding box center [723, 179] width 16 height 14
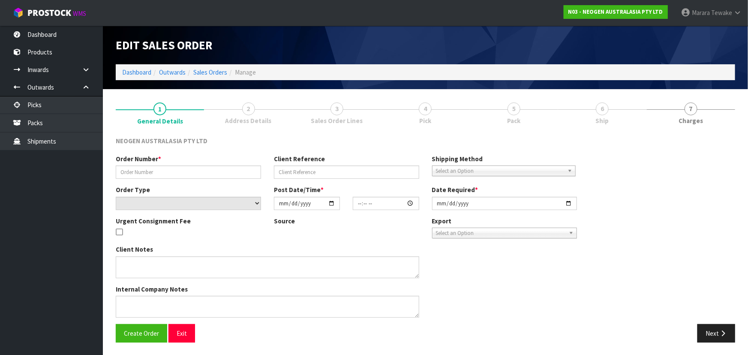
type input "102002113"
type input "8500533557"
select select "number:0"
type input "[DATE]"
type input "11:12:00.000"
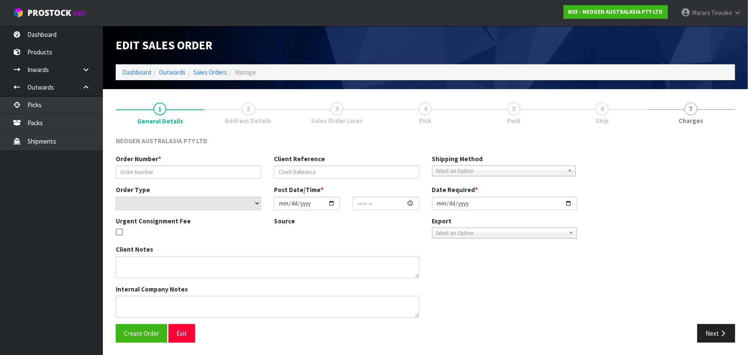
type input "[DATE]"
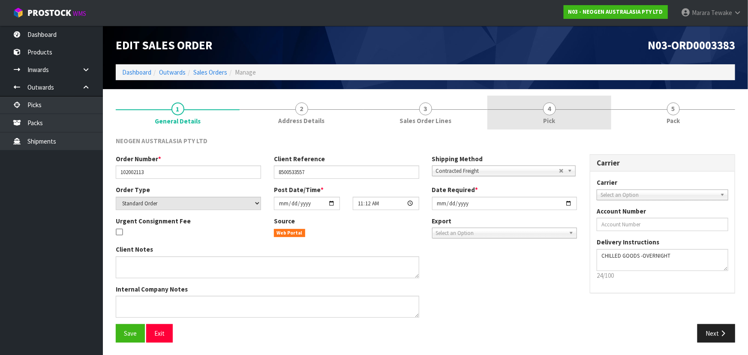
click at [581, 123] on link "4 Pick" at bounding box center [550, 113] width 124 height 34
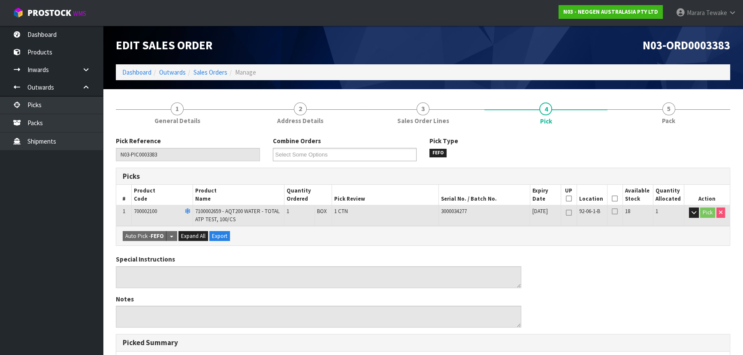
click at [615, 199] on icon at bounding box center [614, 199] width 6 height 0
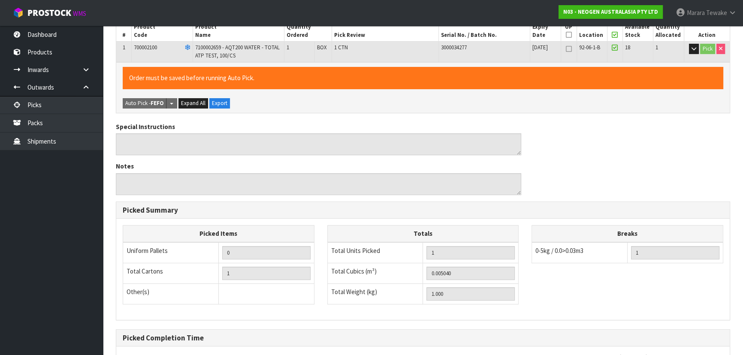
scroll to position [245, 0]
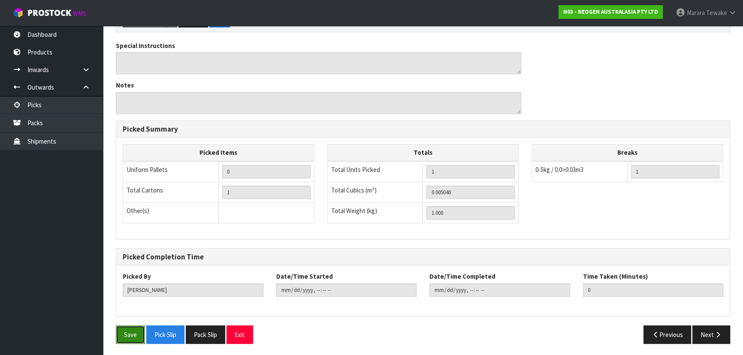
click at [130, 325] on button "Save" at bounding box center [130, 334] width 29 height 18
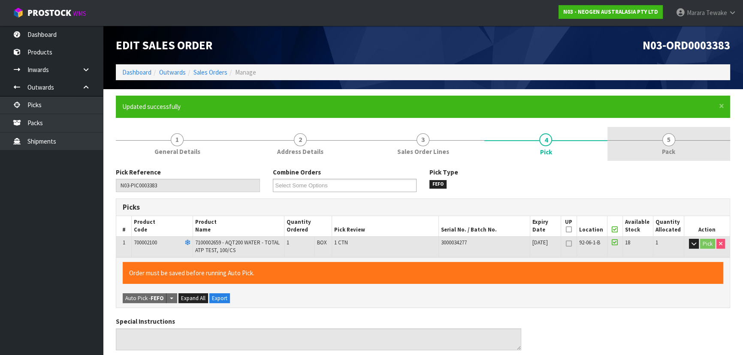
type input "[PERSON_NAME]"
type input "2025-09-11T10:08:31"
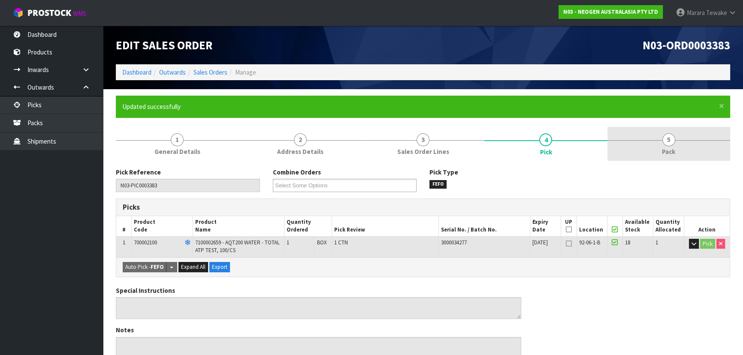
click at [666, 146] on span "5" at bounding box center [668, 139] width 13 height 13
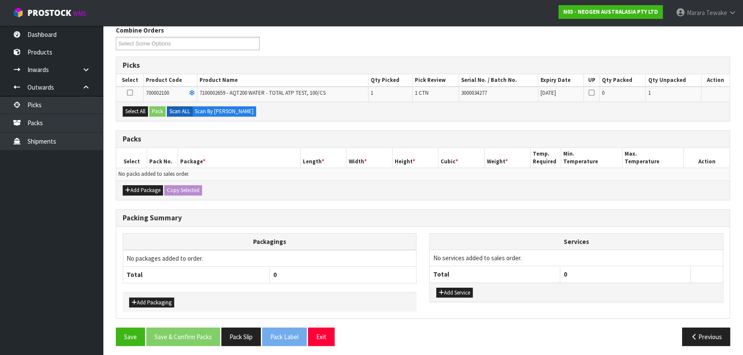
scroll to position [144, 0]
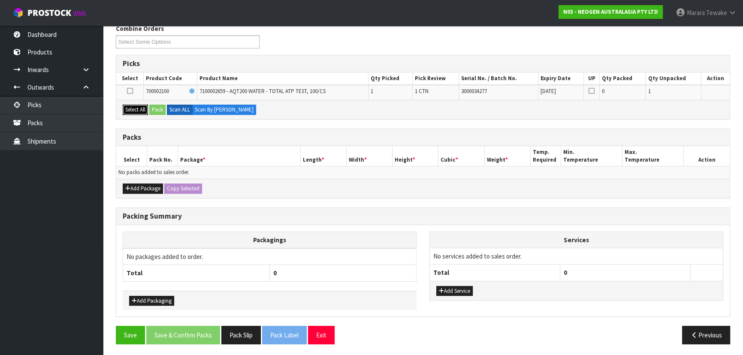
drag, startPoint x: 133, startPoint y: 107, endPoint x: 155, endPoint y: 106, distance: 22.3
click at [133, 107] on button "Select All" at bounding box center [135, 110] width 25 height 10
click at [155, 106] on button "Pack" at bounding box center [157, 110] width 16 height 10
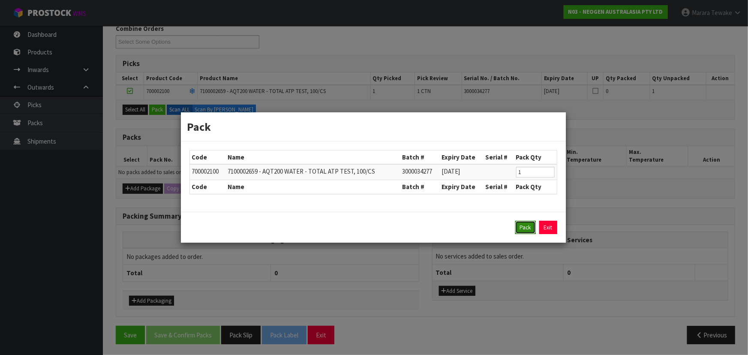
click at [518, 224] on button "Pack" at bounding box center [525, 228] width 21 height 14
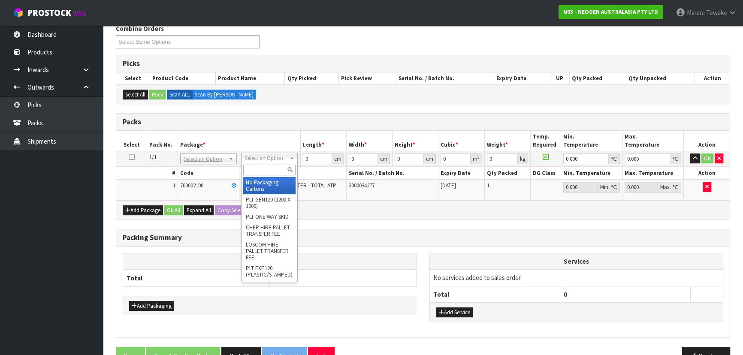
drag, startPoint x: 253, startPoint y: 158, endPoint x: 258, endPoint y: 163, distance: 6.7
click at [258, 165] on div at bounding box center [269, 170] width 56 height 14
click at [259, 172] on input "text" at bounding box center [269, 170] width 52 height 11
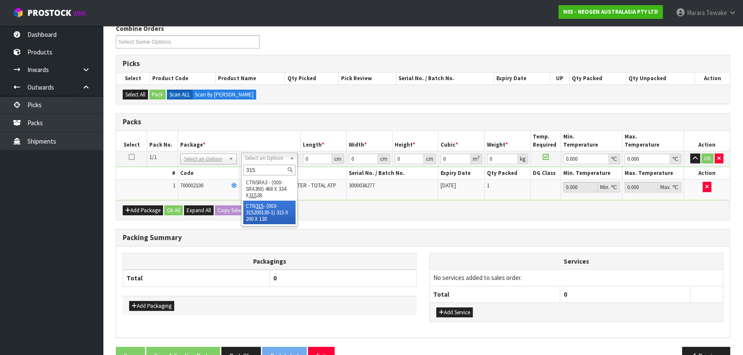
type input "315"
drag, startPoint x: 267, startPoint y: 215, endPoint x: 276, endPoint y: 199, distance: 18.5
type input "31.5"
type input "20"
type input "13"
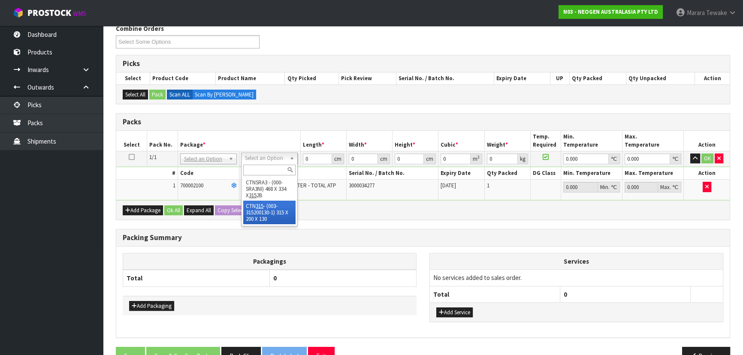
type input "0.00819"
type input "1.2"
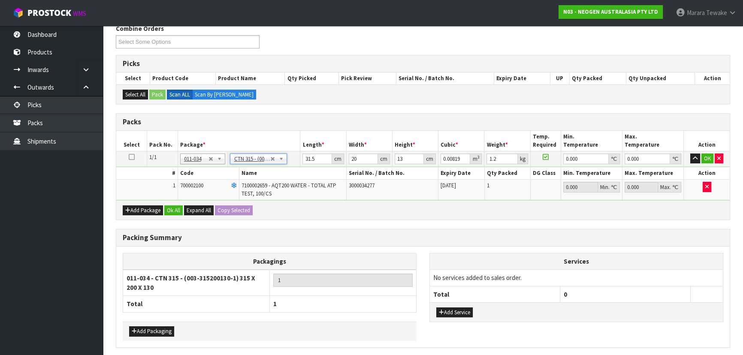
drag, startPoint x: 318, startPoint y: 161, endPoint x: 290, endPoint y: 145, distance: 32.4
click at [291, 146] on table "Select Pack No. Package * Length * Width * Height * Cubic * Weight * Temp. Requ…" at bounding box center [422, 165] width 613 height 69
drag, startPoint x: 317, startPoint y: 160, endPoint x: 286, endPoint y: 151, distance: 31.9
click at [290, 152] on tr "1/1 NONE 007-001 007-002 007-004 007-009 007-013 007-014 007-015 007-017 007-01…" at bounding box center [422, 158] width 613 height 15
type input "3"
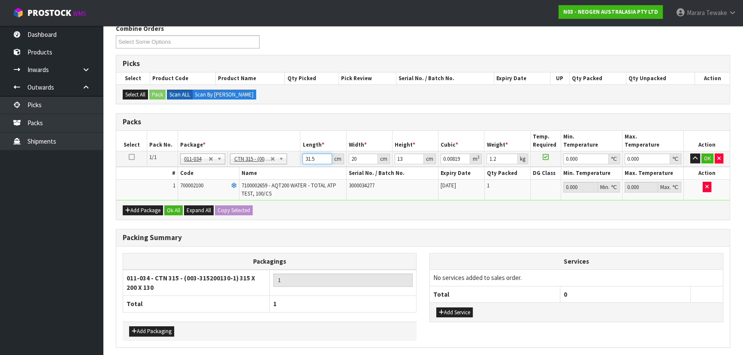
type input "0.00078"
type input "32"
type input "0.00832"
type input "32"
type input "2"
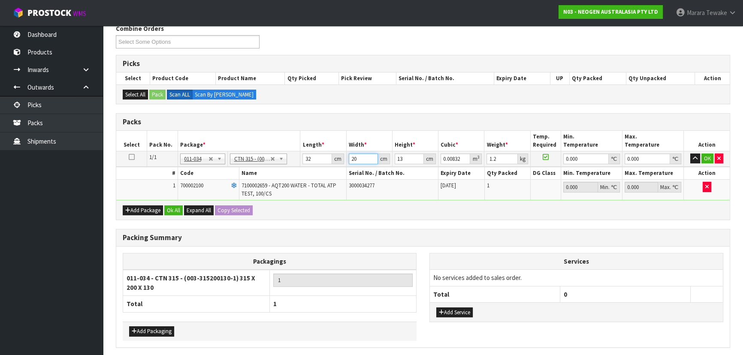
type input "0.000832"
type input "21"
type input "0.008736"
type input "21"
type input "1"
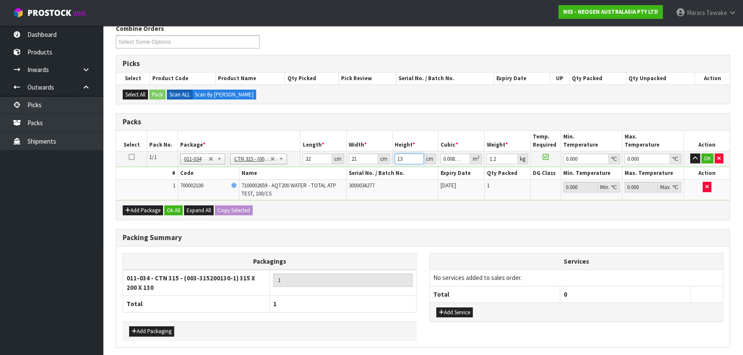
type input "0.000672"
type input "15"
type input "0.01008"
type input "15"
type input "2"
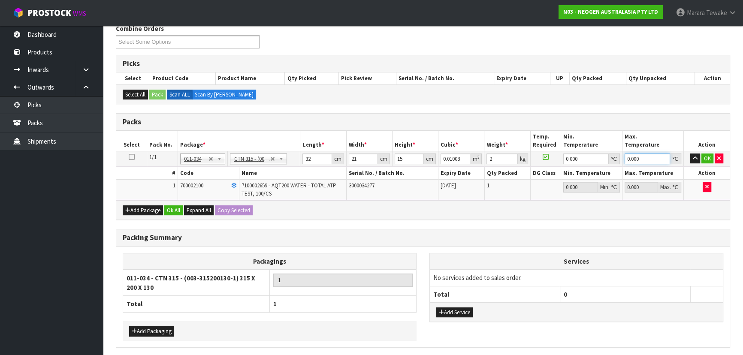
type input "0"
click at [690, 154] on button "button" at bounding box center [695, 159] width 10 height 10
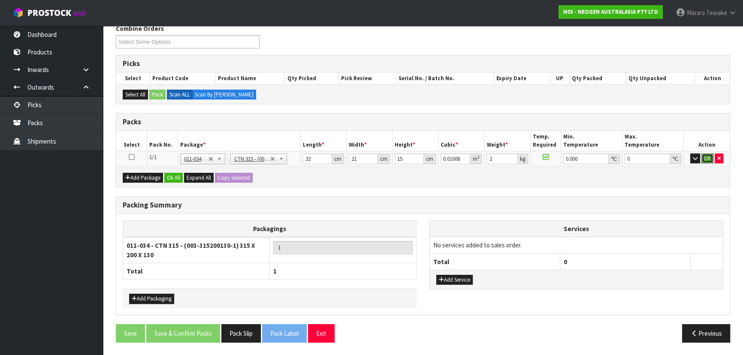
click button "OK" at bounding box center [707, 159] width 12 height 10
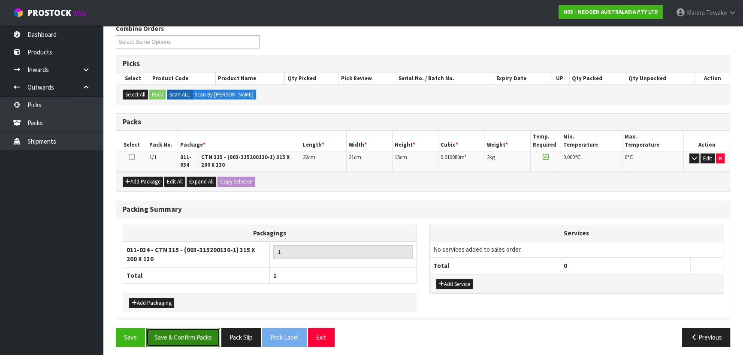
click at [187, 336] on button "Save & Confirm Packs" at bounding box center [183, 337] width 74 height 18
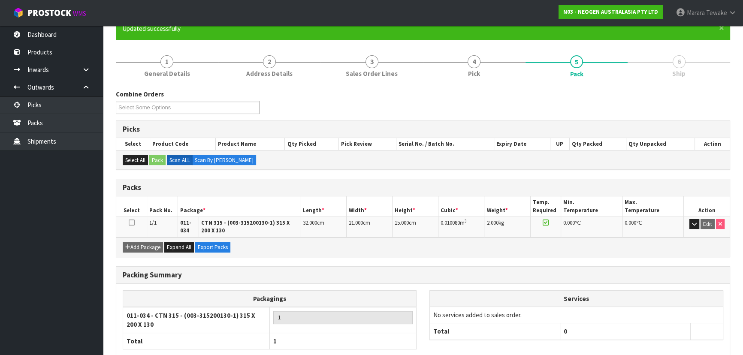
scroll to position [127, 0]
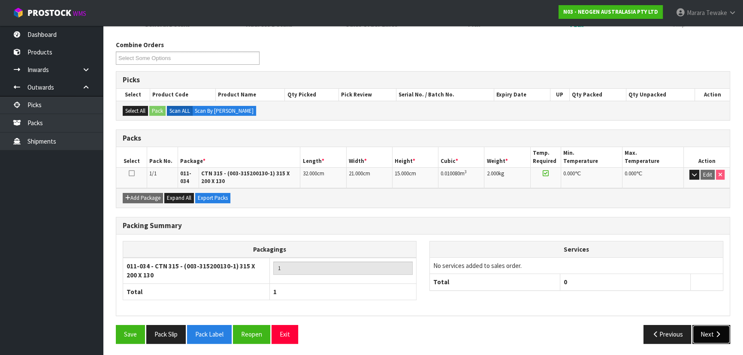
click at [716, 333] on icon "button" at bounding box center [717, 334] width 8 height 6
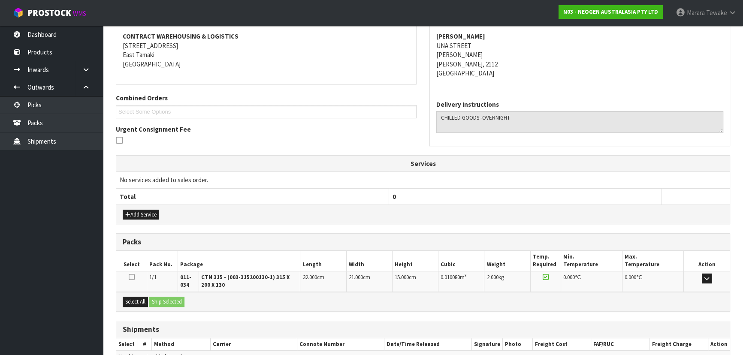
scroll to position [206, 0]
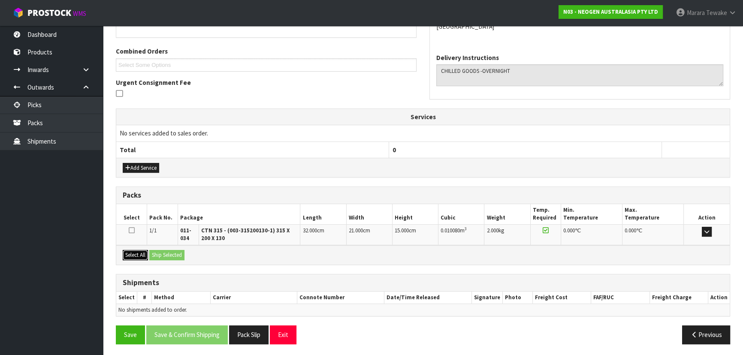
click at [144, 253] on button "Select All" at bounding box center [135, 255] width 25 height 10
click at [163, 253] on button "Ship Selected" at bounding box center [166, 255] width 35 height 10
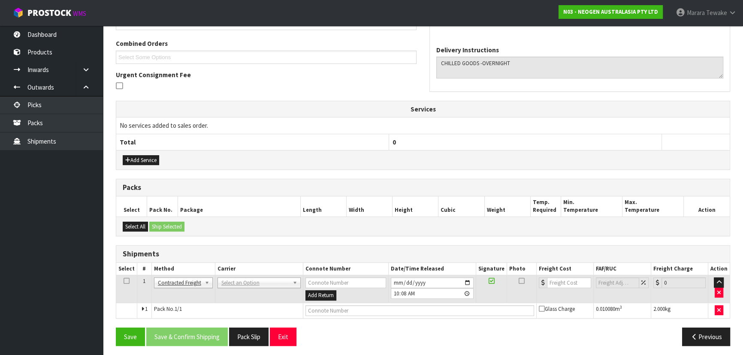
scroll to position [216, 0]
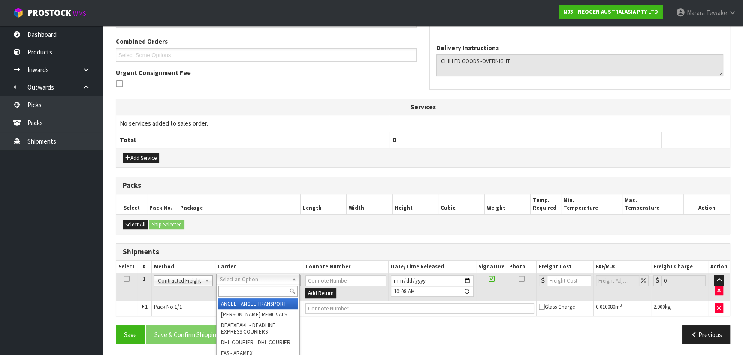
click at [247, 291] on input "text" at bounding box center [257, 291] width 79 height 11
type input "nzp"
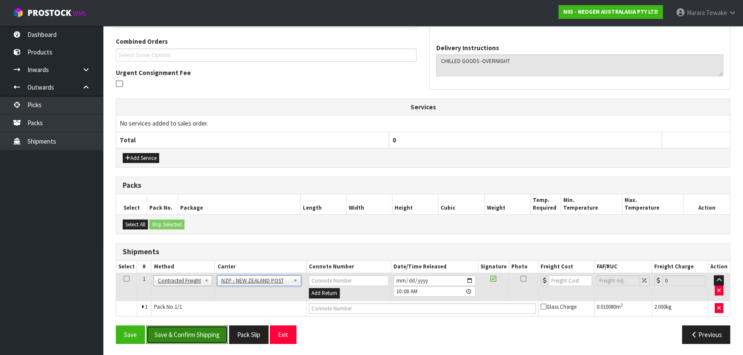
click at [185, 334] on button "Save & Confirm Shipping" at bounding box center [186, 334] width 81 height 18
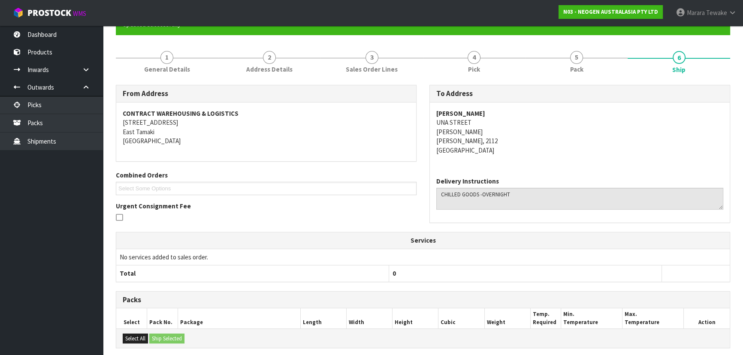
scroll to position [204, 0]
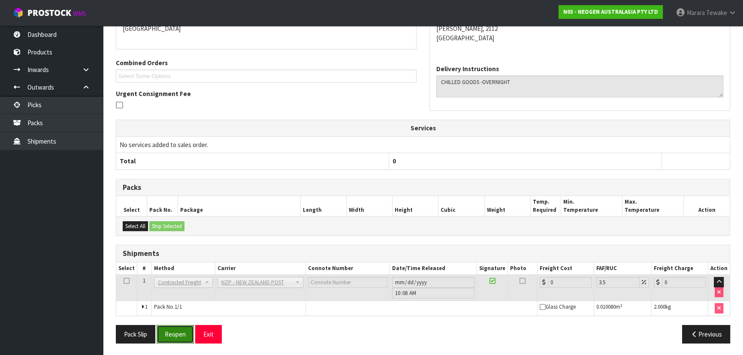
click at [183, 336] on button "Reopen" at bounding box center [175, 334] width 37 height 18
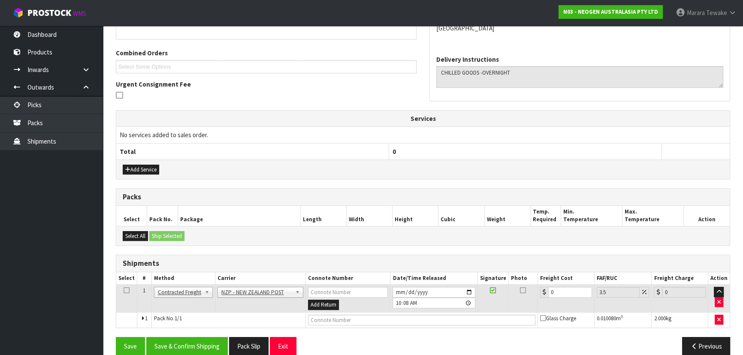
scroll to position [216, 0]
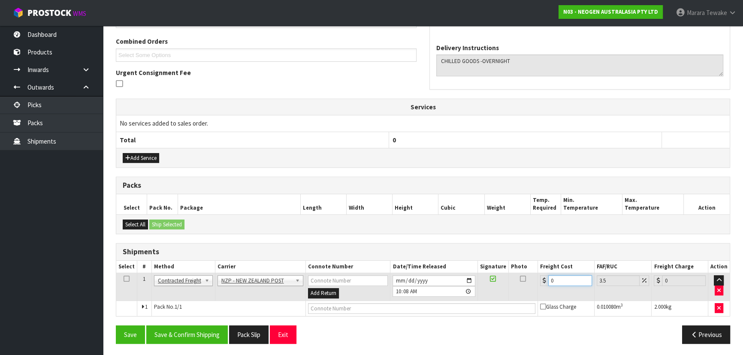
drag, startPoint x: 553, startPoint y: 278, endPoint x: 522, endPoint y: 266, distance: 32.7
click at [523, 267] on table "Select # Method Carrier Connote Number Date/Time Released Signature Photo Freig…" at bounding box center [422, 288] width 613 height 55
type input "4"
type input "4.14"
type input "4.3"
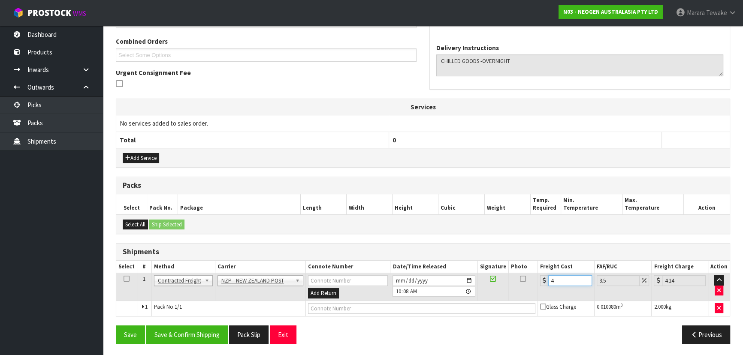
type input "4.45"
type input "4.33"
type input "4.48"
type input "4.33"
click at [205, 334] on button "Save & Confirm Shipping" at bounding box center [186, 334] width 81 height 18
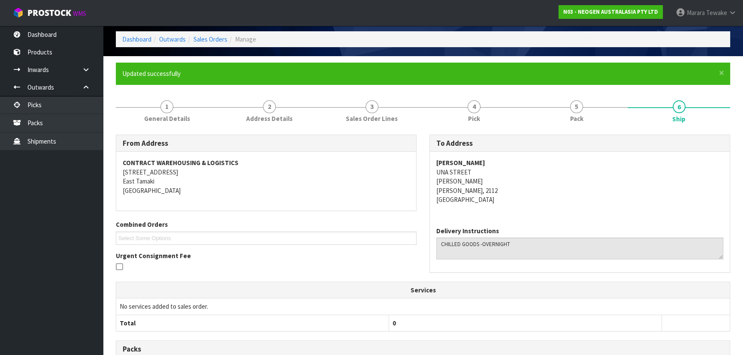
scroll to position [0, 0]
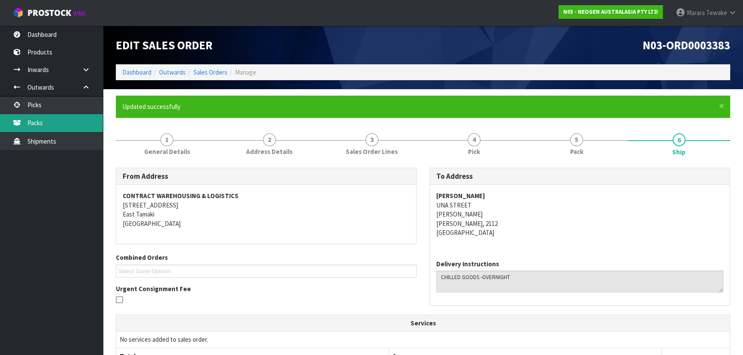
click at [50, 114] on link "Packs" at bounding box center [51, 123] width 103 height 18
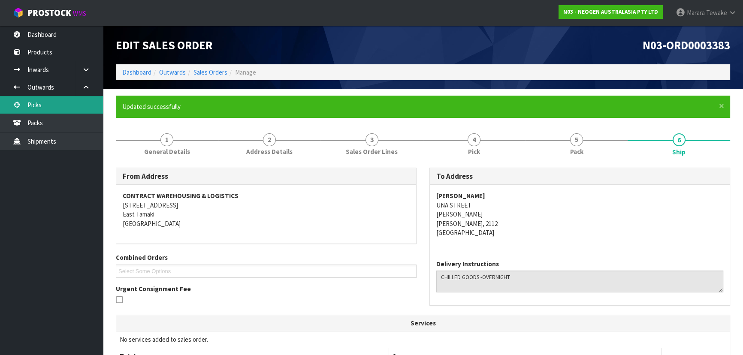
click at [60, 105] on link "Picks" at bounding box center [51, 105] width 103 height 18
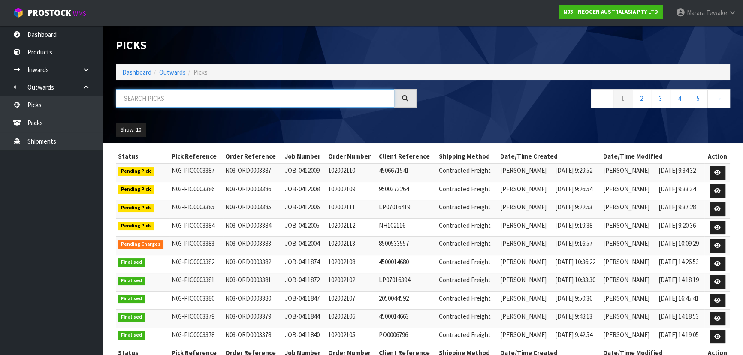
click at [146, 100] on input "text" at bounding box center [255, 98] width 278 height 18
type input "JOB-0412005"
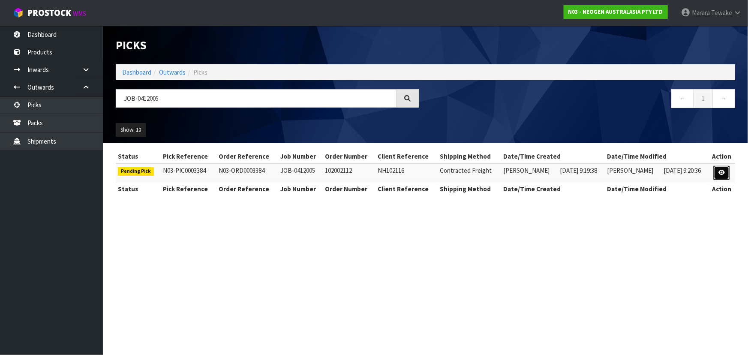
click at [720, 172] on icon at bounding box center [722, 173] width 6 height 6
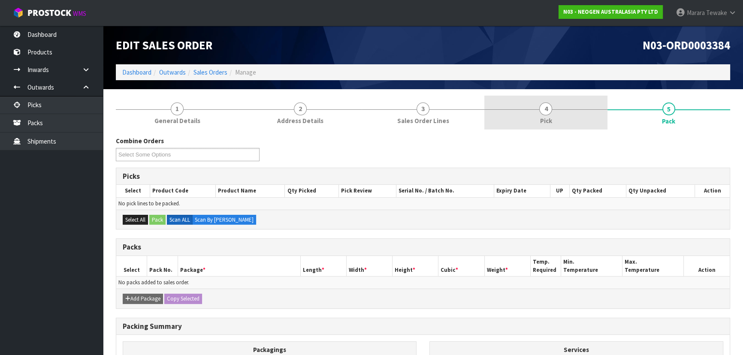
click at [532, 96] on link "4 Pick" at bounding box center [545, 113] width 123 height 34
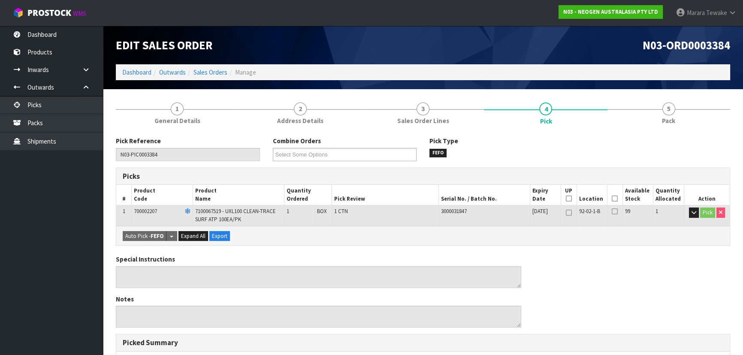
click at [615, 199] on icon at bounding box center [614, 199] width 6 height 0
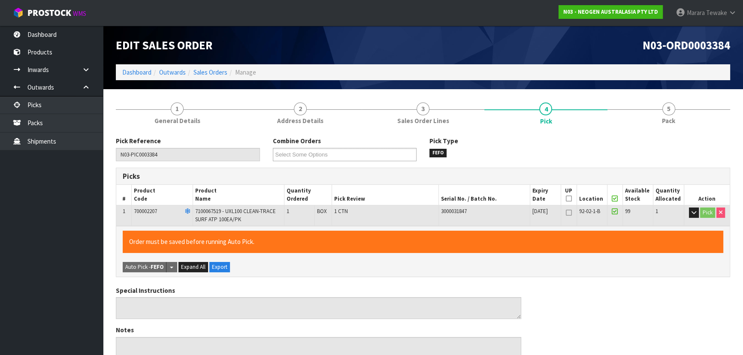
scroll to position [245, 0]
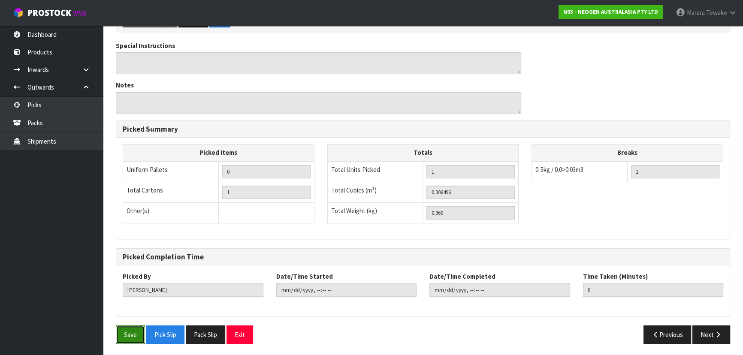
click at [133, 325] on button "Save" at bounding box center [130, 334] width 29 height 18
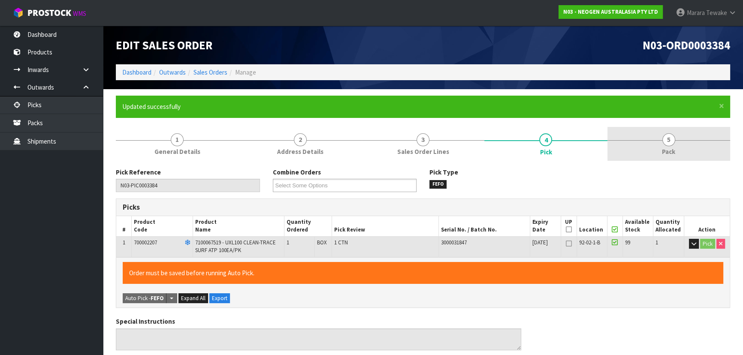
type input "[PERSON_NAME]"
type input "2025-09-11T10:15:21"
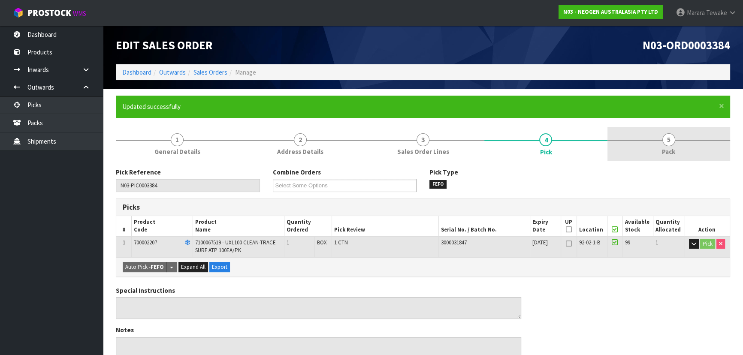
click at [672, 148] on span "Pack" at bounding box center [668, 151] width 13 height 9
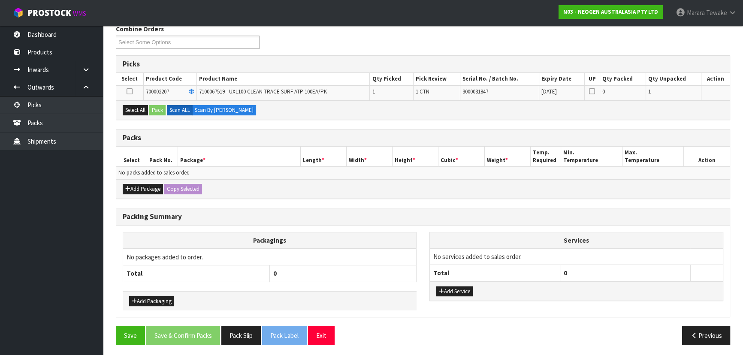
scroll to position [144, 0]
click at [140, 108] on button "Select All" at bounding box center [135, 110] width 25 height 10
click at [154, 109] on button "Pack" at bounding box center [157, 110] width 16 height 10
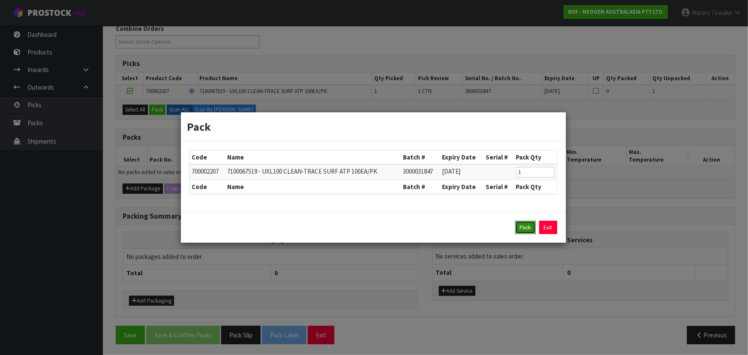
click at [517, 225] on button "Pack" at bounding box center [525, 228] width 21 height 14
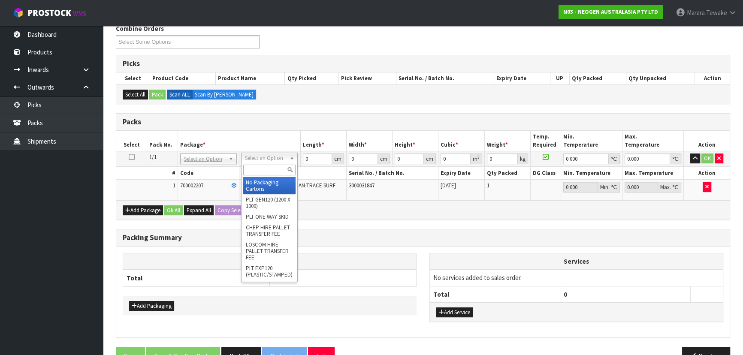
click at [265, 169] on input "text" at bounding box center [269, 170] width 52 height 11
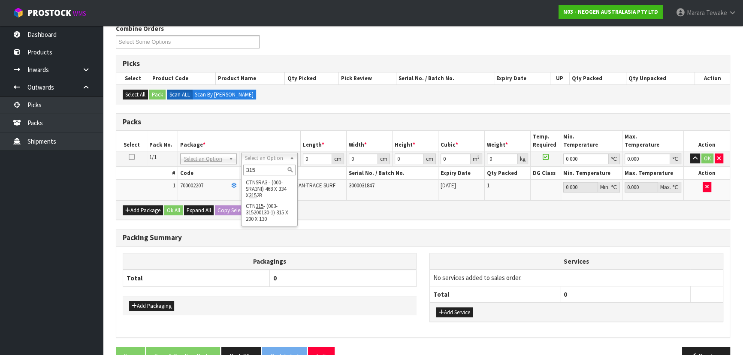
type input "315"
drag, startPoint x: 266, startPoint y: 218, endPoint x: 278, endPoint y: 200, distance: 21.9
type input "31.5"
type input "20"
type input "13"
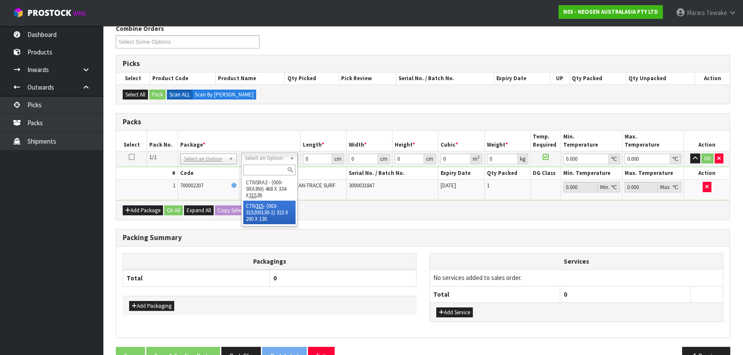
type input "0.00819"
type input "1.16"
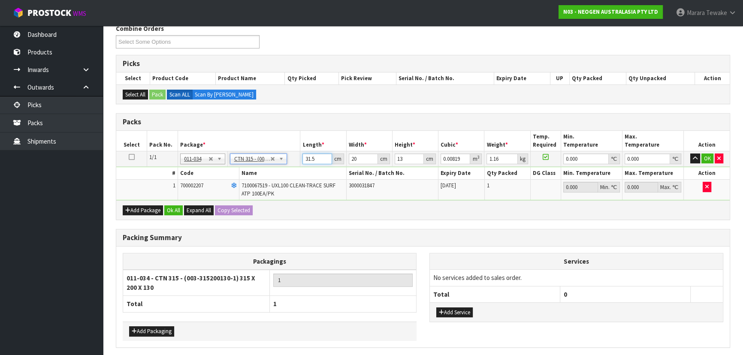
drag, startPoint x: 307, startPoint y: 157, endPoint x: 302, endPoint y: 151, distance: 7.6
click at [302, 151] on td "31.5 cm" at bounding box center [323, 158] width 46 height 15
type input "3"
type input "0.00078"
type input "32"
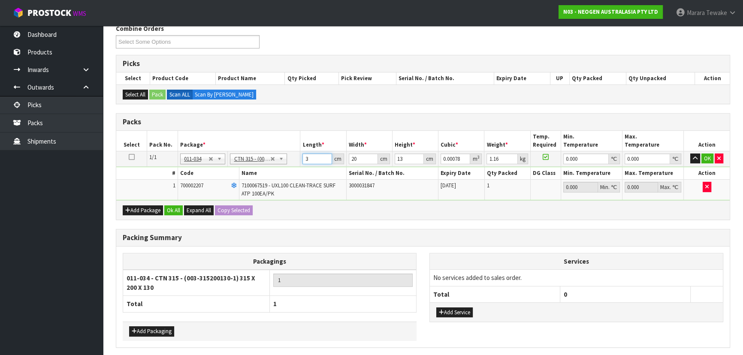
type input "0.00832"
type input "32"
type input "2"
type input "0.000832"
type input "21"
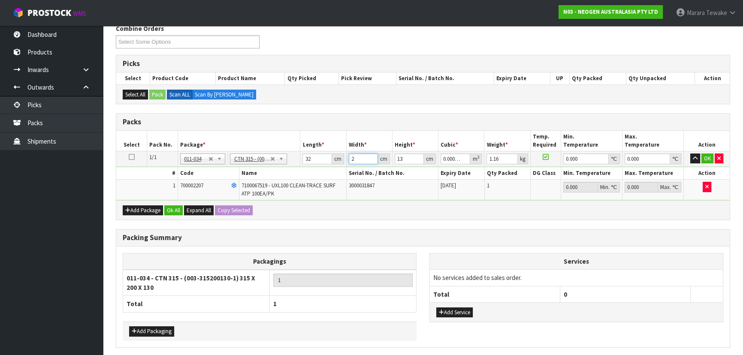
type input "0.008736"
type input "21"
type input "1"
type input "0.000672"
type input "15"
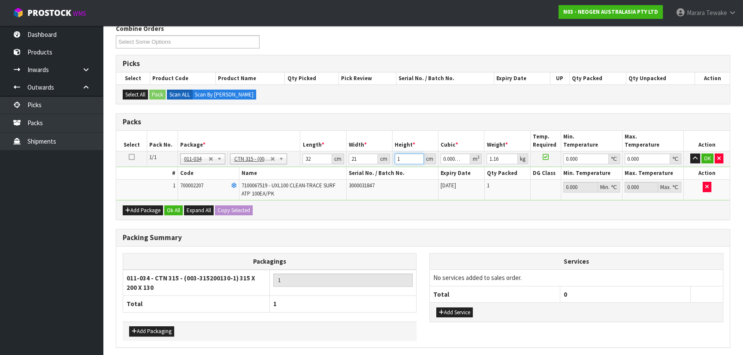
type input "0.01008"
type input "15"
type input "2"
type input "0"
click at [690, 154] on button "button" at bounding box center [695, 159] width 10 height 10
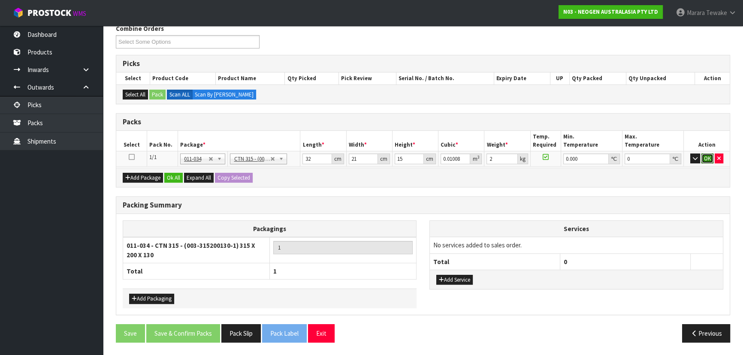
click button "OK" at bounding box center [707, 159] width 12 height 10
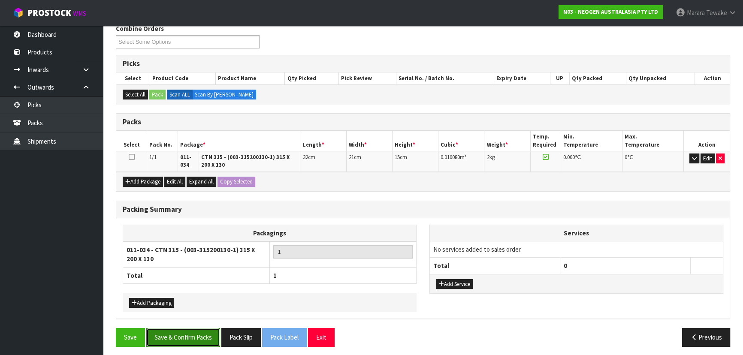
click at [207, 335] on button "Save & Confirm Packs" at bounding box center [183, 337] width 74 height 18
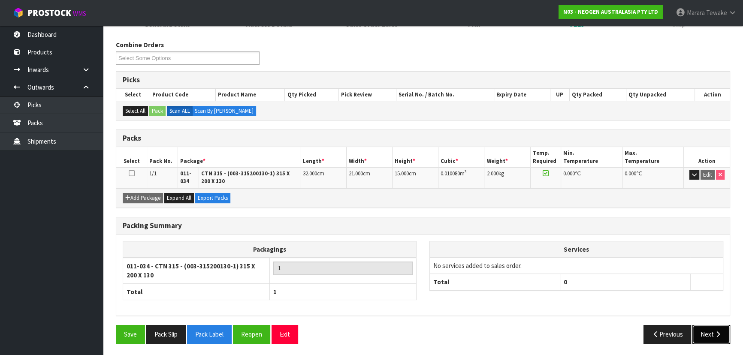
click at [712, 340] on button "Next" at bounding box center [711, 334] width 38 height 18
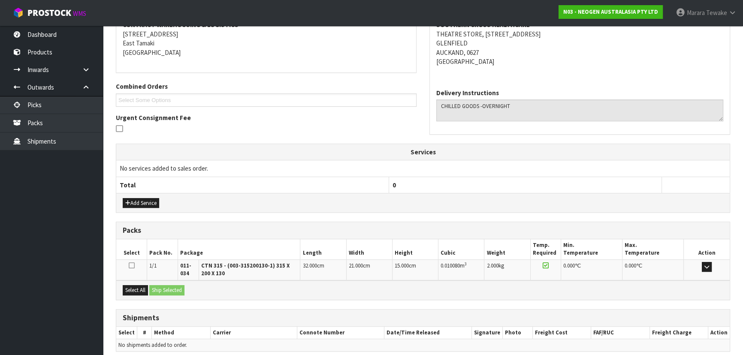
scroll to position [206, 0]
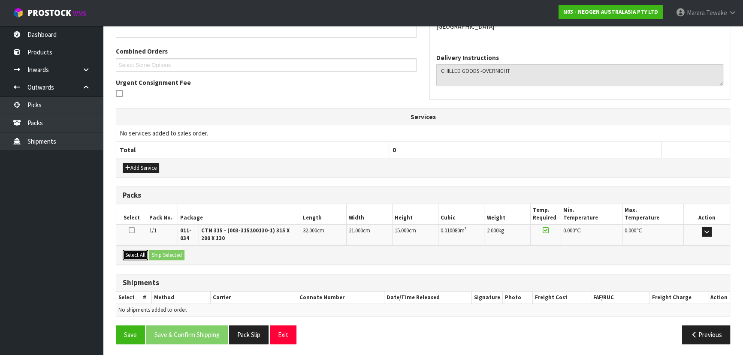
drag, startPoint x: 138, startPoint y: 255, endPoint x: 148, endPoint y: 256, distance: 9.9
click at [139, 255] on button "Select All" at bounding box center [135, 255] width 25 height 10
click at [154, 256] on button "Ship Selected" at bounding box center [166, 255] width 35 height 10
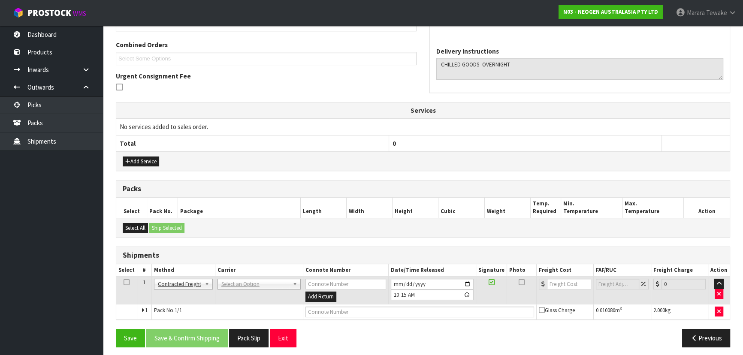
scroll to position [216, 0]
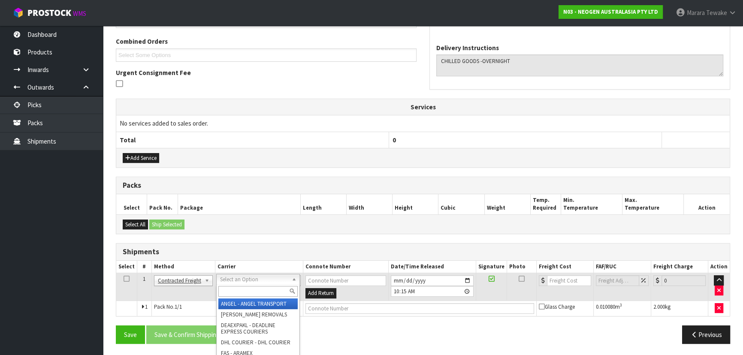
click at [263, 289] on input "text" at bounding box center [257, 291] width 79 height 11
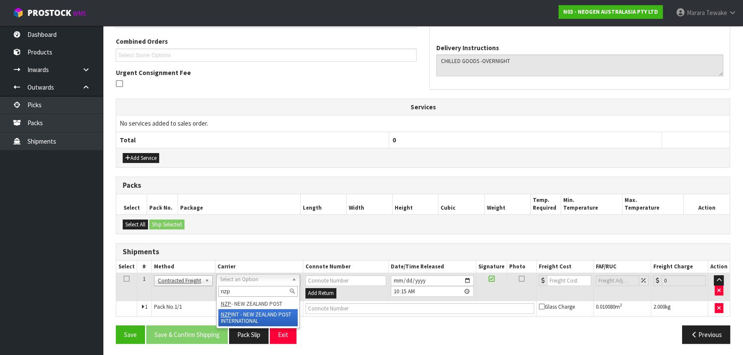
type input "nzp"
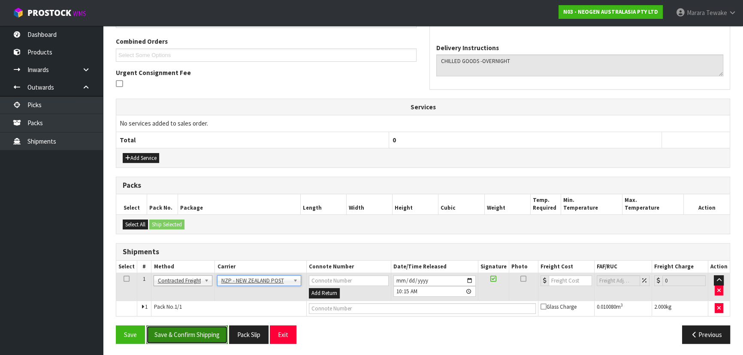
click at [197, 334] on button "Save & Confirm Shipping" at bounding box center [186, 334] width 81 height 18
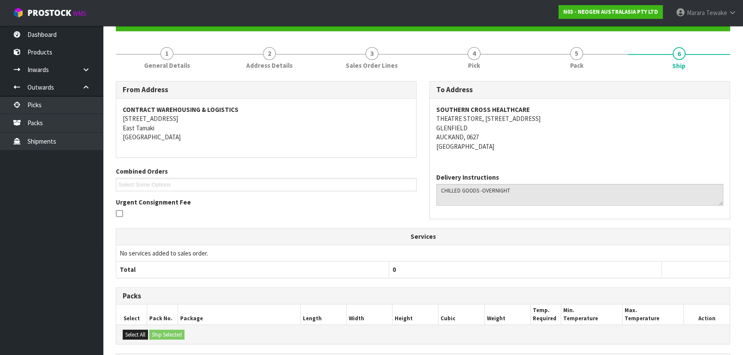
scroll to position [204, 0]
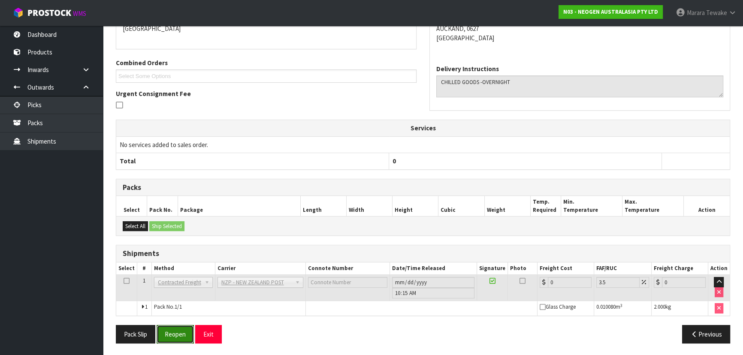
drag, startPoint x: 172, startPoint y: 334, endPoint x: 147, endPoint y: 344, distance: 26.4
click at [172, 334] on button "Reopen" at bounding box center [175, 334] width 37 height 18
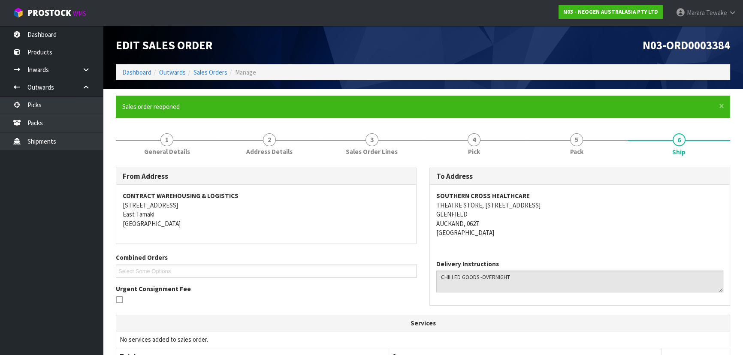
scroll to position [216, 0]
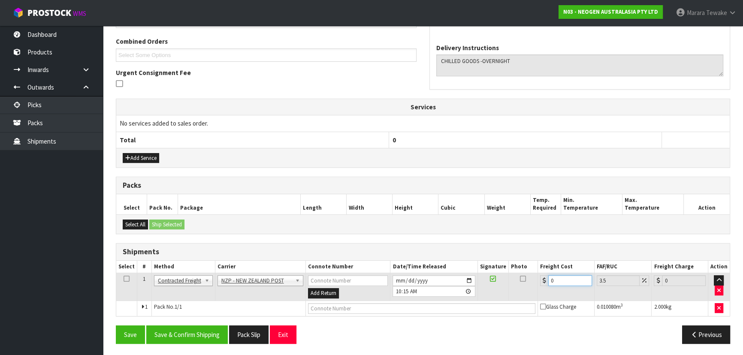
drag, startPoint x: 561, startPoint y: 277, endPoint x: 537, endPoint y: 264, distance: 27.7
click at [537, 264] on table "Select # Method Carrier Connote Number Date/Time Released Signature Photo Freig…" at bounding box center [422, 288] width 613 height 55
type input "4"
type input "4.14"
type input "4.3"
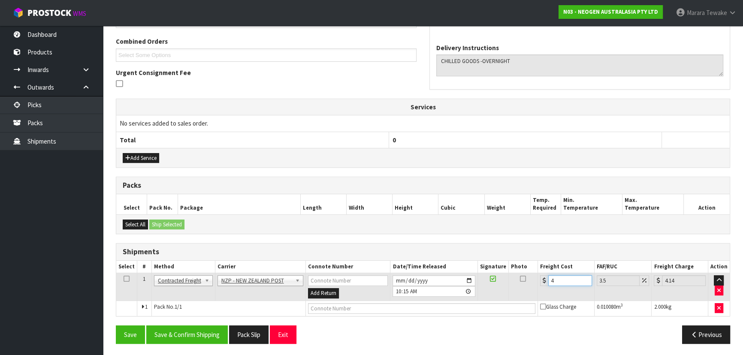
type input "4.45"
type input "4.33"
type input "4.48"
type input "4.33"
click at [210, 330] on button "Save & Confirm Shipping" at bounding box center [186, 334] width 81 height 18
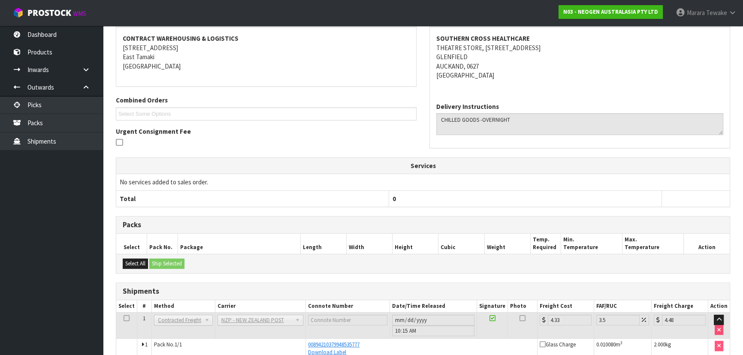
scroll to position [0, 0]
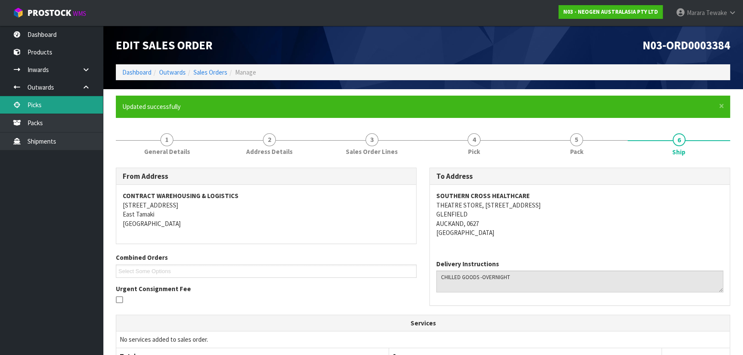
click at [46, 103] on link "Picks" at bounding box center [51, 105] width 103 height 18
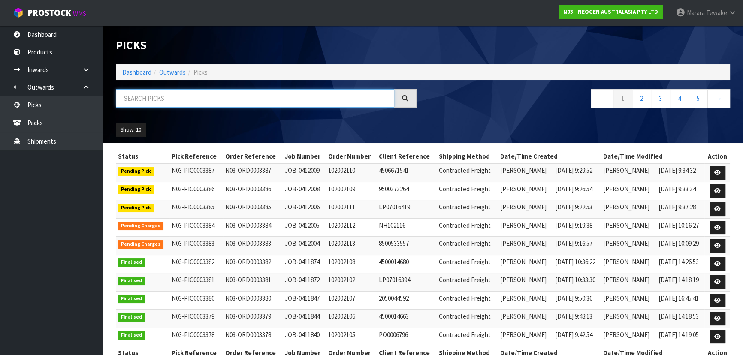
click at [160, 102] on input "text" at bounding box center [255, 98] width 278 height 18
drag, startPoint x: 240, startPoint y: 102, endPoint x: 235, endPoint y: 100, distance: 5.4
click at [238, 102] on input "text" at bounding box center [255, 98] width 278 height 18
click at [153, 99] on input "text" at bounding box center [255, 98] width 278 height 18
click at [184, 94] on input "text" at bounding box center [255, 98] width 278 height 18
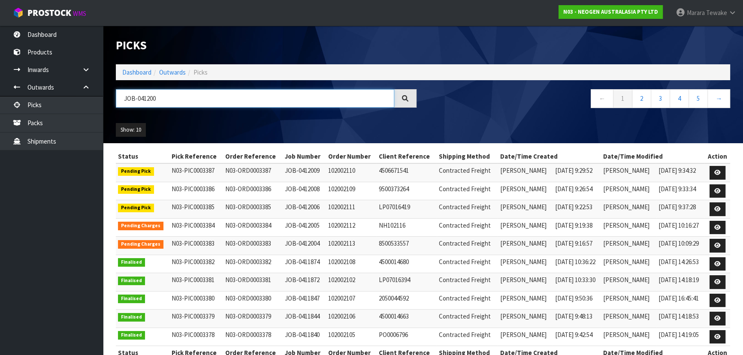
type input "JOB-0412009"
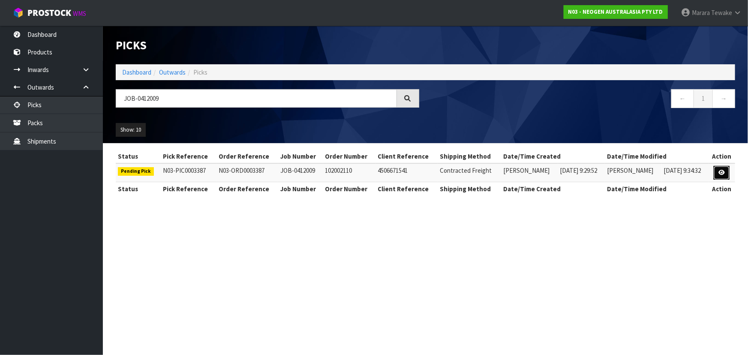
click at [723, 171] on icon at bounding box center [722, 173] width 6 height 6
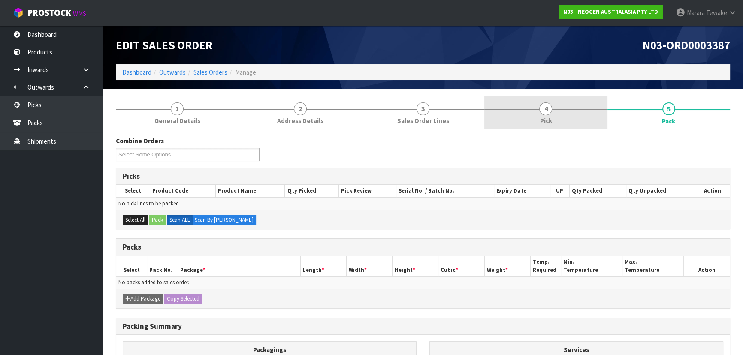
click at [576, 114] on link "4 Pick" at bounding box center [545, 113] width 123 height 34
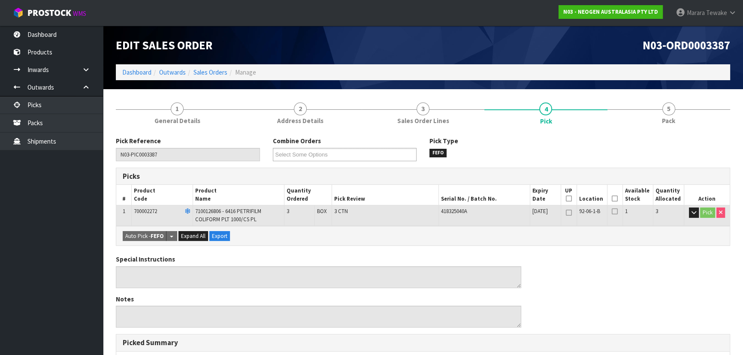
click at [613, 199] on icon at bounding box center [614, 199] width 6 height 0
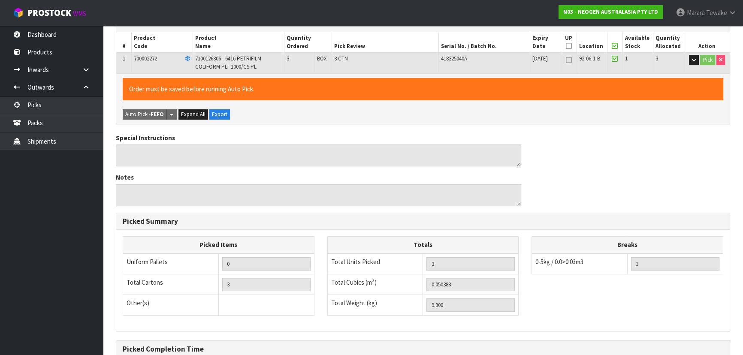
scroll to position [245, 0]
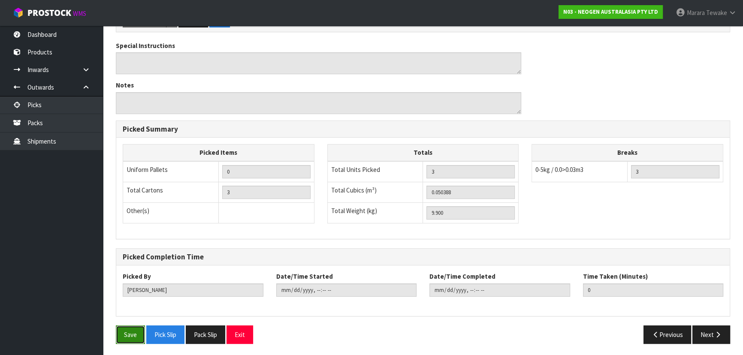
click at [121, 337] on button "Save" at bounding box center [130, 334] width 29 height 18
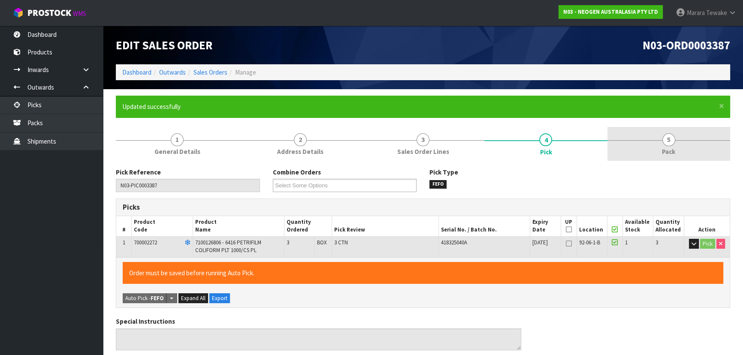
type input "[PERSON_NAME]"
type input "2025-09-11T10:39:56"
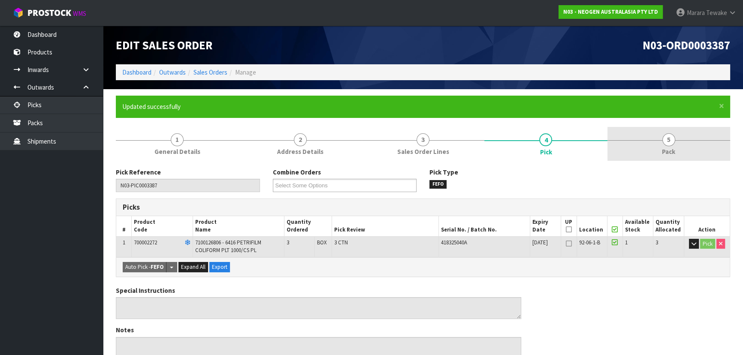
click at [669, 139] on span "5" at bounding box center [668, 139] width 13 height 13
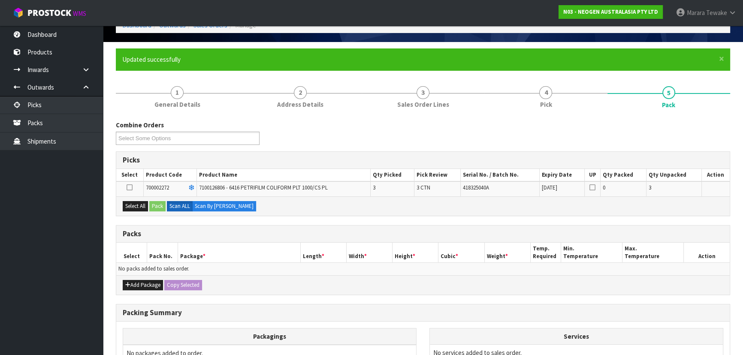
scroll to position [117, 0]
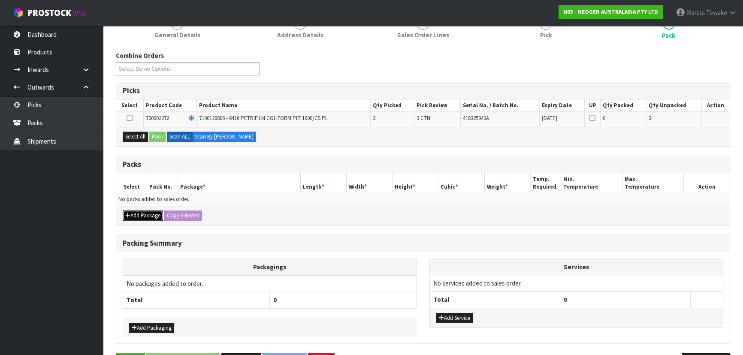
click at [143, 211] on button "Add Package" at bounding box center [143, 216] width 40 height 10
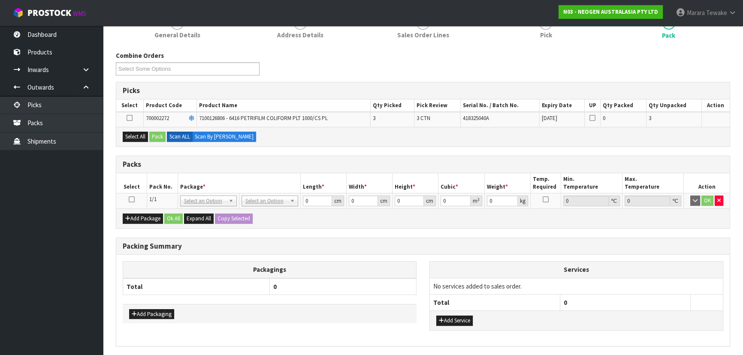
drag, startPoint x: 132, startPoint y: 198, endPoint x: 112, endPoint y: 137, distance: 64.0
click at [128, 190] on table "Select Pack No. Package * Length * Width * Height * Cubic * Weight * Temp. Requ…" at bounding box center [422, 191] width 613 height 36
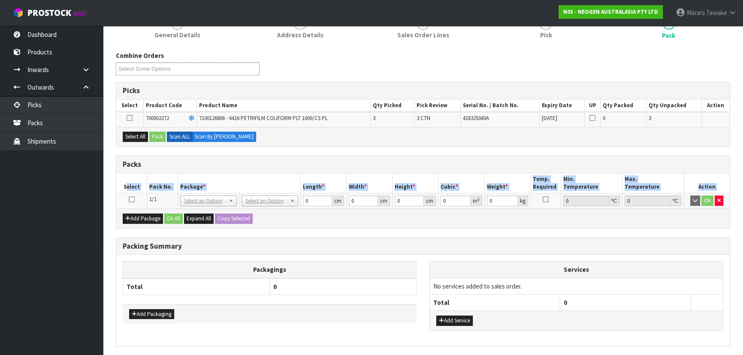
click at [129, 199] on icon at bounding box center [132, 199] width 6 height 0
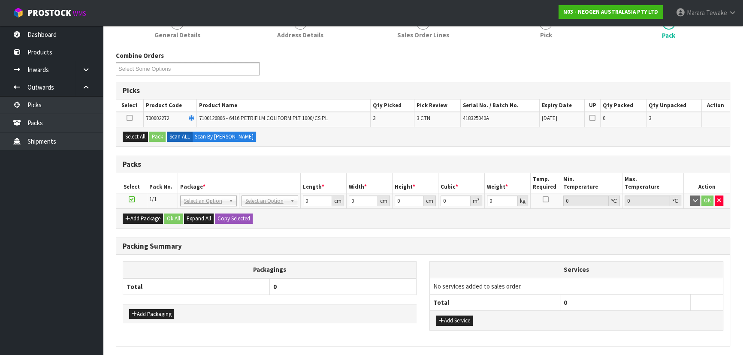
drag, startPoint x: 135, startPoint y: 129, endPoint x: 151, endPoint y: 135, distance: 16.7
click at [138, 129] on div "Select All Pack Scan ALL Scan By Quantity" at bounding box center [422, 136] width 613 height 19
drag, startPoint x: 140, startPoint y: 137, endPoint x: 155, endPoint y: 136, distance: 14.6
click at [146, 137] on button "Select All" at bounding box center [135, 137] width 25 height 10
click at [156, 136] on button "Pack" at bounding box center [157, 137] width 16 height 10
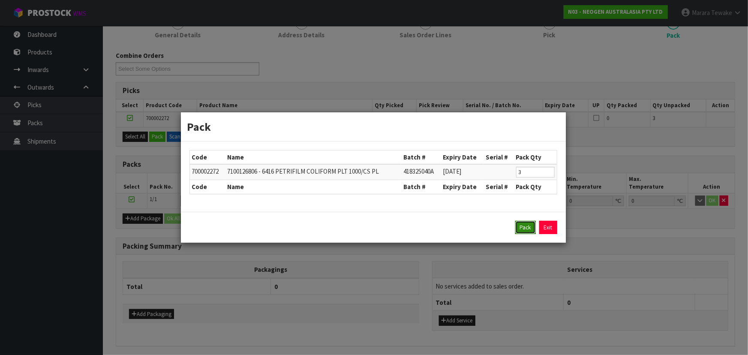
click at [533, 225] on button "Pack" at bounding box center [525, 228] width 21 height 14
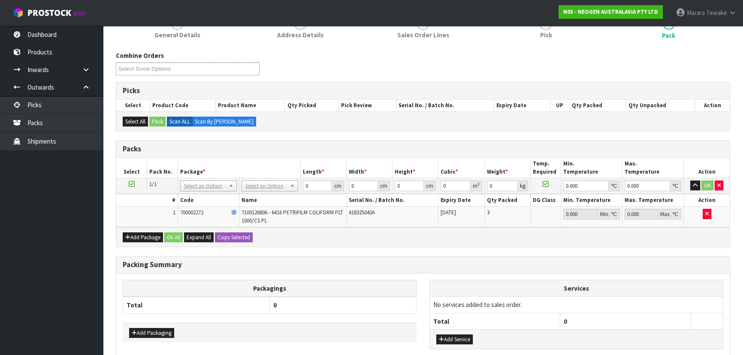
drag, startPoint x: 271, startPoint y: 178, endPoint x: 268, endPoint y: 186, distance: 8.4
click at [271, 181] on td "No Packaging Cartons PLT GEN120 (1200 X 1000) PLT ONE WAY SKID CHEP HIRE PALLET…" at bounding box center [269, 185] width 61 height 15
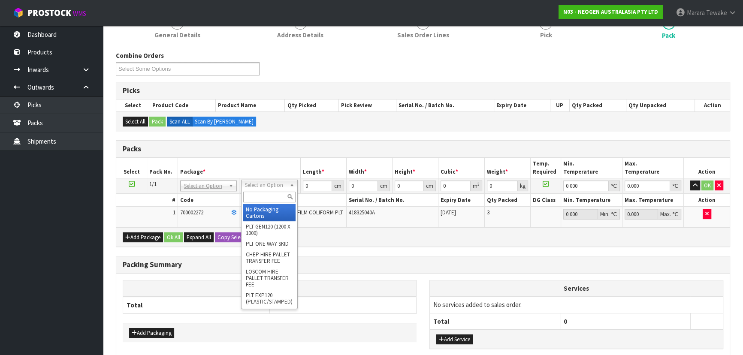
click at [270, 196] on input "text" at bounding box center [269, 197] width 52 height 11
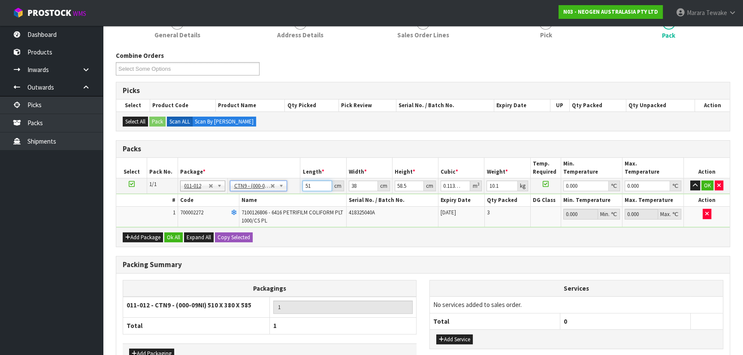
drag, startPoint x: 313, startPoint y: 183, endPoint x: 286, endPoint y: 158, distance: 37.4
click at [287, 163] on table "Select Pack No. Package * Length * Width * Height * Cubic * Weight * Temp. Requ…" at bounding box center [422, 192] width 613 height 69
click at [690, 181] on button "button" at bounding box center [695, 186] width 10 height 10
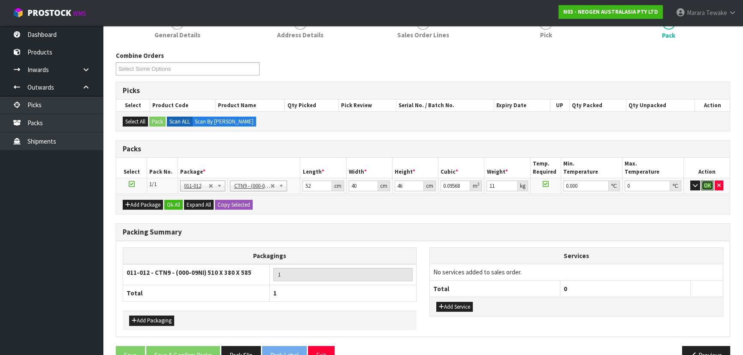
click button "OK" at bounding box center [707, 186] width 12 height 10
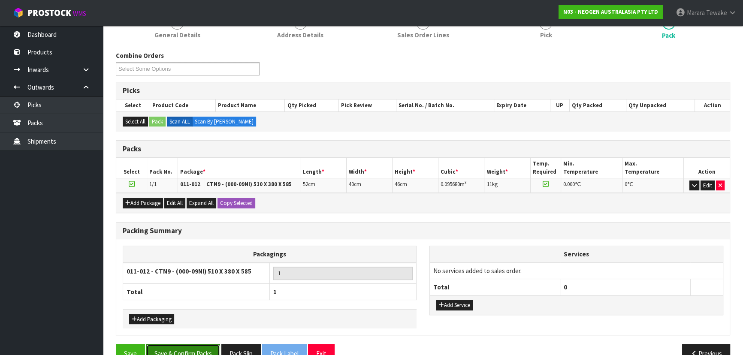
click at [181, 348] on button "Save & Confirm Packs" at bounding box center [183, 353] width 74 height 18
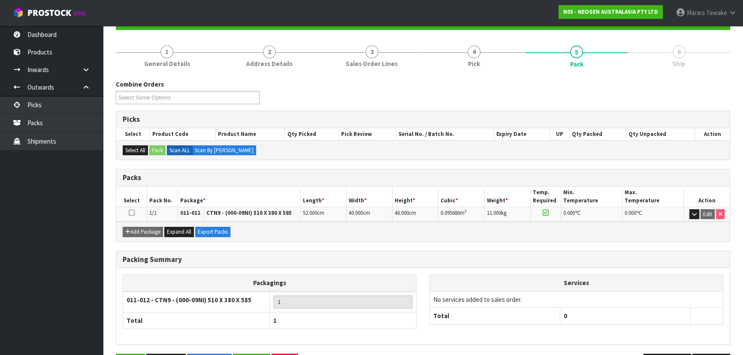
scroll to position [116, 0]
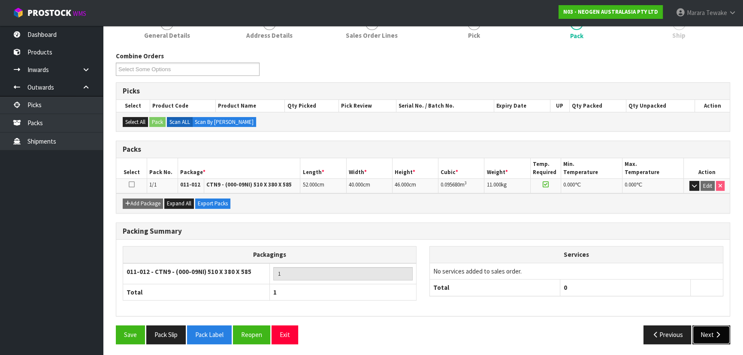
click at [712, 327] on button "Next" at bounding box center [711, 334] width 38 height 18
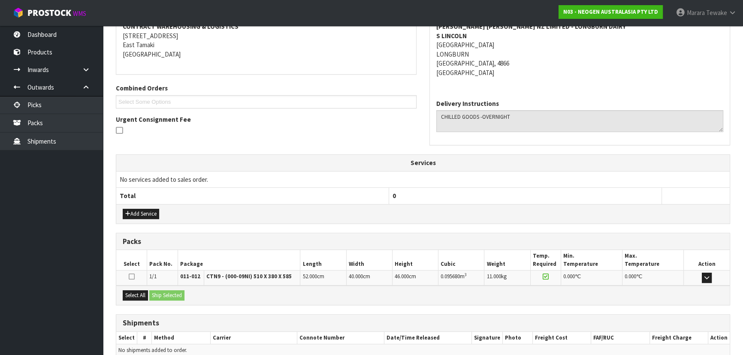
scroll to position [210, 0]
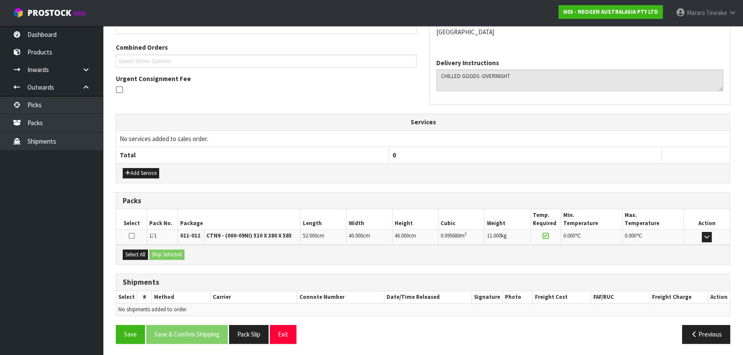
click at [141, 248] on div "Select All Ship Selected" at bounding box center [422, 254] width 613 height 19
drag, startPoint x: 138, startPoint y: 257, endPoint x: 162, endPoint y: 256, distance: 24.5
click at [138, 256] on button "Select All" at bounding box center [135, 255] width 25 height 10
click at [167, 254] on button "Ship Selected" at bounding box center [166, 255] width 35 height 10
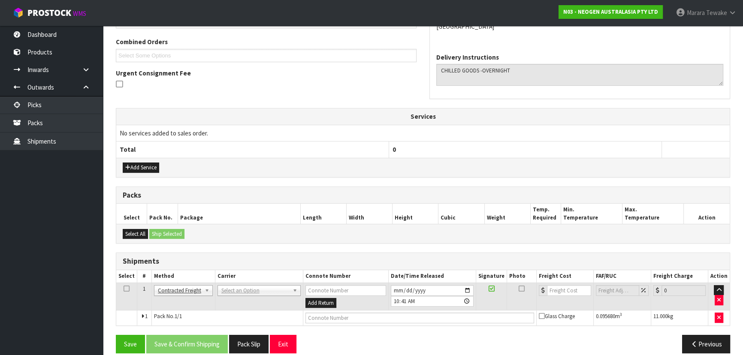
scroll to position [225, 0]
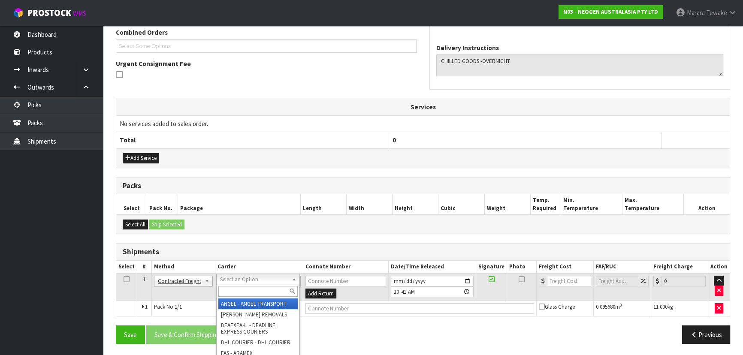
click at [229, 288] on input "text" at bounding box center [257, 291] width 79 height 11
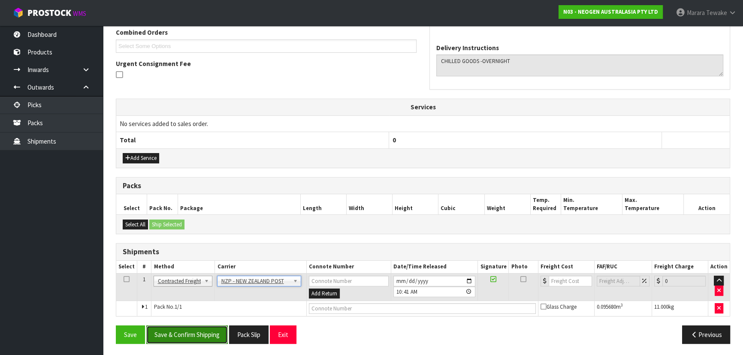
click at [205, 327] on button "Save & Confirm Shipping" at bounding box center [186, 334] width 81 height 18
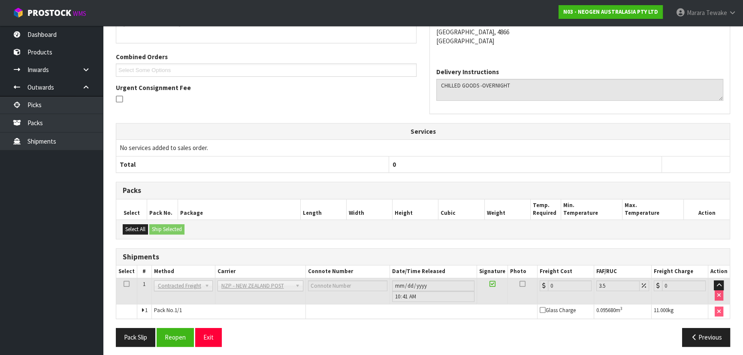
scroll to position [213, 0]
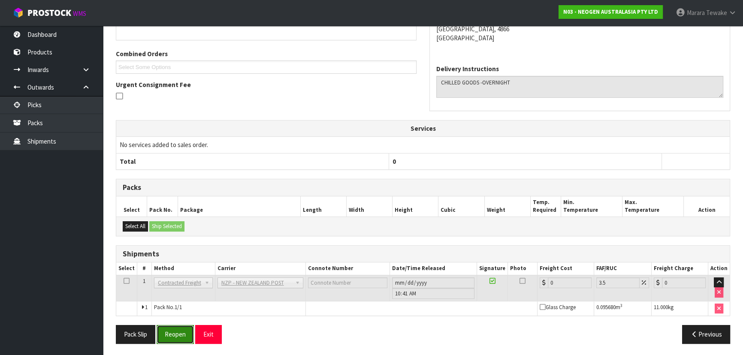
click at [168, 336] on button "Reopen" at bounding box center [175, 334] width 37 height 18
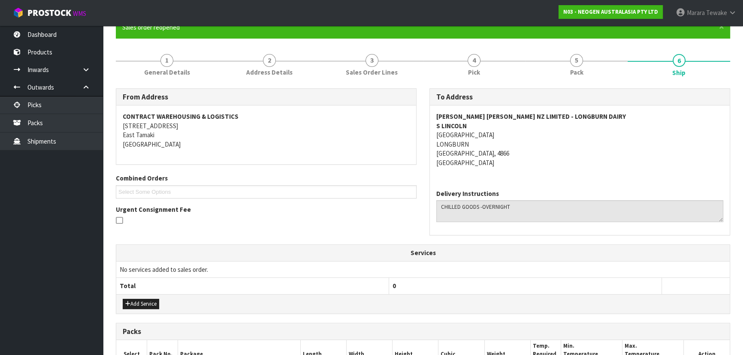
scroll to position [225, 0]
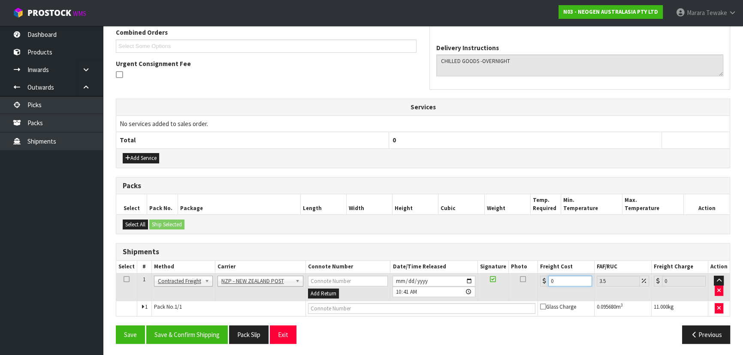
drag, startPoint x: 568, startPoint y: 281, endPoint x: 536, endPoint y: 269, distance: 33.9
click at [536, 270] on table "Select # Method Carrier Connote Number Date/Time Released Signature Photo Freig…" at bounding box center [422, 288] width 613 height 55
click at [168, 336] on button "Save & Confirm Shipping" at bounding box center [186, 334] width 81 height 18
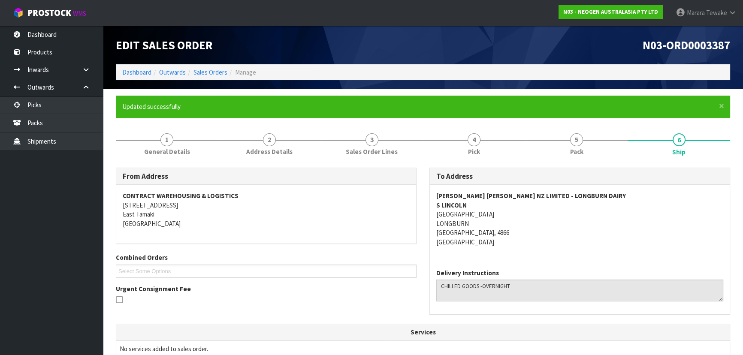
scroll to position [210, 0]
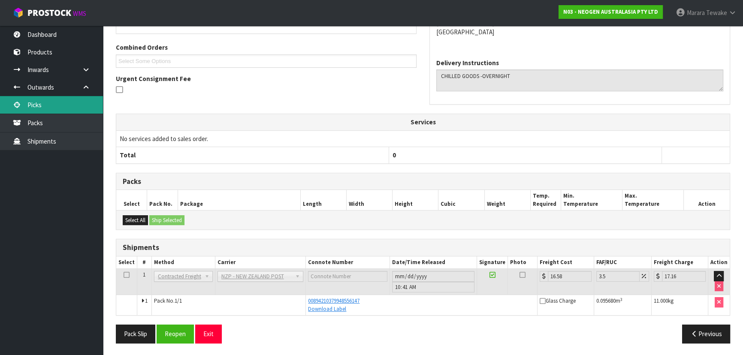
click at [66, 111] on link "Picks" at bounding box center [51, 105] width 103 height 18
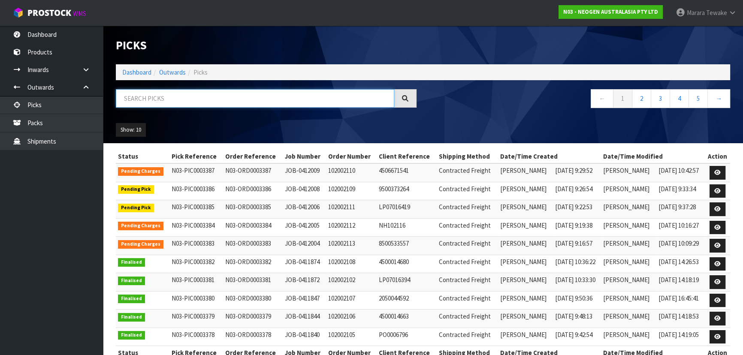
click at [141, 97] on input "text" at bounding box center [255, 98] width 278 height 18
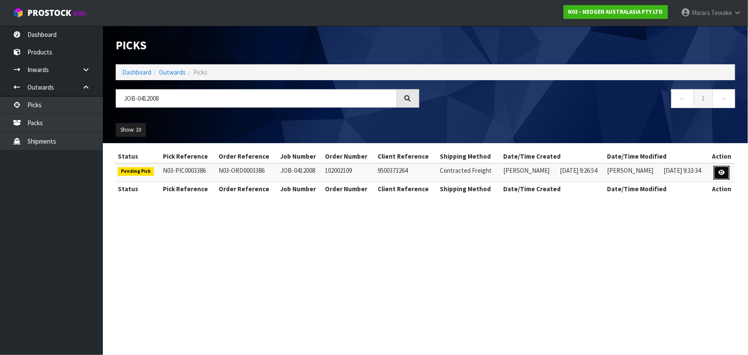
click at [724, 172] on icon at bounding box center [722, 173] width 6 height 6
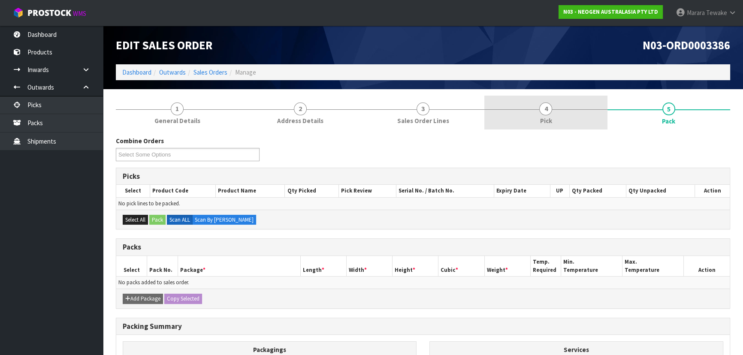
click at [577, 113] on link "4 Pick" at bounding box center [545, 113] width 123 height 34
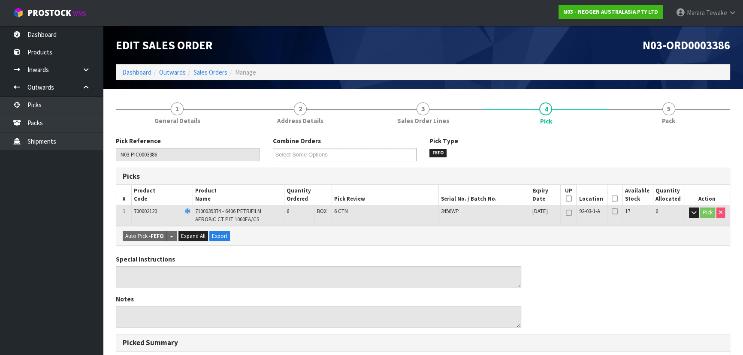
click at [614, 199] on icon at bounding box center [614, 199] width 6 height 0
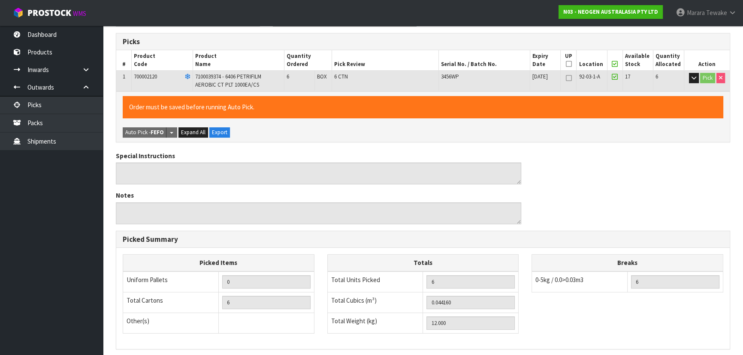
scroll to position [245, 0]
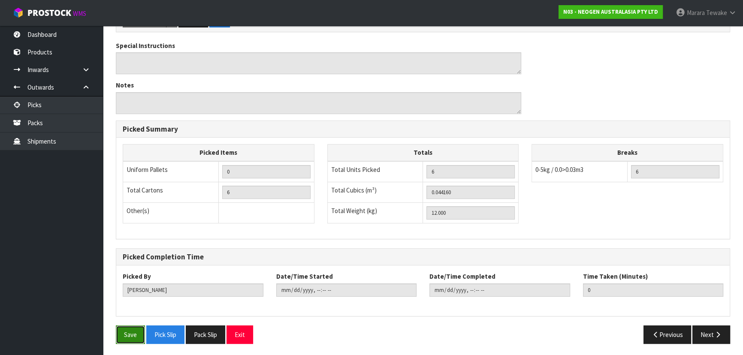
click at [130, 334] on button "Save" at bounding box center [130, 334] width 29 height 18
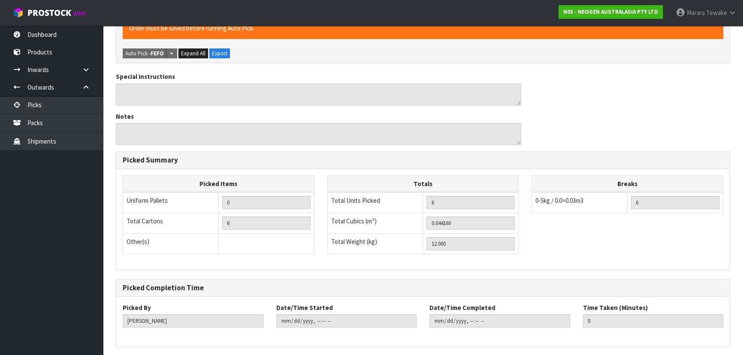
scroll to position [0, 0]
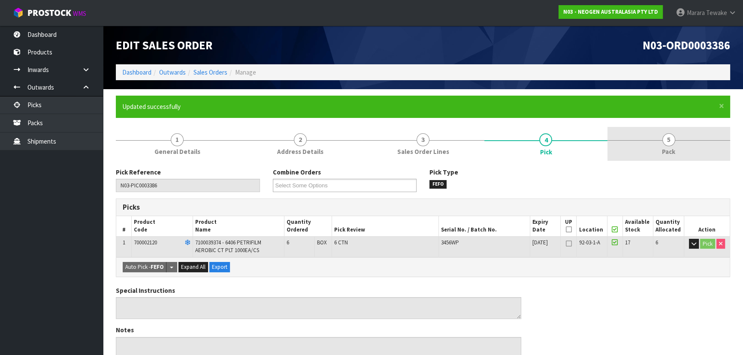
click at [677, 136] on link "5 Pack" at bounding box center [668, 144] width 123 height 34
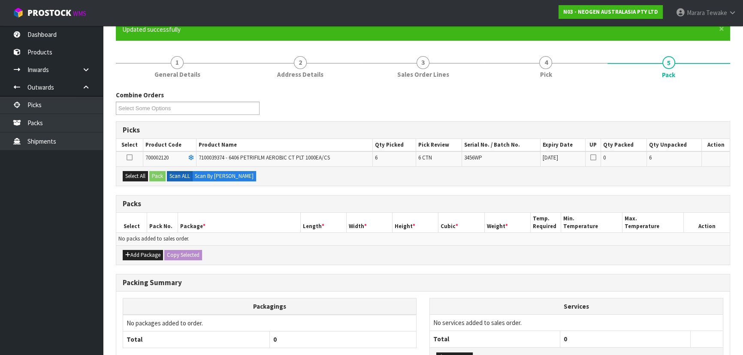
scroll to position [78, 0]
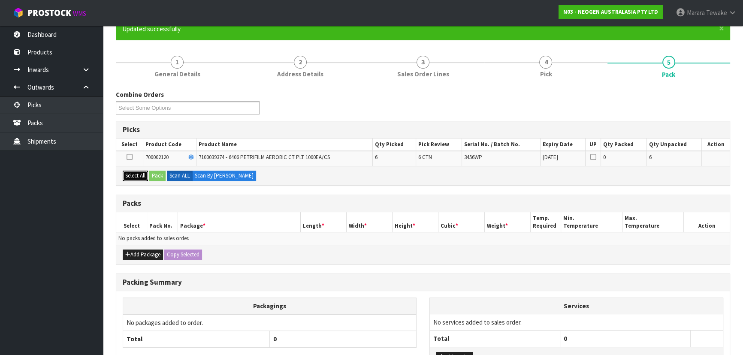
click at [136, 176] on button "Select All" at bounding box center [135, 176] width 25 height 10
click at [166, 174] on div "Select All Pack Scan ALL Scan By Quantity" at bounding box center [422, 175] width 613 height 19
click at [160, 175] on button "Pack" at bounding box center [157, 176] width 16 height 10
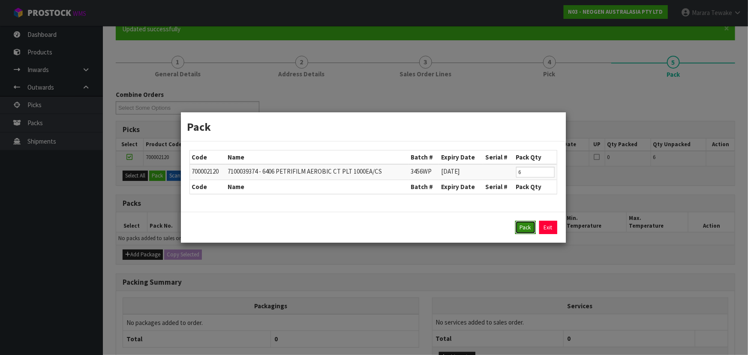
click at [524, 223] on button "Pack" at bounding box center [525, 228] width 21 height 14
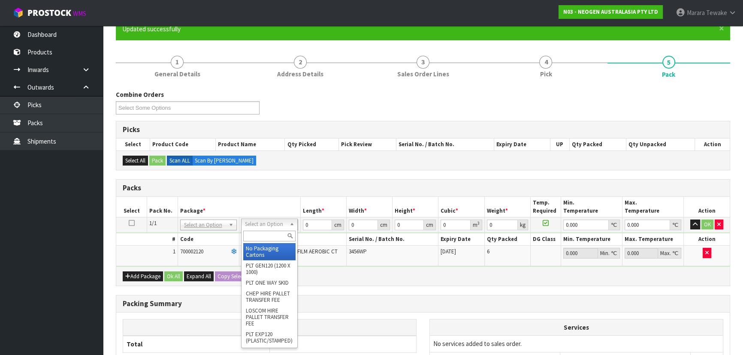
click at [267, 234] on input "text" at bounding box center [269, 236] width 52 height 11
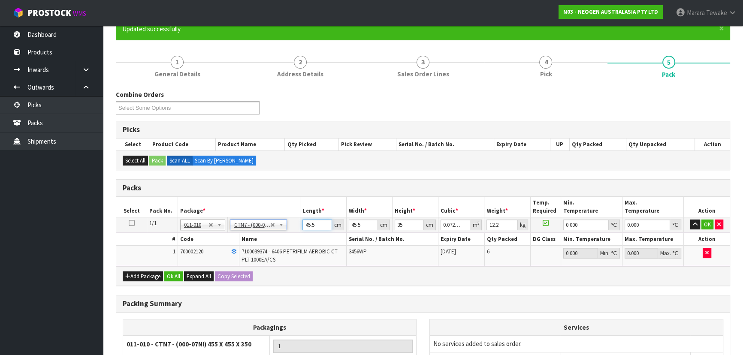
click at [309, 222] on input "45.5" at bounding box center [316, 225] width 29 height 11
drag, startPoint x: 318, startPoint y: 224, endPoint x: 293, endPoint y: 219, distance: 25.4
click at [295, 220] on tr "1/1 NONE 007-001 007-002 007-004 007-009 007-013 007-014 007-015 007-017 007-01…" at bounding box center [422, 224] width 613 height 15
click at [690, 220] on button "button" at bounding box center [695, 225] width 10 height 10
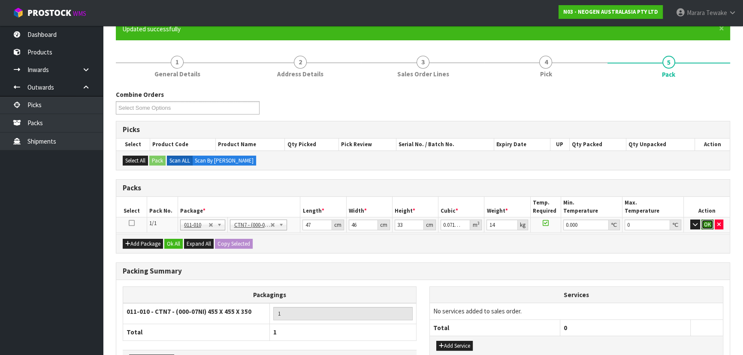
click button "OK" at bounding box center [707, 225] width 12 height 10
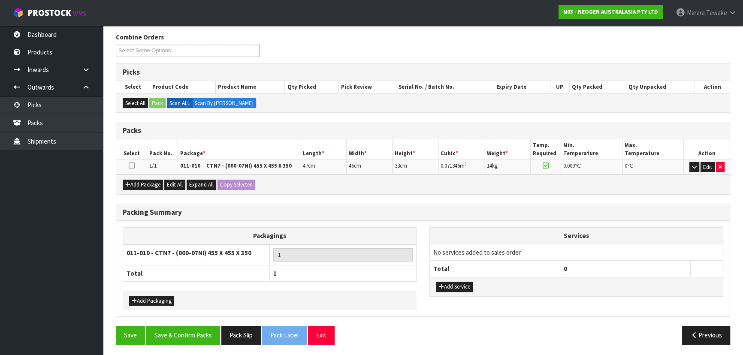
scroll to position [135, 0]
click at [193, 336] on button "Save & Confirm Packs" at bounding box center [183, 334] width 74 height 18
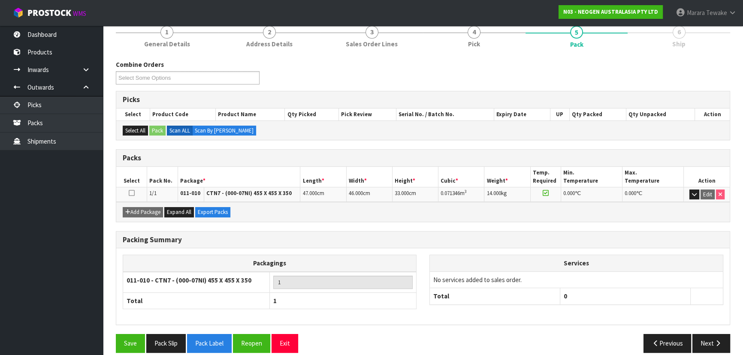
scroll to position [116, 0]
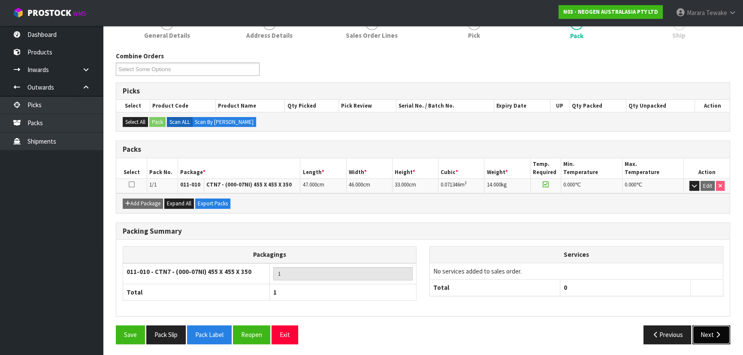
click at [715, 332] on icon "button" at bounding box center [717, 334] width 8 height 6
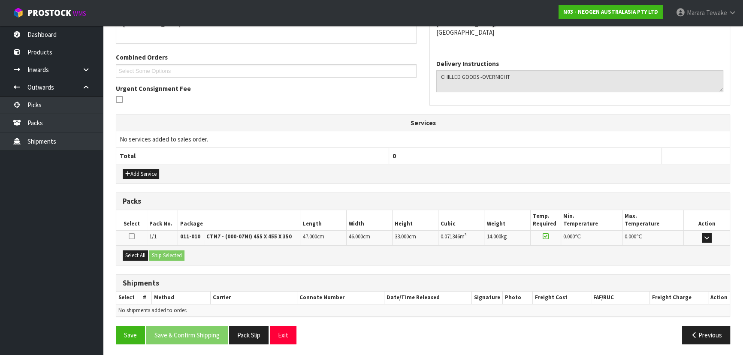
scroll to position [201, 0]
drag, startPoint x: 138, startPoint y: 257, endPoint x: 153, endPoint y: 253, distance: 15.8
click at [138, 257] on button "Select All" at bounding box center [135, 255] width 25 height 10
click at [159, 253] on button "Ship Selected" at bounding box center [166, 255] width 35 height 10
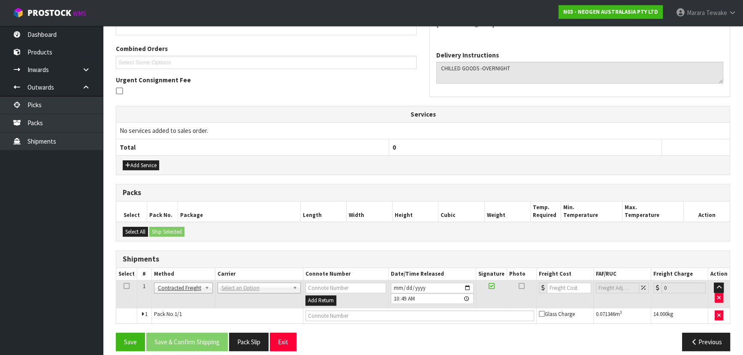
scroll to position [216, 0]
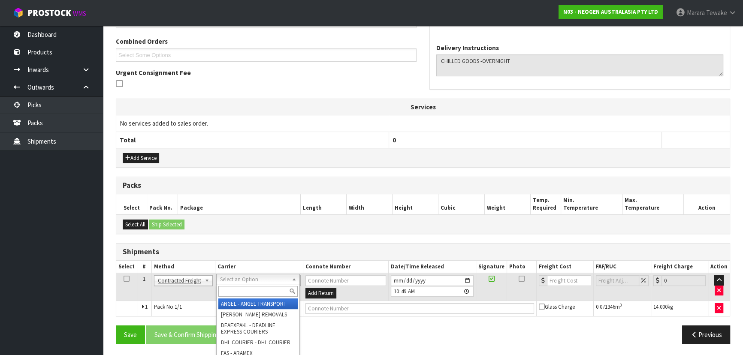
click at [259, 296] on div at bounding box center [258, 291] width 83 height 14
click at [261, 292] on input "text" at bounding box center [257, 291] width 79 height 11
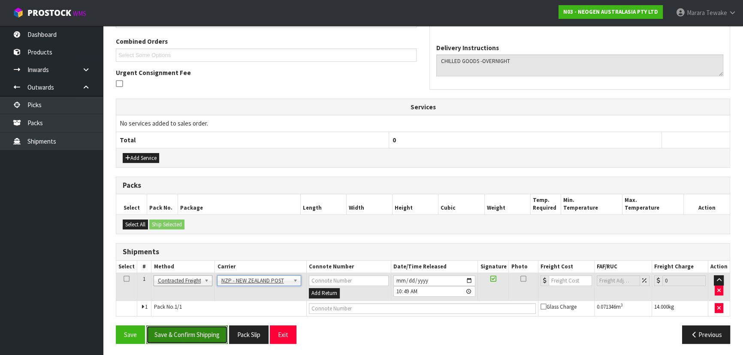
click at [214, 334] on button "Save & Confirm Shipping" at bounding box center [186, 334] width 81 height 18
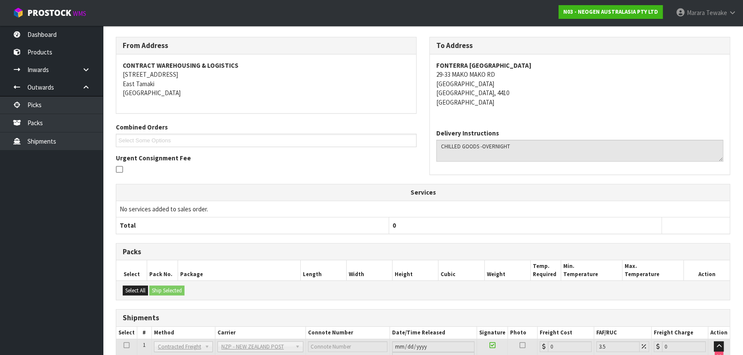
scroll to position [204, 0]
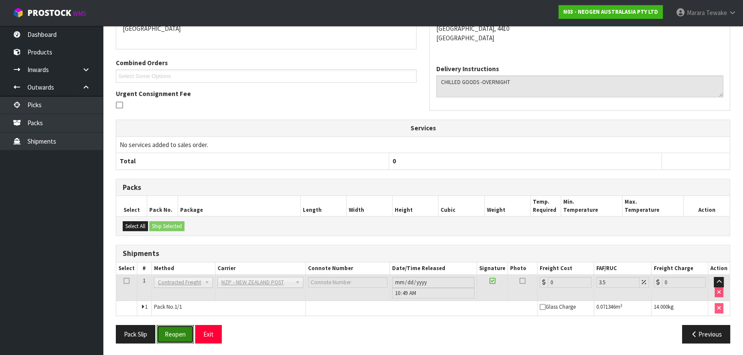
click at [164, 334] on button "Reopen" at bounding box center [175, 334] width 37 height 18
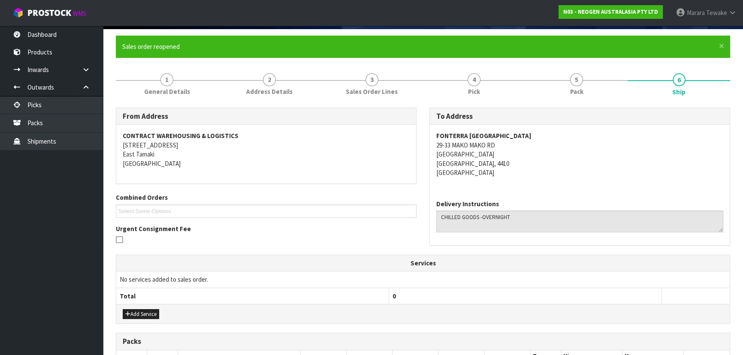
scroll to position [216, 0]
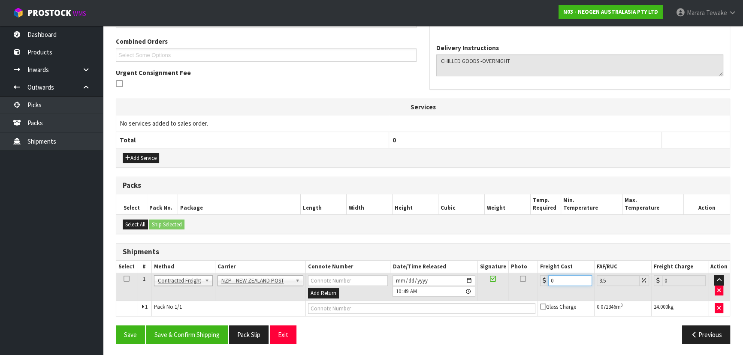
drag, startPoint x: 556, startPoint y: 282, endPoint x: 545, endPoint y: 271, distance: 15.8
click at [545, 277] on div "0" at bounding box center [566, 280] width 52 height 11
click at [183, 334] on button "Save & Confirm Shipping" at bounding box center [186, 334] width 81 height 18
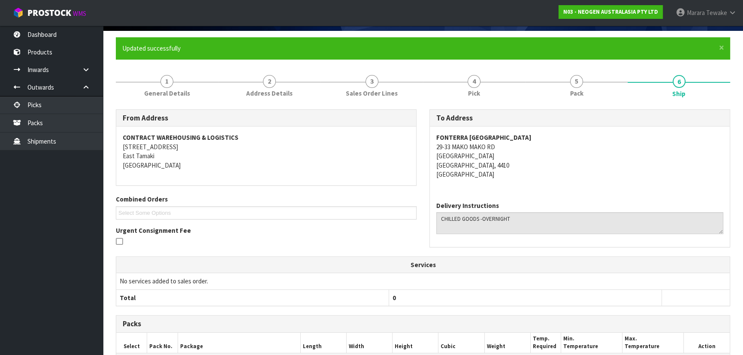
scroll to position [45, 0]
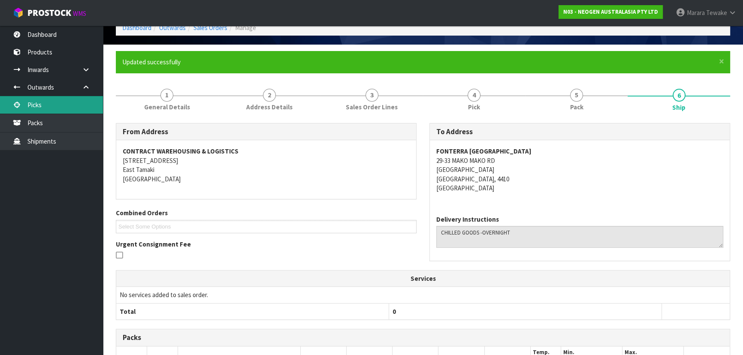
click at [59, 104] on link "Picks" at bounding box center [51, 105] width 103 height 18
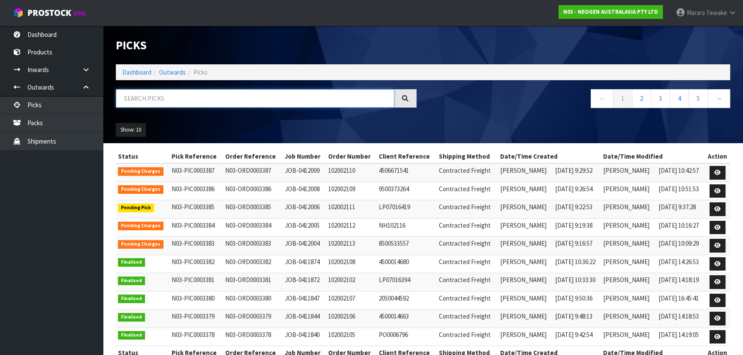
click at [150, 101] on input "text" at bounding box center [255, 98] width 278 height 18
click at [171, 96] on input "text" at bounding box center [255, 98] width 278 height 18
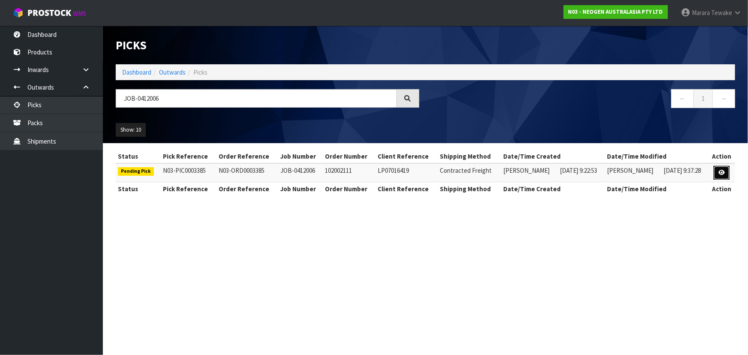
click at [720, 172] on icon at bounding box center [722, 173] width 6 height 6
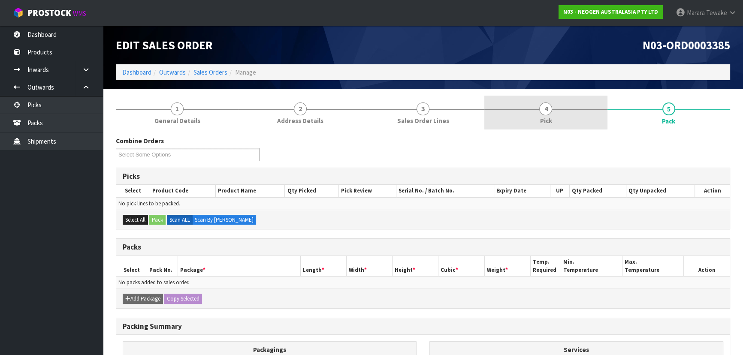
click at [571, 110] on link "4 Pick" at bounding box center [545, 113] width 123 height 34
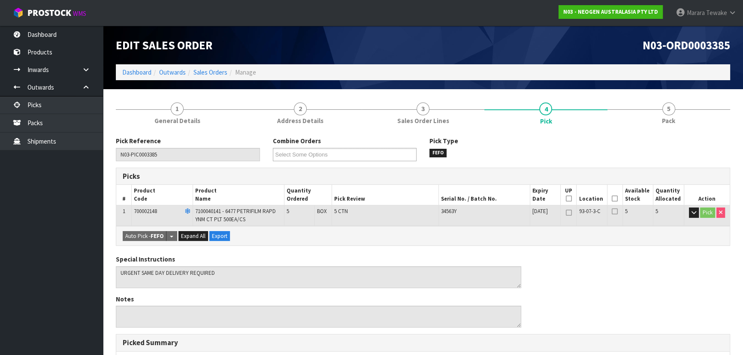
click at [614, 193] on th "Picked" at bounding box center [614, 195] width 15 height 20
click at [615, 199] on icon at bounding box center [614, 199] width 6 height 0
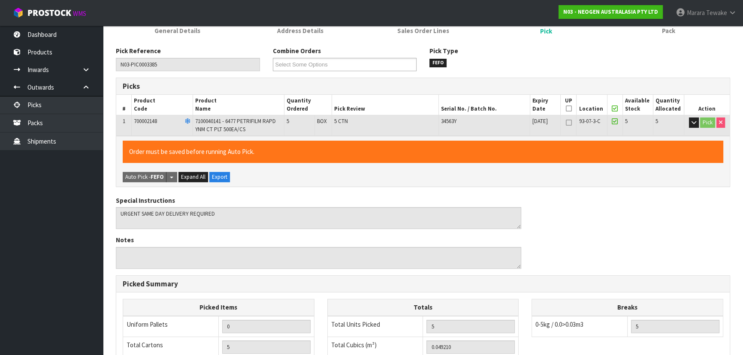
scroll to position [245, 0]
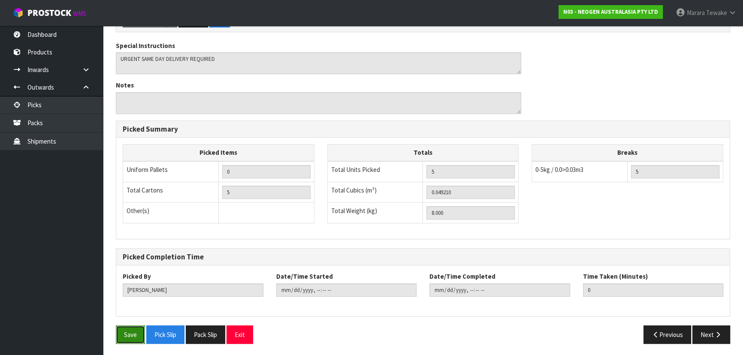
click at [135, 332] on button "Save" at bounding box center [130, 334] width 29 height 18
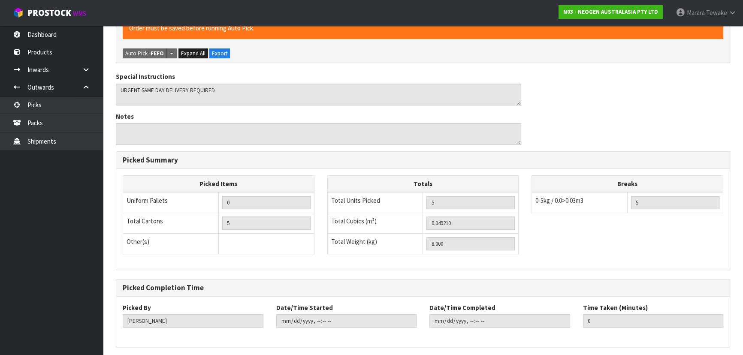
scroll to position [0, 0]
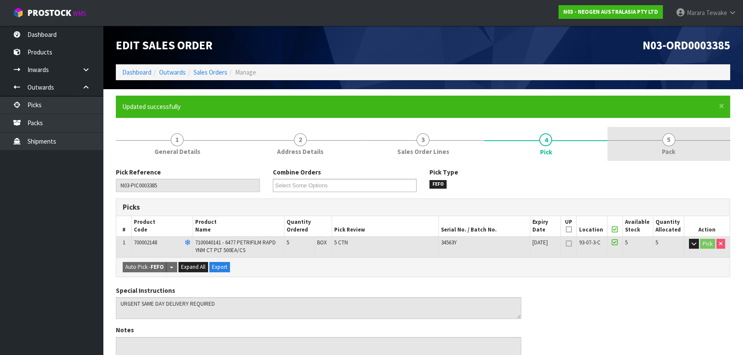
click at [673, 132] on link "5 Pack" at bounding box center [668, 144] width 123 height 34
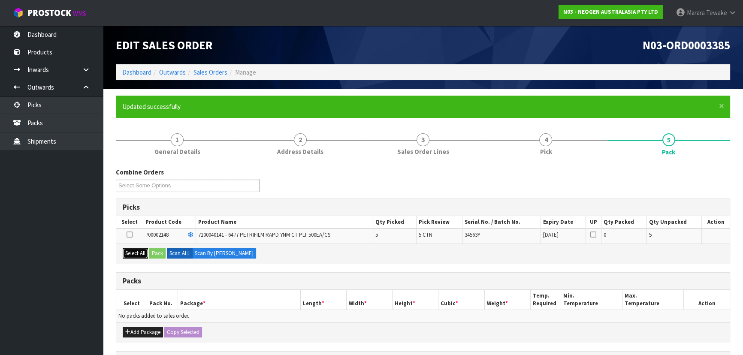
click at [137, 253] on button "Select All" at bounding box center [135, 253] width 25 height 10
click at [151, 252] on button "Pack" at bounding box center [157, 253] width 16 height 10
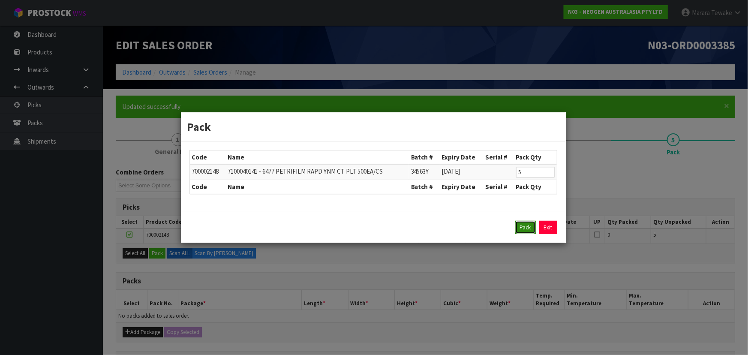
click at [522, 225] on button "Pack" at bounding box center [525, 228] width 21 height 14
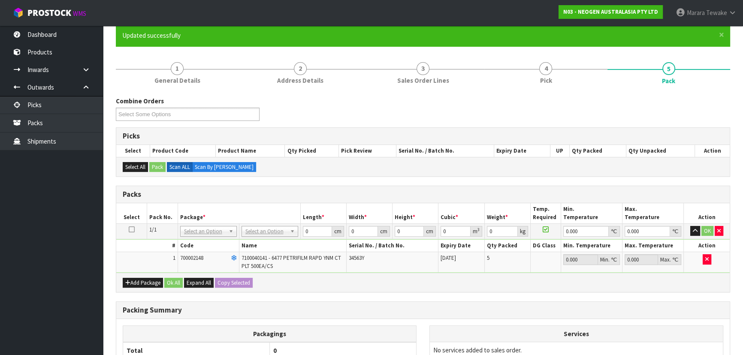
scroll to position [165, 0]
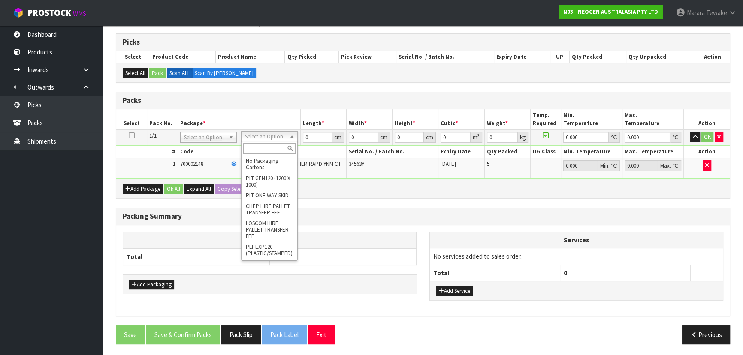
click at [267, 150] on input "text" at bounding box center [269, 148] width 52 height 11
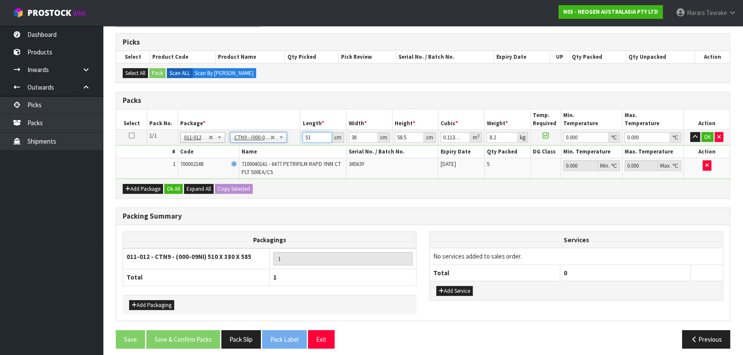
drag, startPoint x: 310, startPoint y: 137, endPoint x: 304, endPoint y: 137, distance: 6.0
click at [304, 137] on input "51" at bounding box center [316, 137] width 29 height 11
click at [690, 132] on button "button" at bounding box center [695, 137] width 10 height 10
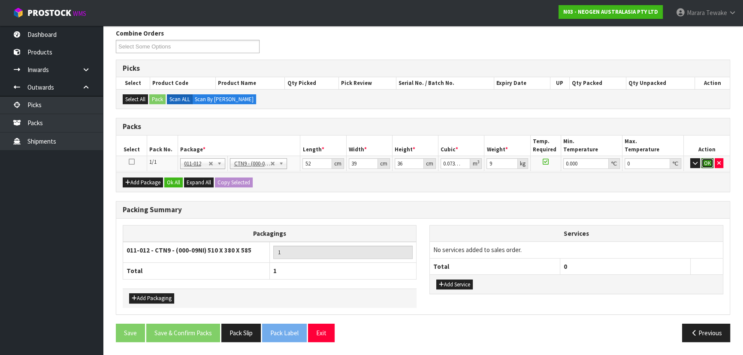
click button "OK" at bounding box center [707, 163] width 12 height 10
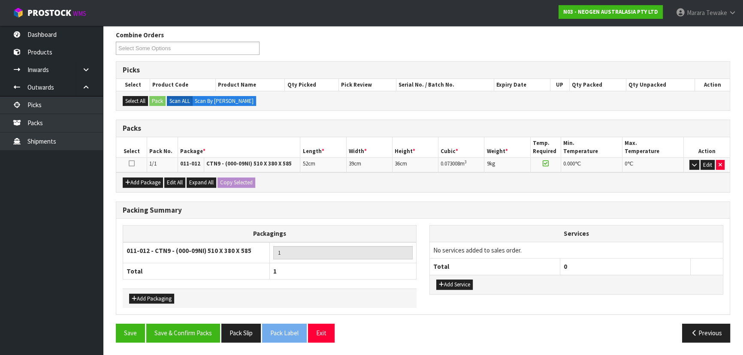
scroll to position [135, 0]
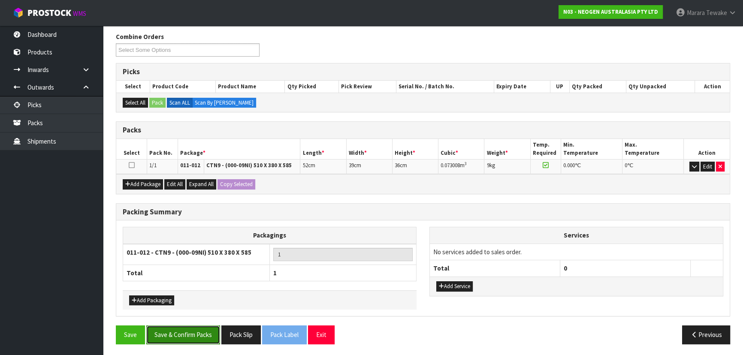
click at [199, 331] on button "Save & Confirm Packs" at bounding box center [183, 334] width 74 height 18
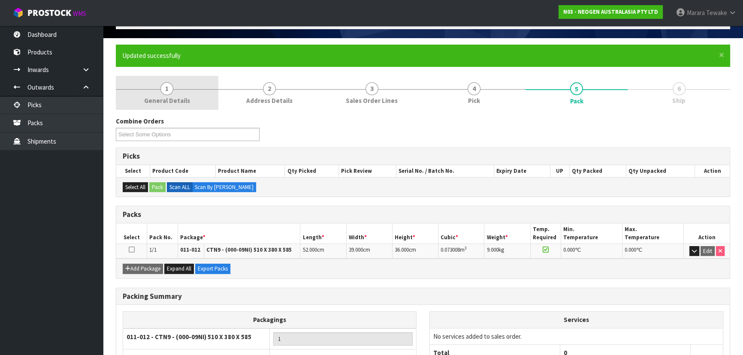
scroll to position [0, 0]
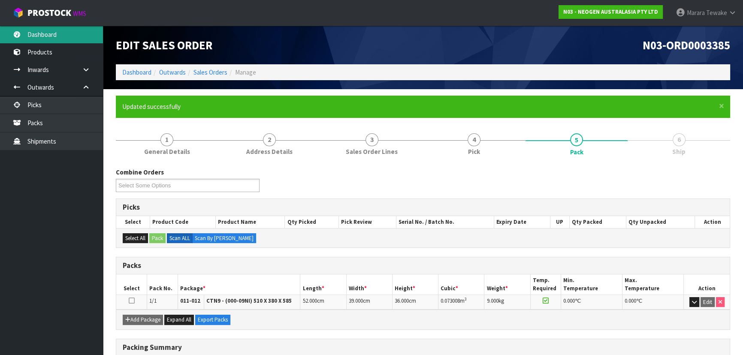
click at [86, 29] on link "Dashboard" at bounding box center [51, 35] width 103 height 18
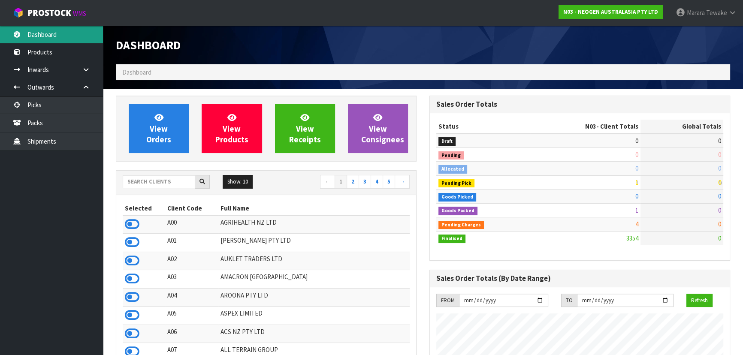
scroll to position [648, 313]
click at [136, 181] on input "text" at bounding box center [159, 181] width 72 height 13
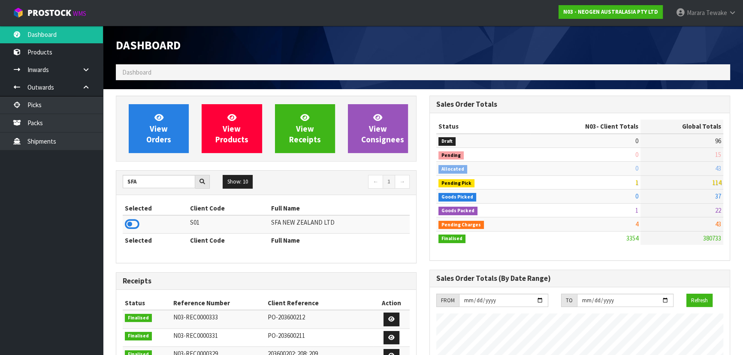
drag, startPoint x: 134, startPoint y: 223, endPoint x: 138, endPoint y: 206, distance: 17.2
click at [134, 220] on icon at bounding box center [132, 224] width 15 height 13
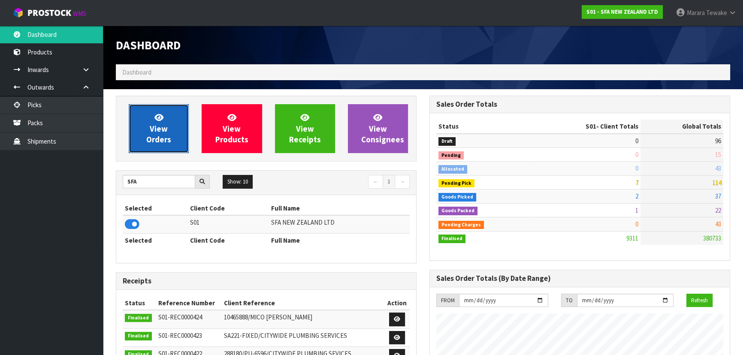
click at [168, 134] on span "View Orders" at bounding box center [158, 128] width 25 height 32
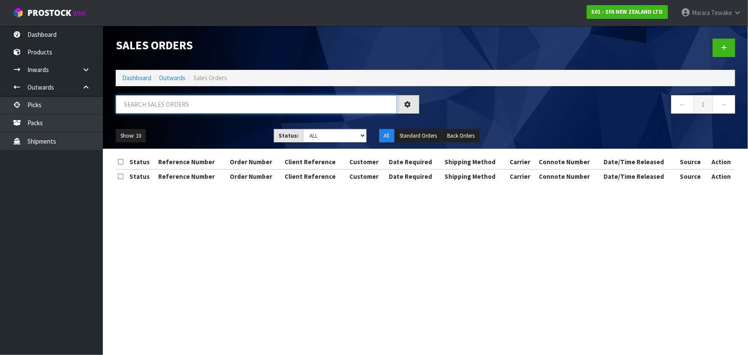
click at [150, 103] on input "text" at bounding box center [256, 104] width 281 height 18
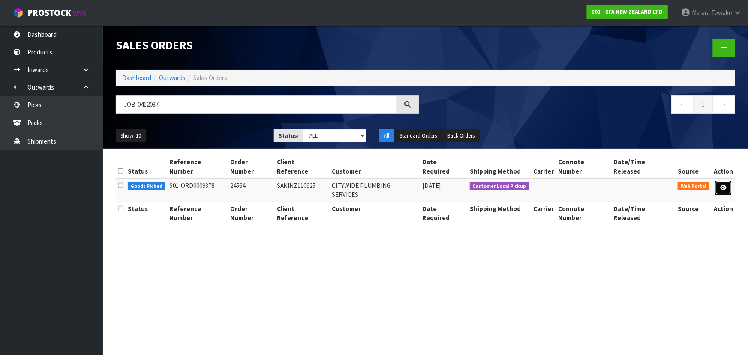
click at [716, 181] on link at bounding box center [724, 188] width 16 height 14
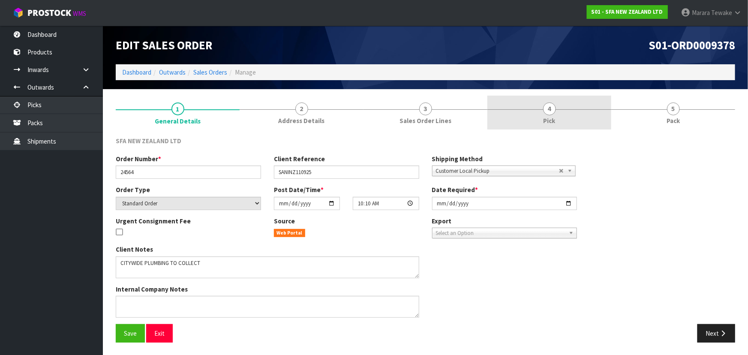
click at [554, 121] on span "Pick" at bounding box center [550, 120] width 12 height 9
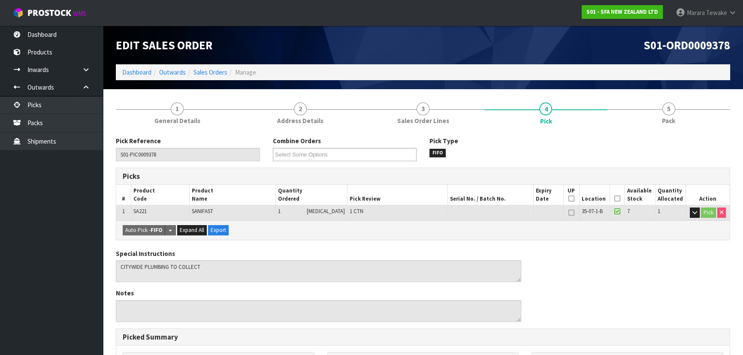
click at [614, 199] on icon at bounding box center [617, 199] width 6 height 0
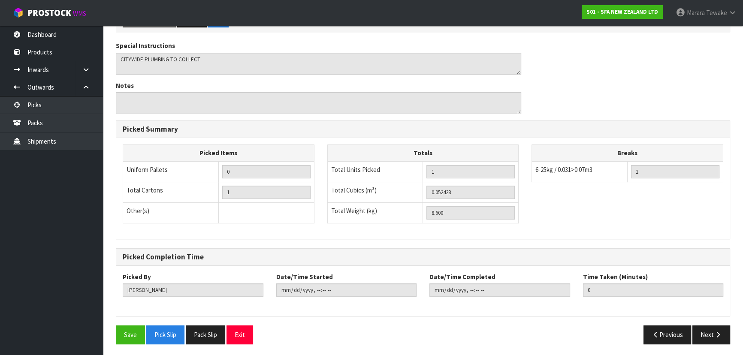
scroll to position [239, 0]
click at [138, 331] on button "Save" at bounding box center [130, 334] width 29 height 18
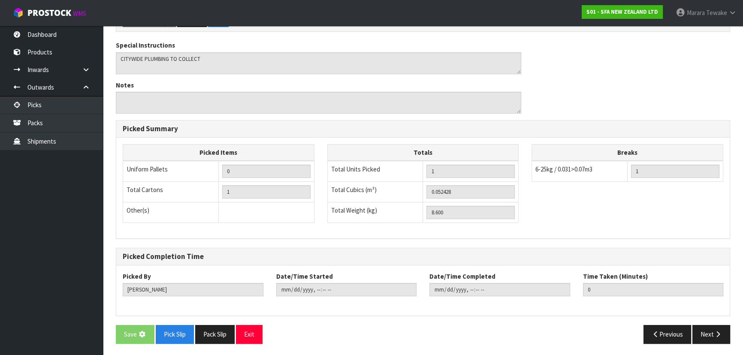
scroll to position [0, 0]
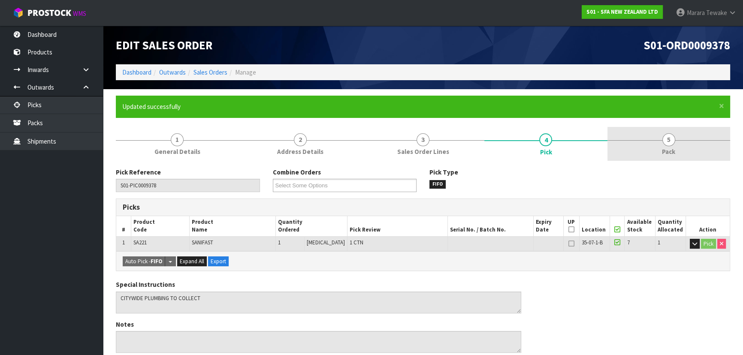
click at [640, 157] on link "5 Pack" at bounding box center [668, 144] width 123 height 34
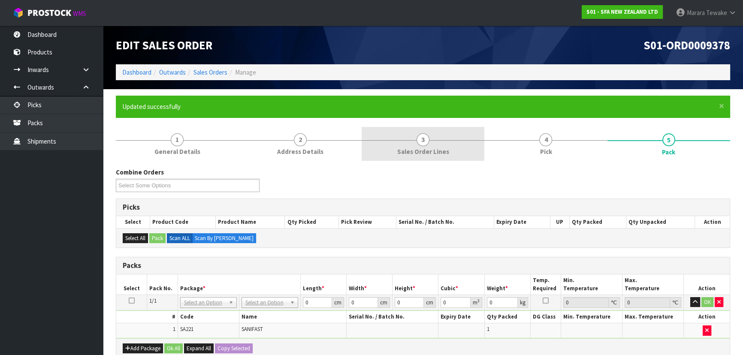
click at [453, 142] on link "3 Sales Order Lines" at bounding box center [422, 144] width 123 height 34
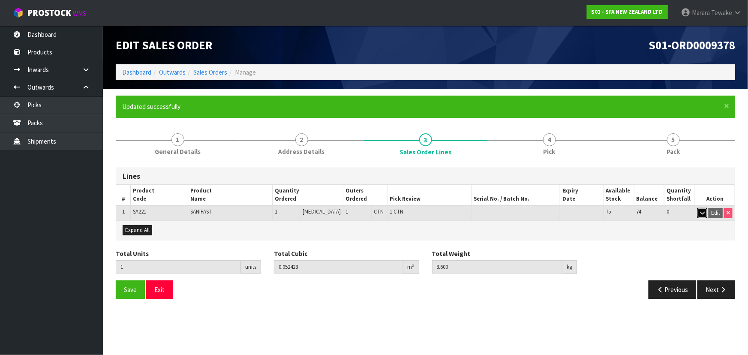
click at [703, 214] on icon "button" at bounding box center [702, 213] width 5 height 6
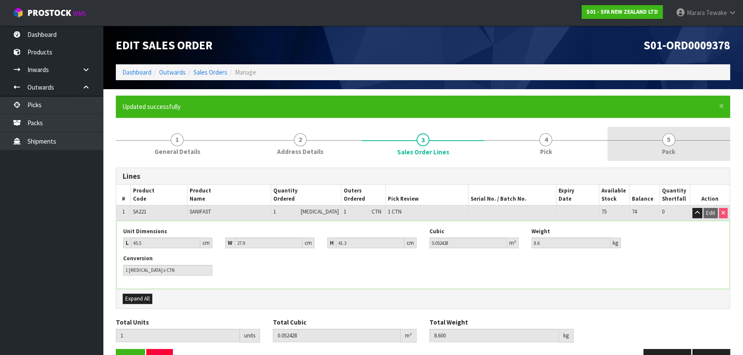
click at [663, 140] on span "5" at bounding box center [668, 139] width 13 height 13
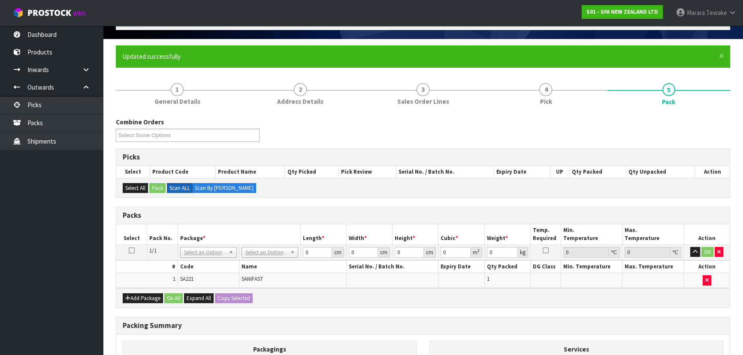
scroll to position [78, 0]
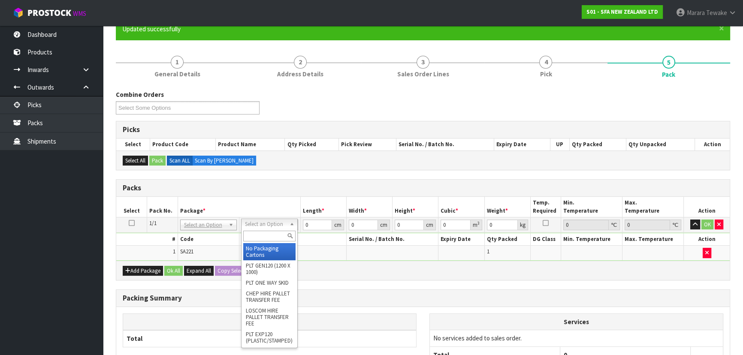
drag, startPoint x: 253, startPoint y: 222, endPoint x: 254, endPoint y: 250, distance: 28.7
drag, startPoint x: 255, startPoint y: 250, endPoint x: 287, endPoint y: 238, distance: 34.3
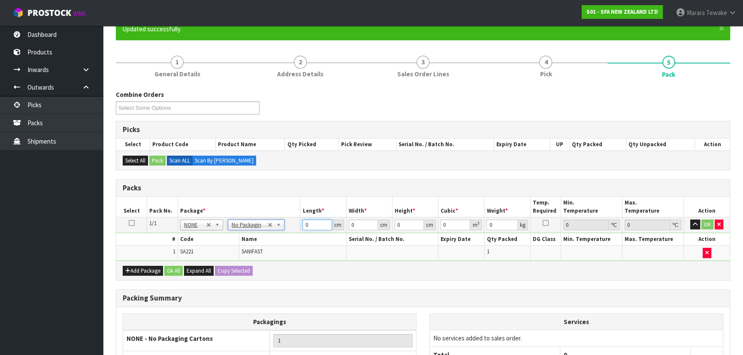
drag, startPoint x: 302, startPoint y: 225, endPoint x: 280, endPoint y: 184, distance: 46.2
click at [282, 202] on table "Select Pack No. Package * Length * Width * Height * Cubic * Weight * Temp. Requ…" at bounding box center [422, 229] width 613 height 64
click at [704, 223] on button "OK" at bounding box center [707, 225] width 12 height 10
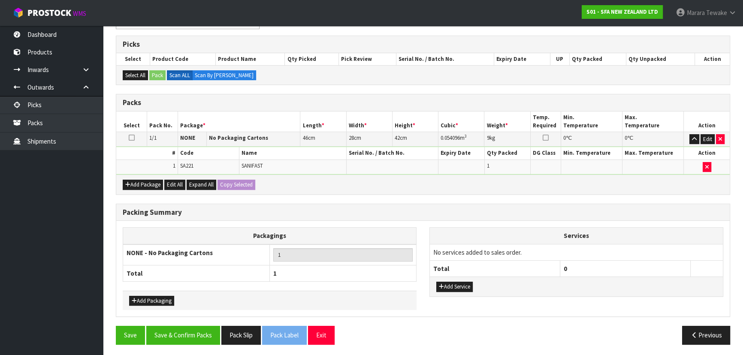
scroll to position [163, 0]
drag, startPoint x: 184, startPoint y: 327, endPoint x: 239, endPoint y: 315, distance: 56.1
click at [184, 326] on button "Save & Confirm Packs" at bounding box center [183, 335] width 74 height 18
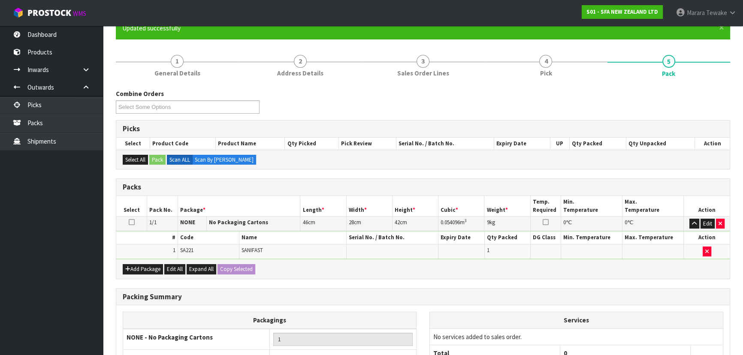
scroll to position [116, 0]
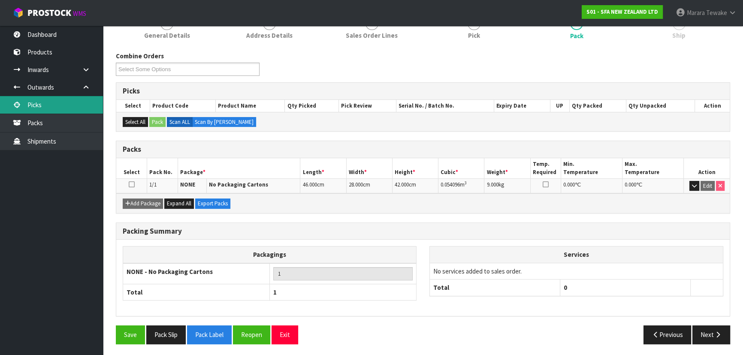
click at [66, 102] on link "Picks" at bounding box center [51, 105] width 103 height 18
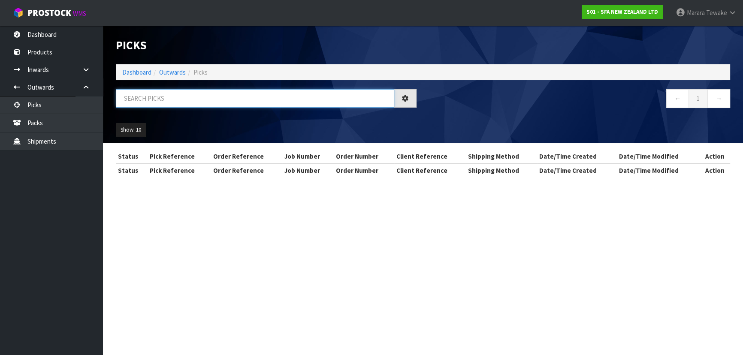
click at [198, 97] on input "text" at bounding box center [255, 98] width 278 height 18
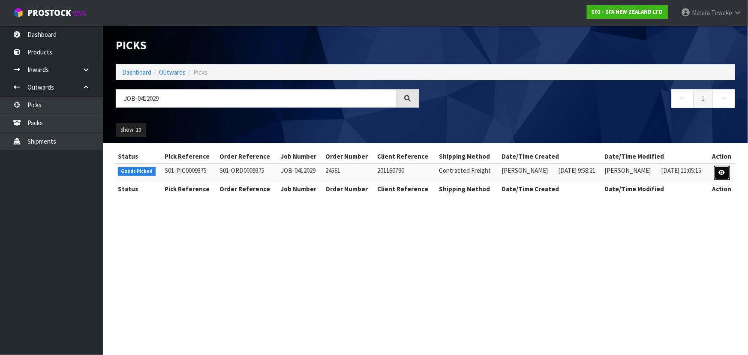
click at [718, 173] on link at bounding box center [722, 173] width 16 height 14
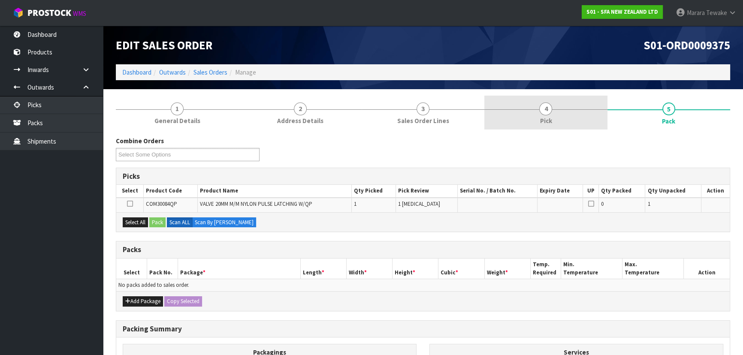
click at [553, 124] on link "4 Pick" at bounding box center [545, 113] width 123 height 34
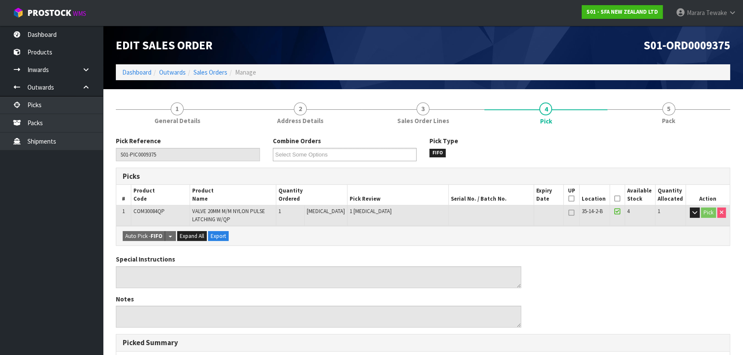
drag, startPoint x: 615, startPoint y: 199, endPoint x: 612, endPoint y: 203, distance: 4.9
click at [615, 199] on icon at bounding box center [617, 199] width 6 height 0
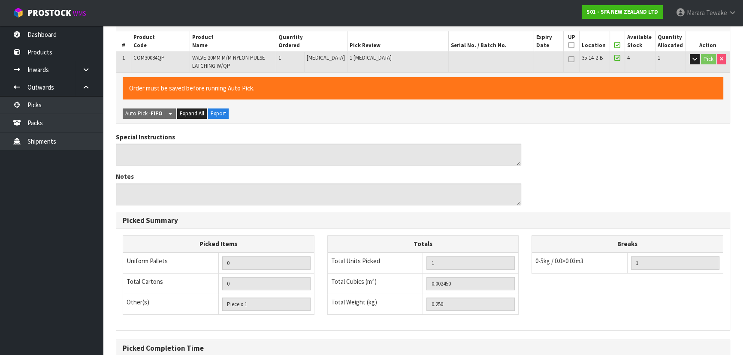
scroll to position [245, 0]
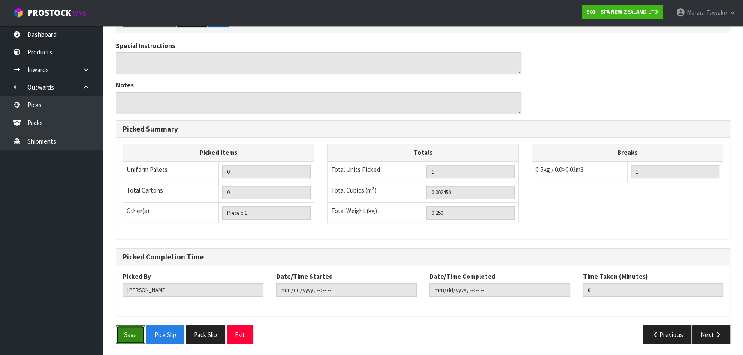
click at [123, 339] on button "Save" at bounding box center [130, 334] width 29 height 18
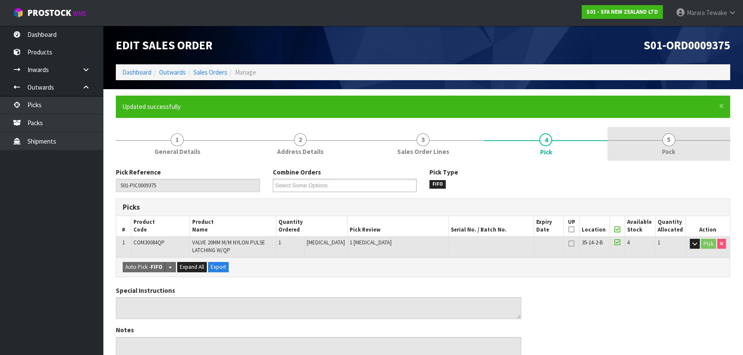
click at [654, 139] on link "5 Pack" at bounding box center [668, 144] width 123 height 34
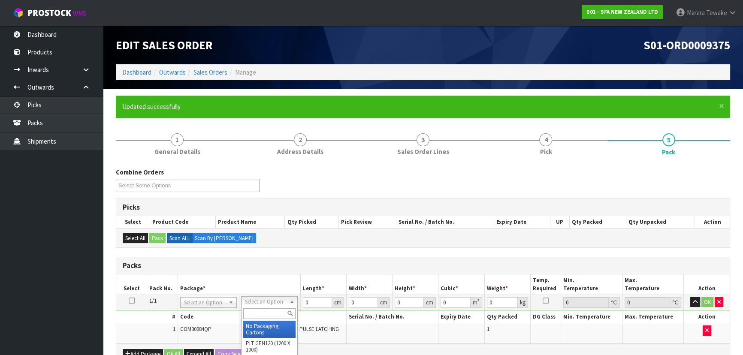
click at [260, 314] on input "text" at bounding box center [269, 313] width 52 height 11
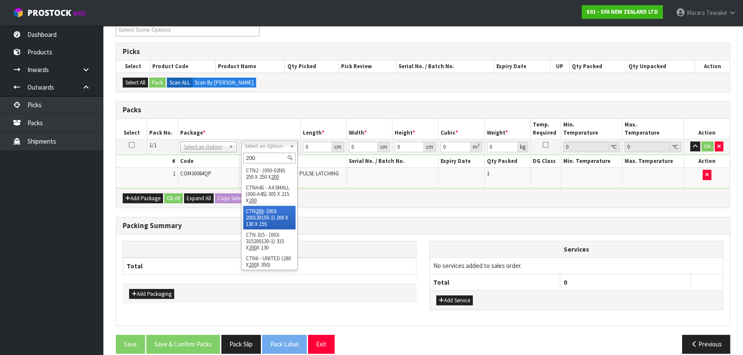
drag, startPoint x: 265, startPoint y: 215, endPoint x: 276, endPoint y: 195, distance: 23.2
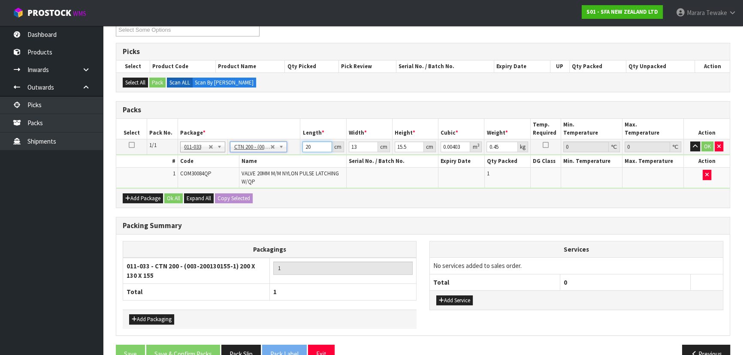
drag, startPoint x: 317, startPoint y: 147, endPoint x: 298, endPoint y: 136, distance: 21.9
click at [300, 137] on table "Select Pack No. Package * Length * Width * Height * Cubic * Weight * Temp. Requ…" at bounding box center [422, 153] width 613 height 69
click at [690, 141] on button "button" at bounding box center [695, 146] width 10 height 10
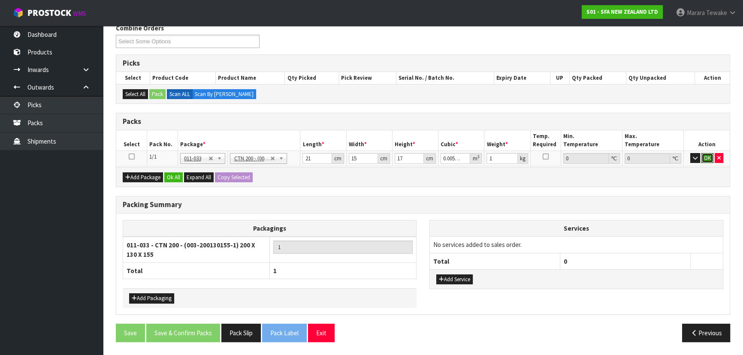
click button "OK" at bounding box center [707, 158] width 12 height 10
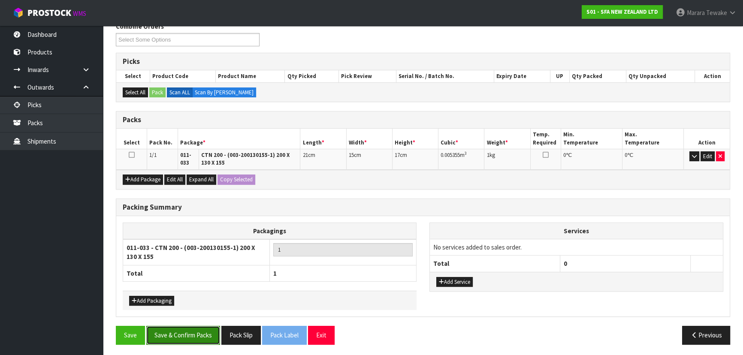
click at [202, 328] on button "Save & Confirm Packs" at bounding box center [183, 335] width 74 height 18
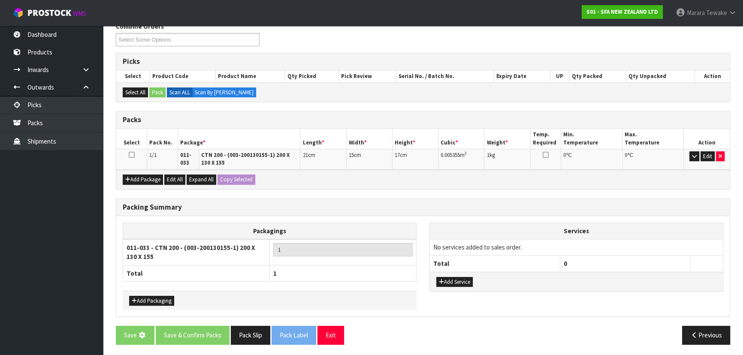
scroll to position [0, 0]
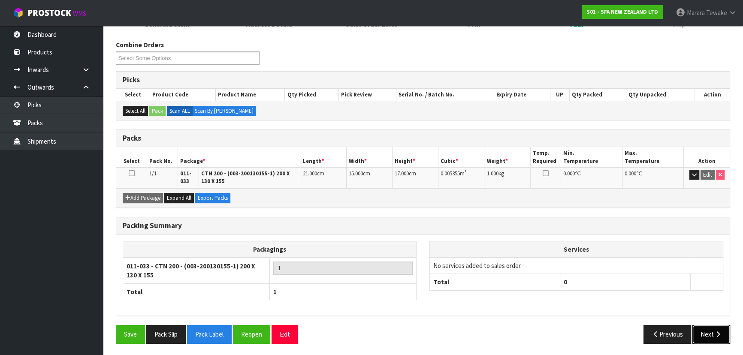
click at [712, 331] on button "Next" at bounding box center [711, 334] width 38 height 18
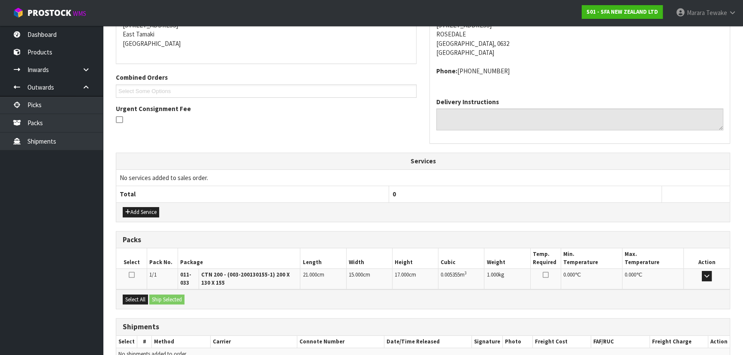
scroll to position [225, 0]
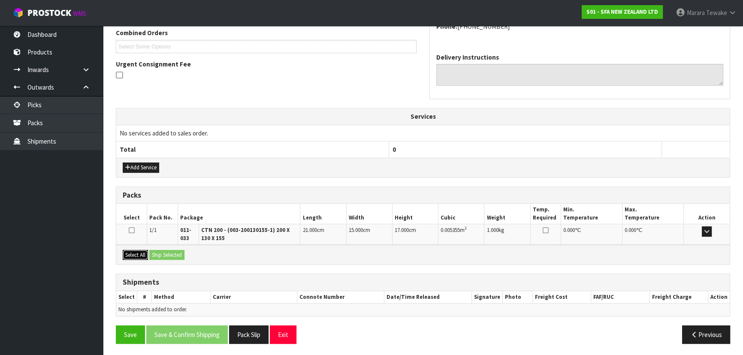
click at [137, 253] on button "Select All" at bounding box center [135, 255] width 25 height 10
drag, startPoint x: 162, startPoint y: 253, endPoint x: 168, endPoint y: 253, distance: 5.6
click at [166, 253] on button "Ship Selected" at bounding box center [166, 255] width 35 height 10
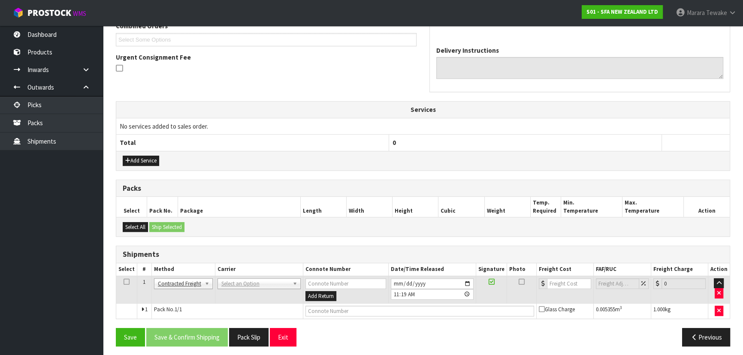
scroll to position [234, 0]
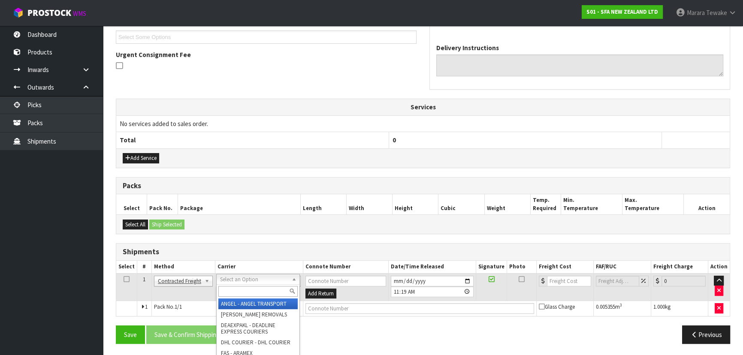
click at [254, 291] on input "text" at bounding box center [257, 291] width 79 height 11
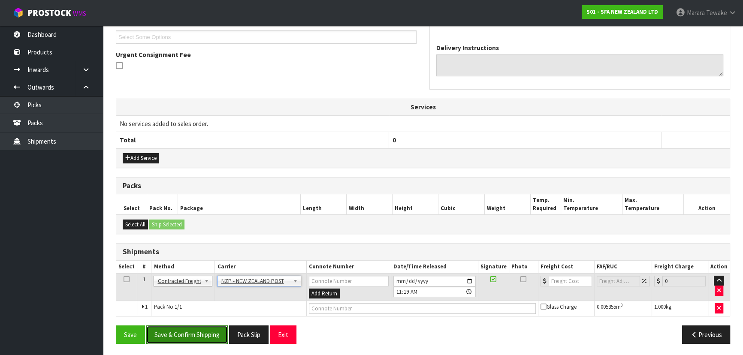
click at [193, 329] on button "Save & Confirm Shipping" at bounding box center [186, 334] width 81 height 18
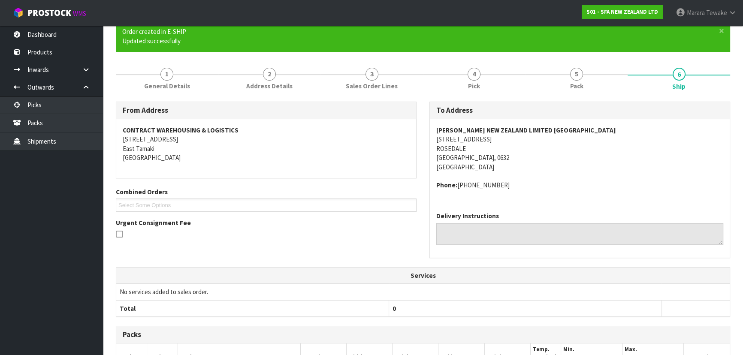
scroll to position [222, 0]
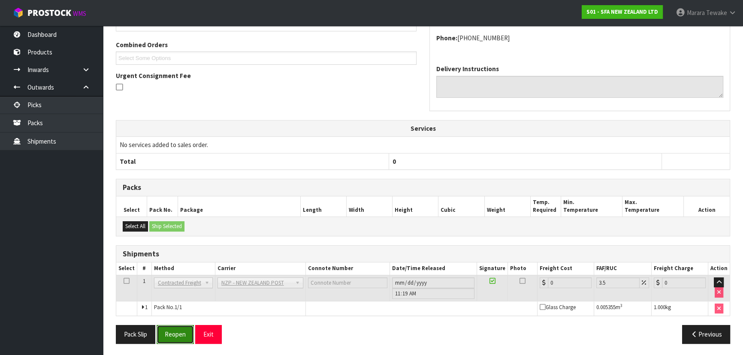
click at [170, 334] on button "Reopen" at bounding box center [175, 334] width 37 height 18
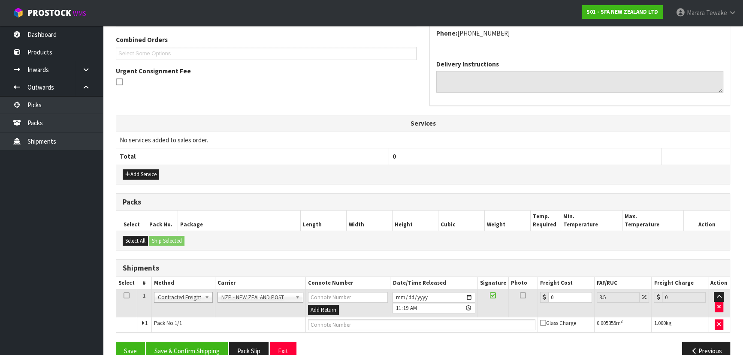
scroll to position [234, 0]
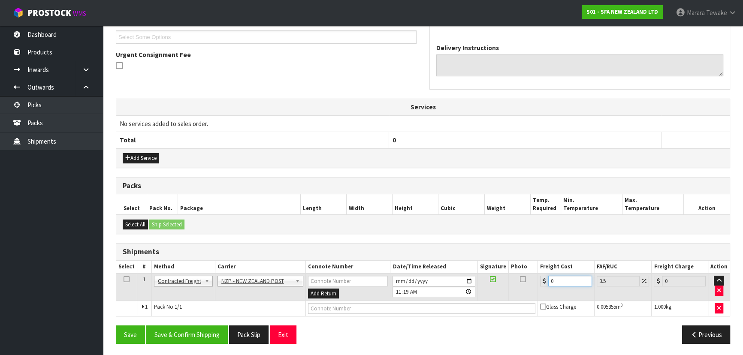
drag, startPoint x: 560, startPoint y: 278, endPoint x: 523, endPoint y: 250, distance: 46.6
click at [540, 268] on table "Select # Method Carrier Connote Number Date/Time Released Signature Photo Freig…" at bounding box center [422, 288] width 613 height 55
click at [175, 330] on button "Save & Confirm Shipping" at bounding box center [186, 334] width 81 height 18
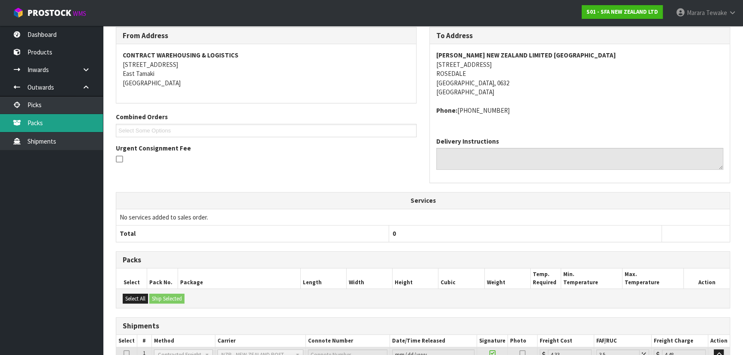
scroll to position [0, 0]
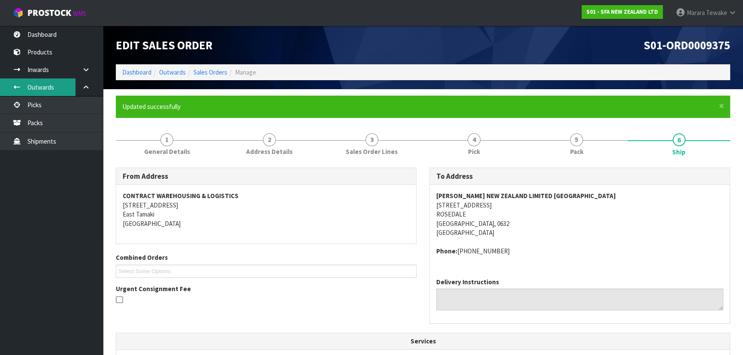
click at [52, 90] on link "Outwards" at bounding box center [51, 87] width 103 height 18
click at [59, 109] on link "Picks" at bounding box center [51, 105] width 103 height 18
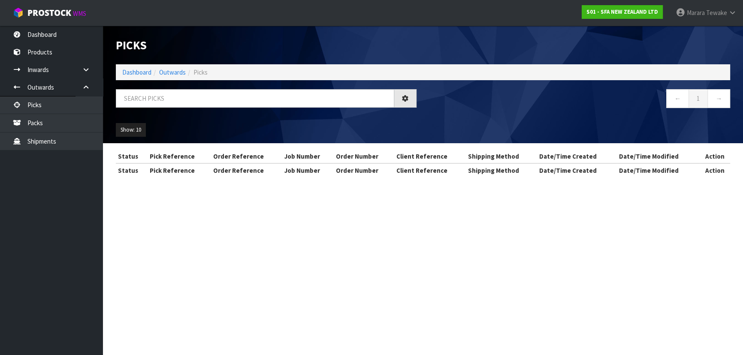
click at [49, 33] on div "Picks Dashboard Outwards Picks ← 1 → Show: 10 5 10 25 50 Status Pick Reference …" at bounding box center [371, 96] width 743 height 193
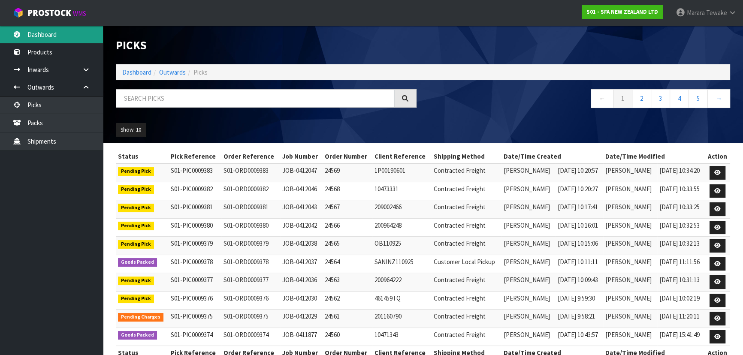
click at [57, 35] on link "Dashboard" at bounding box center [51, 35] width 103 height 18
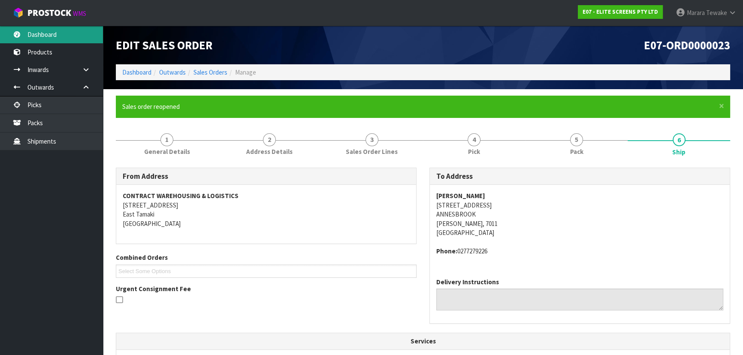
click at [70, 28] on link "Dashboard" at bounding box center [51, 35] width 103 height 18
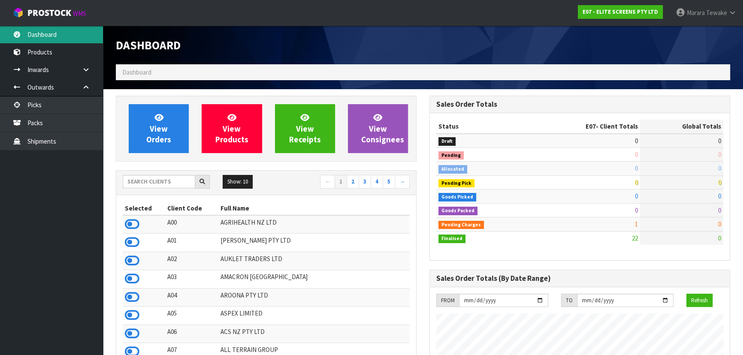
scroll to position [524, 313]
click at [70, 32] on link "Dashboard" at bounding box center [51, 35] width 103 height 18
click at [69, 33] on link "Dashboard" at bounding box center [51, 35] width 103 height 18
click at [149, 187] on div "Show: 10 5 10 25 50 ← 1 2 3 4 5 →" at bounding box center [266, 182] width 300 height 15
click at [155, 186] on input "text" at bounding box center [159, 181] width 72 height 13
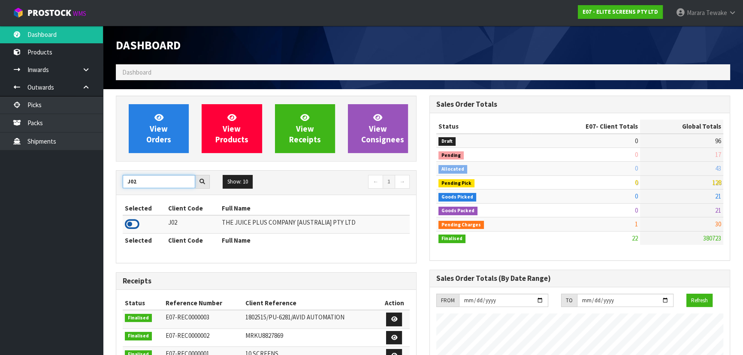
type input "J02"
click at [132, 223] on icon at bounding box center [132, 224] width 15 height 13
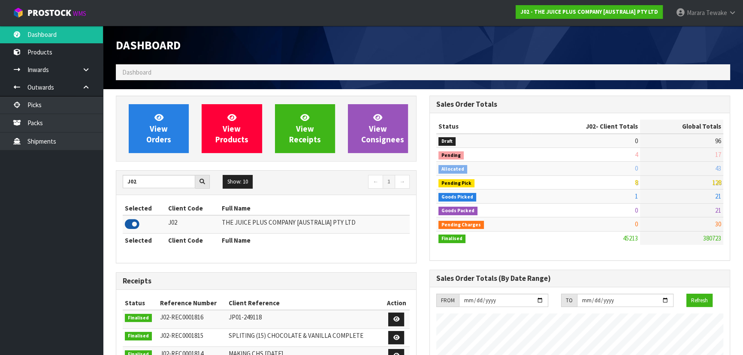
scroll to position [648, 313]
drag, startPoint x: 149, startPoint y: 181, endPoint x: 117, endPoint y: 169, distance: 34.6
click at [120, 171] on div "J02 Show: 10 5 10 25 50 ← 1 →" at bounding box center [266, 183] width 300 height 24
drag, startPoint x: 624, startPoint y: 182, endPoint x: 652, endPoint y: 182, distance: 27.4
click at [652, 182] on tr "Pending Pick 8 128" at bounding box center [579, 182] width 287 height 14
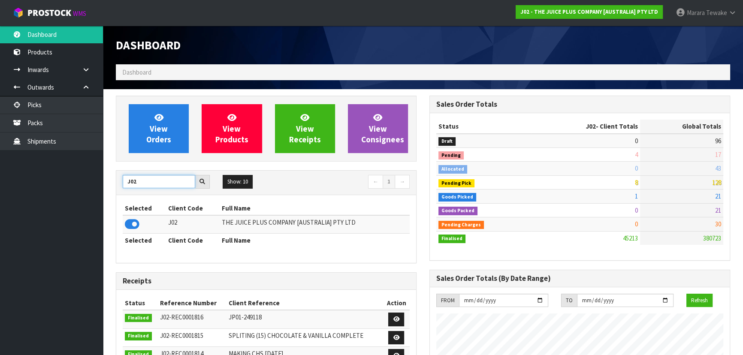
drag, startPoint x: 143, startPoint y: 183, endPoint x: 117, endPoint y: 178, distance: 26.3
click at [119, 178] on div "J02" at bounding box center [166, 182] width 100 height 14
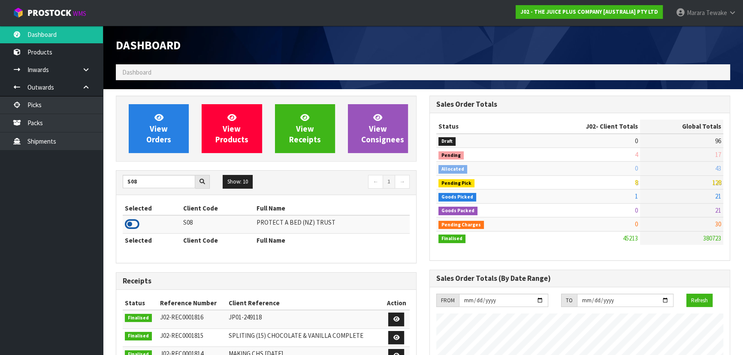
click at [137, 227] on icon at bounding box center [132, 224] width 15 height 13
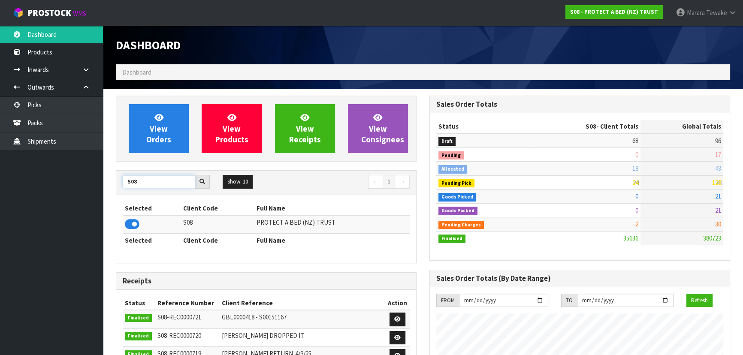
drag, startPoint x: 146, startPoint y: 180, endPoint x: 118, endPoint y: 176, distance: 28.1
click at [119, 177] on div "S08" at bounding box center [166, 182] width 100 height 14
type input "K01"
drag, startPoint x: 139, startPoint y: 215, endPoint x: 133, endPoint y: 214, distance: 6.1
click at [135, 215] on td at bounding box center [150, 224] width 54 height 18
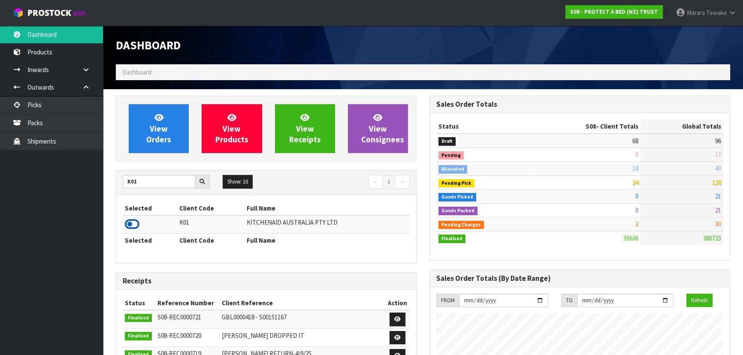
click at [134, 218] on icon at bounding box center [132, 224] width 15 height 13
drag, startPoint x: 641, startPoint y: 180, endPoint x: 581, endPoint y: 171, distance: 61.5
click at [583, 172] on tbody "Draft 2 96 Pending 1 17 Allocated 0 43 Pending Pick 34 128 Goods Picked 0 21 0 …" at bounding box center [579, 189] width 287 height 111
drag, startPoint x: 147, startPoint y: 183, endPoint x: 107, endPoint y: 172, distance: 41.2
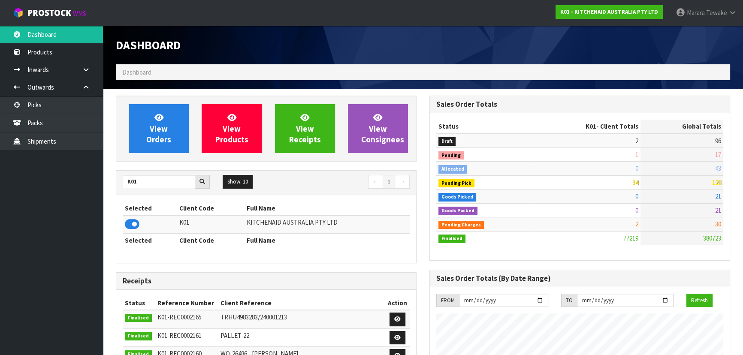
scroll to position [648, 313]
click at [146, 184] on input "K01" at bounding box center [159, 181] width 72 height 13
click at [142, 184] on input "K01" at bounding box center [159, 181] width 72 height 13
drag, startPoint x: 143, startPoint y: 184, endPoint x: 110, endPoint y: 167, distance: 37.4
click at [114, 175] on div "View Orders View Products View Receipts View Consignees K01 Show: 10 5 10 25 50…" at bounding box center [265, 347] width 313 height 502
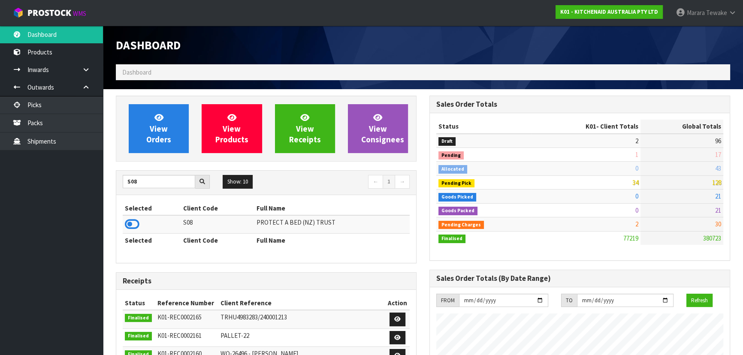
type input "S08"
click at [135, 226] on icon at bounding box center [132, 224] width 15 height 13
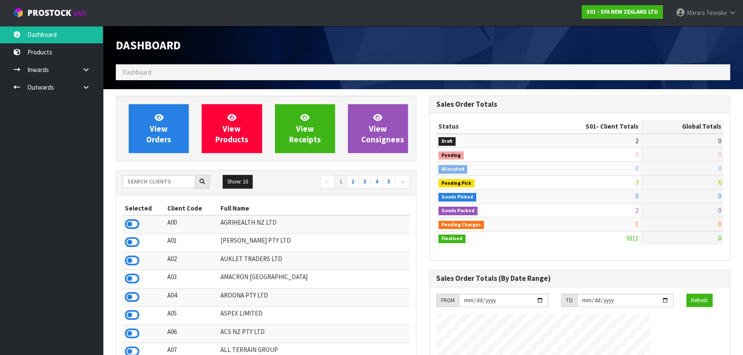
scroll to position [648, 313]
click at [165, 182] on input "text" at bounding box center [159, 181] width 72 height 13
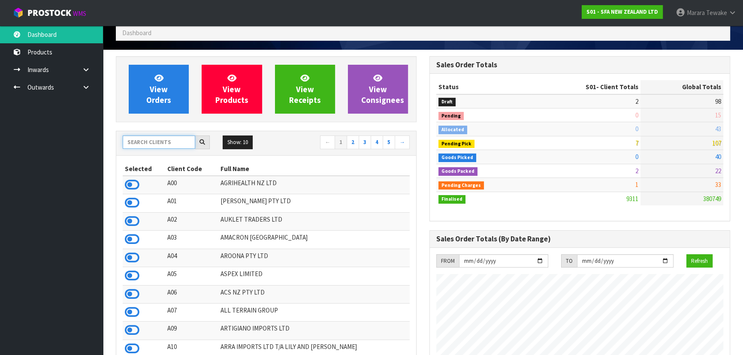
scroll to position [78, 0]
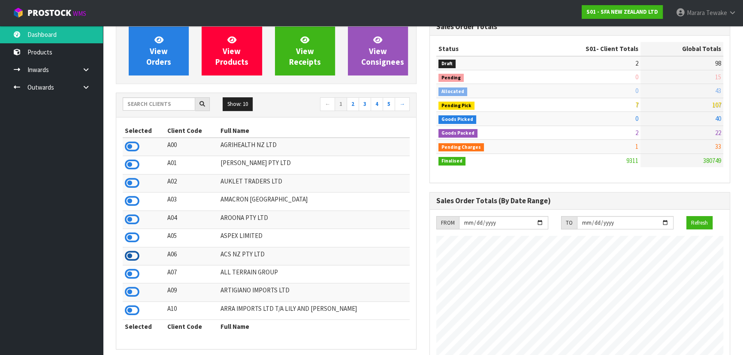
click at [129, 255] on icon at bounding box center [132, 256] width 15 height 13
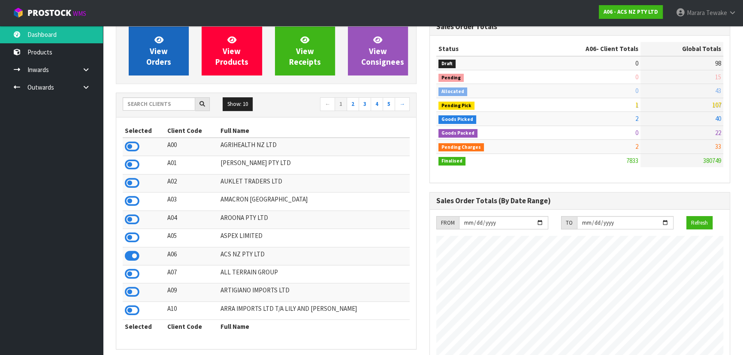
scroll to position [648, 313]
click at [159, 58] on span "View Orders" at bounding box center [158, 51] width 25 height 32
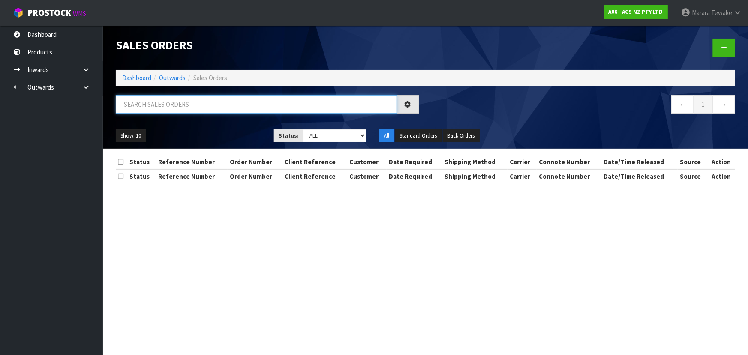
click at [172, 99] on input "text" at bounding box center [256, 104] width 281 height 18
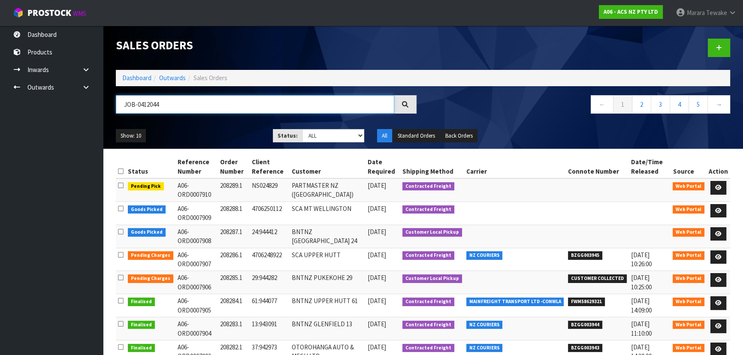
type input "JOB-0412044"
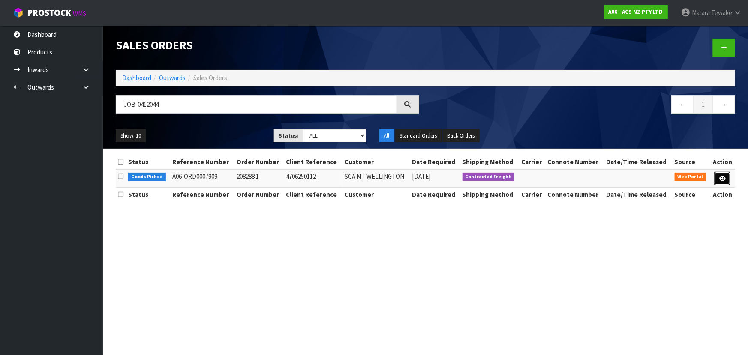
click at [728, 183] on link at bounding box center [723, 179] width 16 height 14
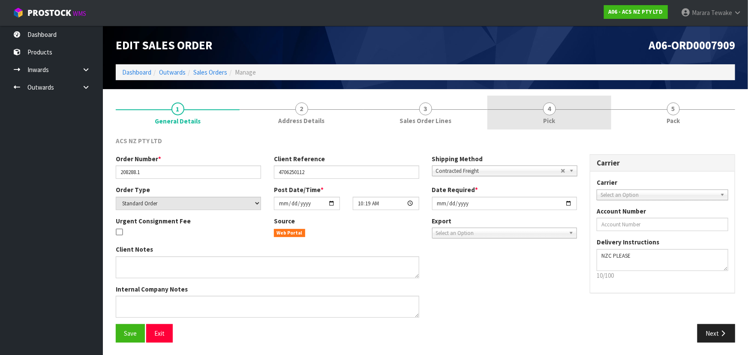
click at [557, 116] on link "4 Pick" at bounding box center [550, 113] width 124 height 34
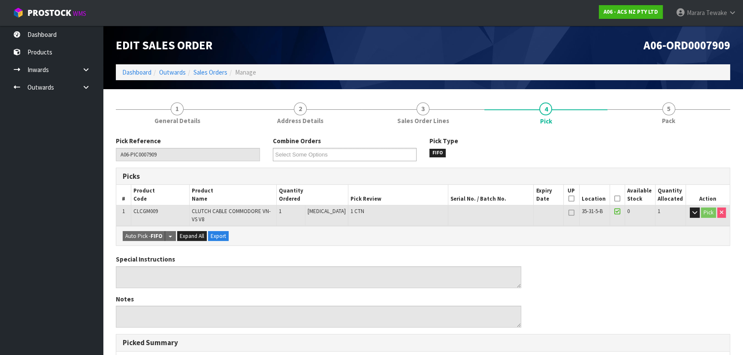
click at [614, 199] on icon at bounding box center [617, 199] width 6 height 0
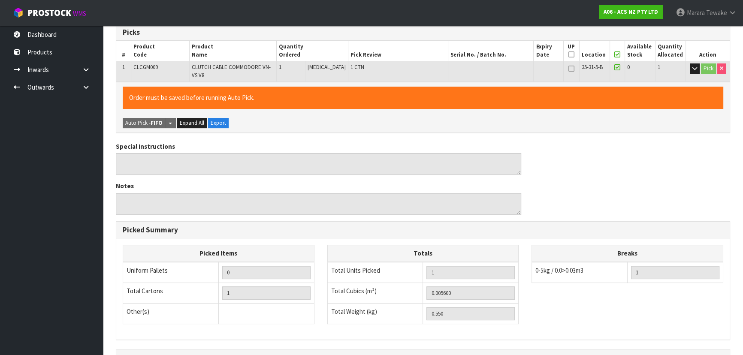
scroll to position [245, 0]
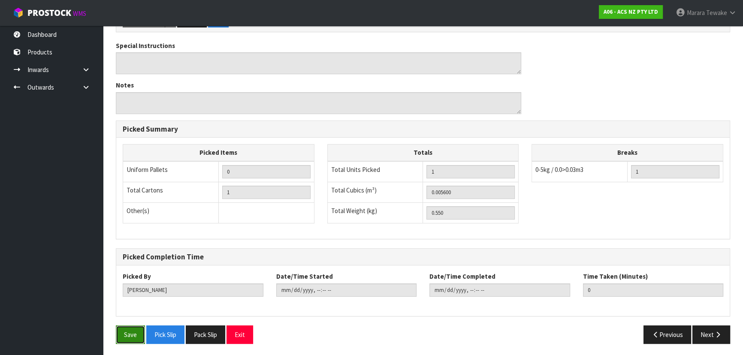
click at [130, 334] on button "Save" at bounding box center [130, 334] width 29 height 18
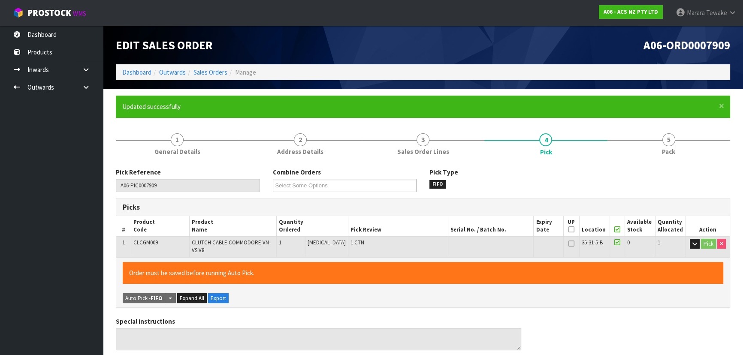
type input "[PERSON_NAME]"
type input "[DATE]T11:25:15"
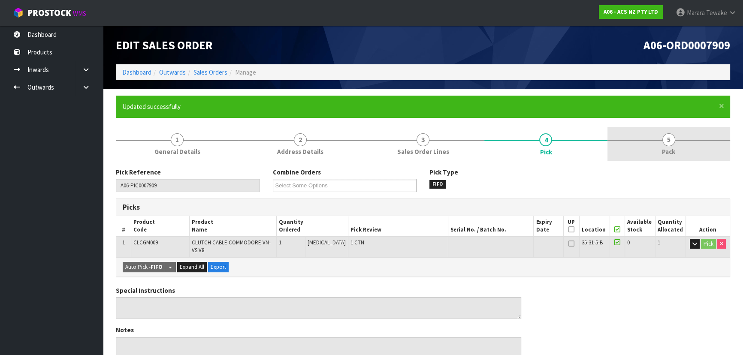
click at [657, 141] on link "5 Pack" at bounding box center [668, 144] width 123 height 34
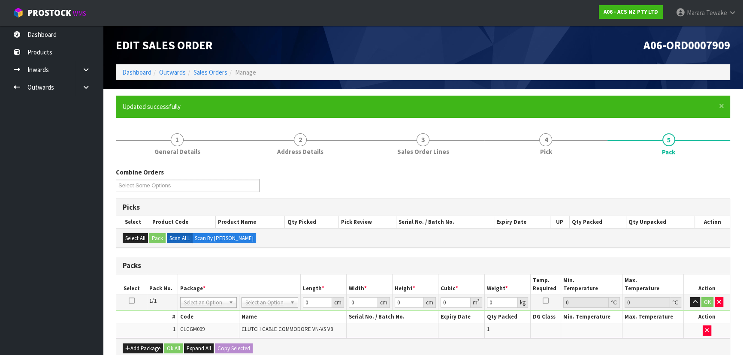
click at [261, 310] on div "# Code Name Serial No. / Batch No. Expiry Date Qty Packed DG Class Min. Tempera…" at bounding box center [422, 324] width 613 height 28
click at [268, 315] on input "text" at bounding box center [269, 313] width 52 height 11
type input "upp"
type input "27.5"
type input "38"
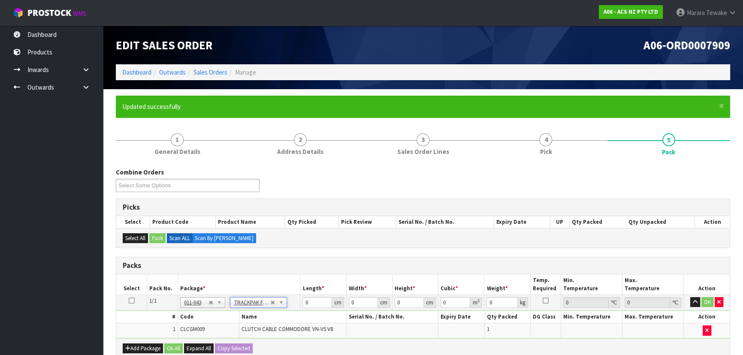
type input "0.01"
type input "0.00001"
type input "0.56"
drag, startPoint x: 408, startPoint y: 298, endPoint x: 381, endPoint y: 296, distance: 27.6
click at [381, 296] on tr "1/1 NONE 007-001 007-002 007-004 007-009 007-013 007-014 007-015 007-017 007-01…" at bounding box center [422, 302] width 613 height 15
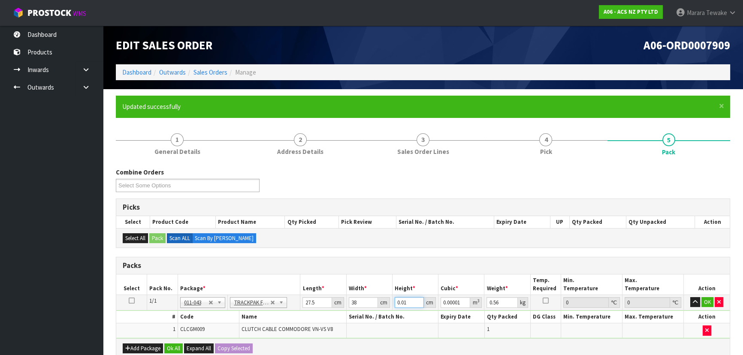
type input "7"
type input "0.007315"
type input "7"
drag, startPoint x: 707, startPoint y: 304, endPoint x: 468, endPoint y: 315, distance: 239.9
click at [707, 304] on button "OK" at bounding box center [707, 302] width 12 height 10
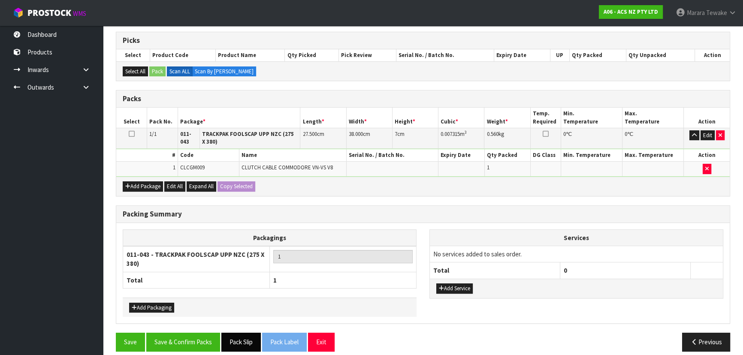
scroll to position [174, 0]
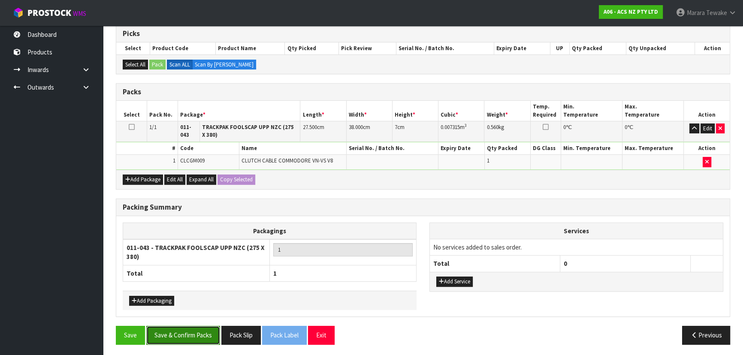
click at [194, 331] on button "Save & Confirm Packs" at bounding box center [183, 335] width 74 height 18
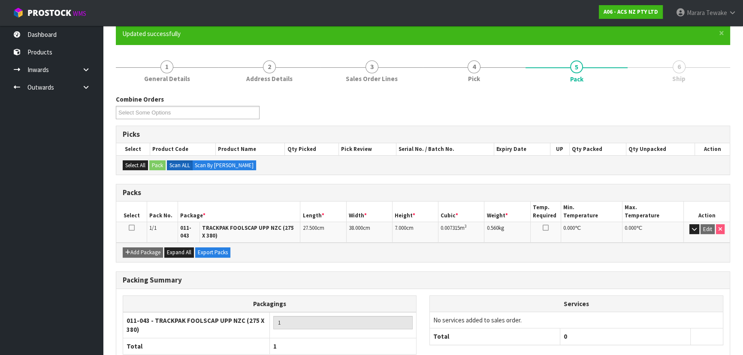
scroll to position [127, 0]
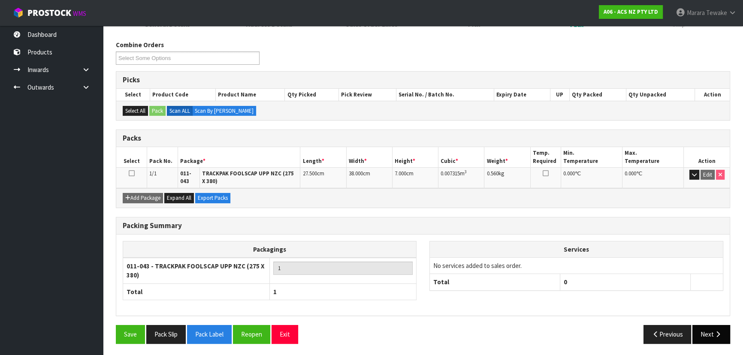
click at [718, 338] on div "Save Pack Slip Pack Label Reopen Exit Previous Next" at bounding box center [422, 337] width 627 height 25
click at [716, 335] on icon "button" at bounding box center [717, 334] width 8 height 6
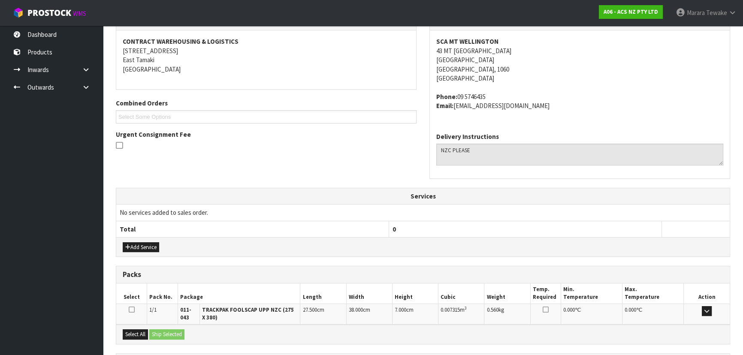
scroll to position [234, 0]
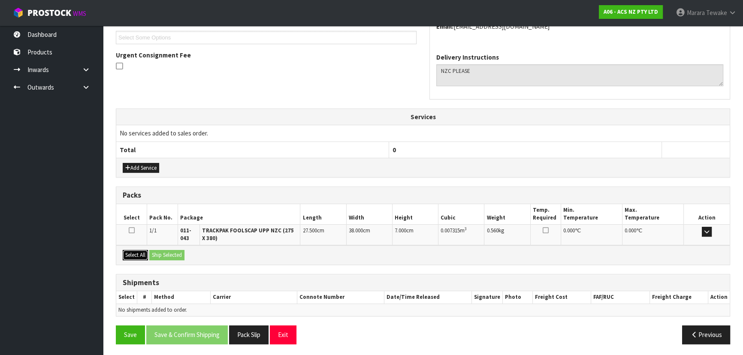
click at [139, 258] on button "Select All" at bounding box center [135, 255] width 25 height 10
drag, startPoint x: 155, startPoint y: 256, endPoint x: 176, endPoint y: 253, distance: 20.9
click at [158, 256] on button "Ship Selected" at bounding box center [166, 255] width 35 height 10
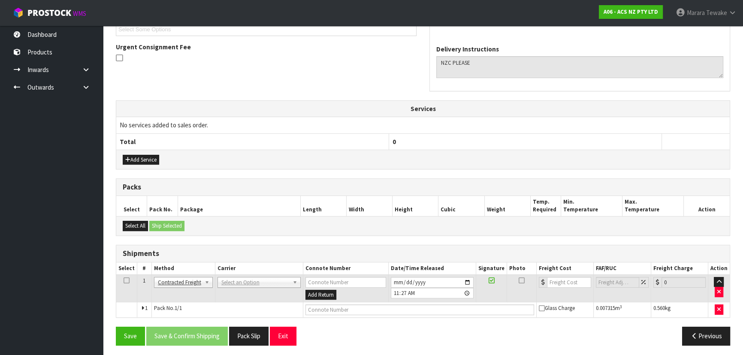
scroll to position [244, 0]
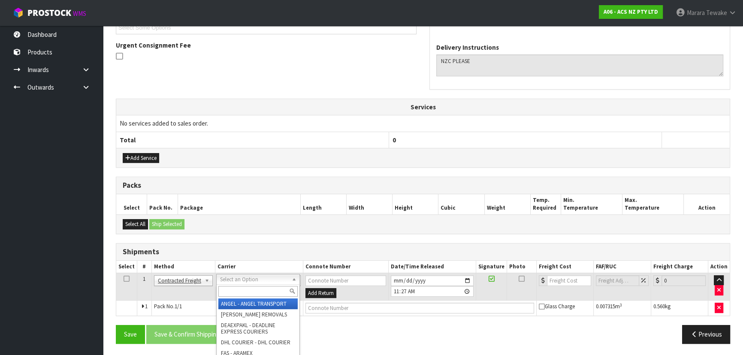
click at [235, 289] on input "text" at bounding box center [257, 291] width 79 height 11
drag, startPoint x: 717, startPoint y: 292, endPoint x: 714, endPoint y: 287, distance: 5.0
click at [716, 290] on button "button" at bounding box center [718, 290] width 9 height 10
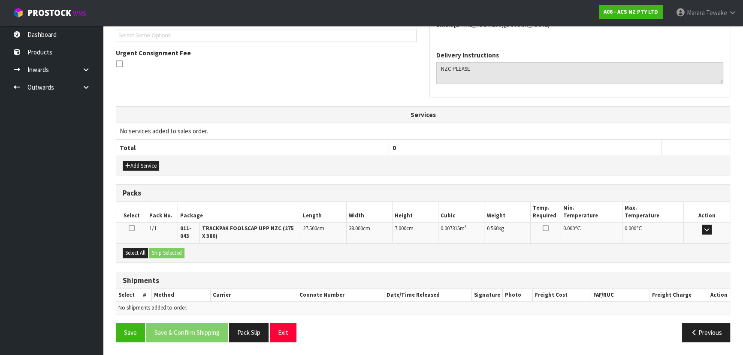
scroll to position [234, 0]
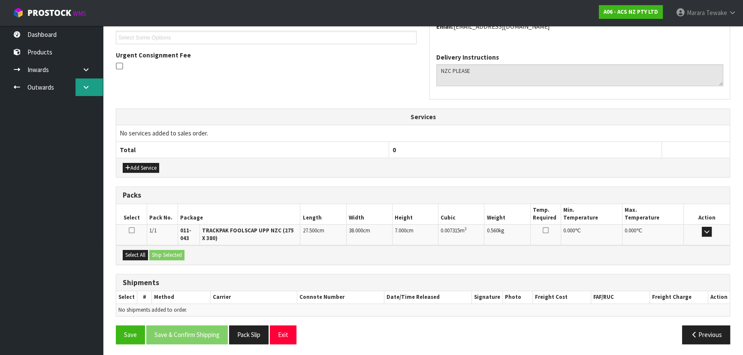
click at [84, 92] on link at bounding box center [88, 87] width 27 height 18
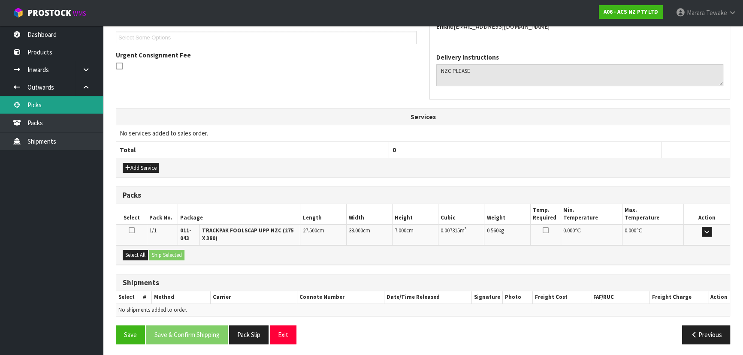
click at [83, 106] on link "Picks" at bounding box center [51, 105] width 103 height 18
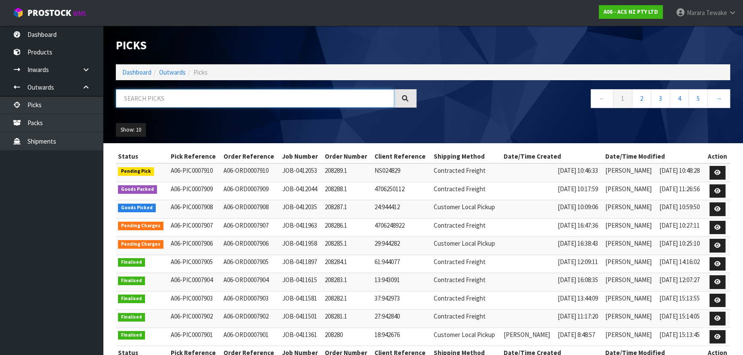
click at [164, 102] on input "text" at bounding box center [255, 98] width 278 height 18
type input "JOB-0412035"
